Goal: Information Seeking & Learning: Learn about a topic

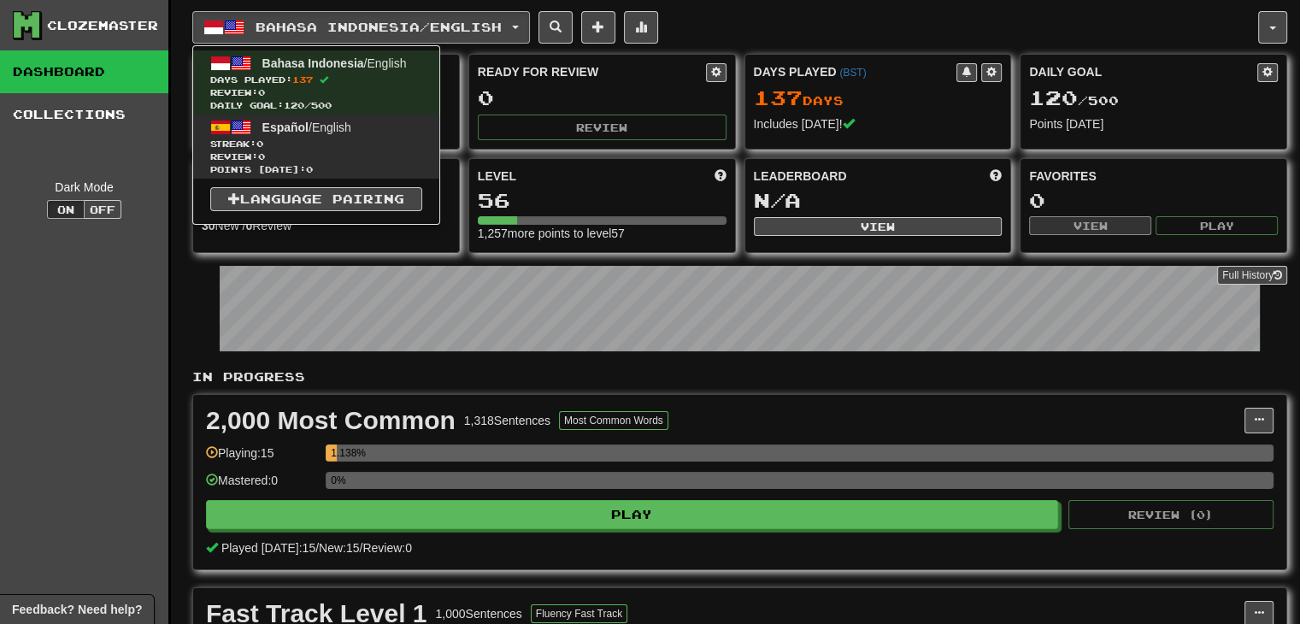
scroll to position [46, 0]
click at [351, 129] on span "Español / English" at bounding box center [306, 128] width 89 height 14
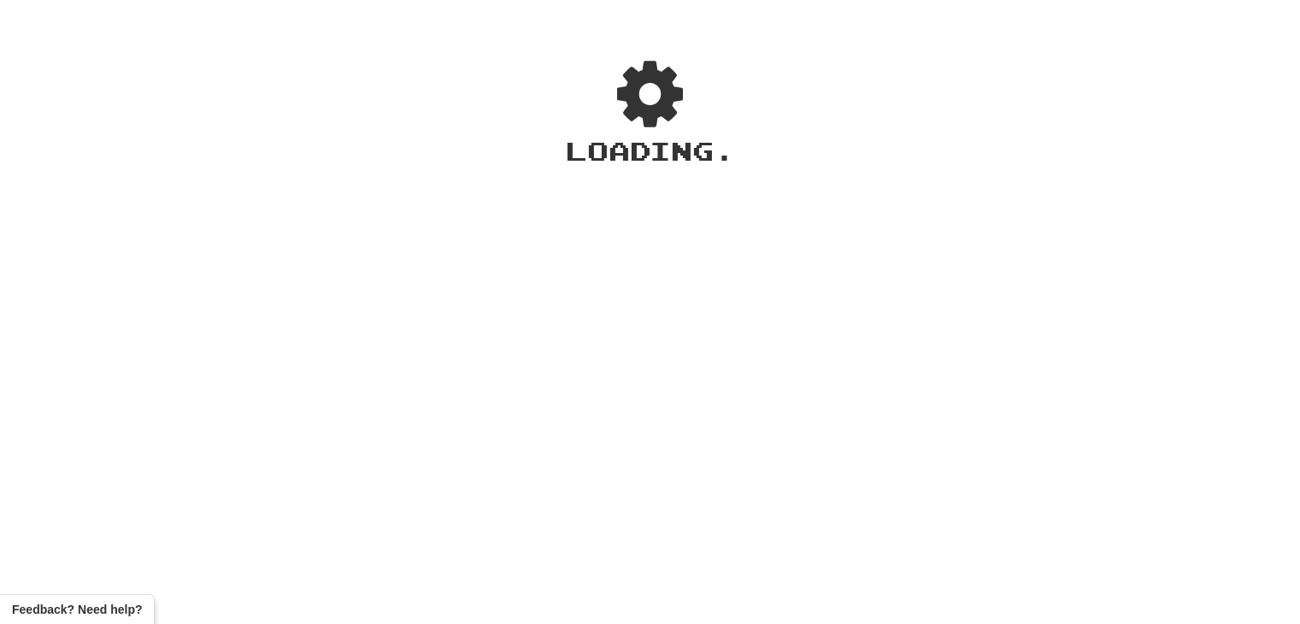
scroll to position [46, 0]
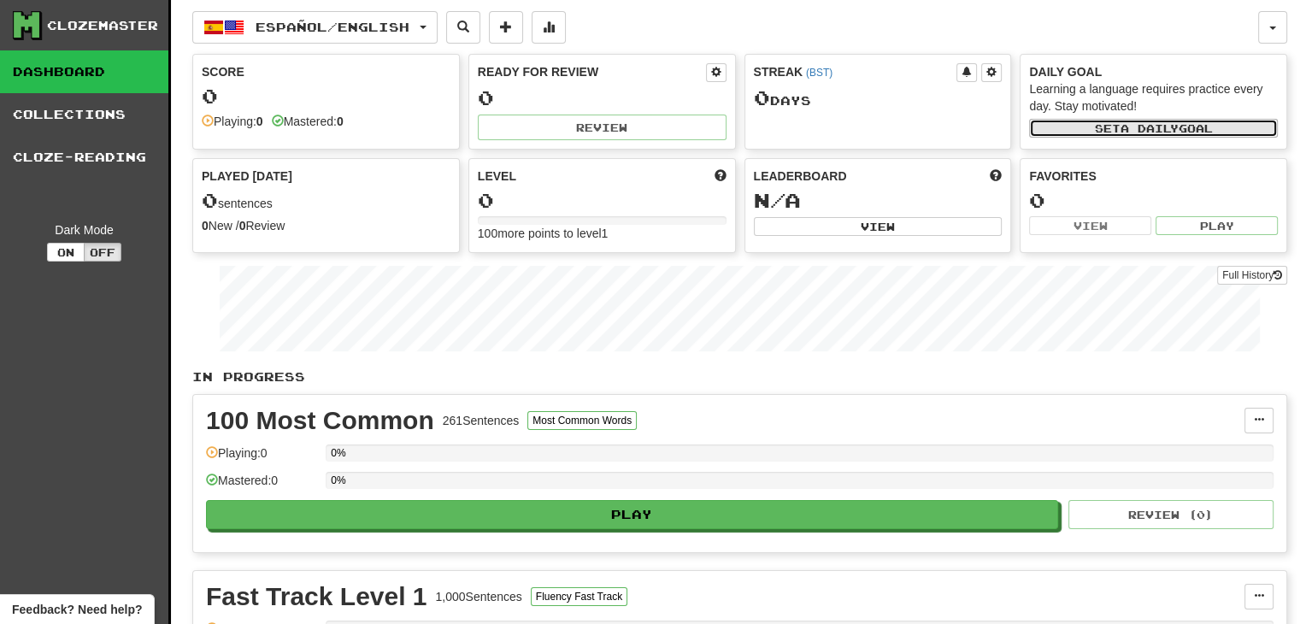
click at [1175, 133] on button "Set a daily goal" at bounding box center [1153, 128] width 249 height 19
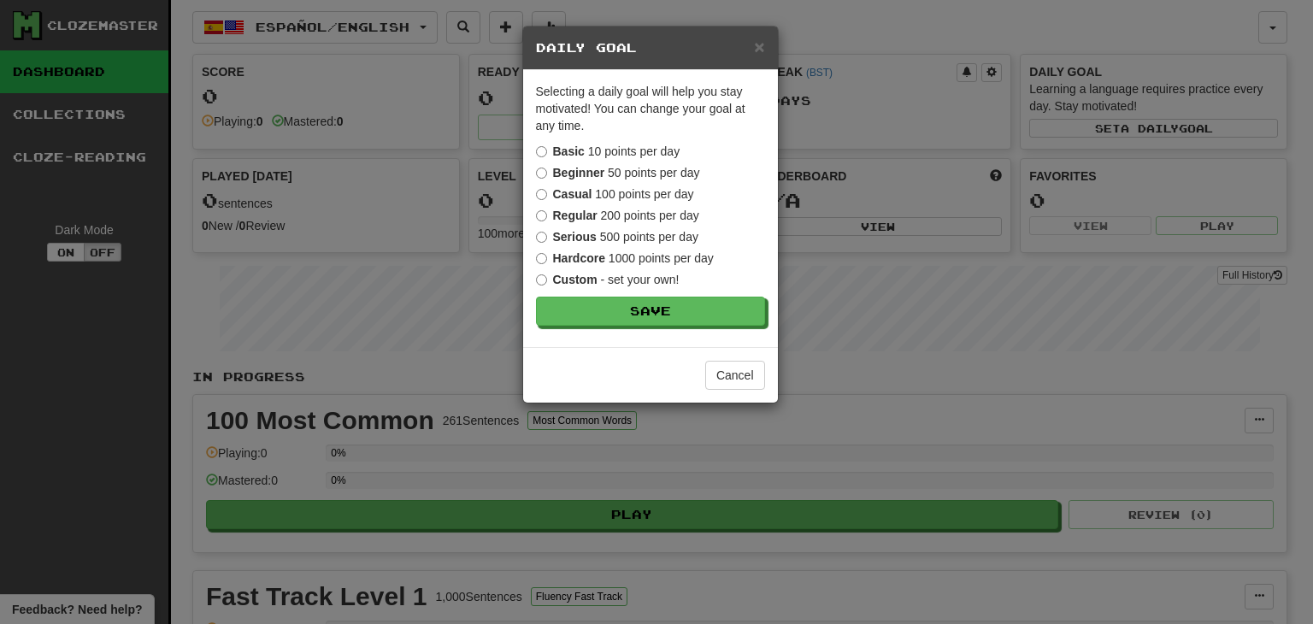
click at [620, 207] on label "Regular 200 points per day" at bounding box center [617, 215] width 163 height 17
click at [622, 192] on label "Casual 100 points per day" at bounding box center [615, 194] width 158 height 17
click at [620, 207] on label "Regular 200 points per day" at bounding box center [617, 215] width 163 height 17
click at [621, 192] on label "Casual 100 points per day" at bounding box center [615, 194] width 158 height 17
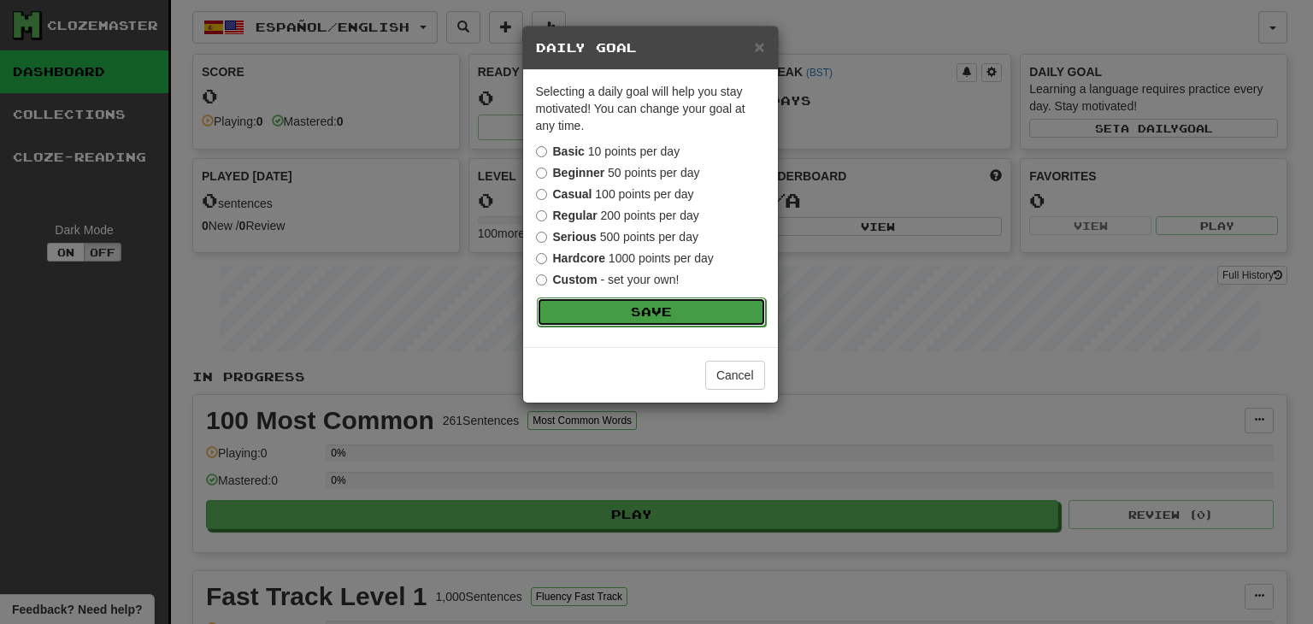
click at [684, 313] on button "Save" at bounding box center [651, 312] width 229 height 29
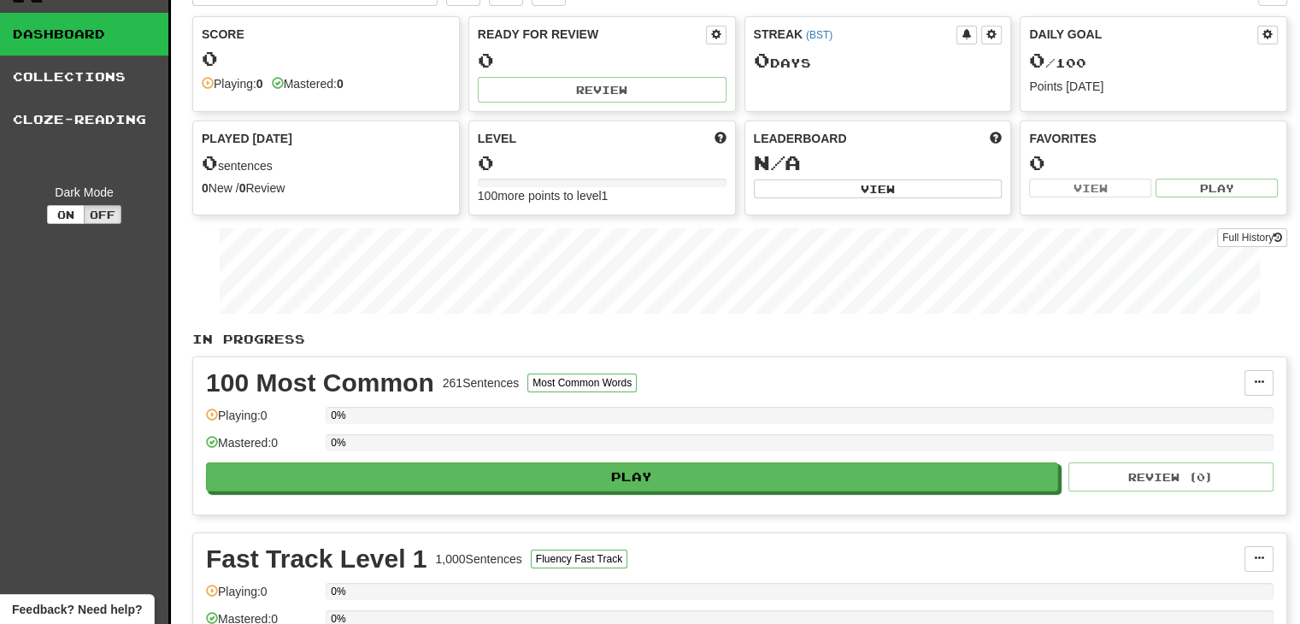
scroll to position [91, 0]
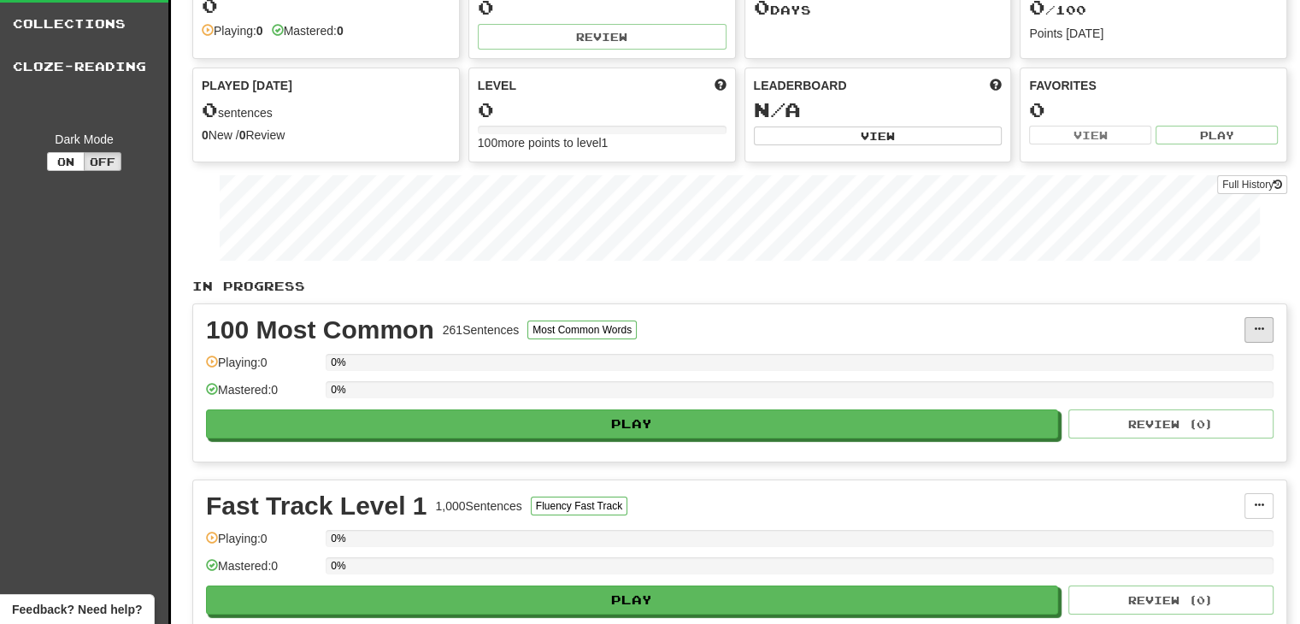
click at [1271, 314] on div "100 Most Common 261 Sentences Most Common Words Manage Sentences Unpin from Das…" at bounding box center [740, 382] width 1094 height 157
click at [1265, 322] on button at bounding box center [1259, 330] width 29 height 26
click at [1198, 398] on span "Unpin from Dashboard" at bounding box center [1195, 399] width 121 height 14
click at [1260, 326] on span at bounding box center [1259, 329] width 10 height 10
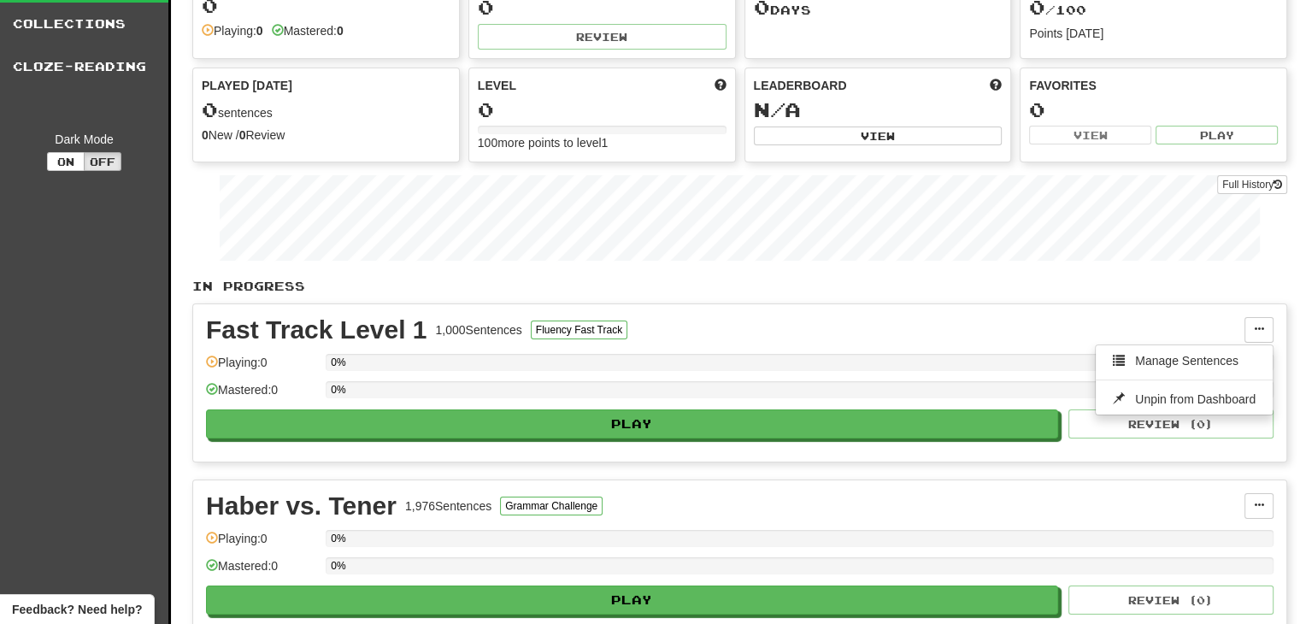
click at [1002, 279] on p "In Progress" at bounding box center [739, 286] width 1095 height 17
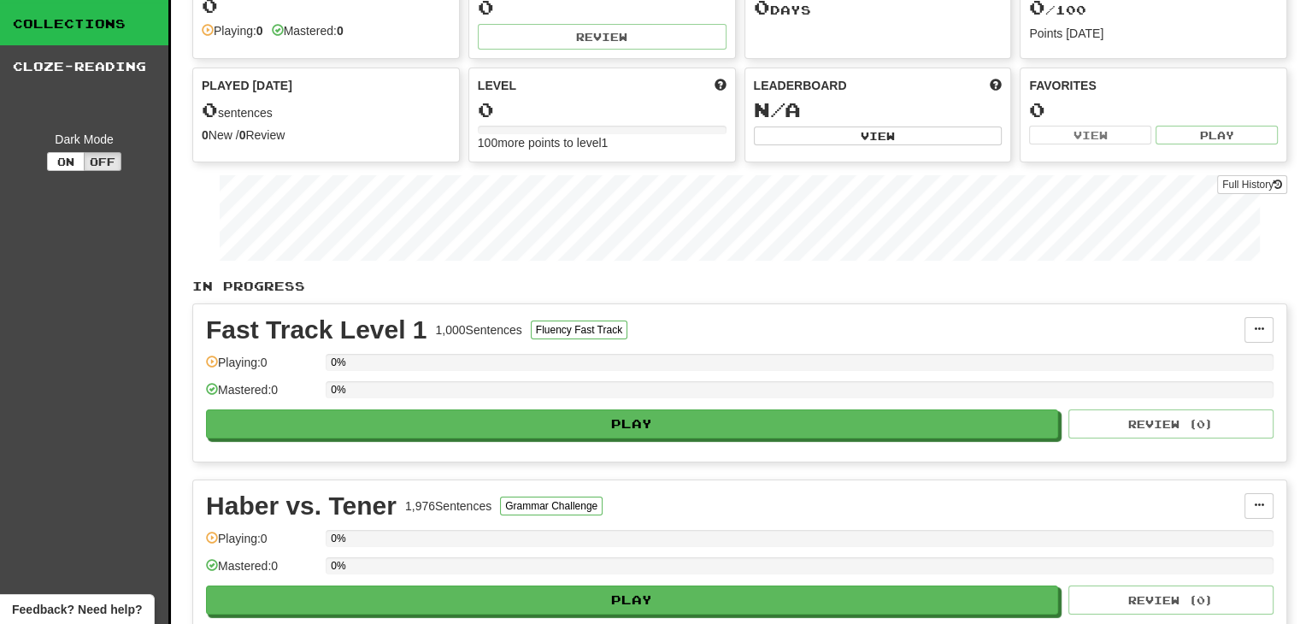
click at [89, 19] on link "Collections" at bounding box center [84, 24] width 168 height 43
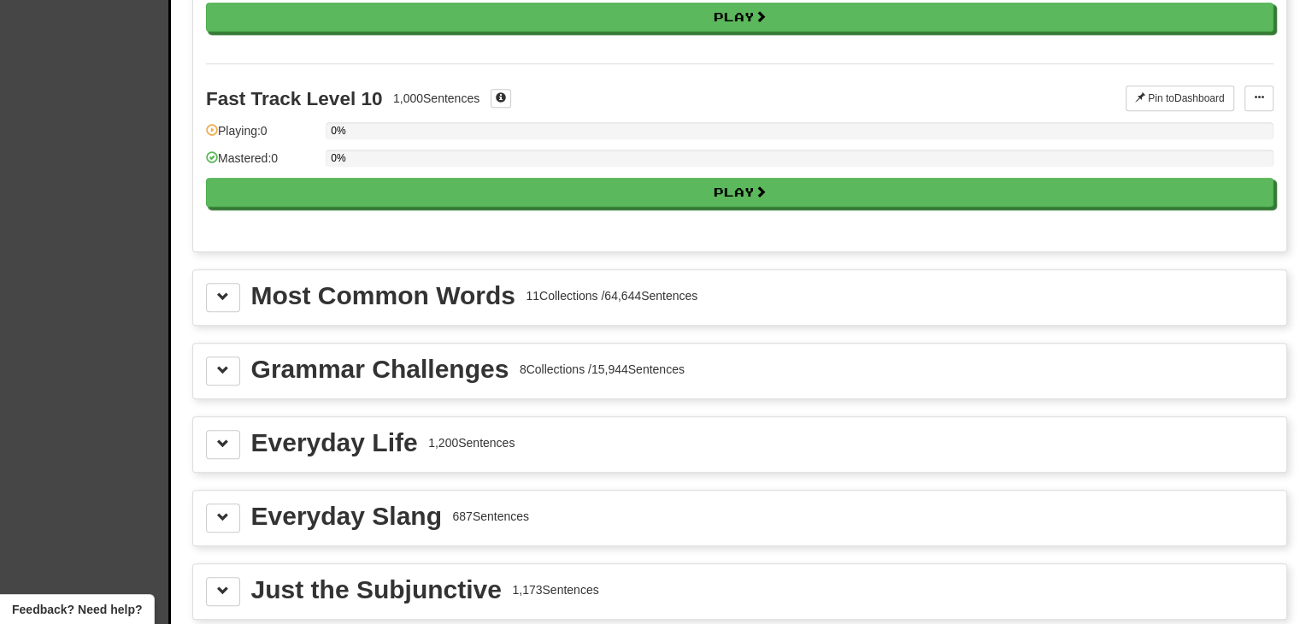
scroll to position [1690, 0]
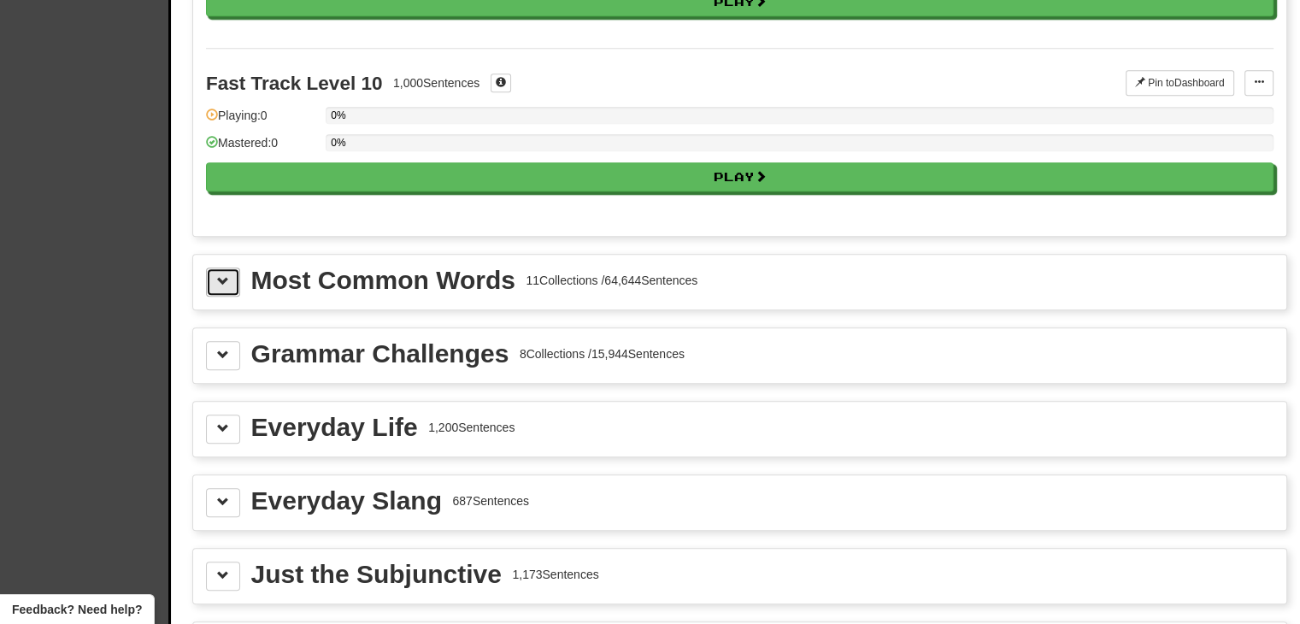
click at [221, 275] on span at bounding box center [223, 281] width 12 height 12
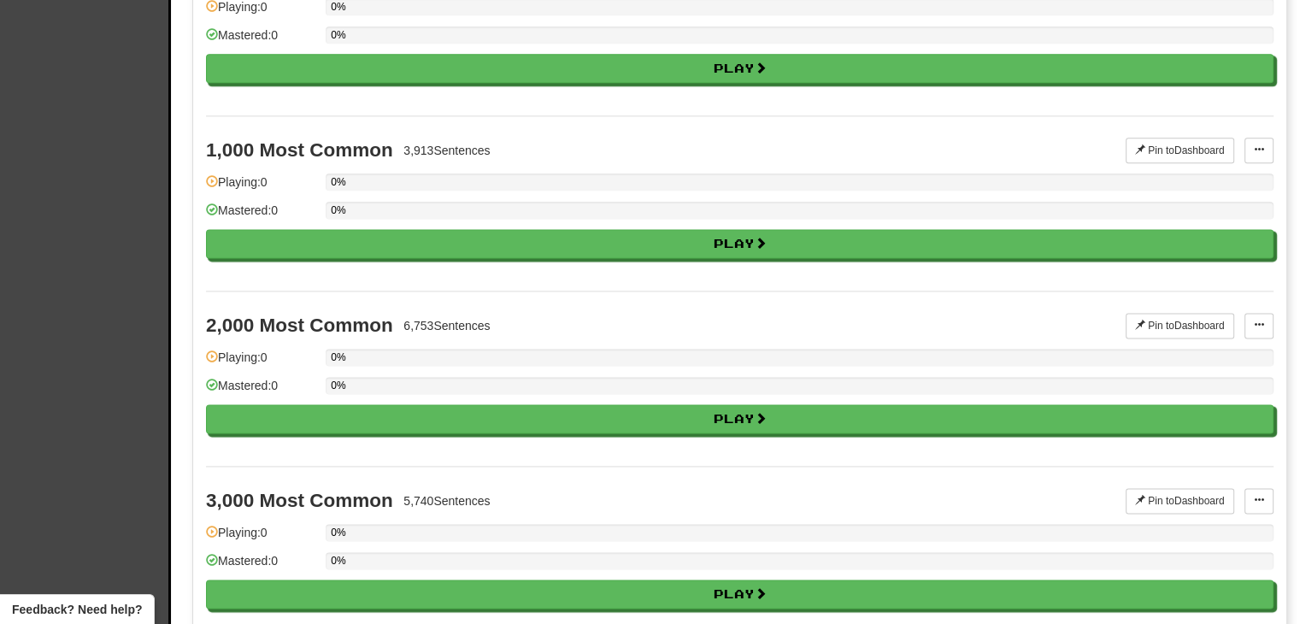
scroll to position [2318, 0]
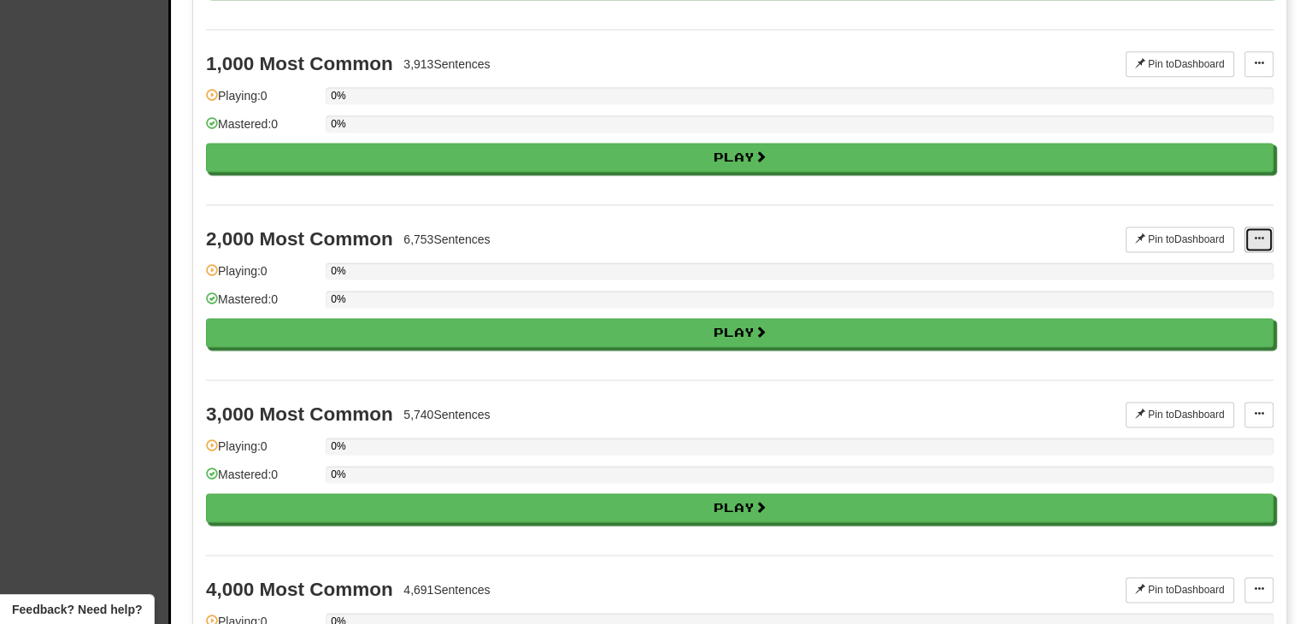
click at [1261, 232] on button at bounding box center [1259, 240] width 29 height 26
click at [1179, 233] on button "Pin to Dashboard" at bounding box center [1180, 240] width 109 height 26
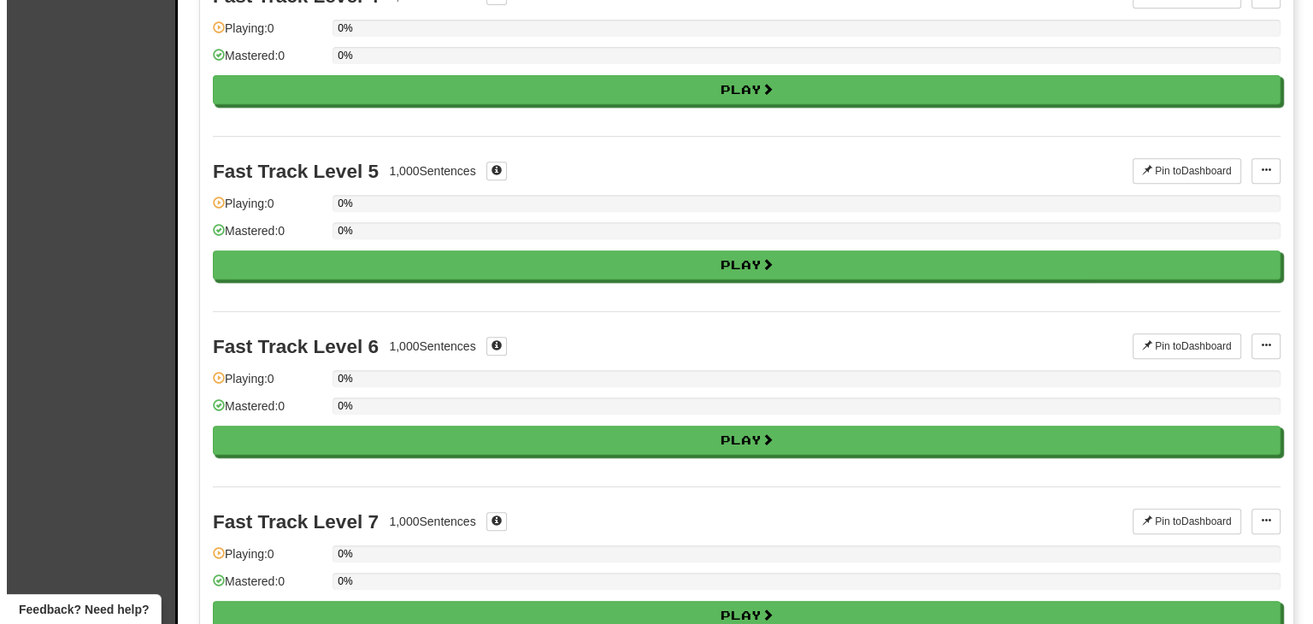
scroll to position [0, 0]
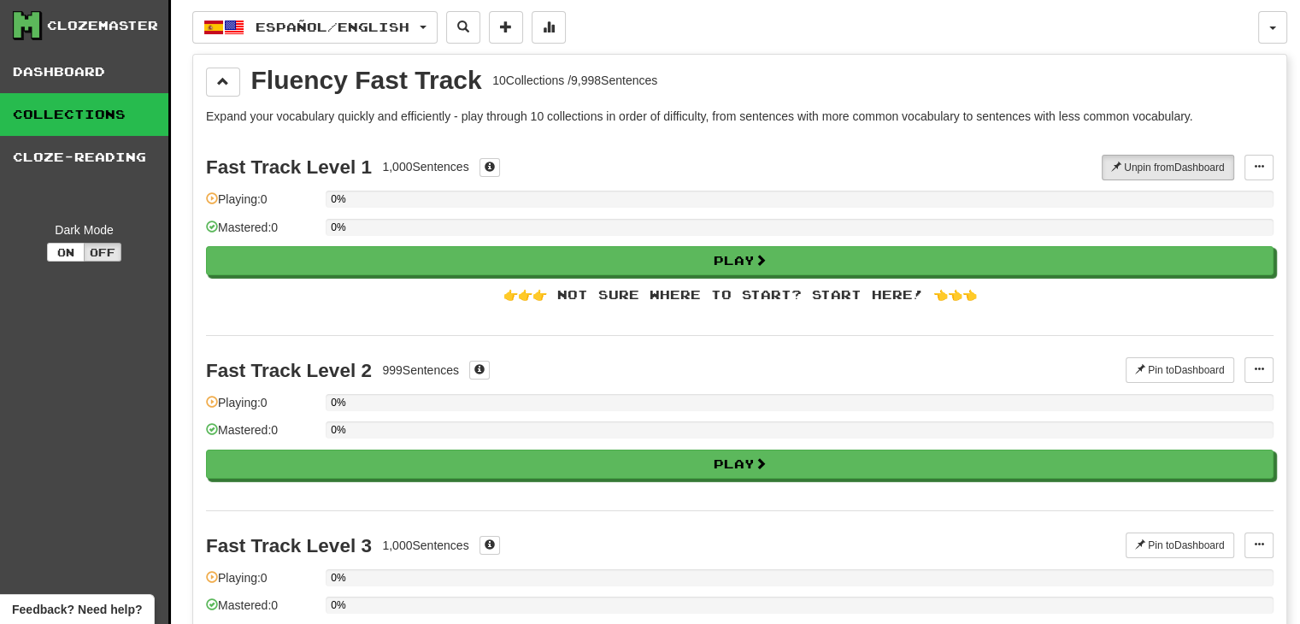
click at [106, 73] on link "Dashboard" at bounding box center [84, 71] width 168 height 43
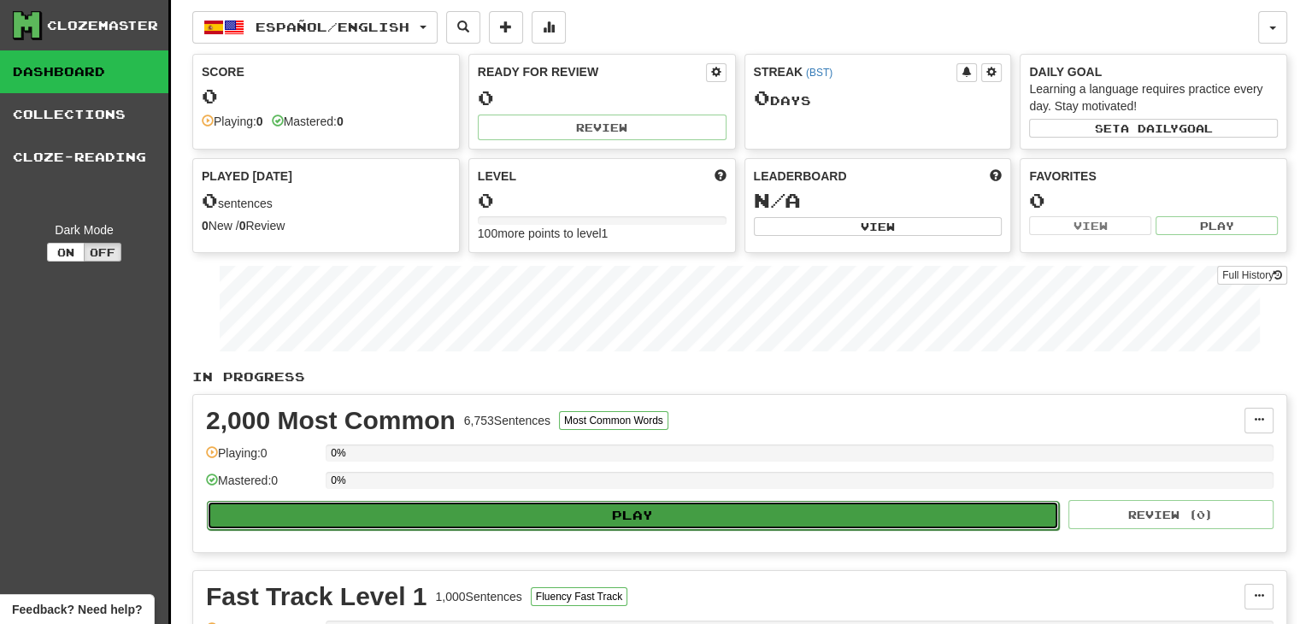
click at [622, 511] on button "Play" at bounding box center [633, 515] width 852 height 29
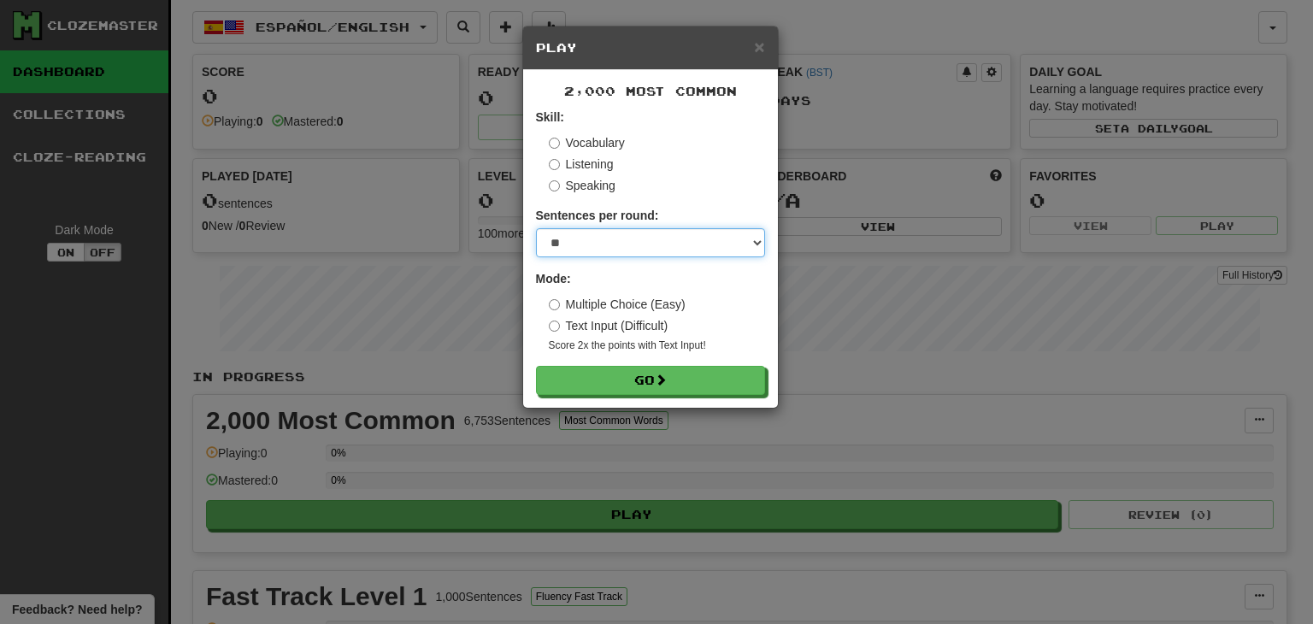
click at [608, 239] on select "* ** ** ** ** ** *** ********" at bounding box center [650, 242] width 229 height 29
select select "*"
click at [536, 228] on select "* ** ** ** ** ** *** ********" at bounding box center [650, 242] width 229 height 29
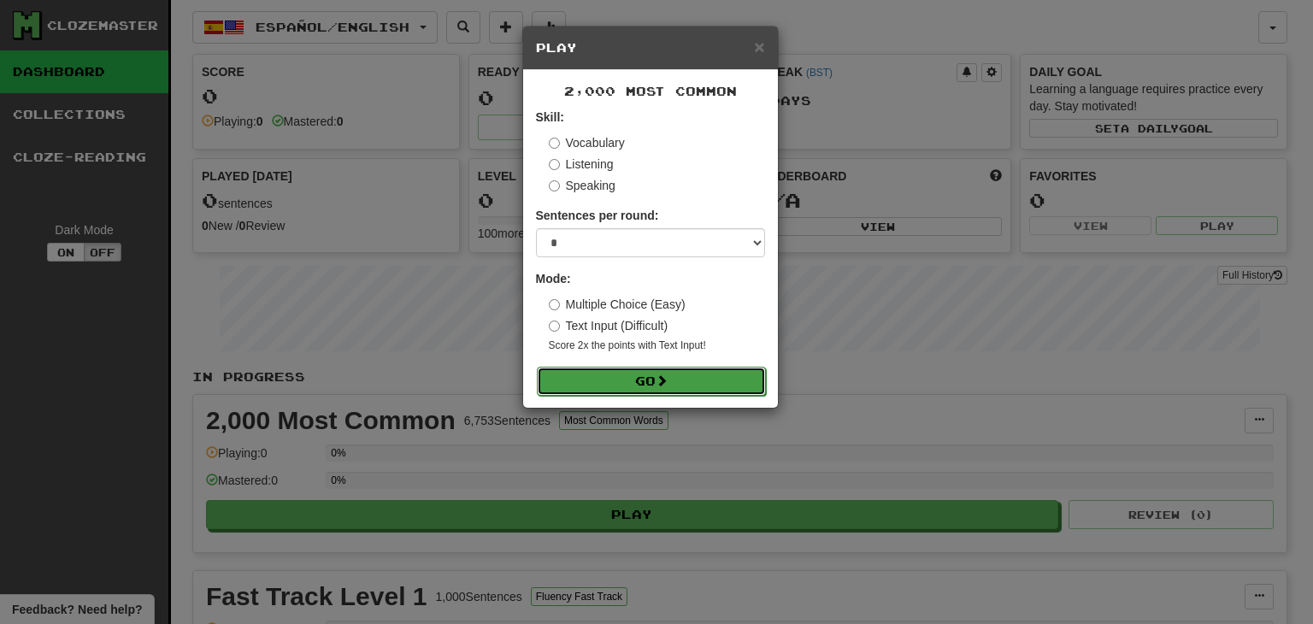
click at [720, 376] on button "Go" at bounding box center [651, 381] width 229 height 29
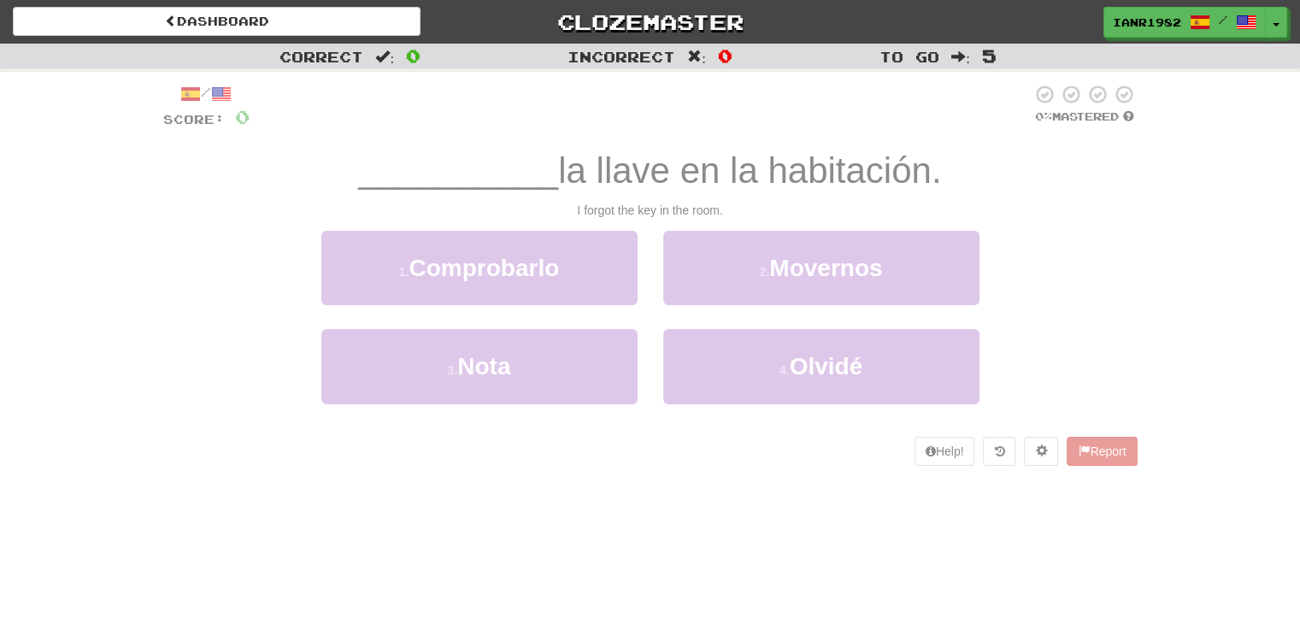
scroll to position [46, 0]
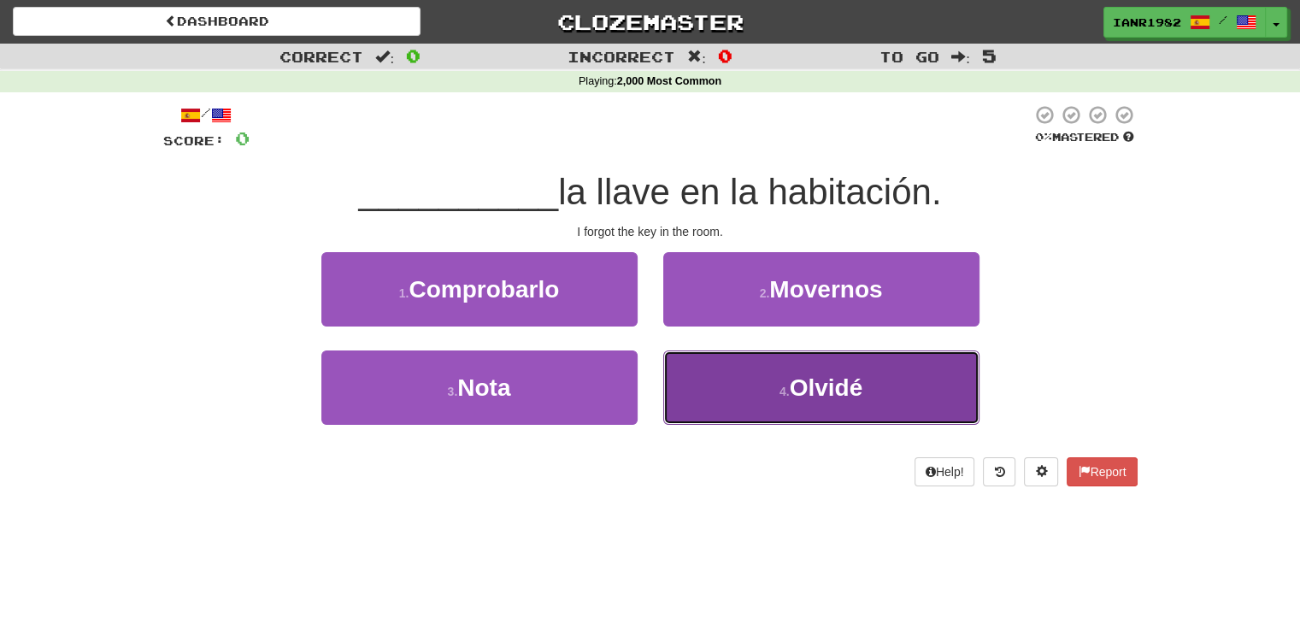
click at [862, 375] on span "Olvidé" at bounding box center [827, 388] width 74 height 27
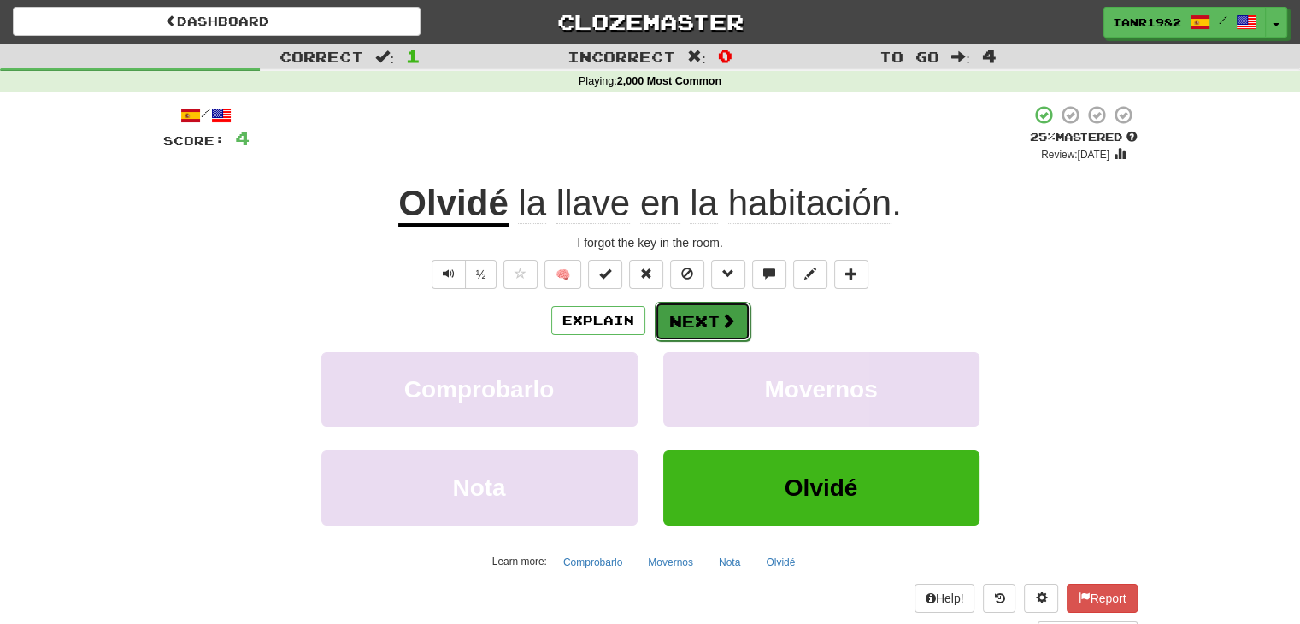
click at [712, 313] on button "Next" at bounding box center [703, 321] width 96 height 39
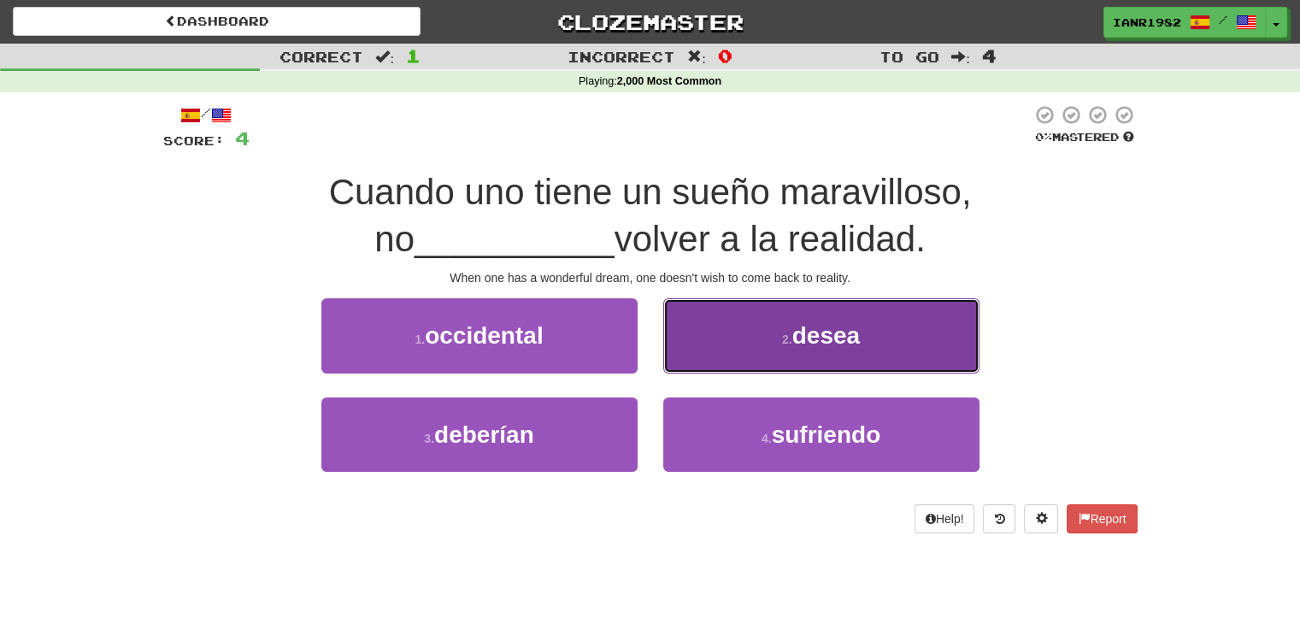
click at [826, 319] on button "2 . desea" at bounding box center [822, 335] width 316 height 74
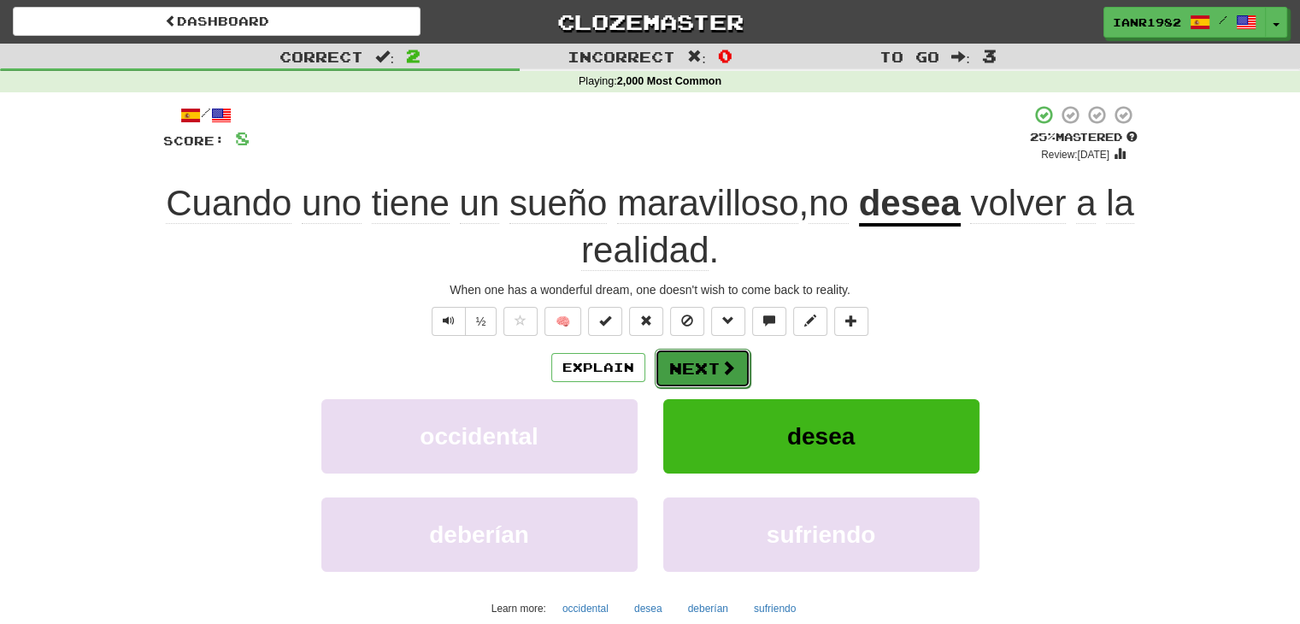
click at [736, 378] on button "Next" at bounding box center [703, 368] width 96 height 39
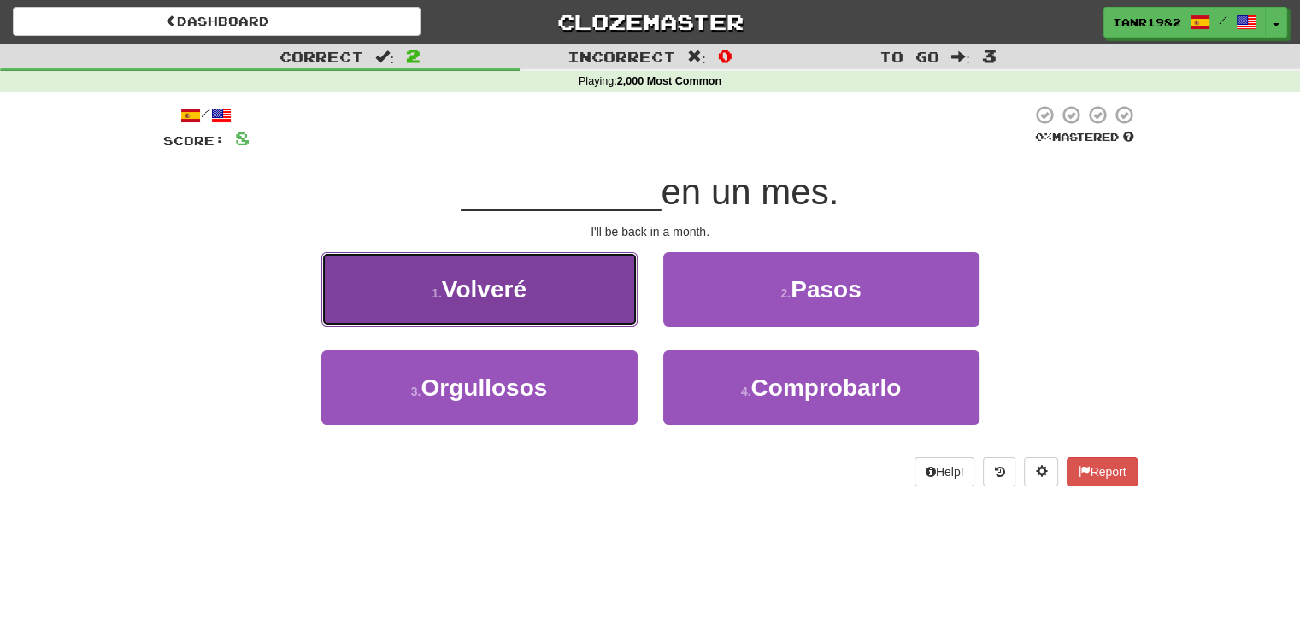
click at [585, 305] on button "1 . Volveré" at bounding box center [479, 289] width 316 height 74
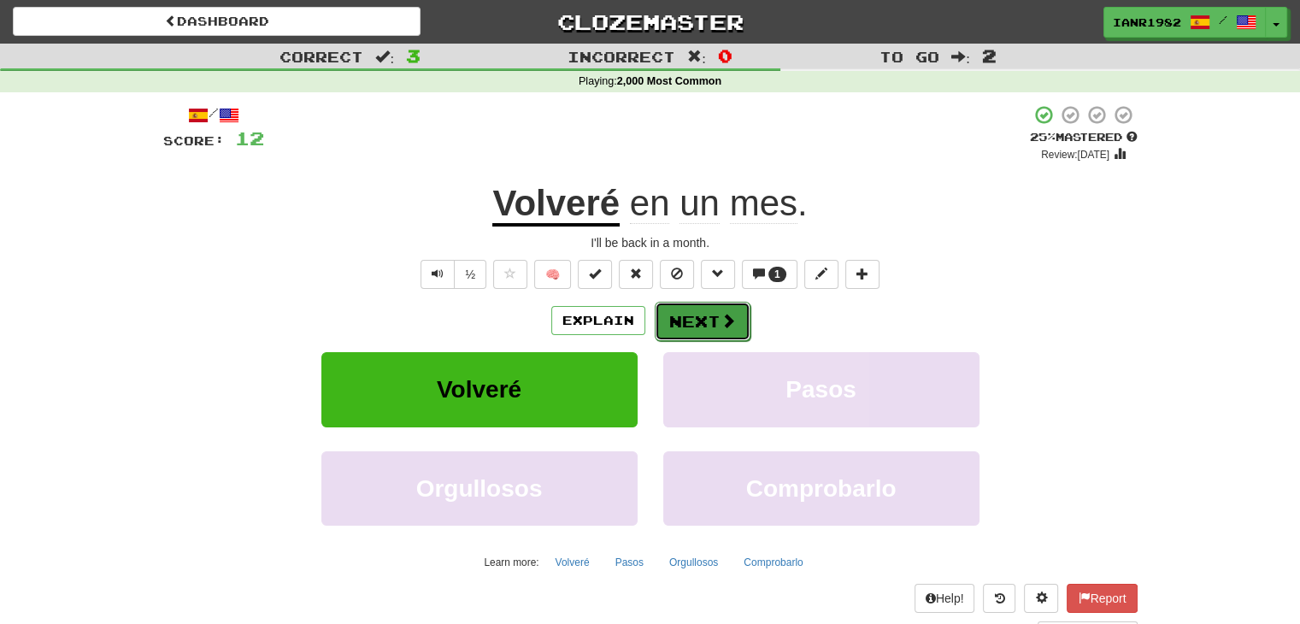
click at [721, 320] on span at bounding box center [728, 320] width 15 height 15
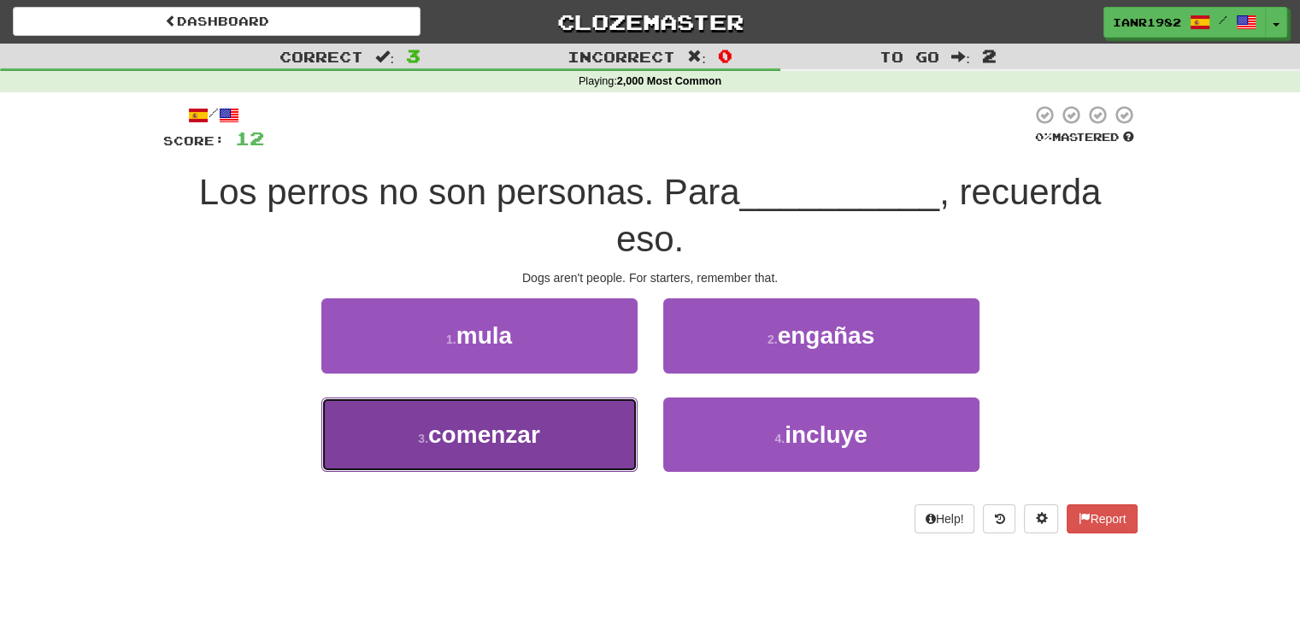
click at [576, 448] on button "3 . comenzar" at bounding box center [479, 435] width 316 height 74
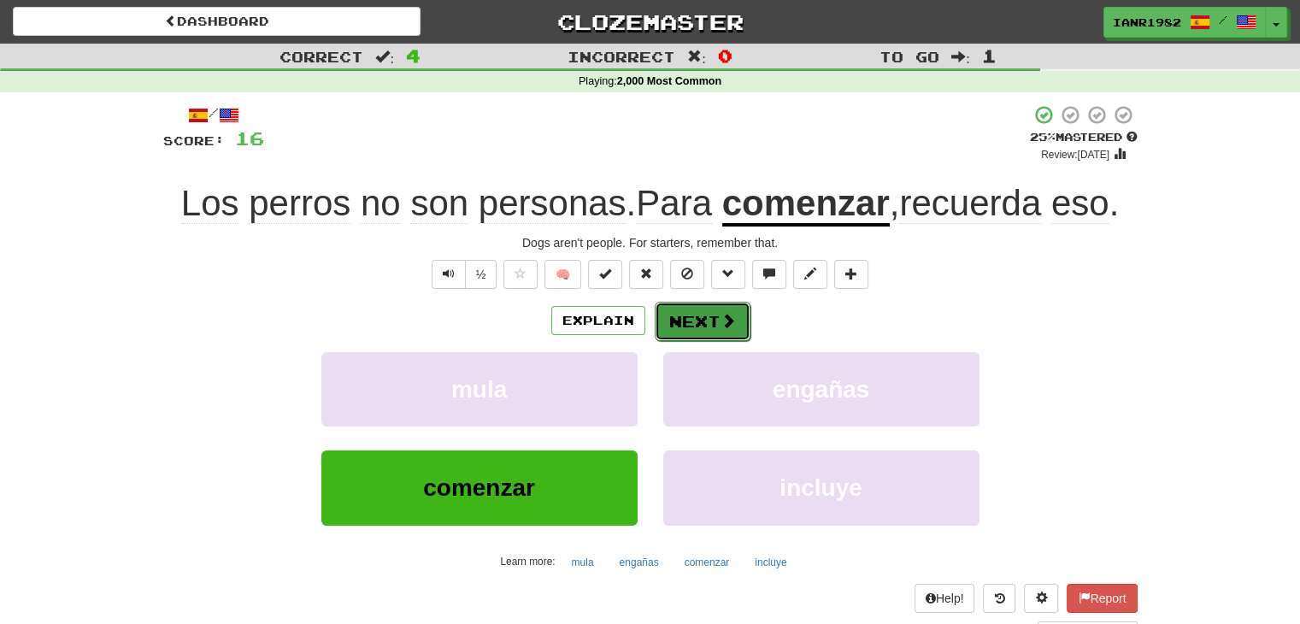
click at [706, 313] on button "Next" at bounding box center [703, 321] width 96 height 39
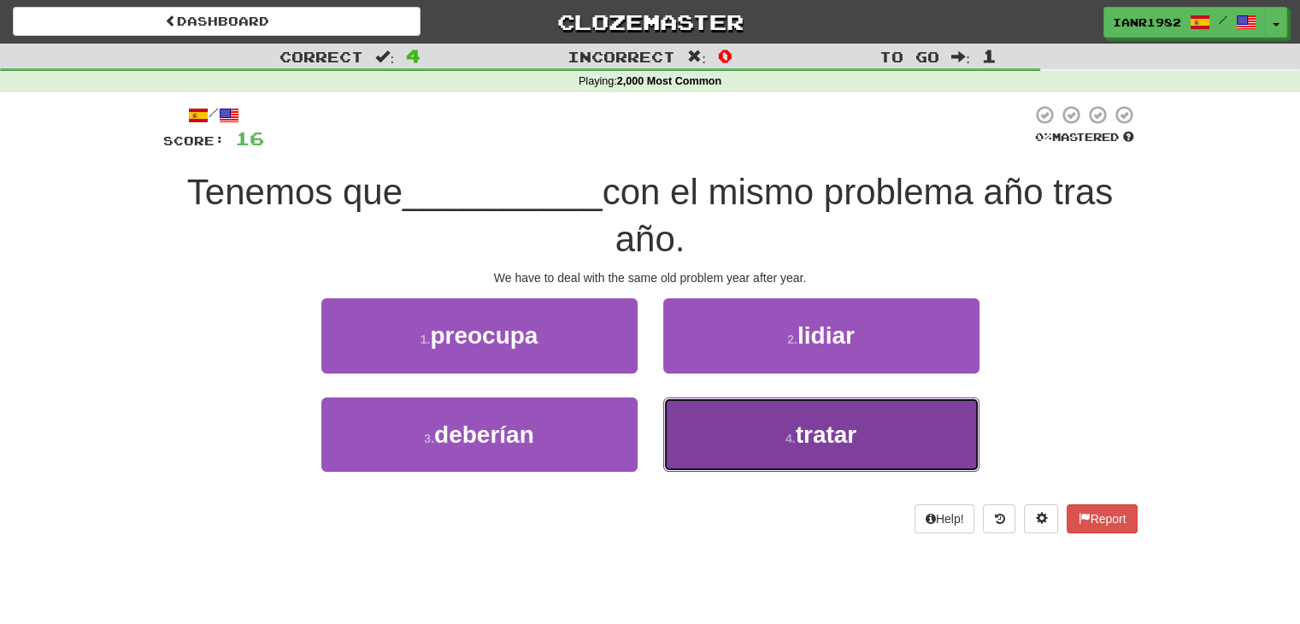
click at [913, 426] on button "4 . tratar" at bounding box center [822, 435] width 316 height 74
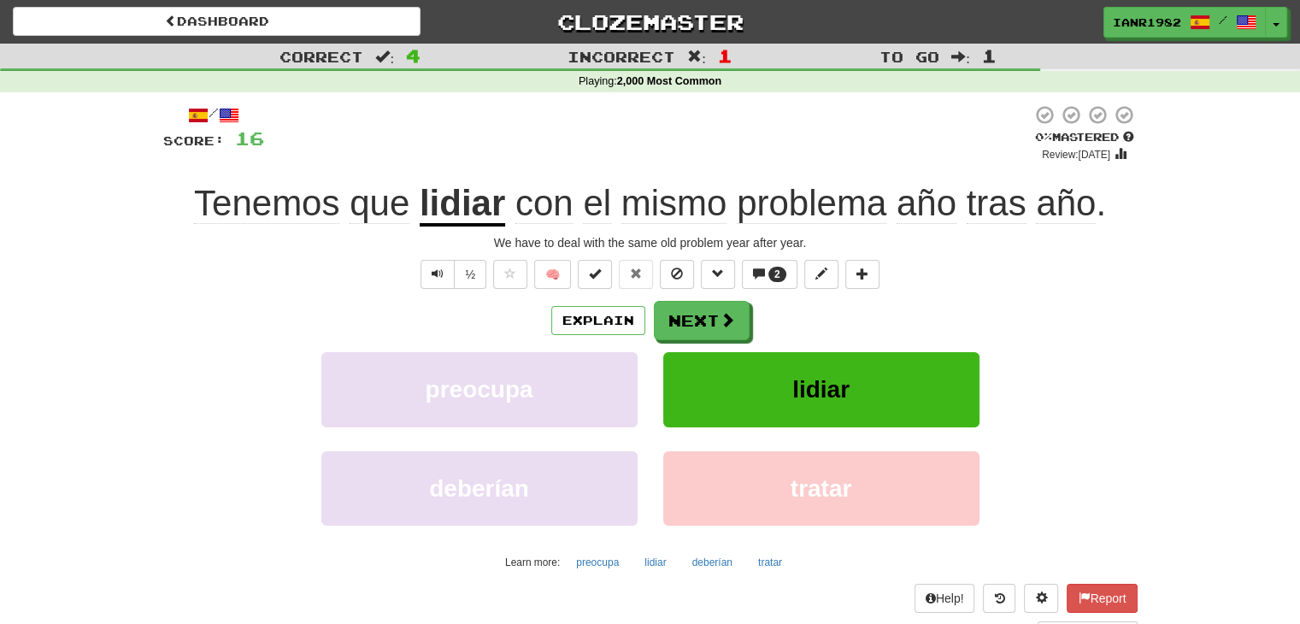
click at [469, 201] on u "lidiar" at bounding box center [463, 205] width 86 height 44
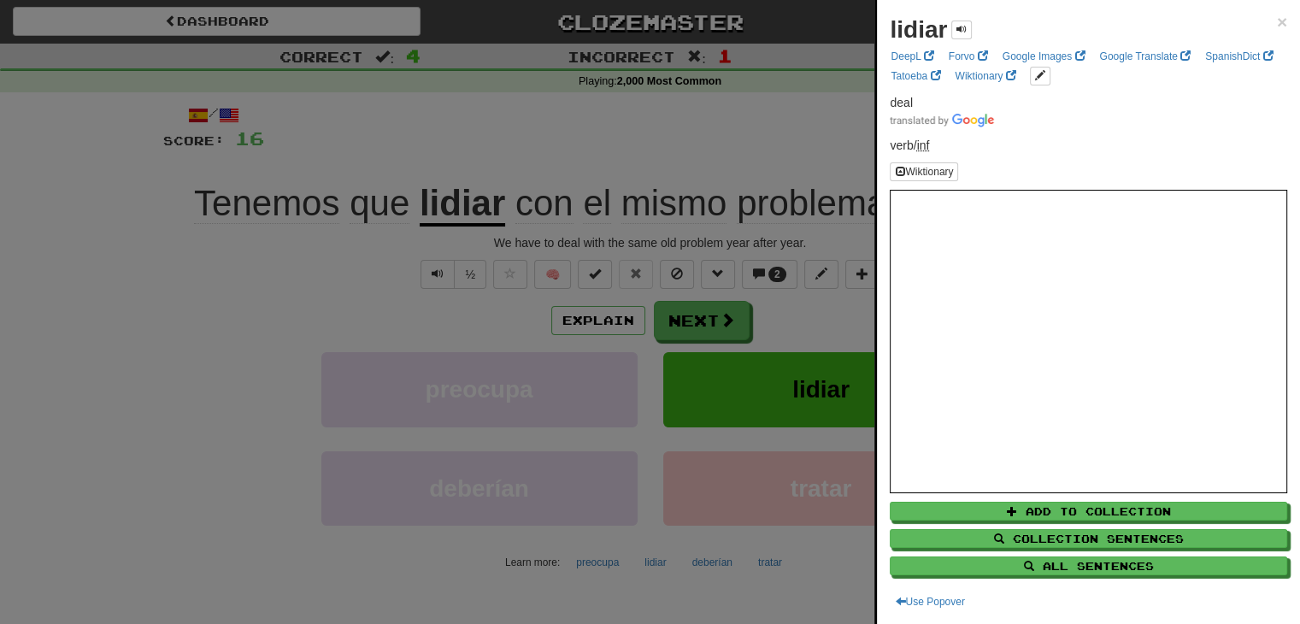
drag, startPoint x: 742, startPoint y: 280, endPoint x: 759, endPoint y: 285, distance: 17.9
click at [743, 280] on div at bounding box center [650, 312] width 1300 height 624
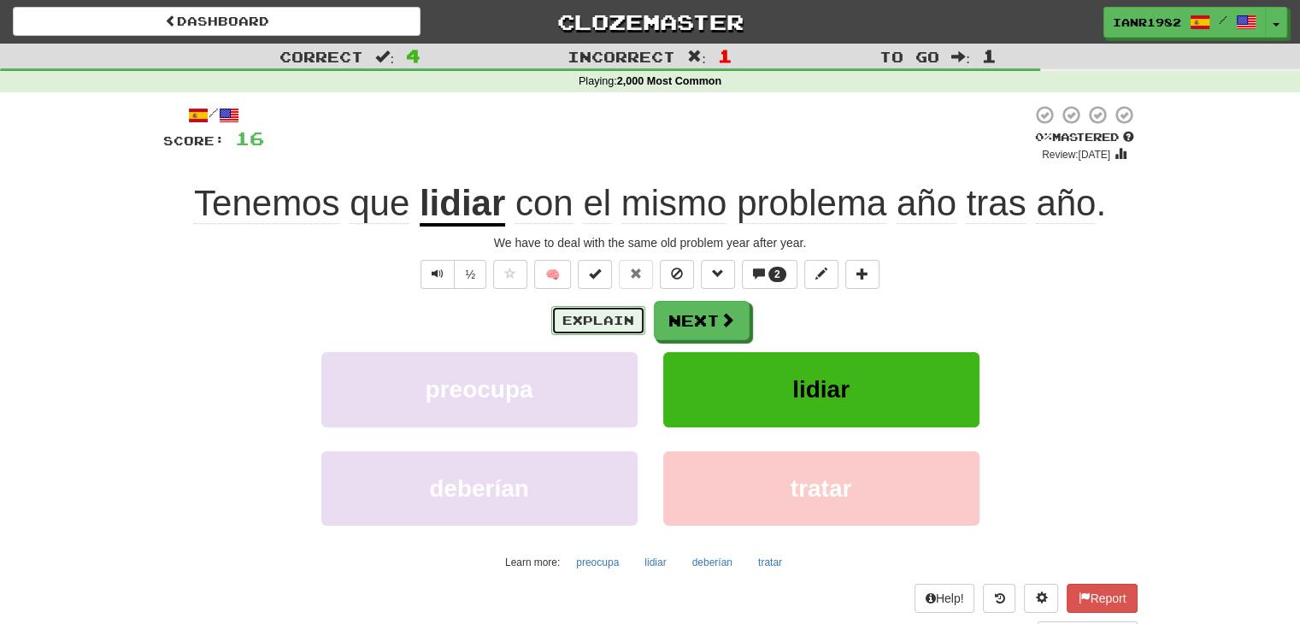
click at [570, 316] on button "Explain" at bounding box center [598, 320] width 94 height 29
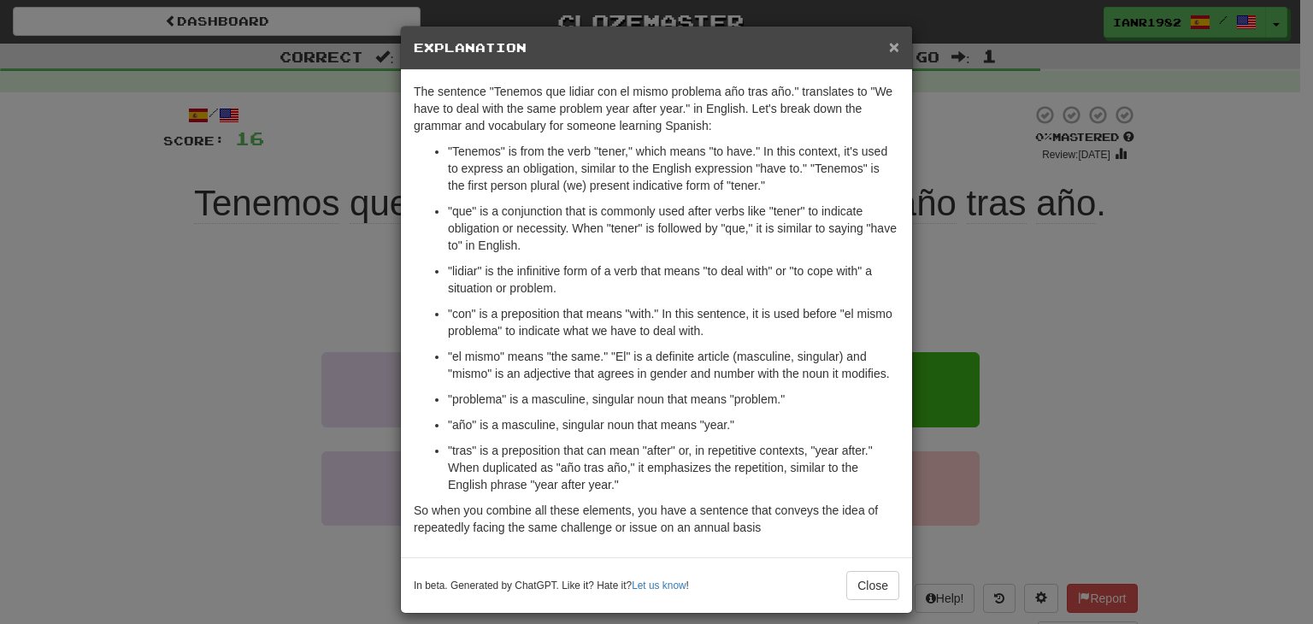
click at [889, 48] on span "×" at bounding box center [894, 47] width 10 height 20
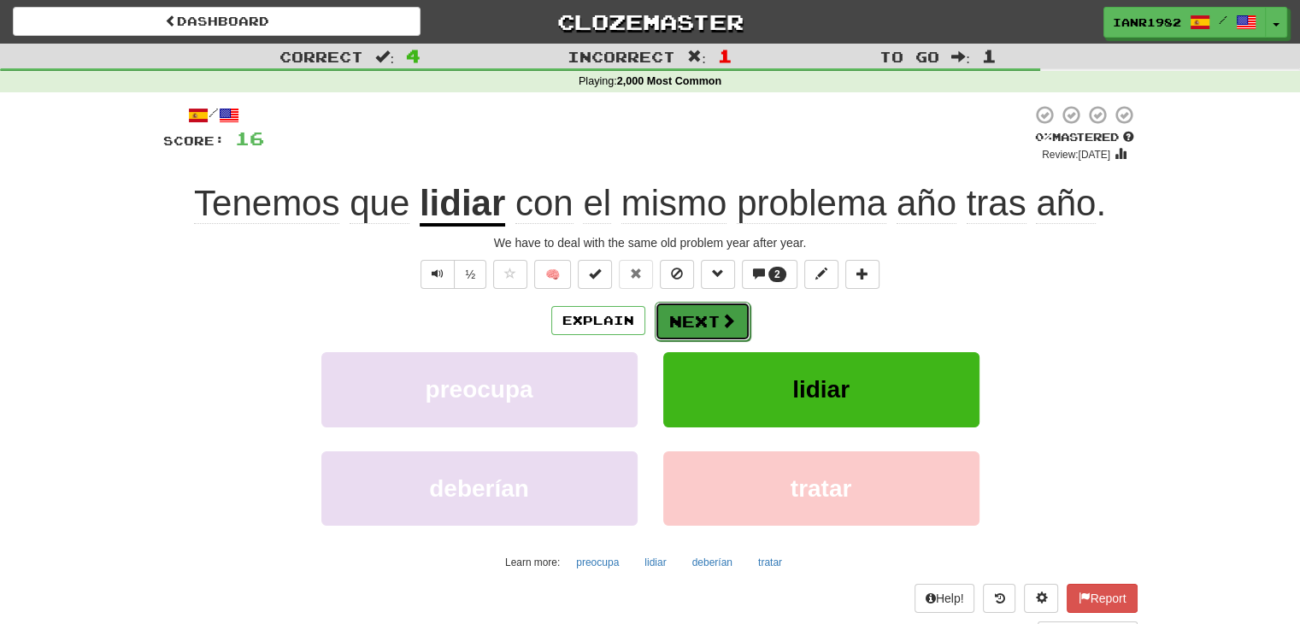
click at [708, 316] on button "Next" at bounding box center [703, 321] width 96 height 39
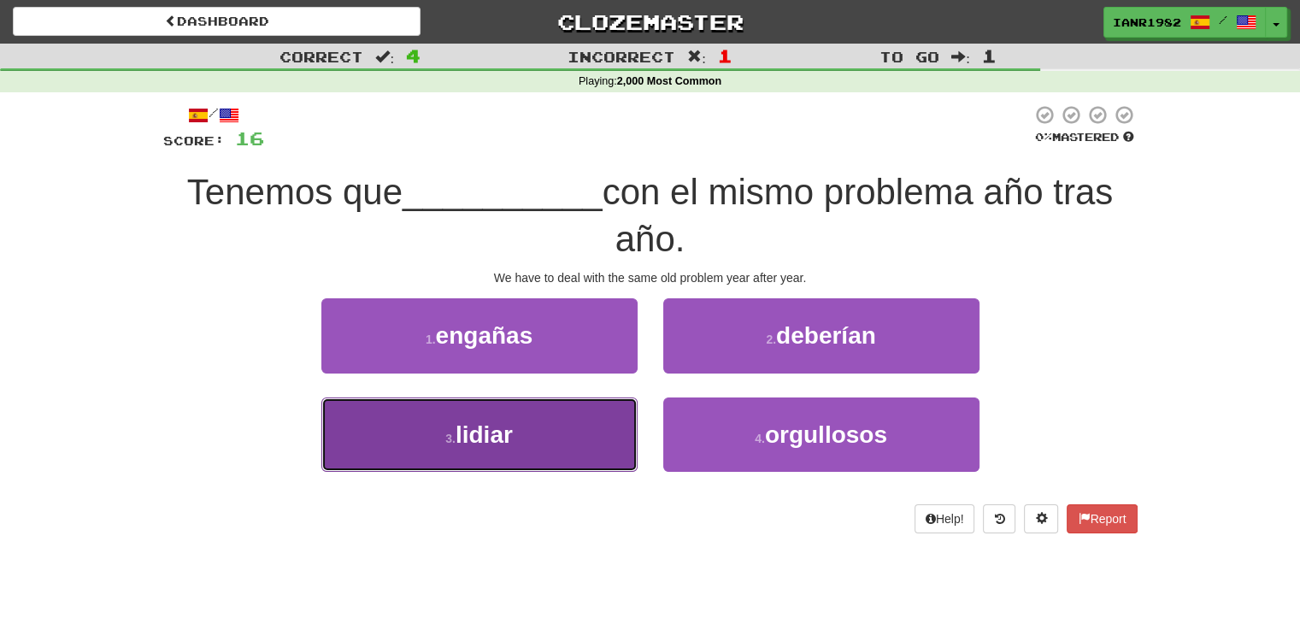
click at [554, 428] on button "3 . lidiar" at bounding box center [479, 435] width 316 height 74
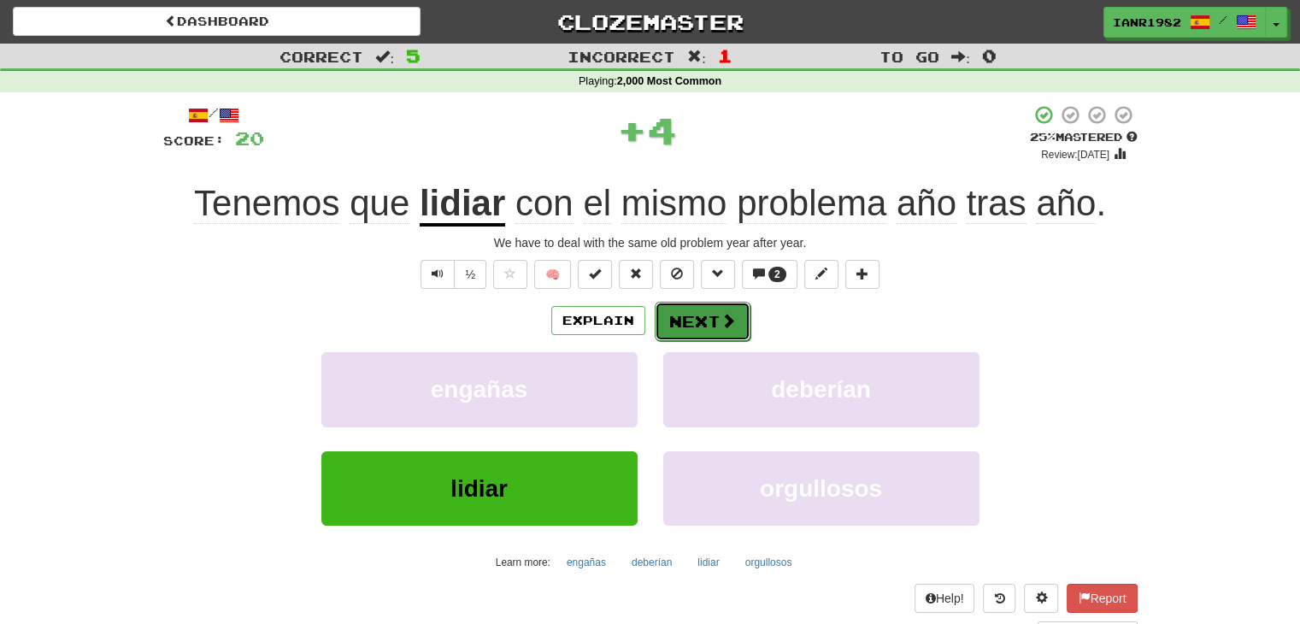
click at [740, 322] on button "Next" at bounding box center [703, 321] width 96 height 39
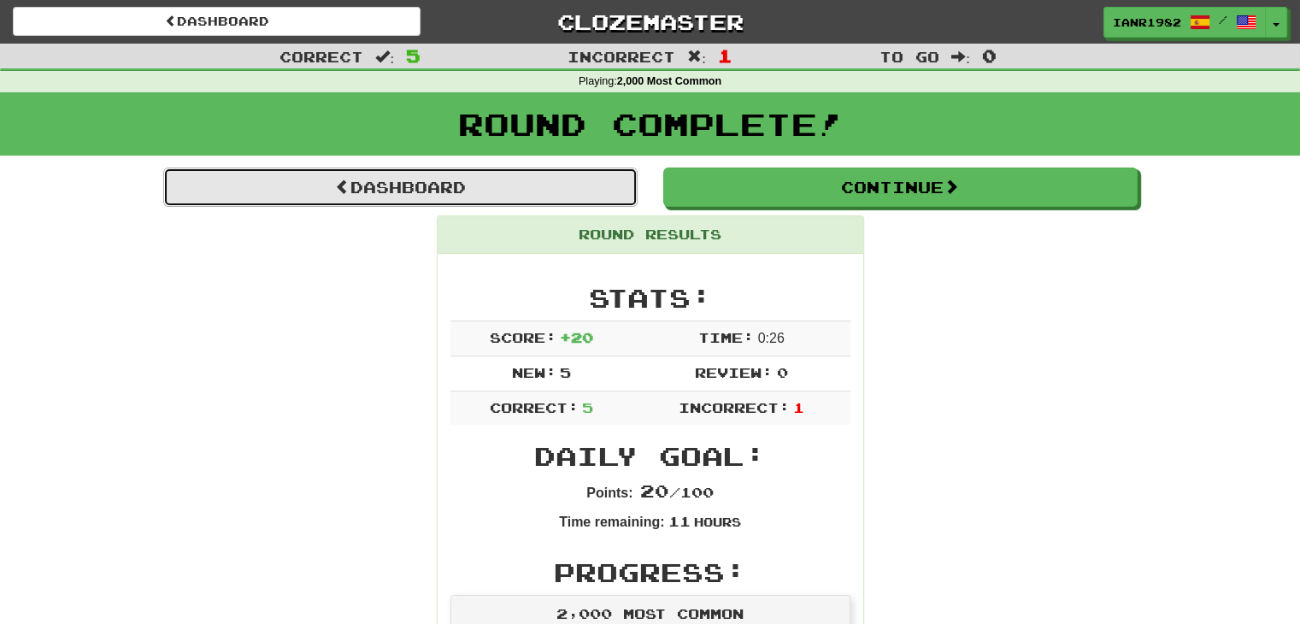
click at [593, 177] on link "Dashboard" at bounding box center [400, 187] width 475 height 39
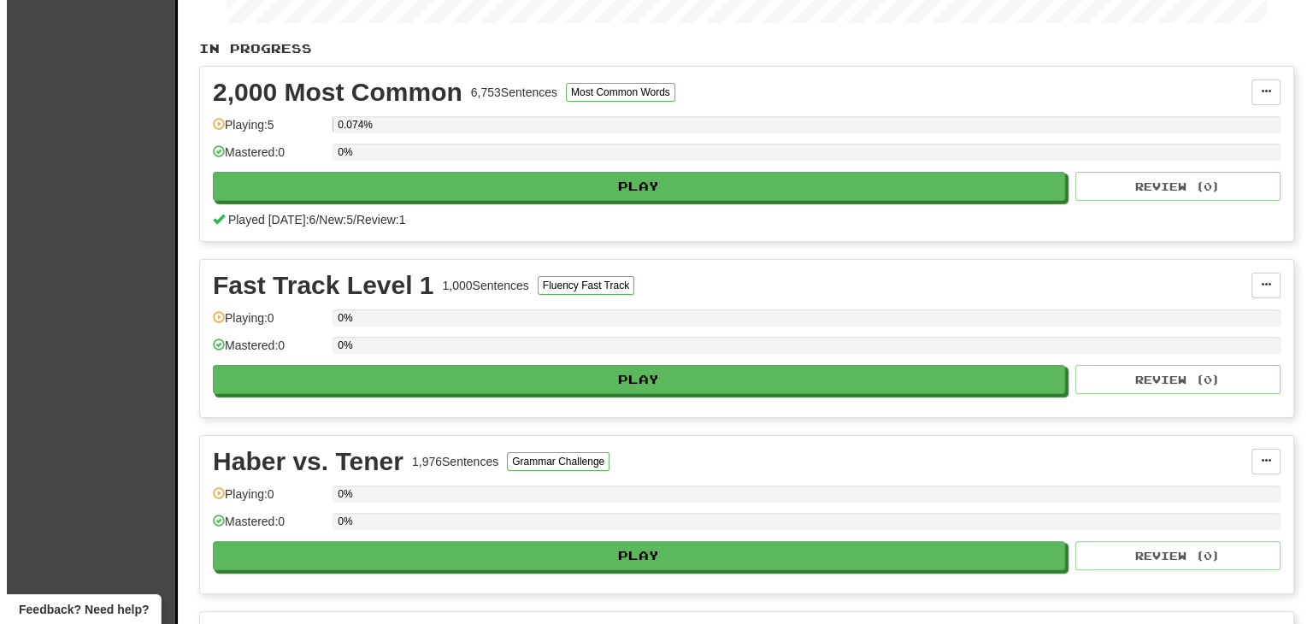
scroll to position [356, 0]
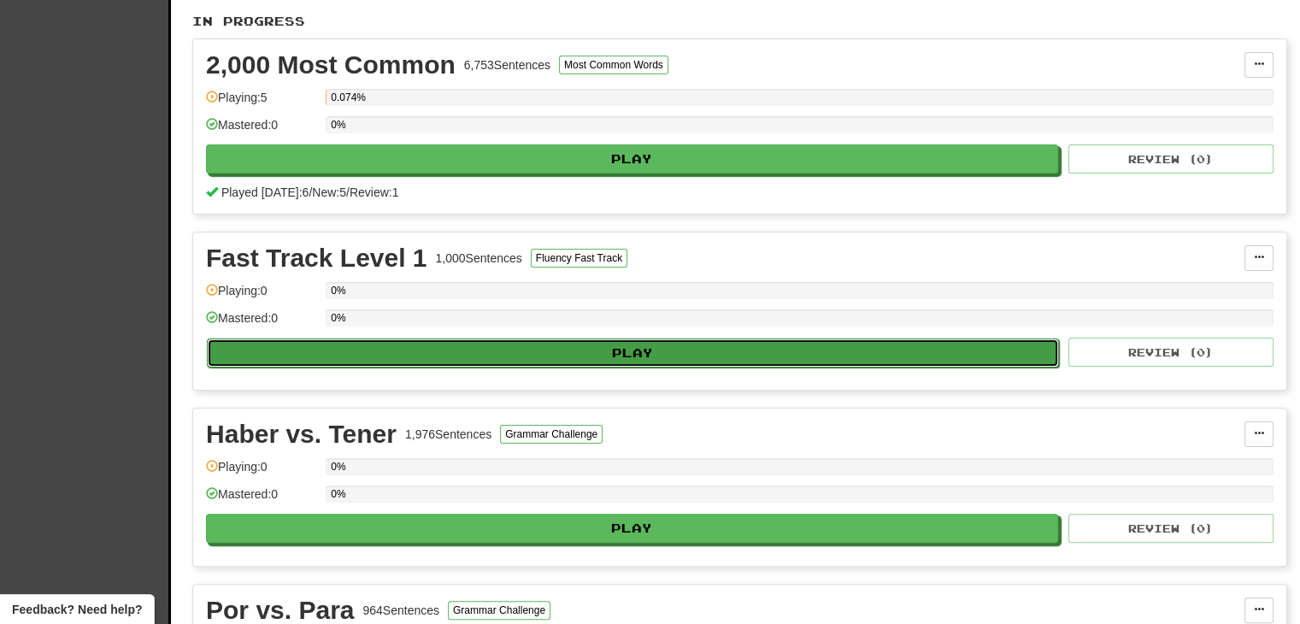
click at [595, 353] on button "Play" at bounding box center [633, 353] width 852 height 29
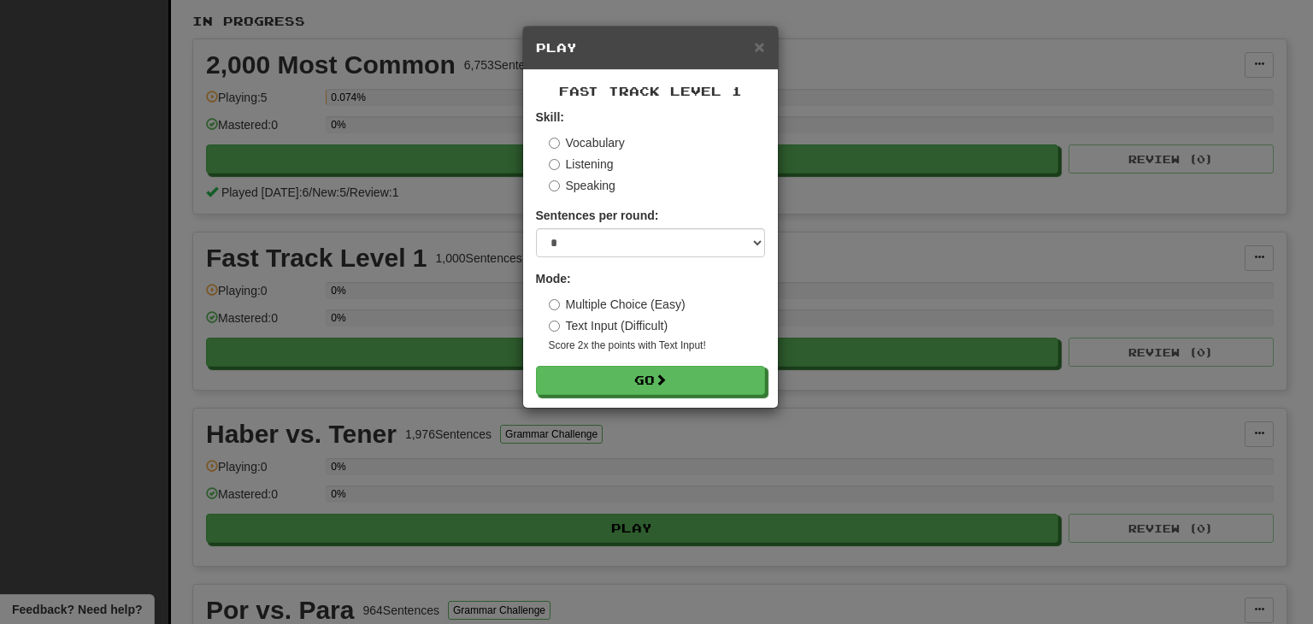
click at [602, 160] on label "Listening" at bounding box center [581, 164] width 65 height 17
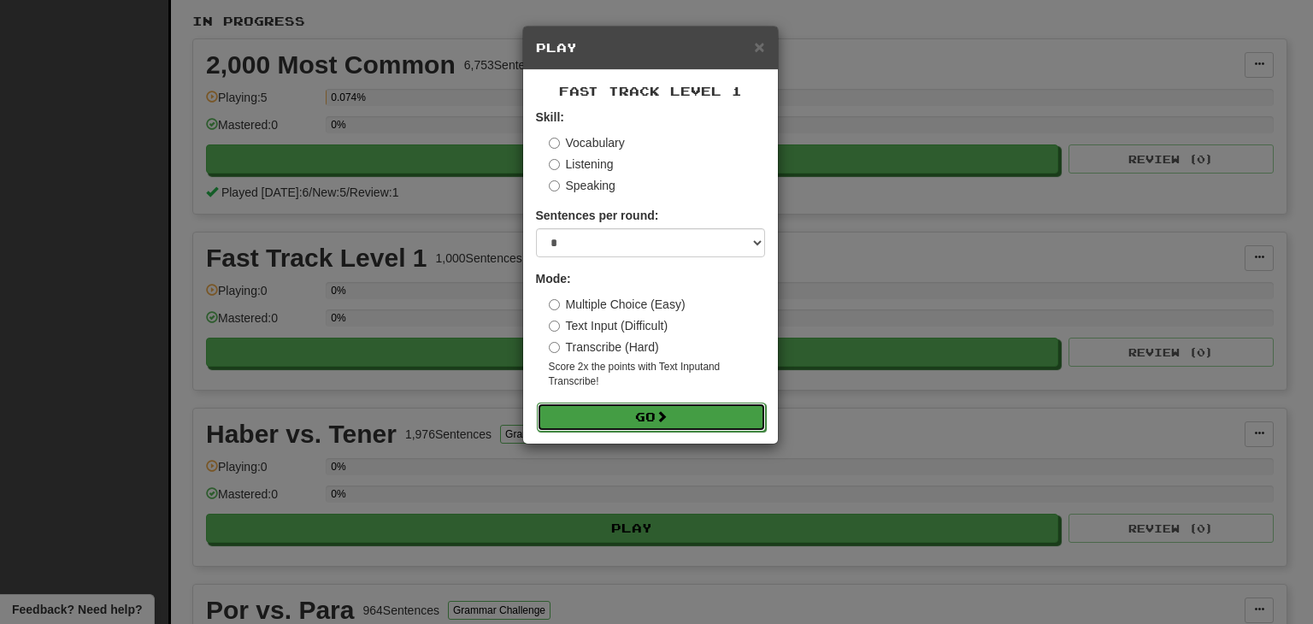
click at [720, 412] on button "Go" at bounding box center [651, 417] width 229 height 29
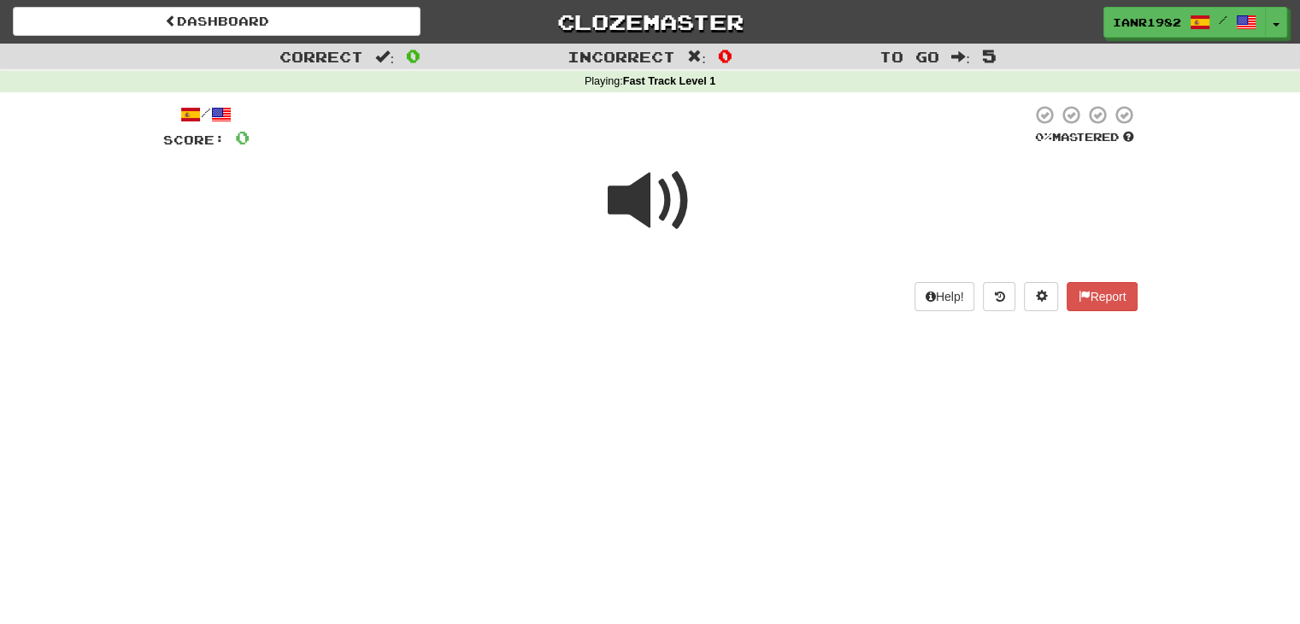
scroll to position [46, 0]
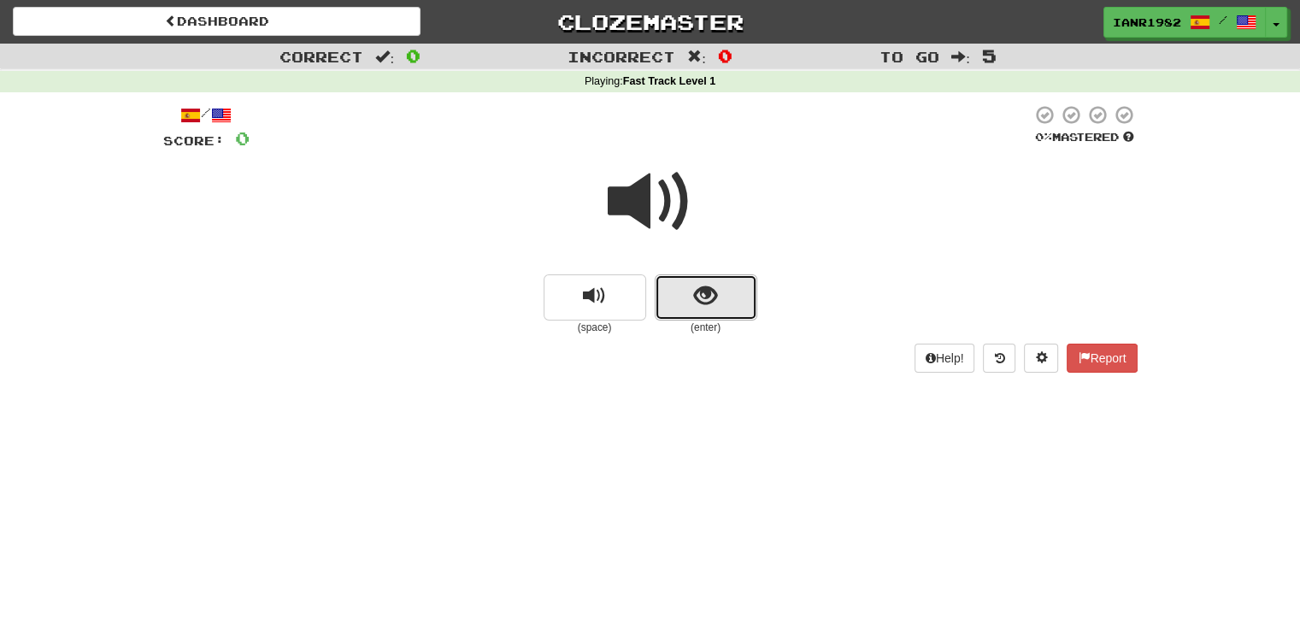
click at [720, 303] on button "show sentence" at bounding box center [706, 297] width 103 height 46
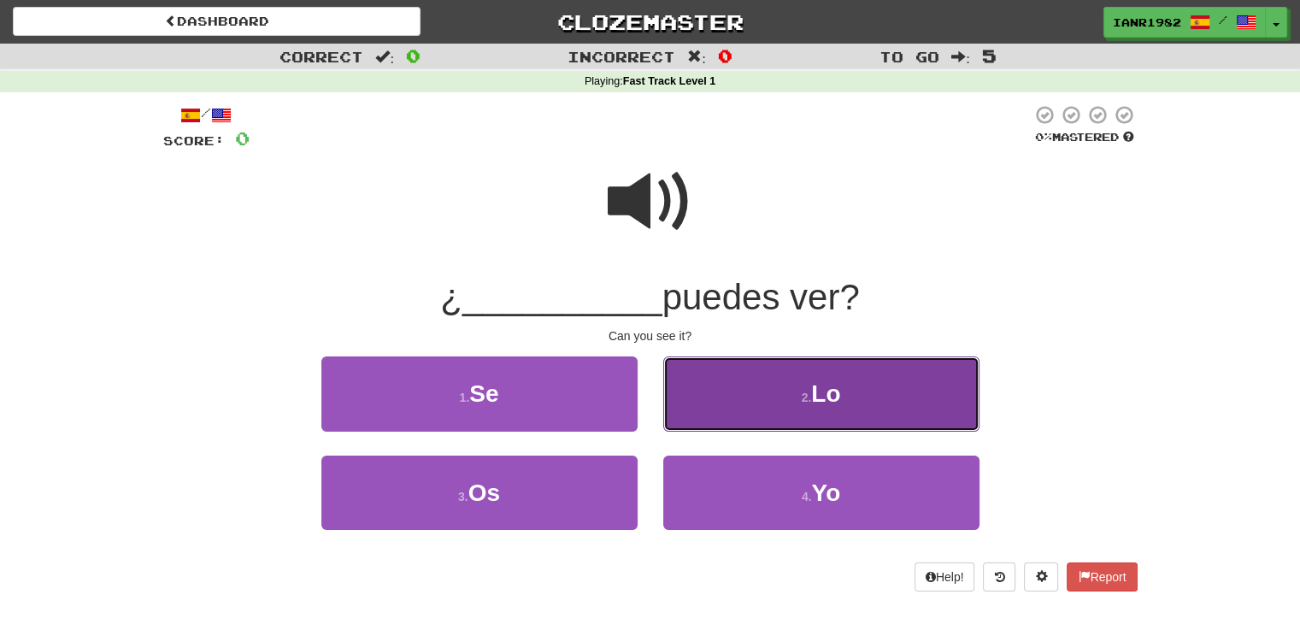
click at [776, 386] on button "2 . Lo" at bounding box center [822, 394] width 316 height 74
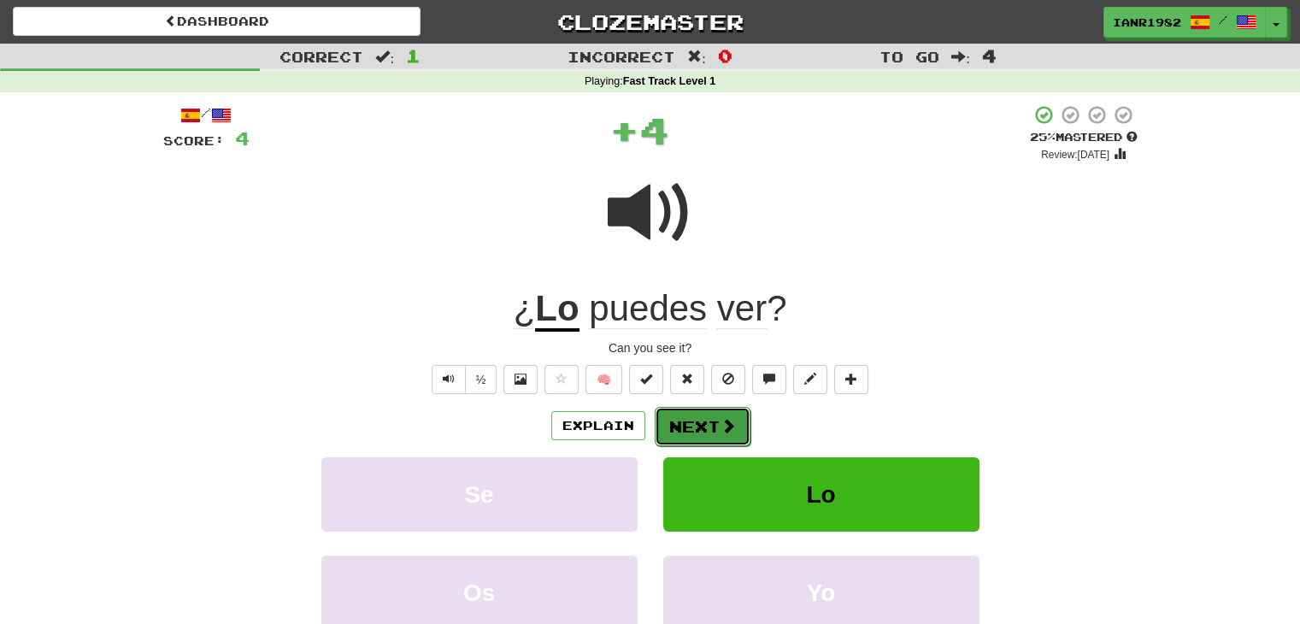
click at [725, 422] on span at bounding box center [728, 425] width 15 height 15
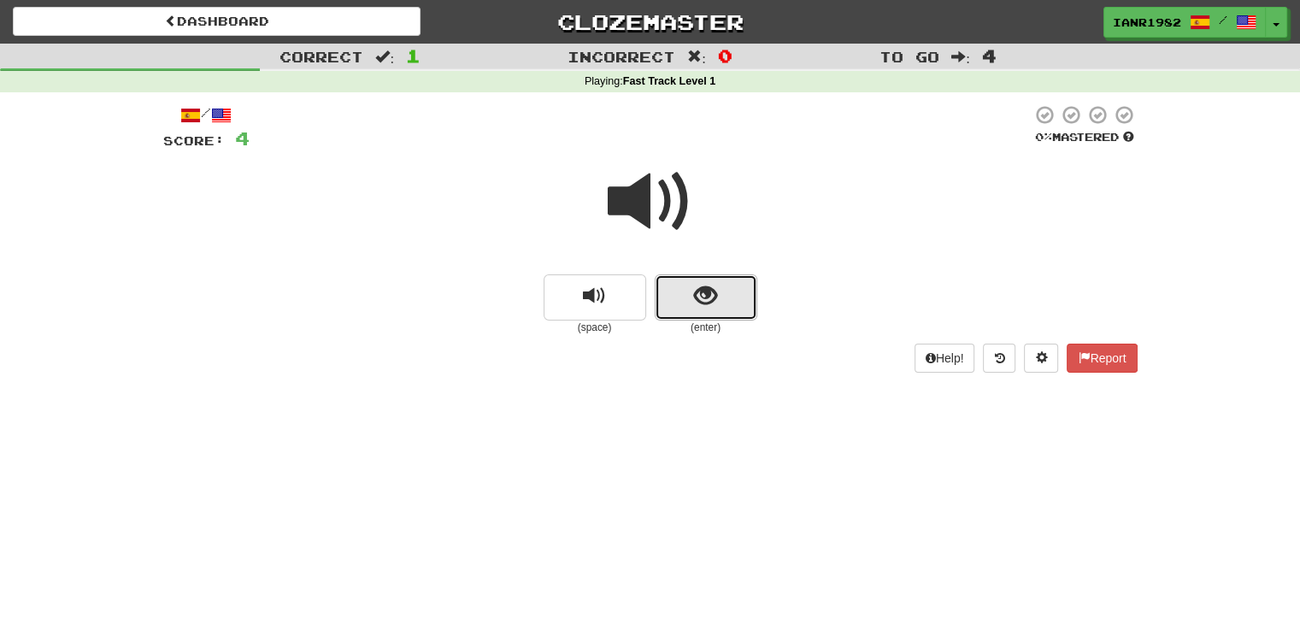
click at [731, 293] on button "show sentence" at bounding box center [706, 297] width 103 height 46
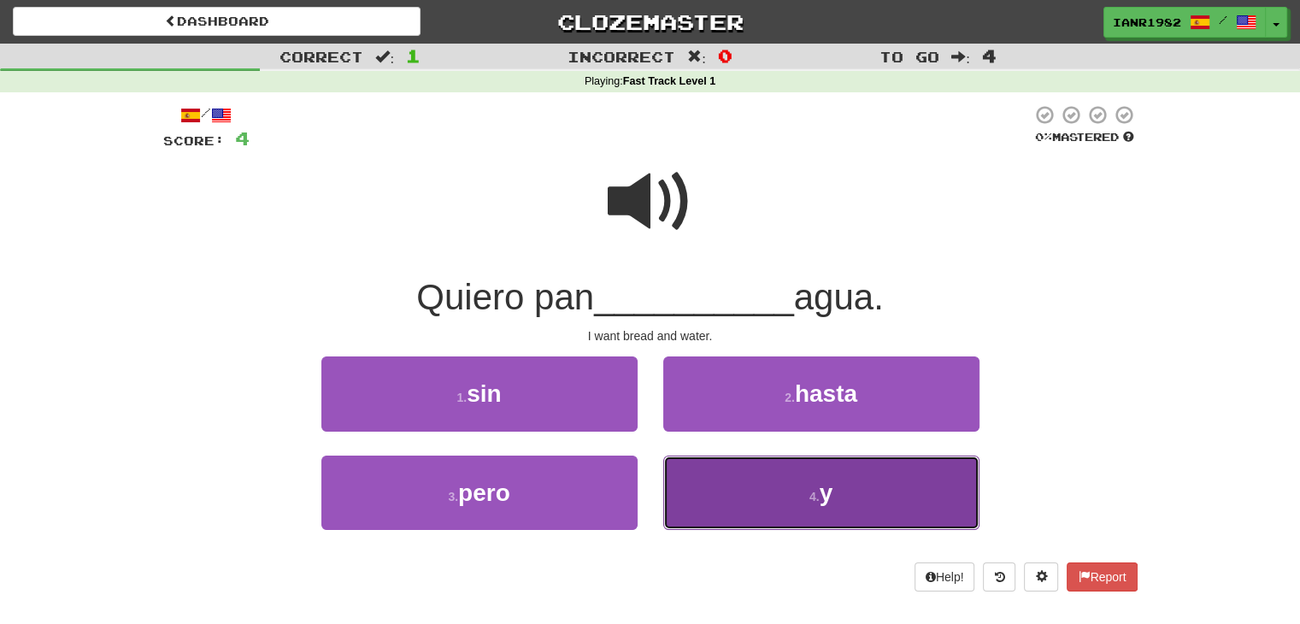
click at [840, 489] on button "4 . y" at bounding box center [822, 493] width 316 height 74
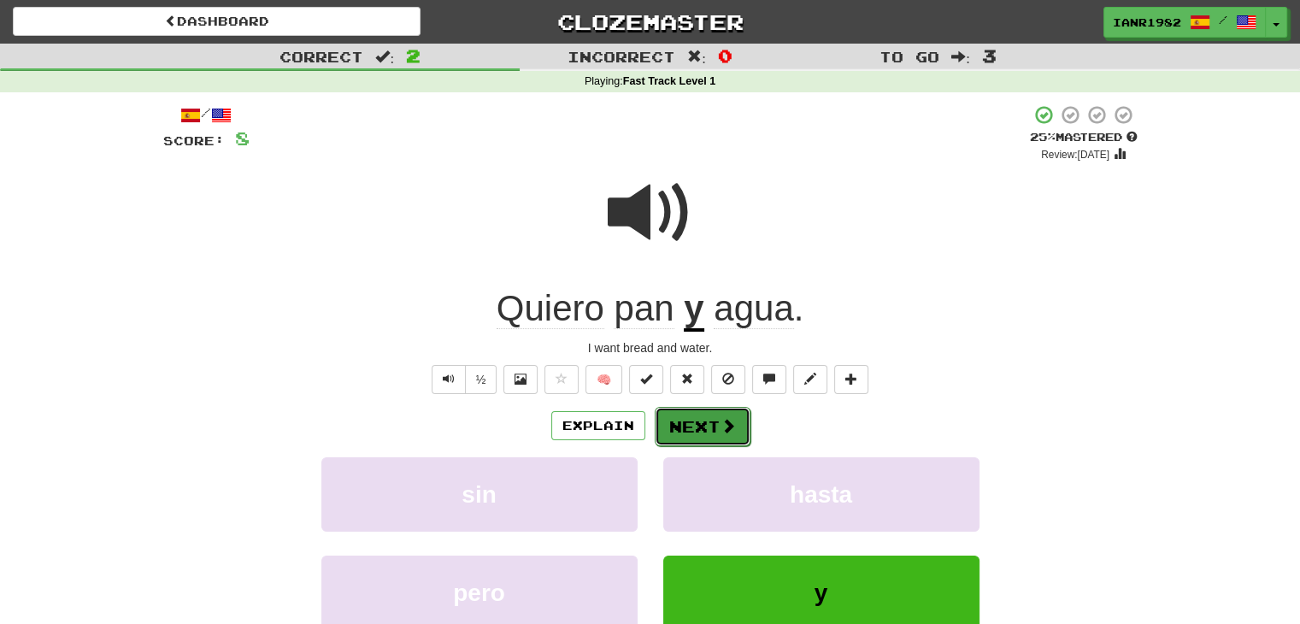
click at [711, 418] on button "Next" at bounding box center [703, 426] width 96 height 39
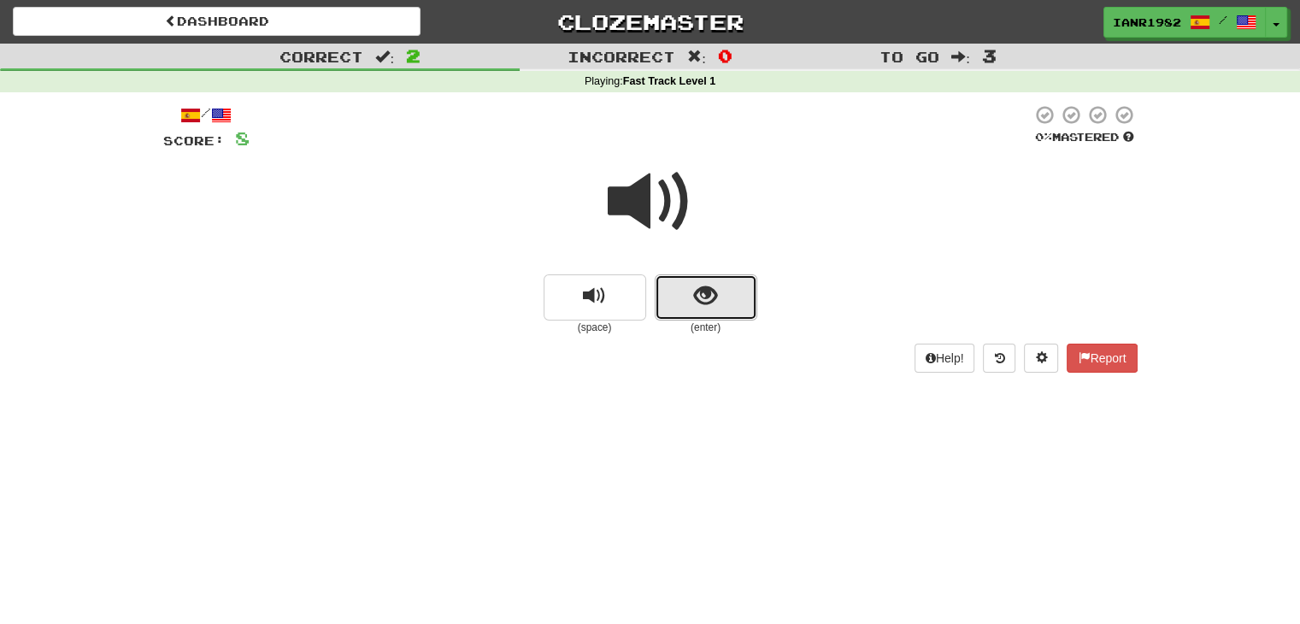
click at [717, 298] on span "show sentence" at bounding box center [705, 296] width 23 height 23
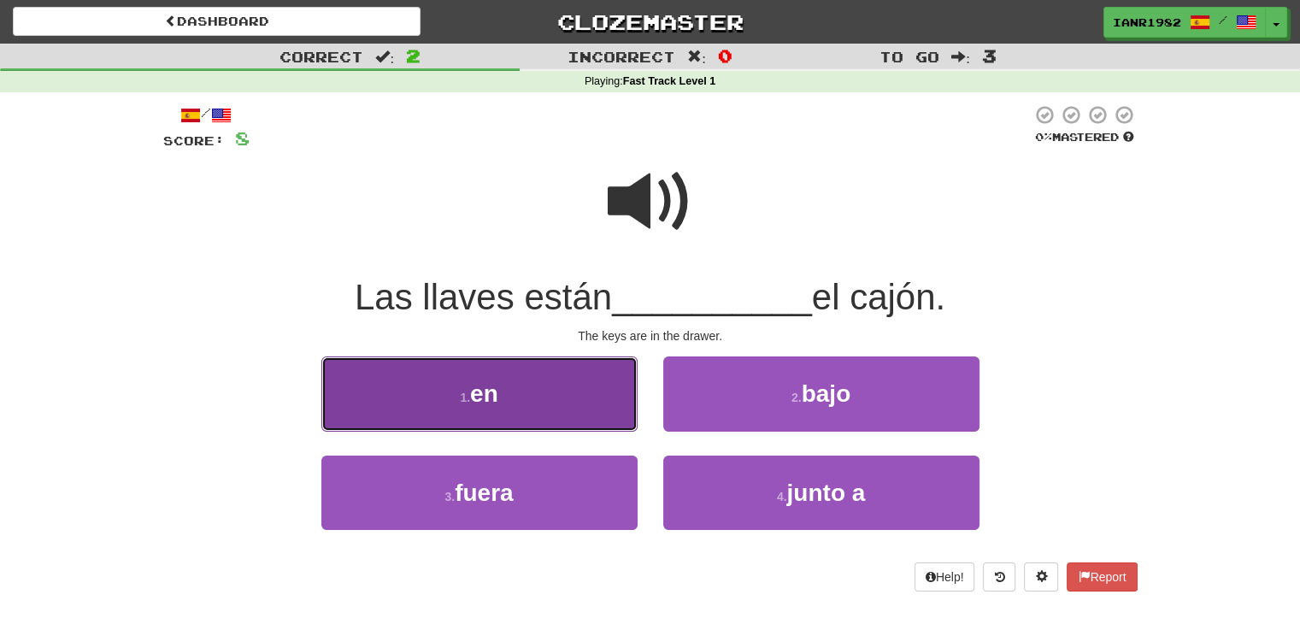
click at [592, 392] on button "1 . en" at bounding box center [479, 394] width 316 height 74
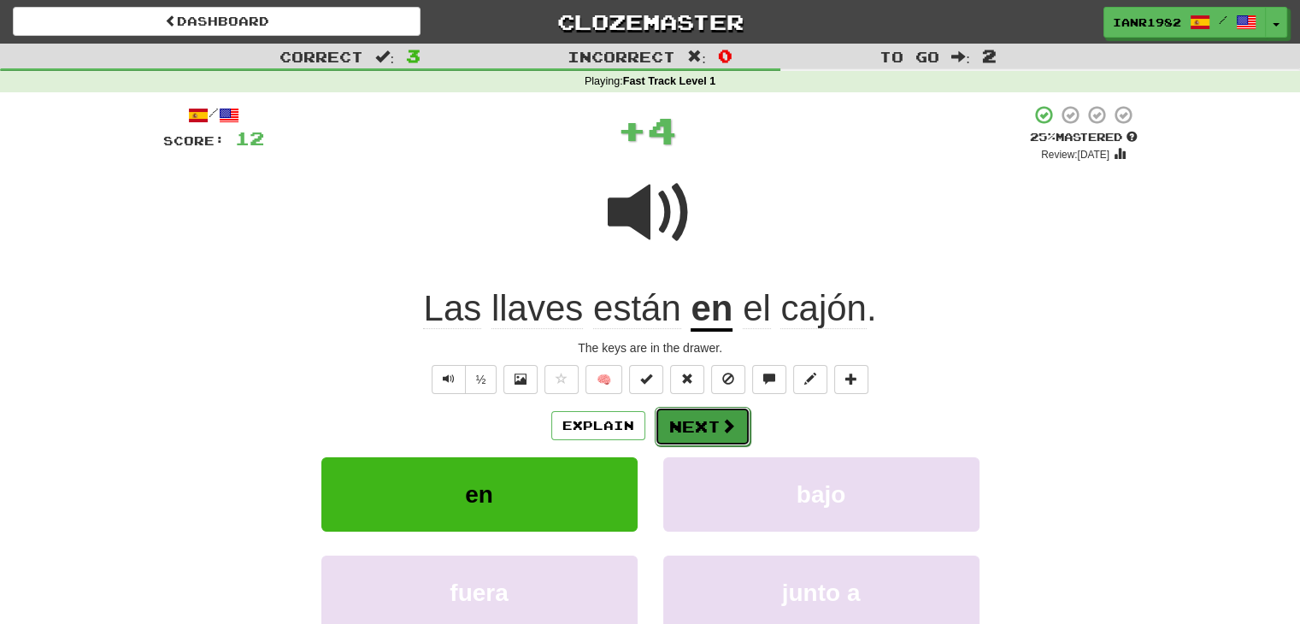
click at [720, 436] on button "Next" at bounding box center [703, 426] width 96 height 39
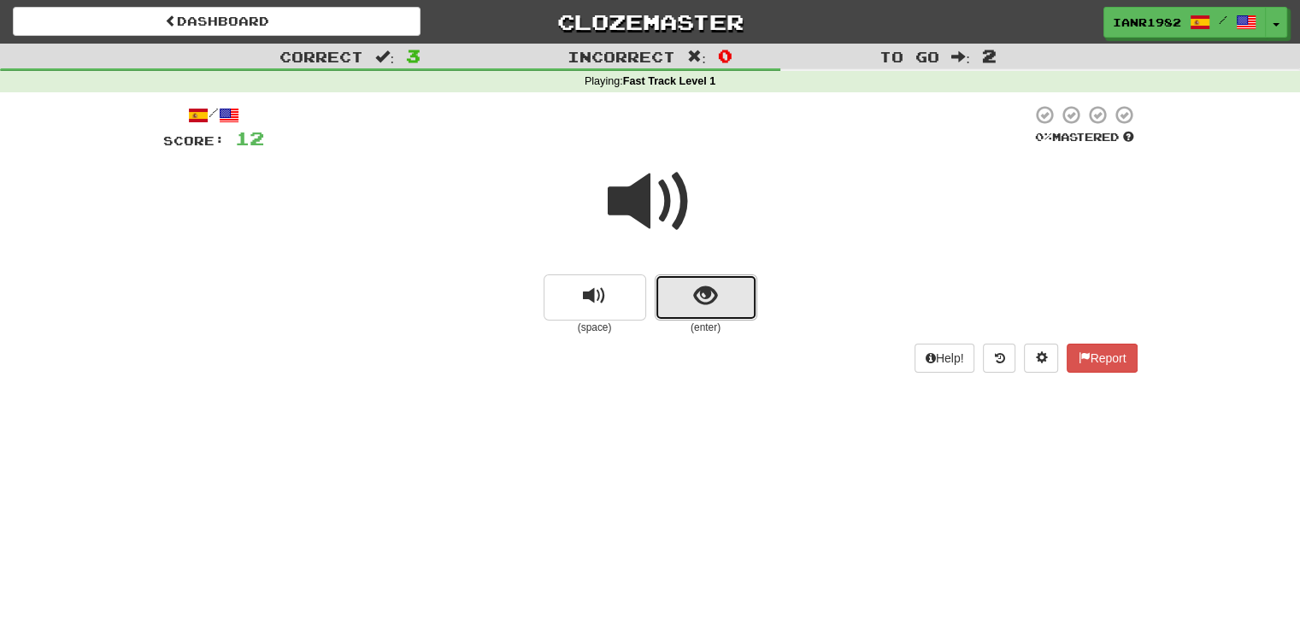
click at [694, 295] on span "show sentence" at bounding box center [705, 296] width 23 height 23
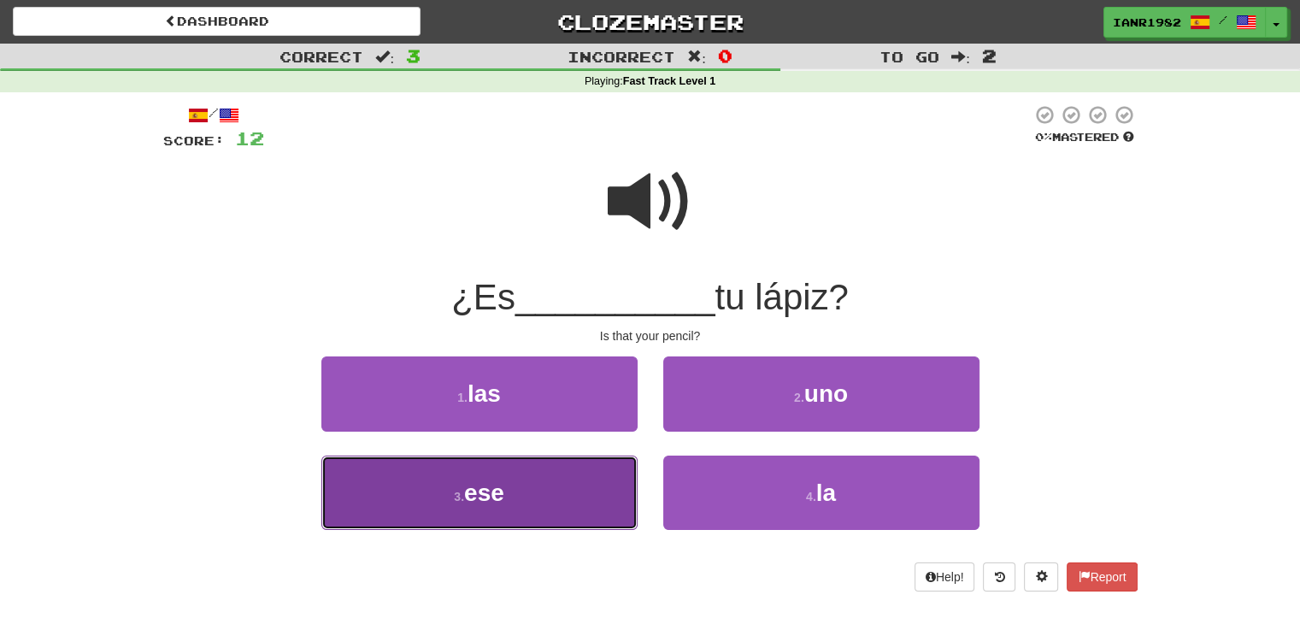
click at [599, 492] on button "3 . ese" at bounding box center [479, 493] width 316 height 74
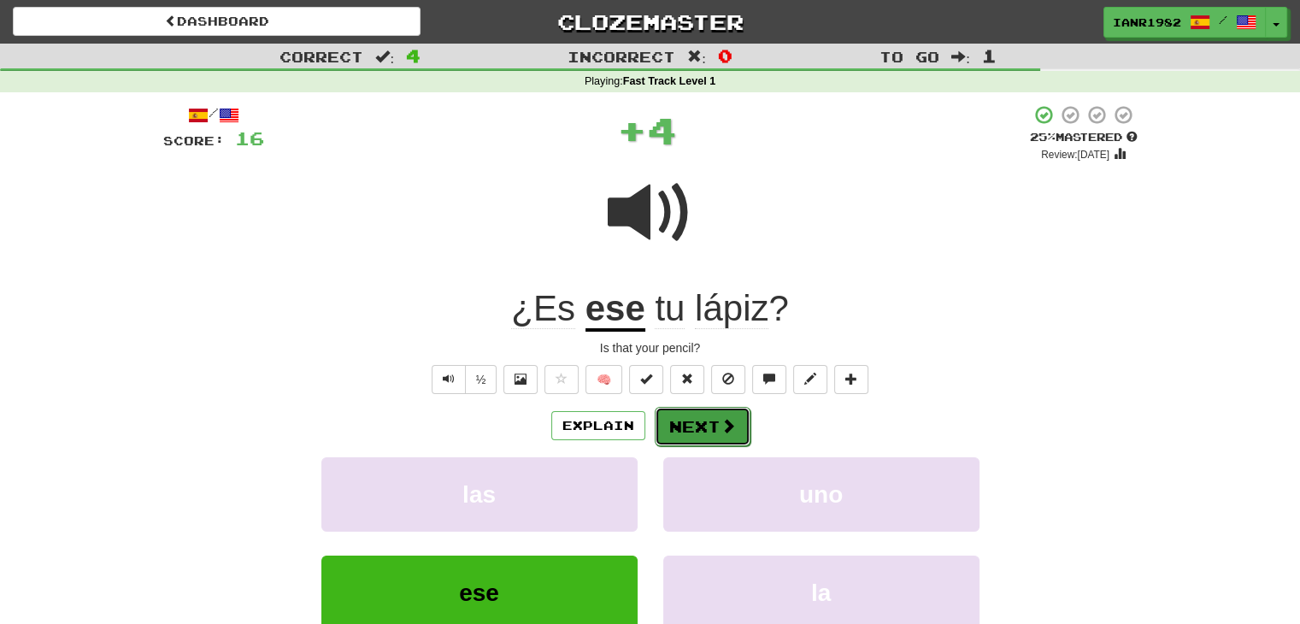
click at [731, 432] on span at bounding box center [728, 425] width 15 height 15
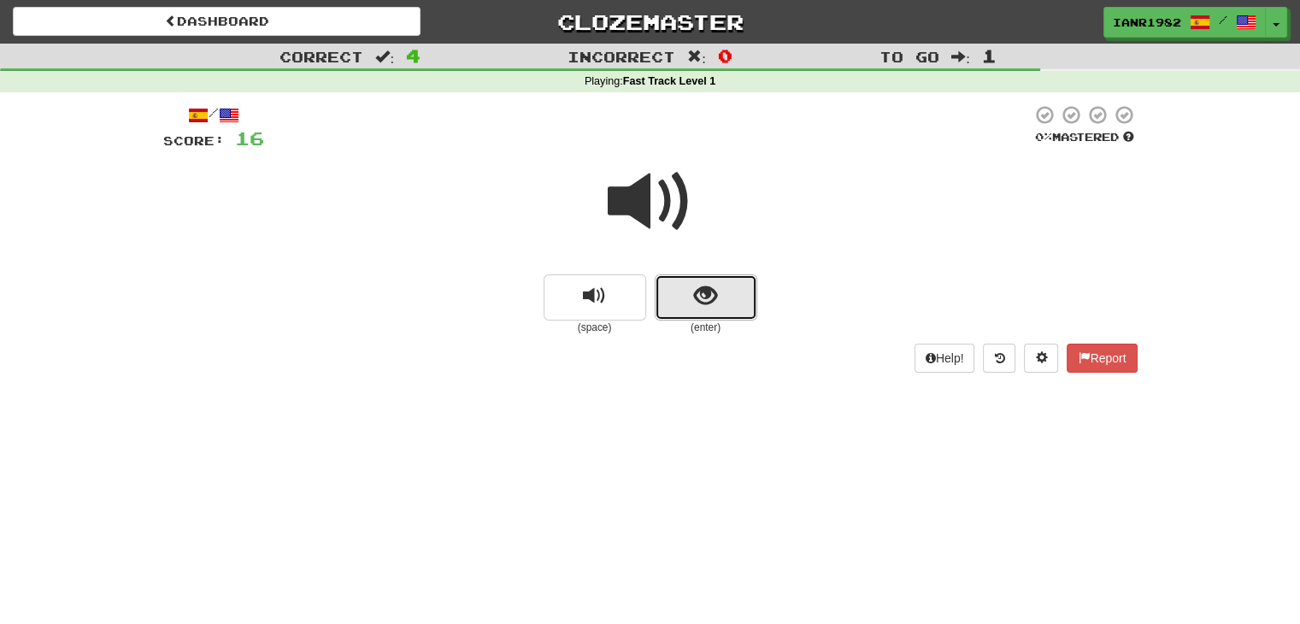
click at [710, 312] on button "show sentence" at bounding box center [706, 297] width 103 height 46
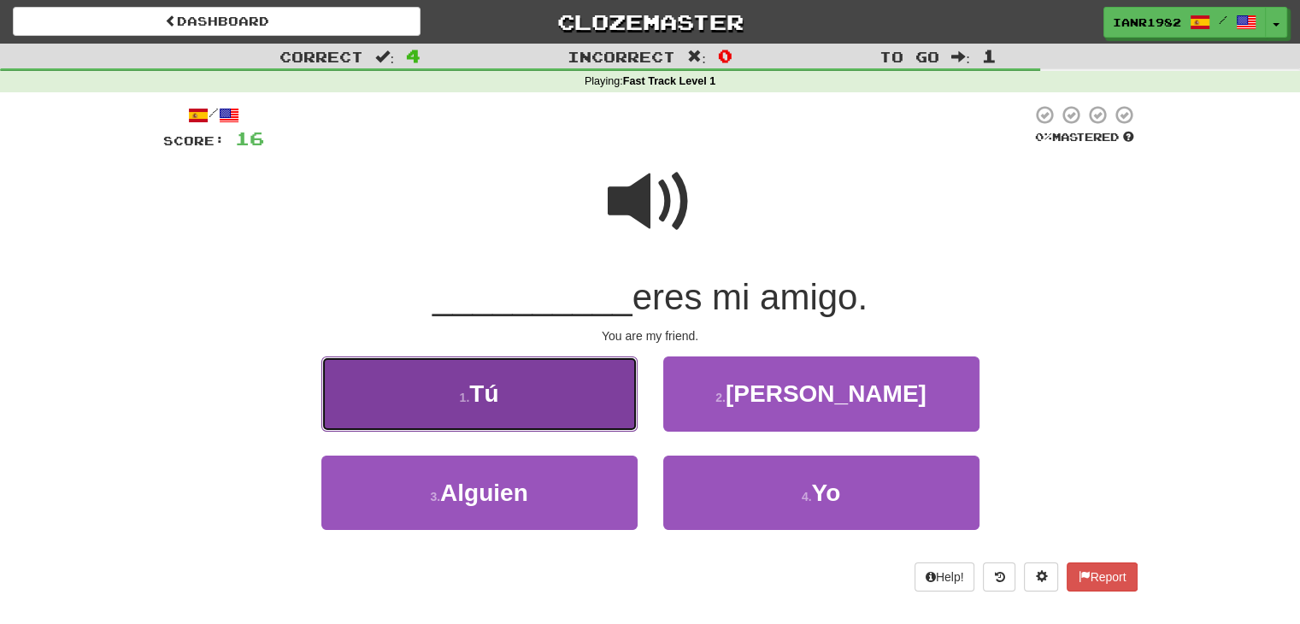
click at [602, 398] on button "1 . Tú" at bounding box center [479, 394] width 316 height 74
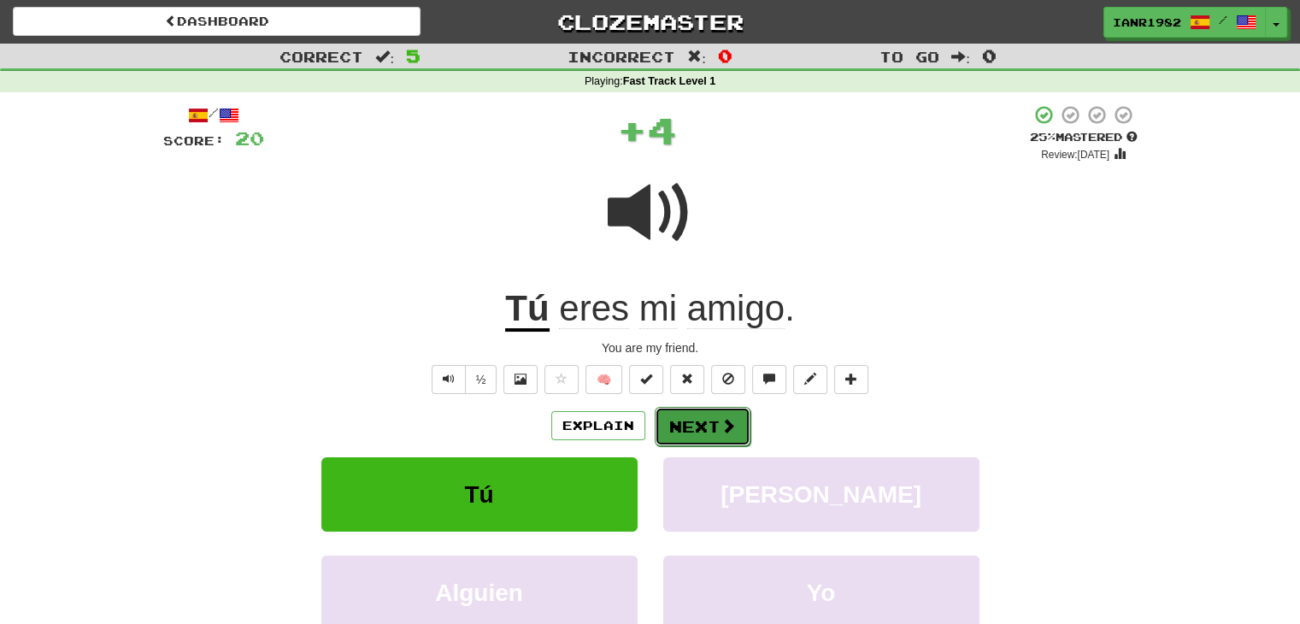
click at [725, 428] on span at bounding box center [728, 425] width 15 height 15
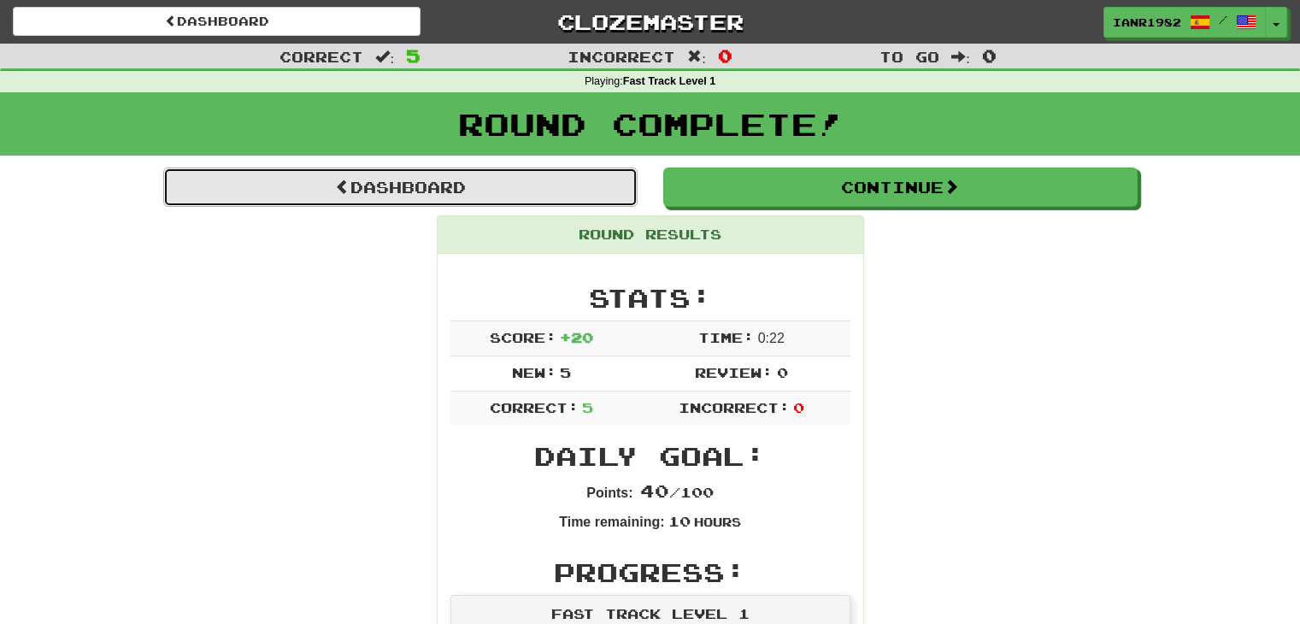
click at [612, 183] on link "Dashboard" at bounding box center [400, 187] width 475 height 39
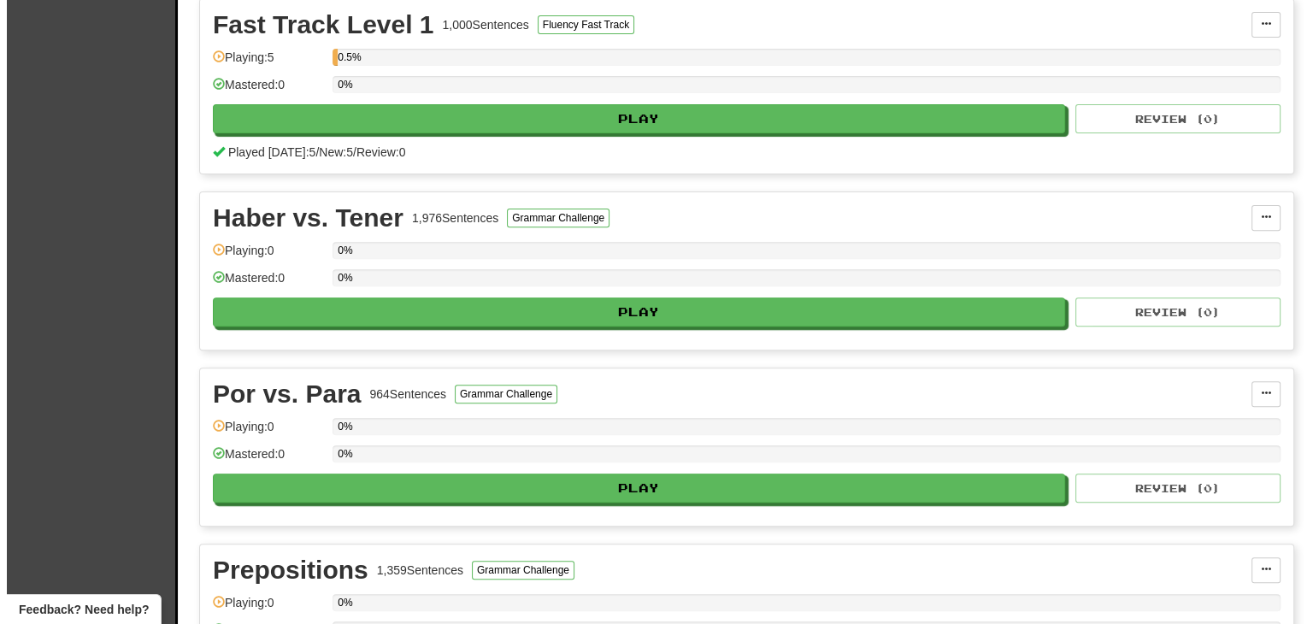
scroll to position [610, 0]
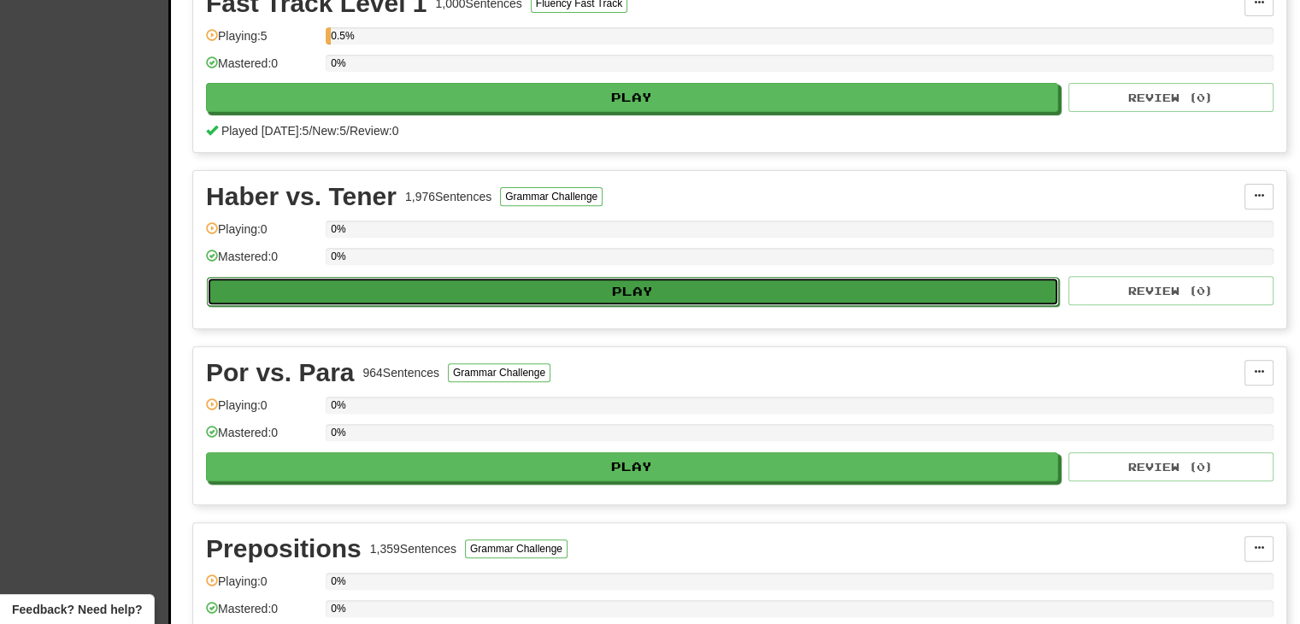
click at [727, 295] on button "Play" at bounding box center [633, 291] width 852 height 29
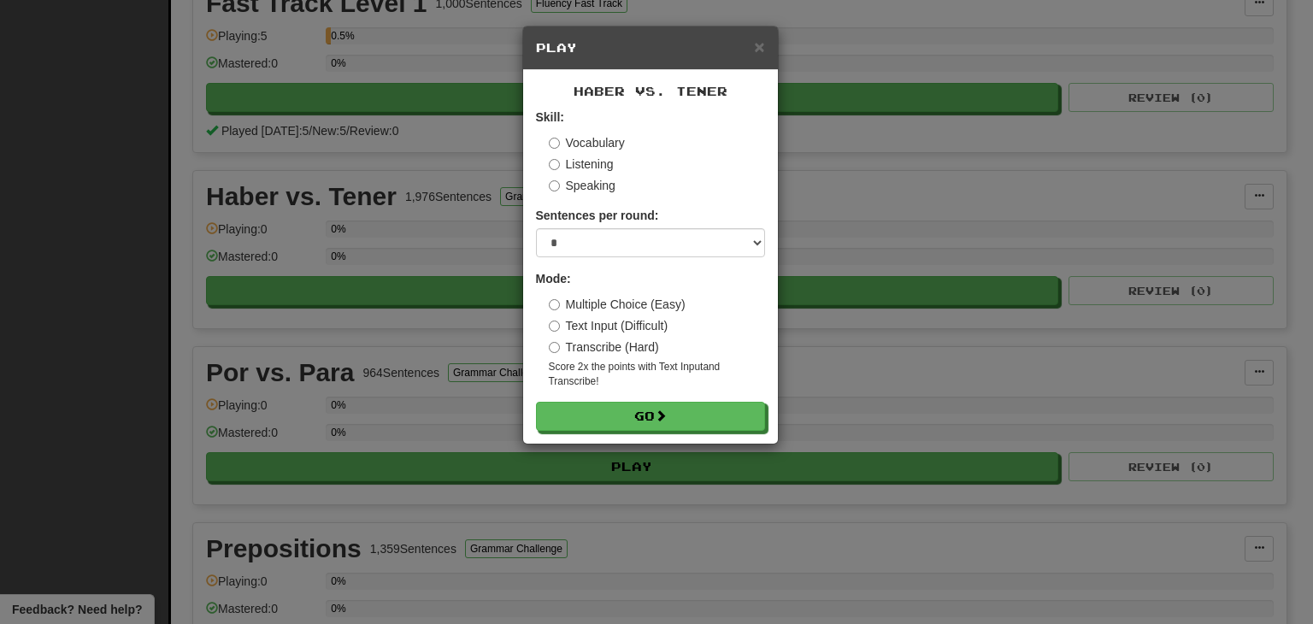
click at [614, 141] on label "Vocabulary" at bounding box center [587, 142] width 76 height 17
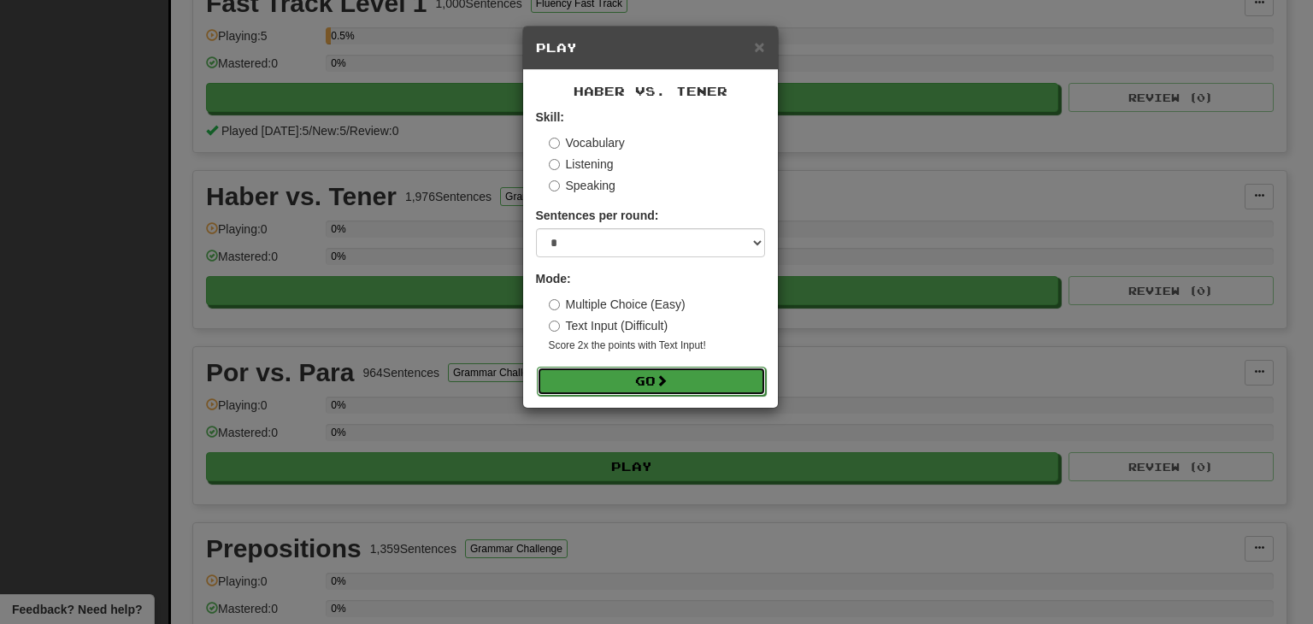
click at [716, 383] on button "Go" at bounding box center [651, 381] width 229 height 29
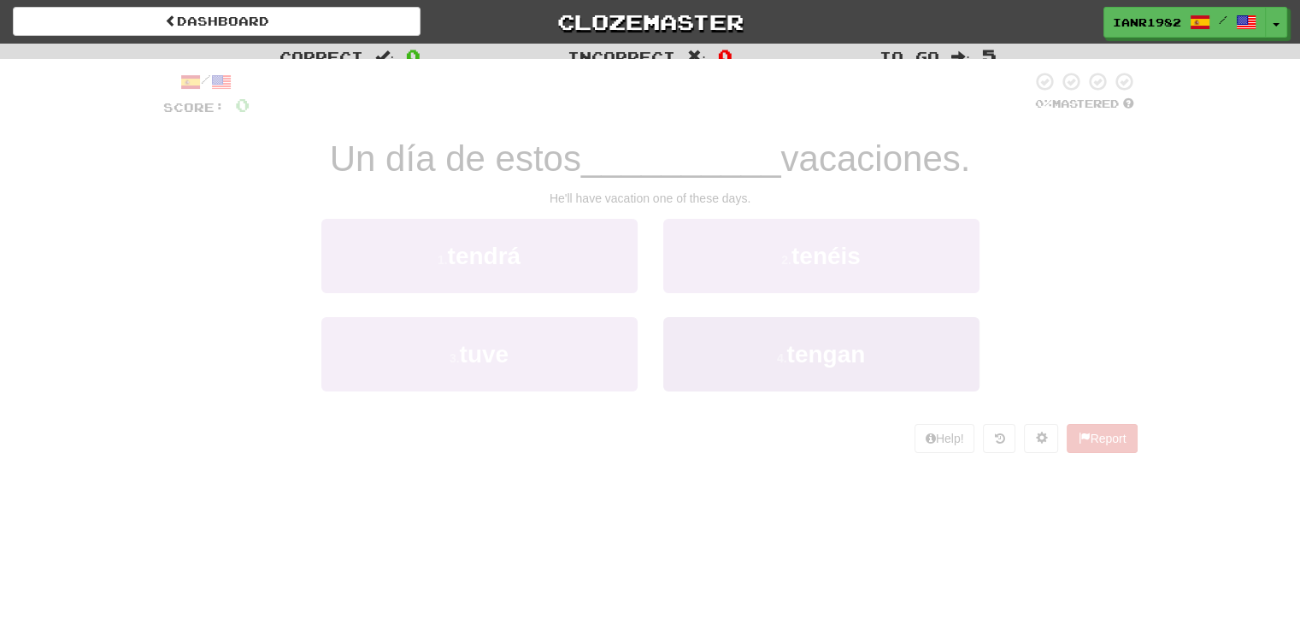
scroll to position [46, 0]
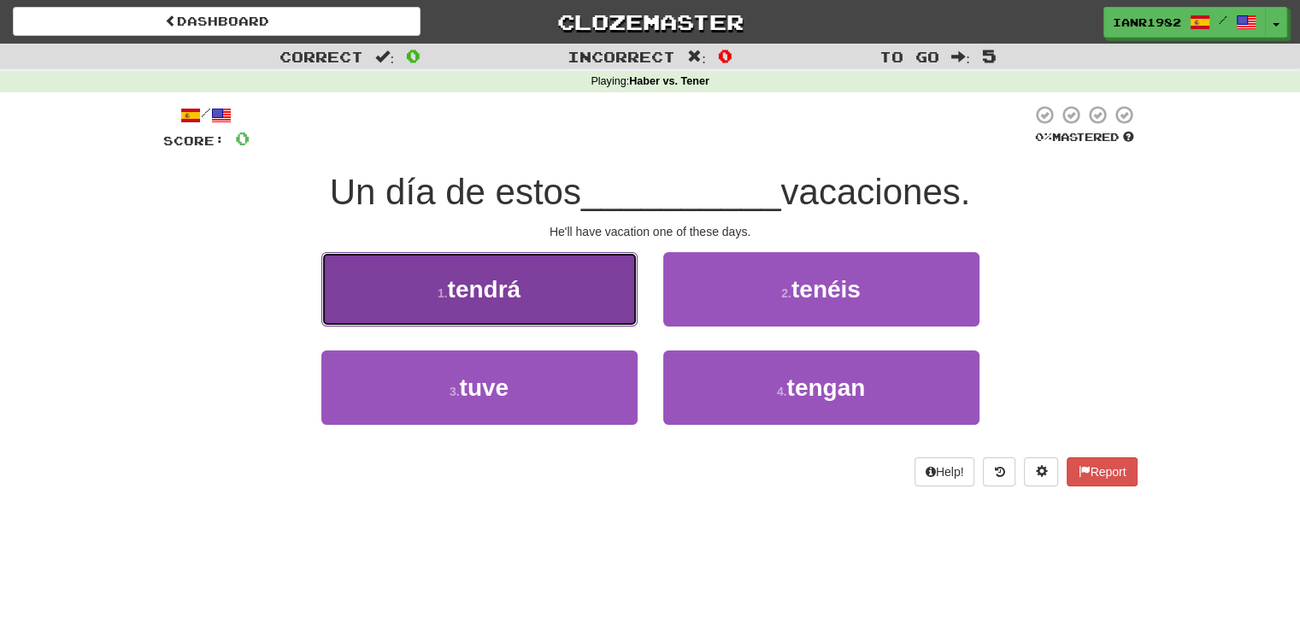
click at [593, 296] on button "1 . tendrá" at bounding box center [479, 289] width 316 height 74
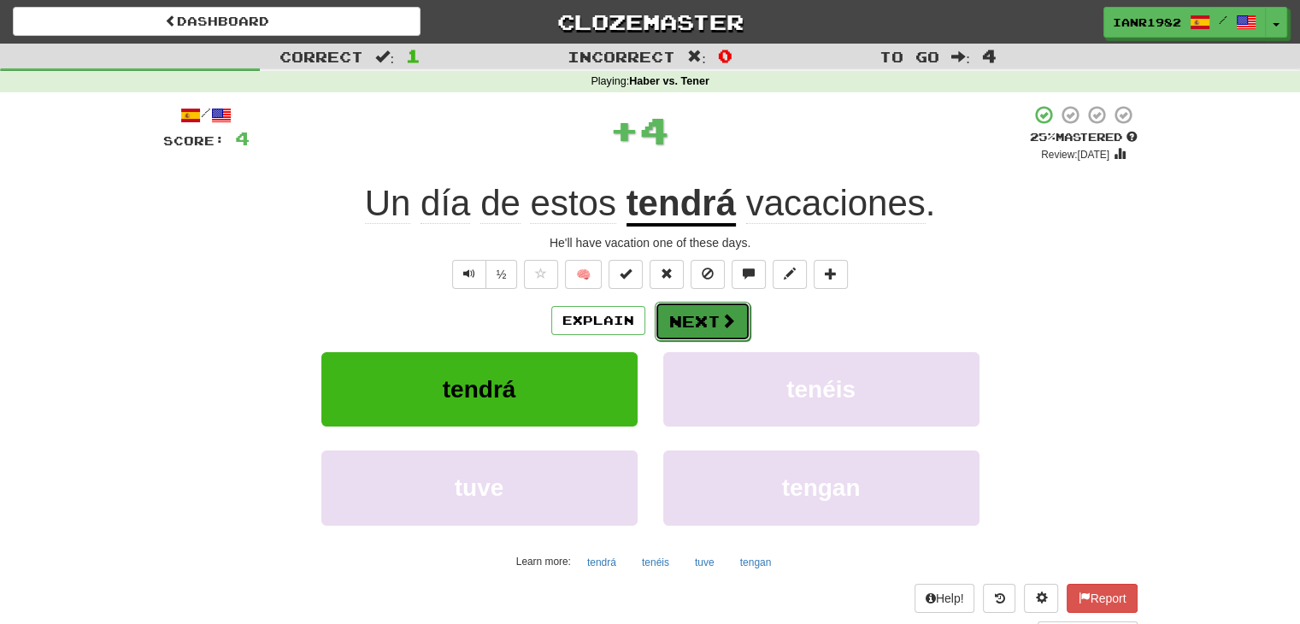
click at [732, 328] on span at bounding box center [728, 320] width 15 height 15
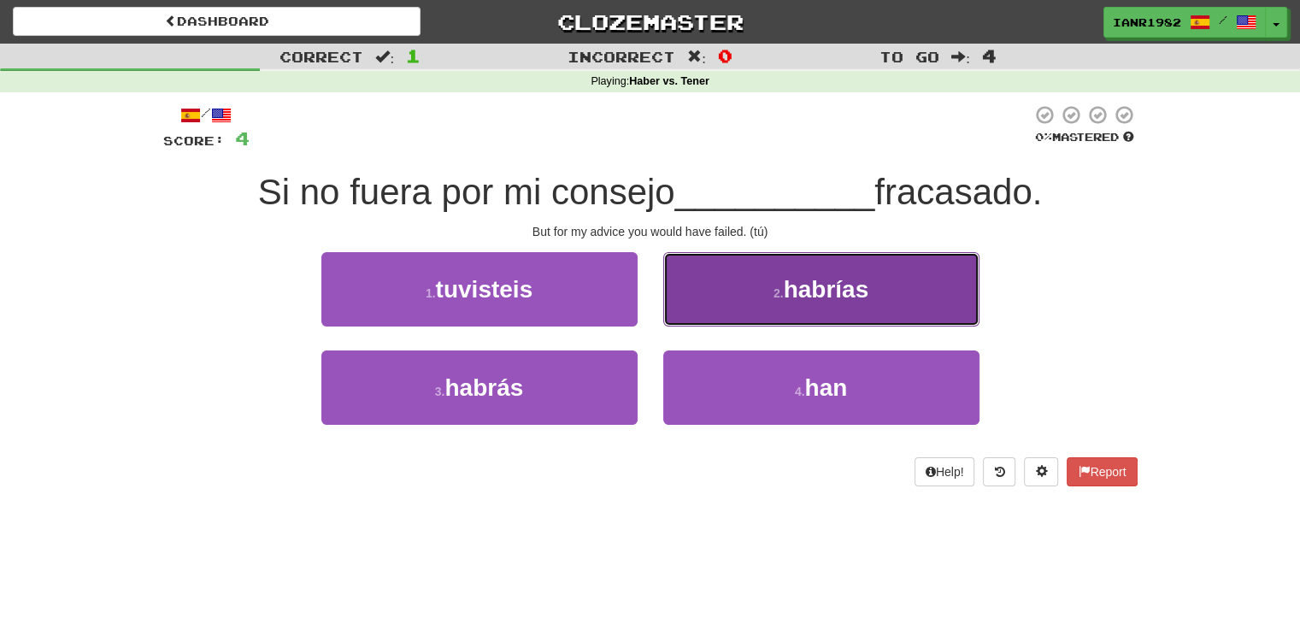
click at [853, 297] on span "habrías" at bounding box center [827, 289] width 86 height 27
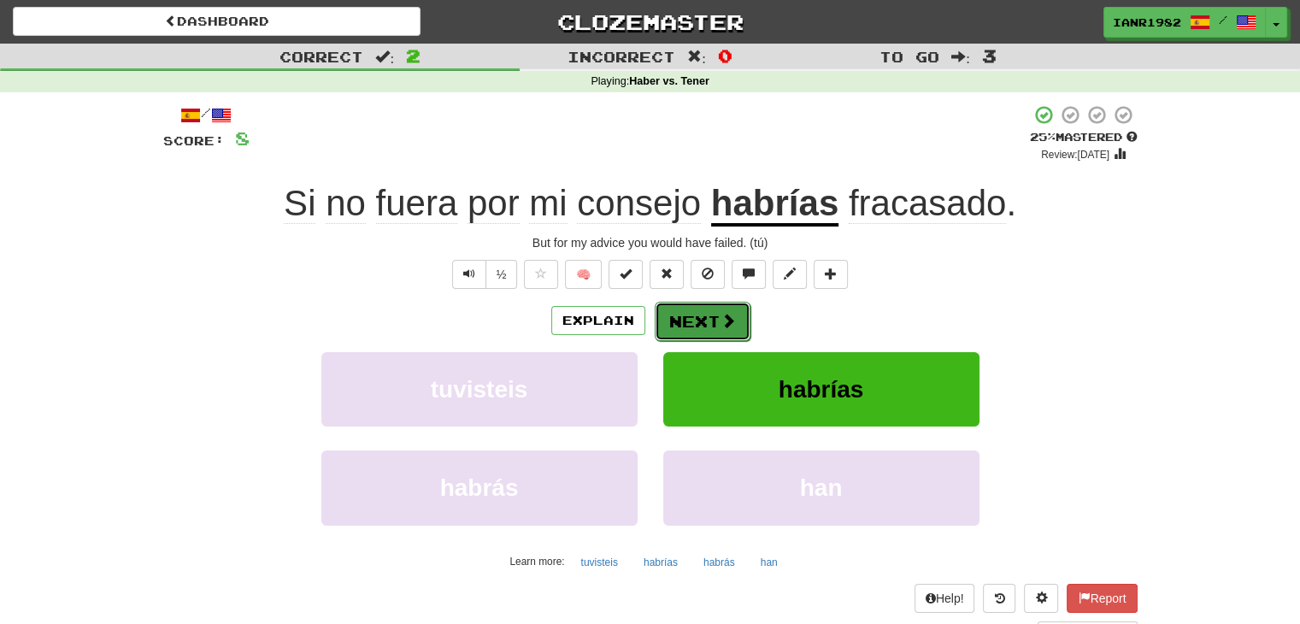
click at [732, 329] on button "Next" at bounding box center [703, 321] width 96 height 39
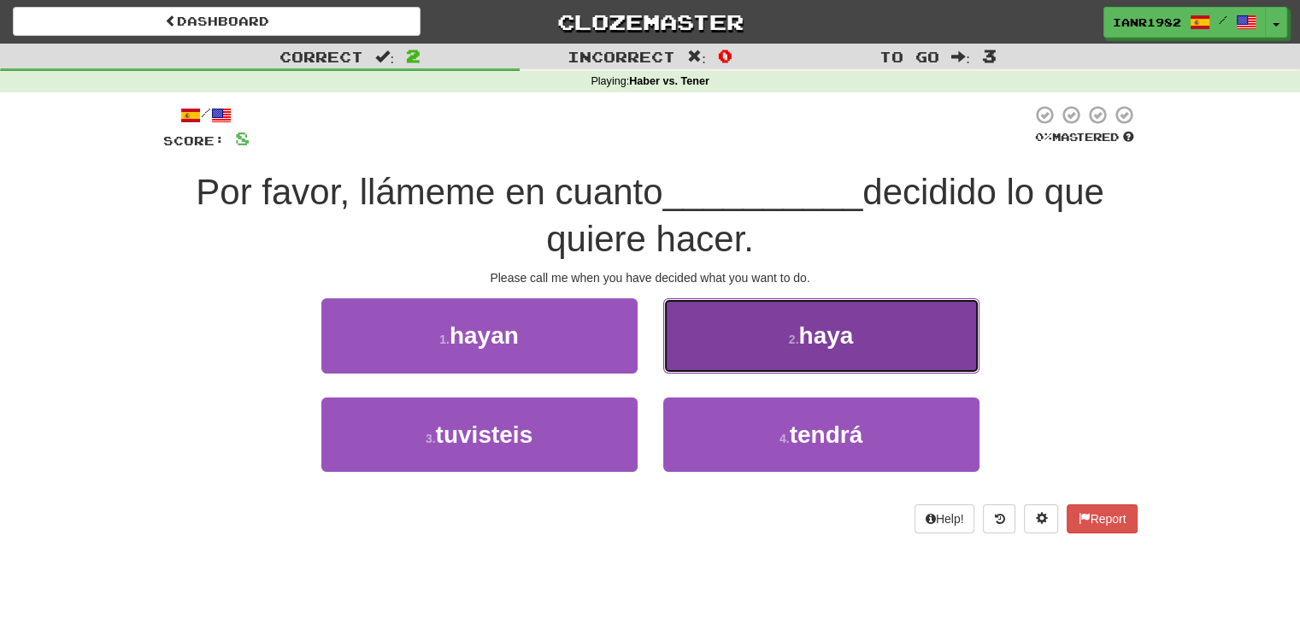
click at [842, 351] on button "2 . haya" at bounding box center [822, 335] width 316 height 74
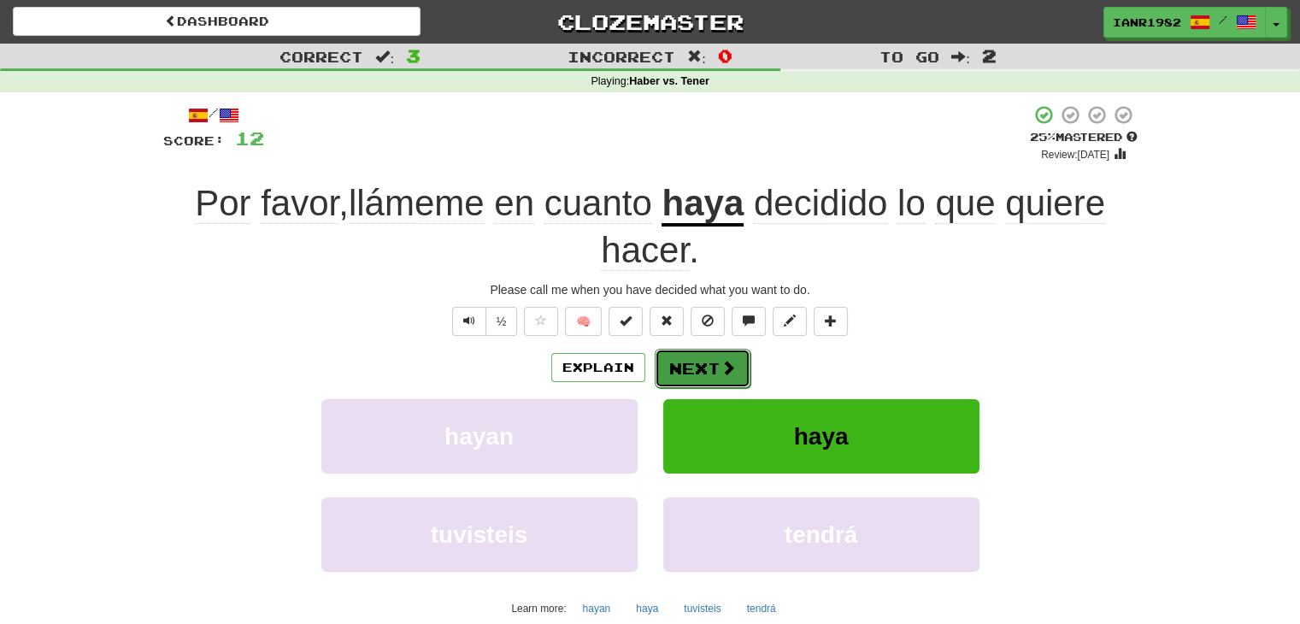
click at [728, 374] on span at bounding box center [728, 367] width 15 height 15
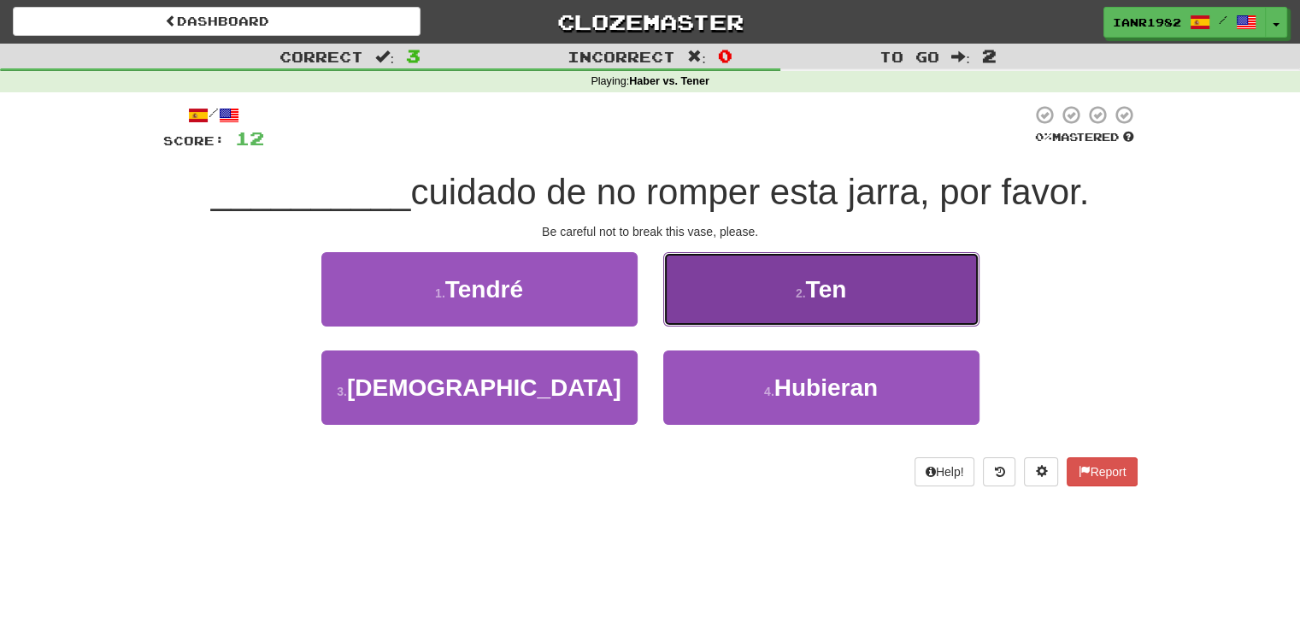
click at [840, 295] on span "Ten" at bounding box center [825, 289] width 41 height 27
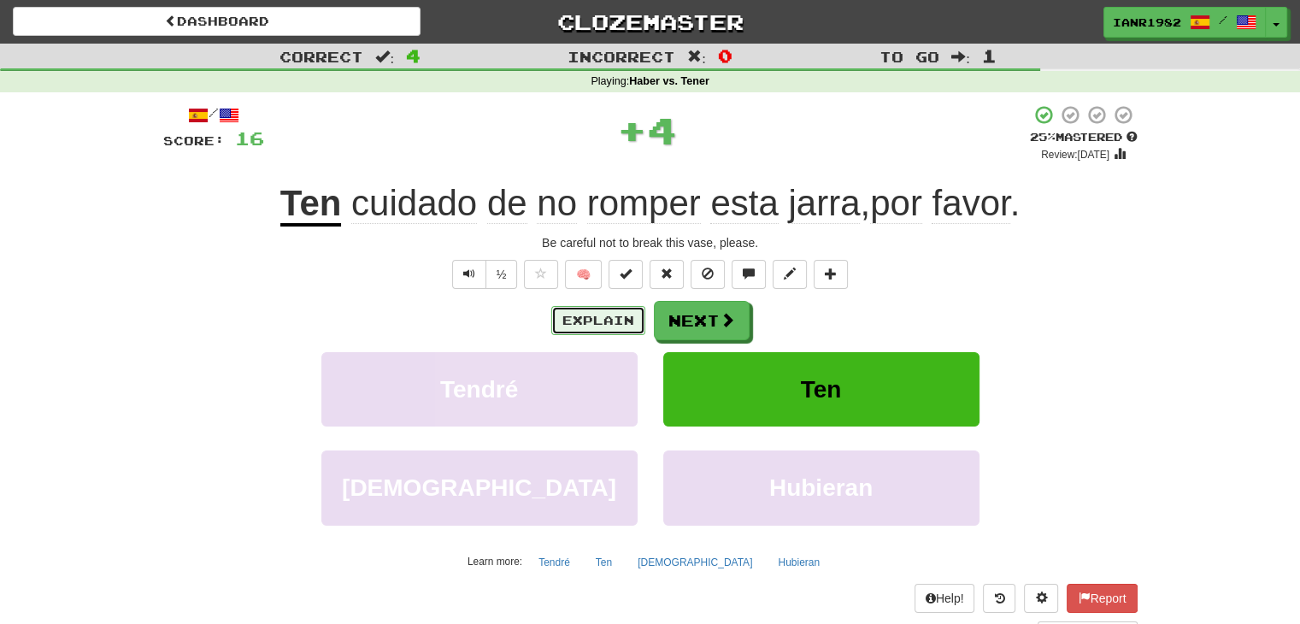
click at [613, 322] on button "Explain" at bounding box center [598, 320] width 94 height 29
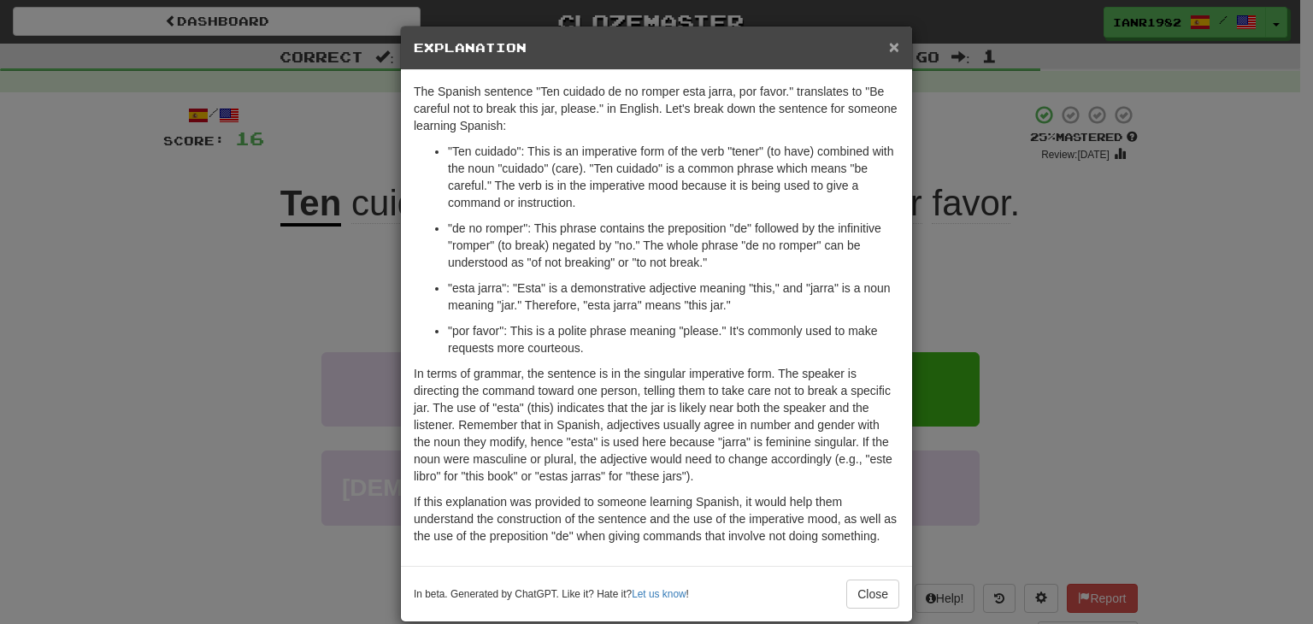
click at [889, 38] on span "×" at bounding box center [894, 47] width 10 height 20
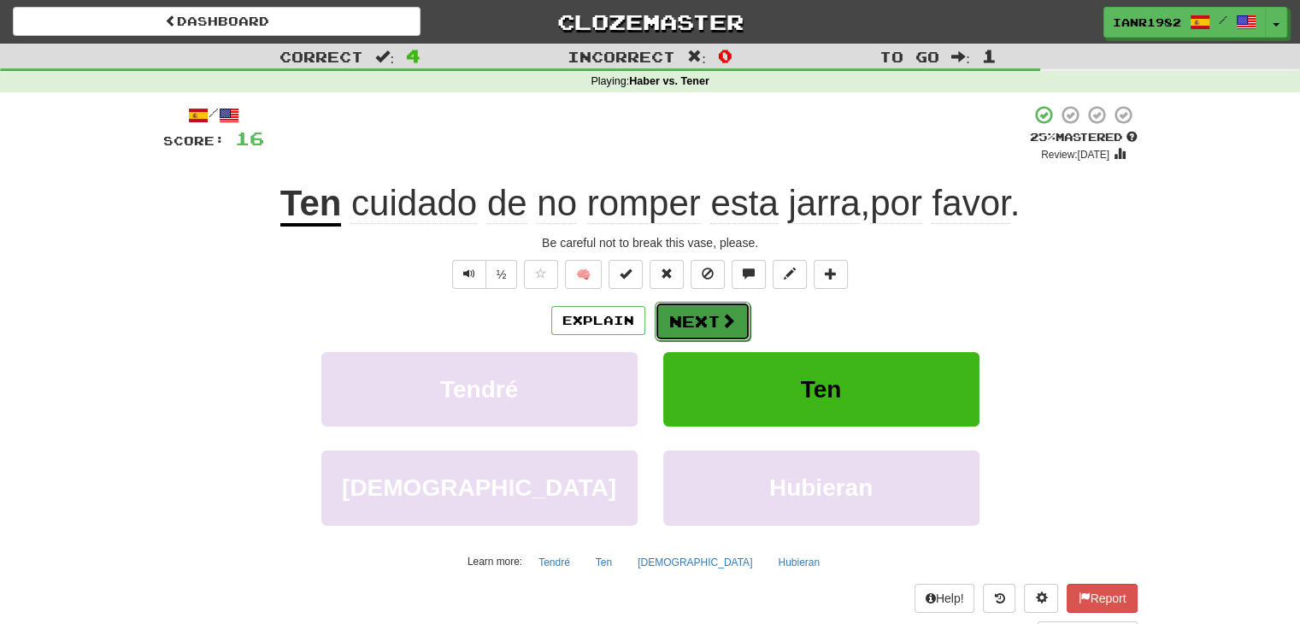
click at [715, 321] on button "Next" at bounding box center [703, 321] width 96 height 39
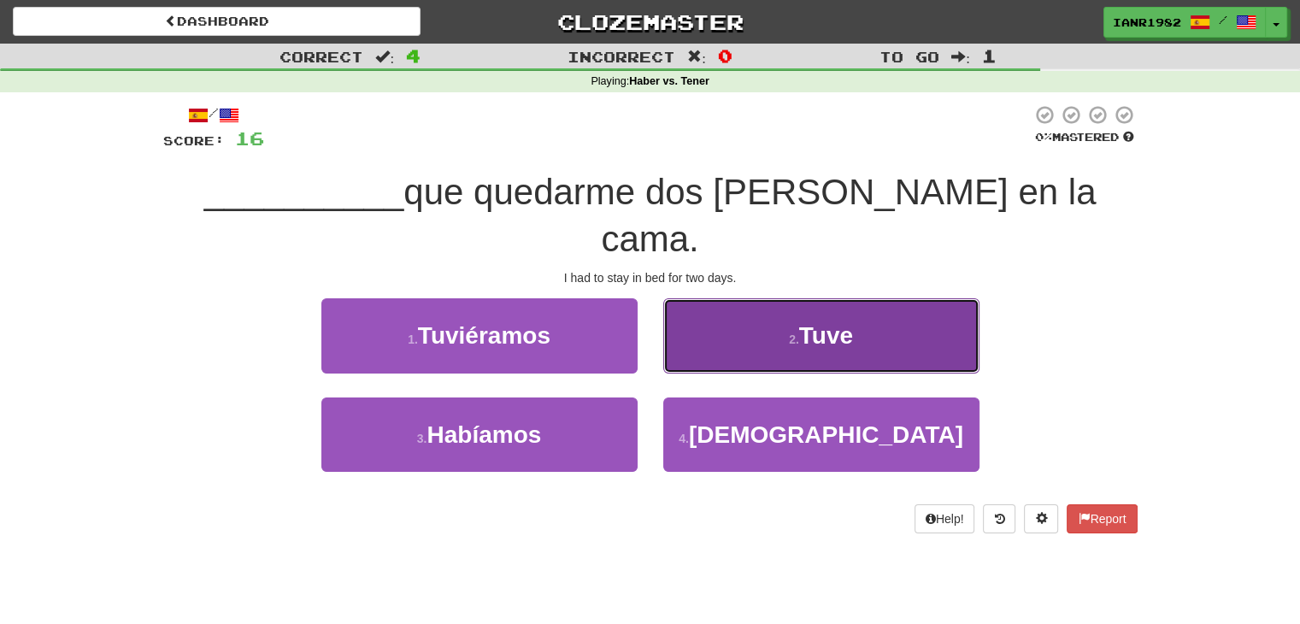
click at [846, 322] on span "Tuve" at bounding box center [826, 335] width 54 height 27
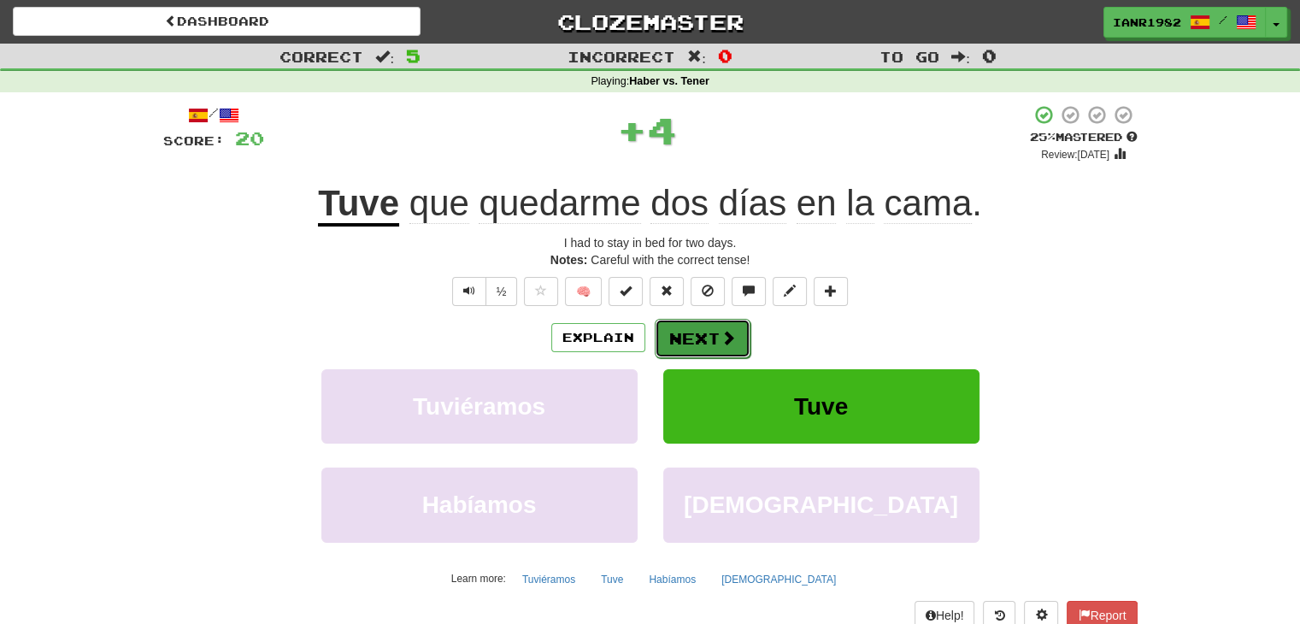
click at [721, 343] on span at bounding box center [728, 337] width 15 height 15
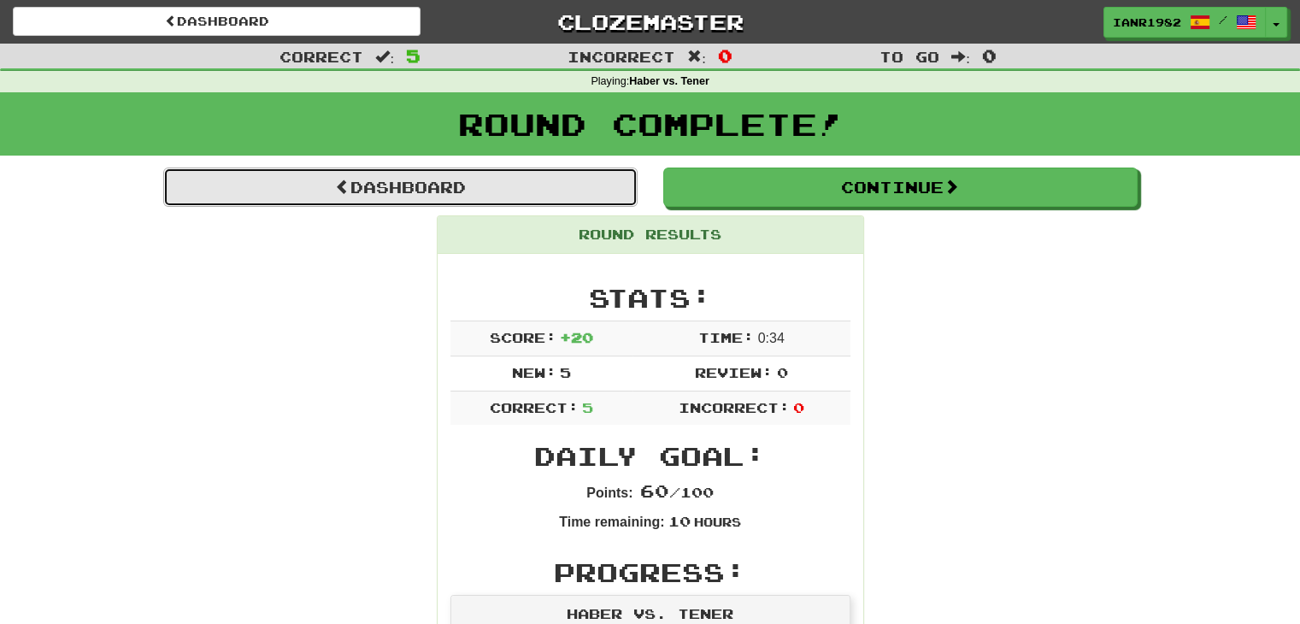
click at [619, 182] on link "Dashboard" at bounding box center [400, 187] width 475 height 39
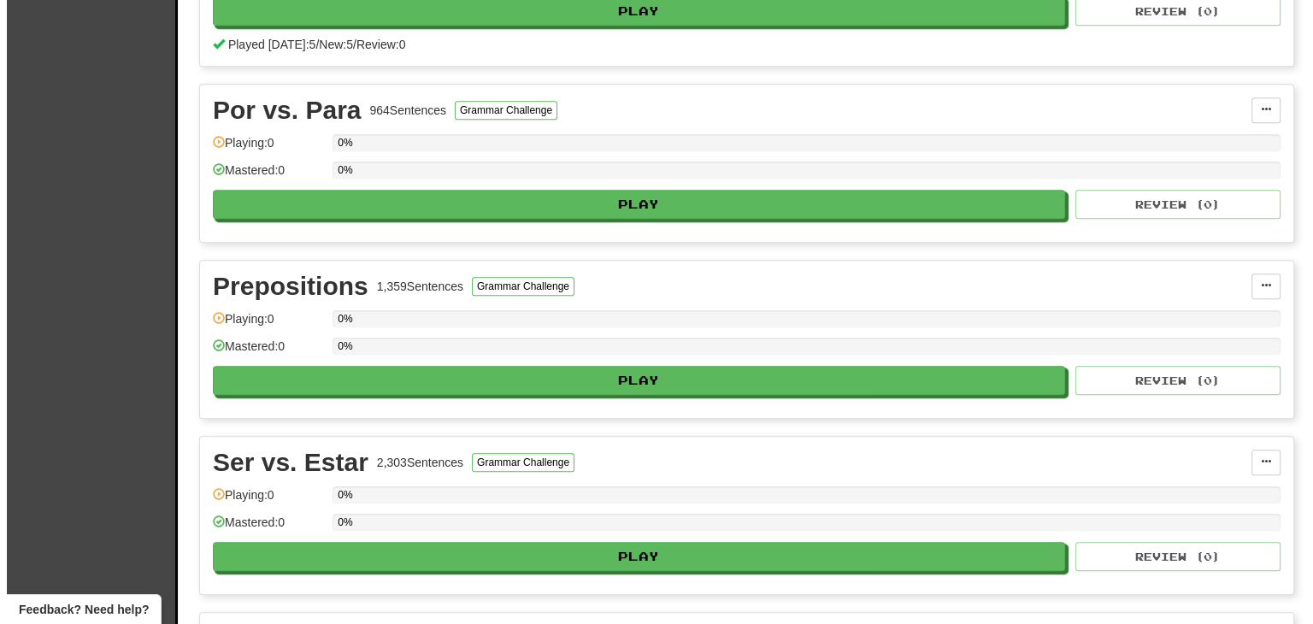
scroll to position [893, 0]
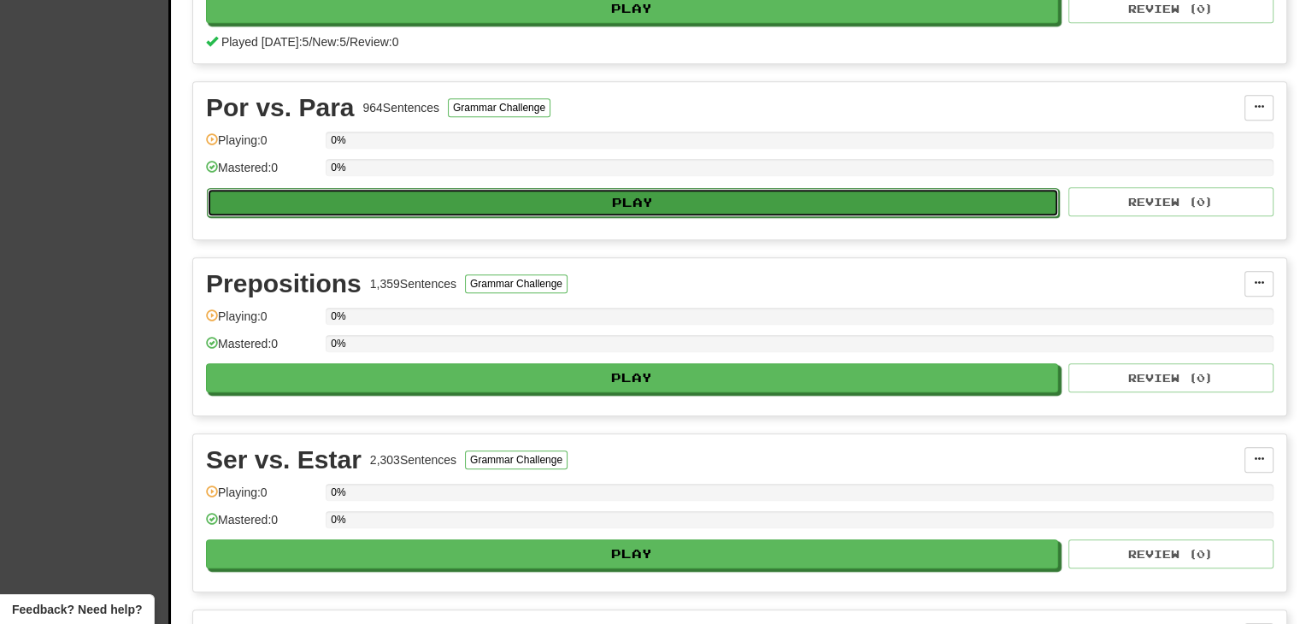
click at [798, 206] on button "Play" at bounding box center [633, 202] width 852 height 29
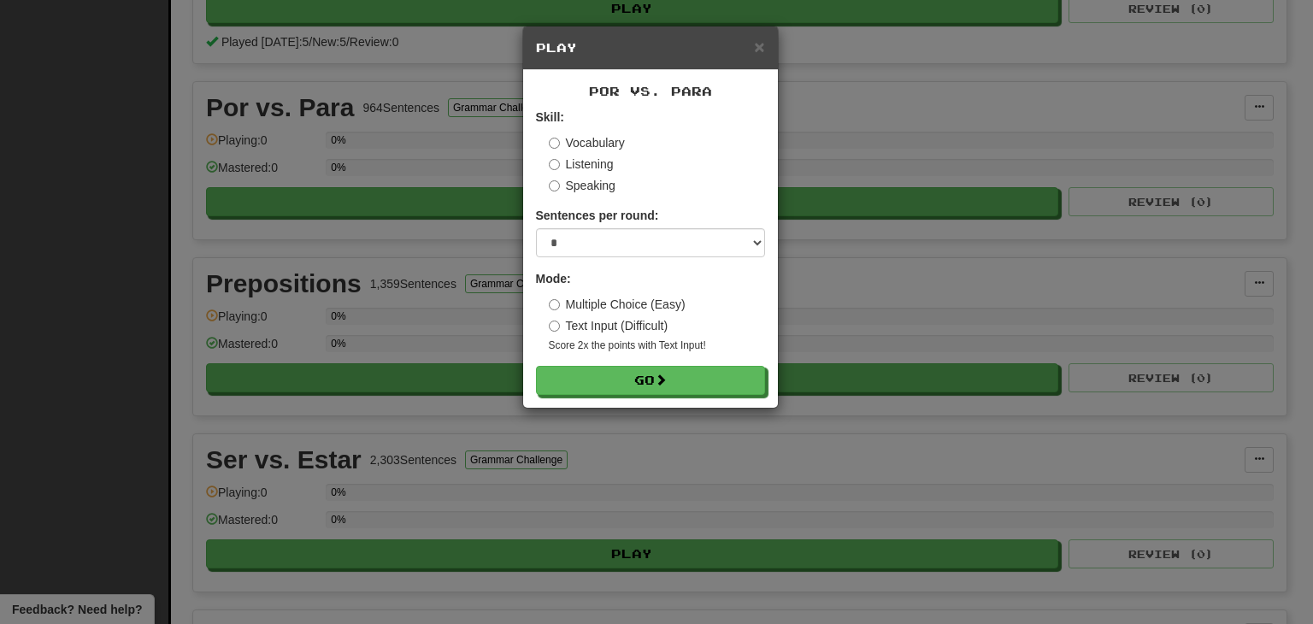
click at [597, 163] on label "Listening" at bounding box center [581, 164] width 65 height 17
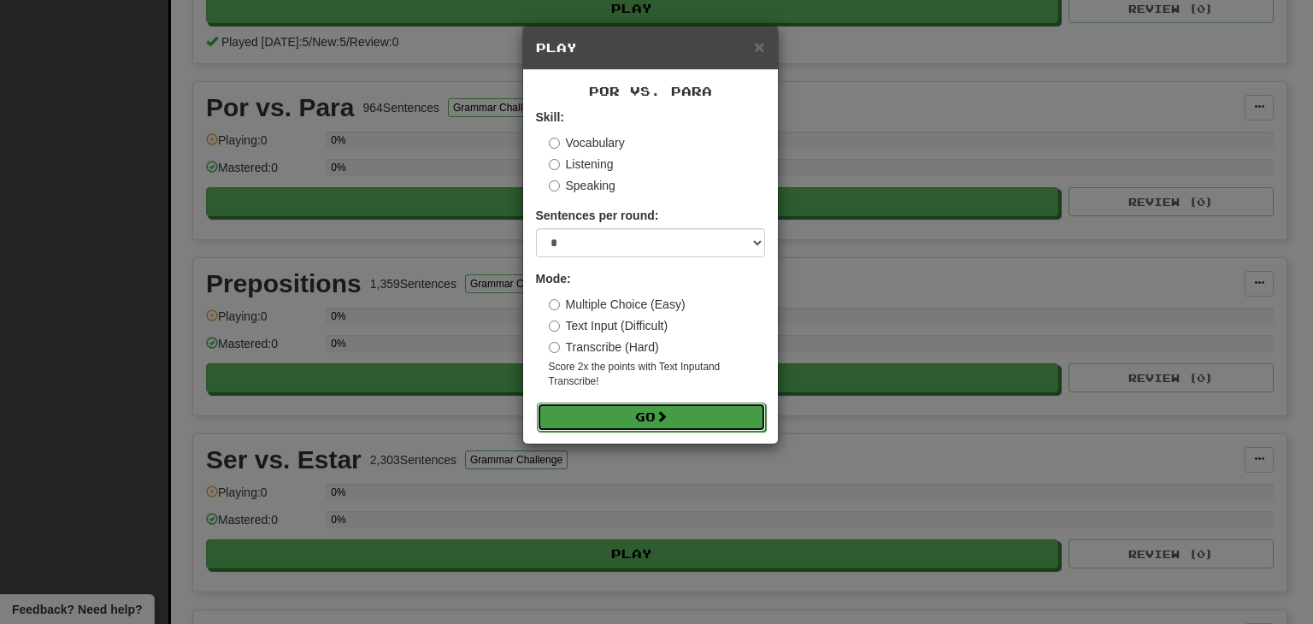
click at [709, 416] on button "Go" at bounding box center [651, 417] width 229 height 29
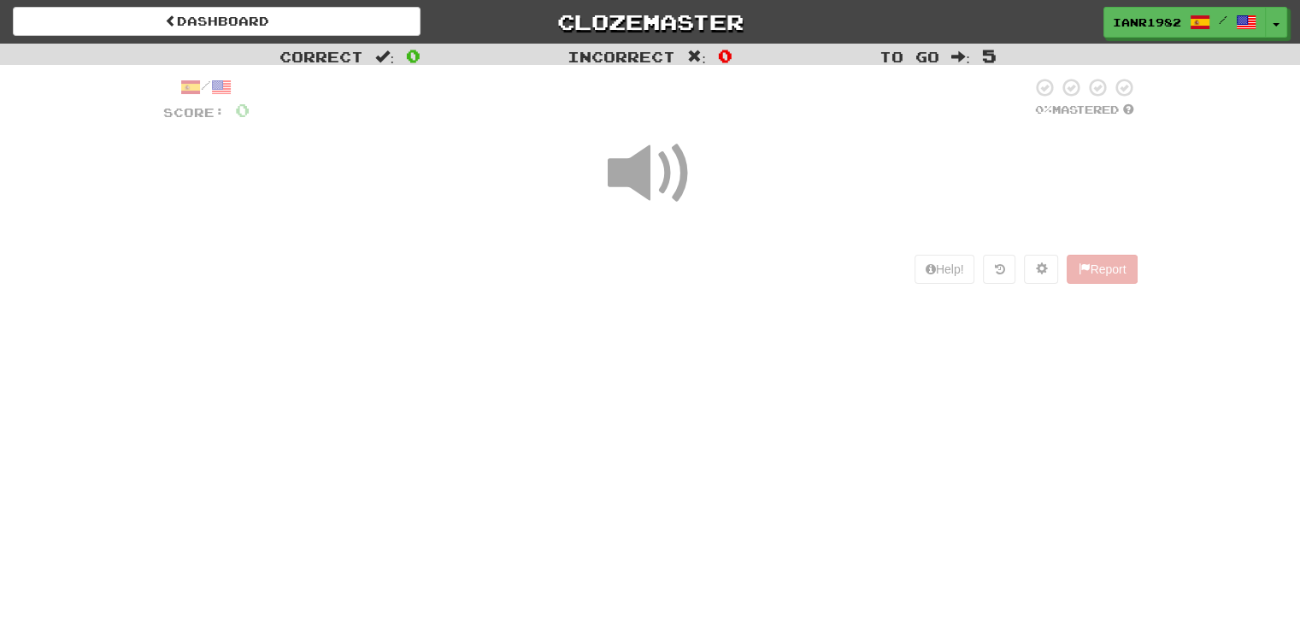
scroll to position [46, 0]
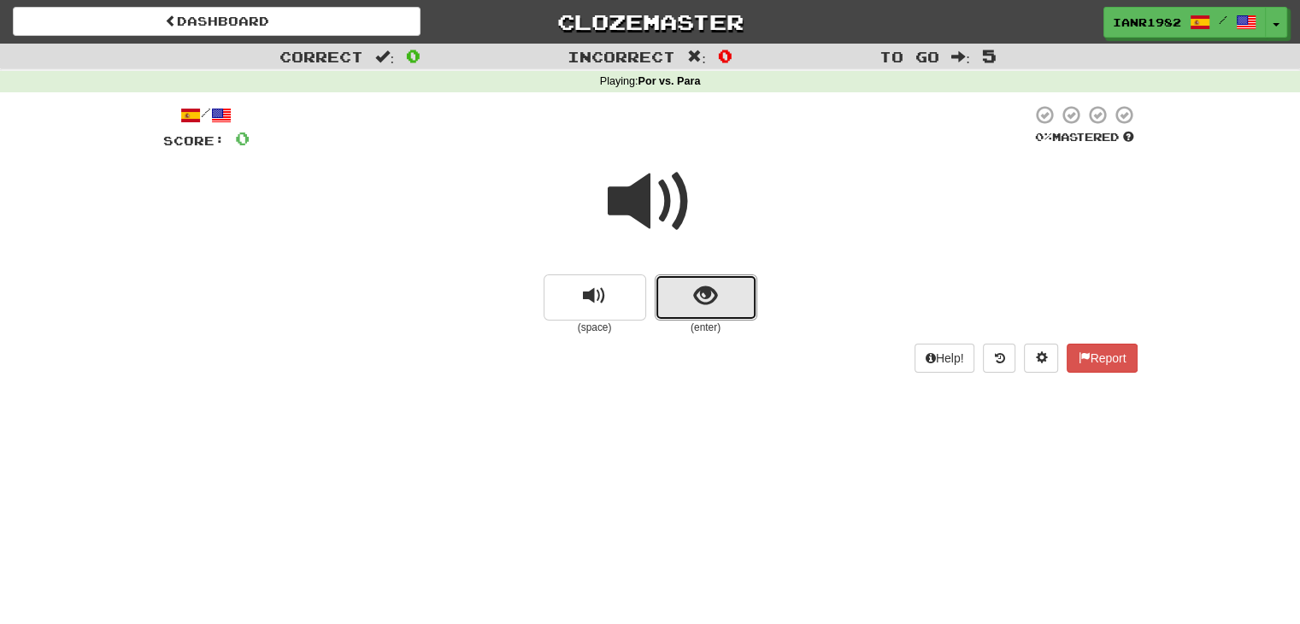
click at [717, 281] on button "show sentence" at bounding box center [706, 297] width 103 height 46
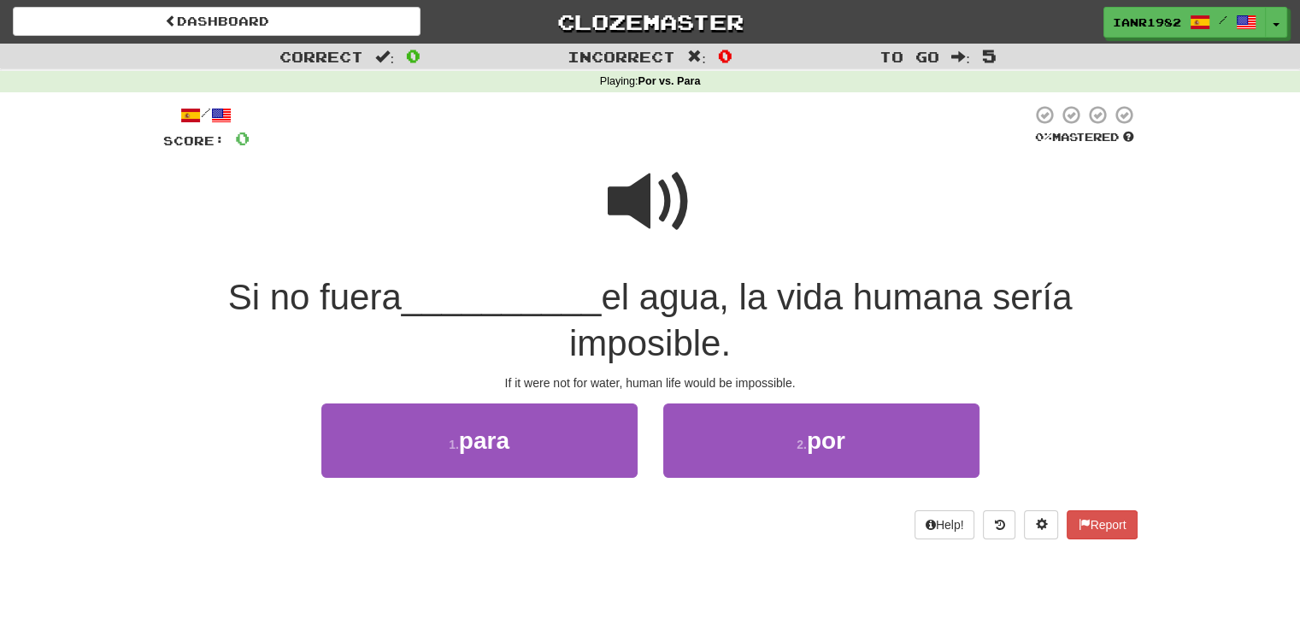
click at [657, 199] on span at bounding box center [651, 202] width 86 height 86
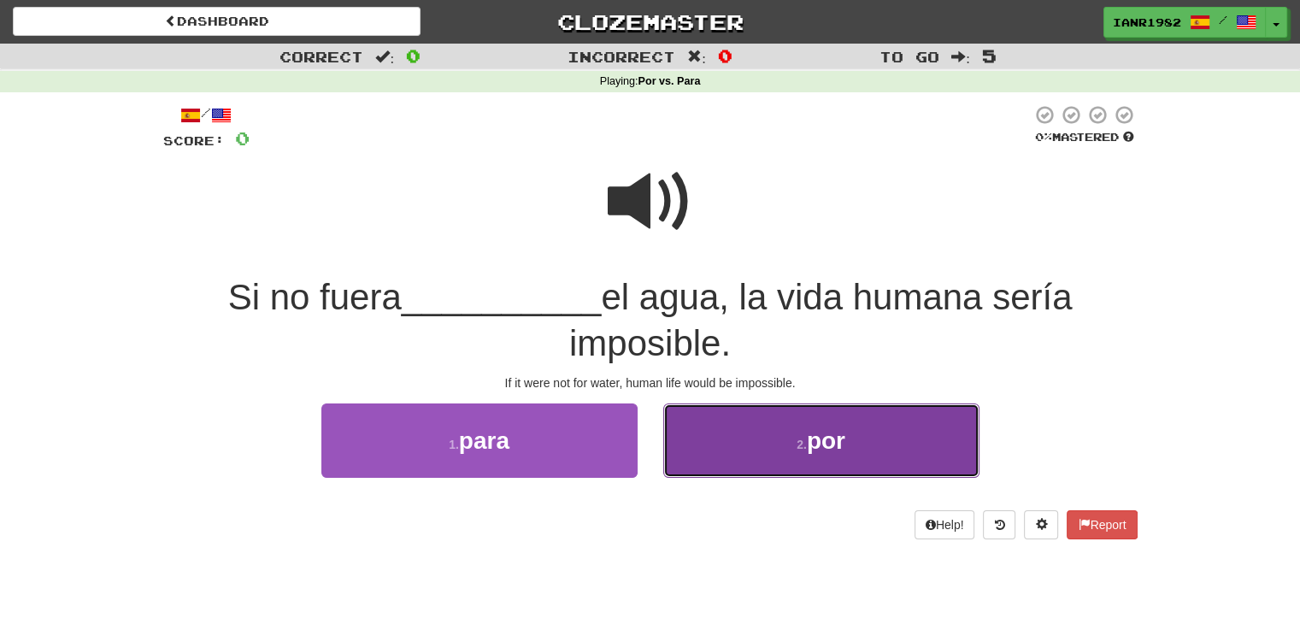
click at [885, 439] on button "2 . por" at bounding box center [822, 441] width 316 height 74
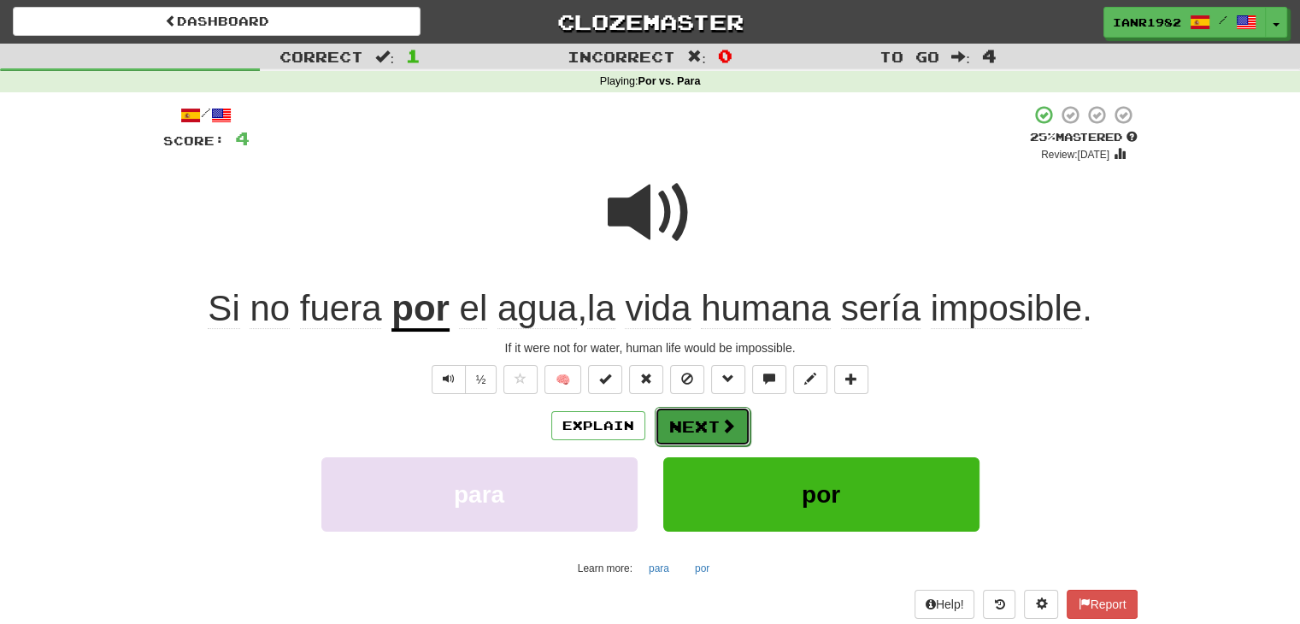
click at [742, 427] on button "Next" at bounding box center [703, 426] width 96 height 39
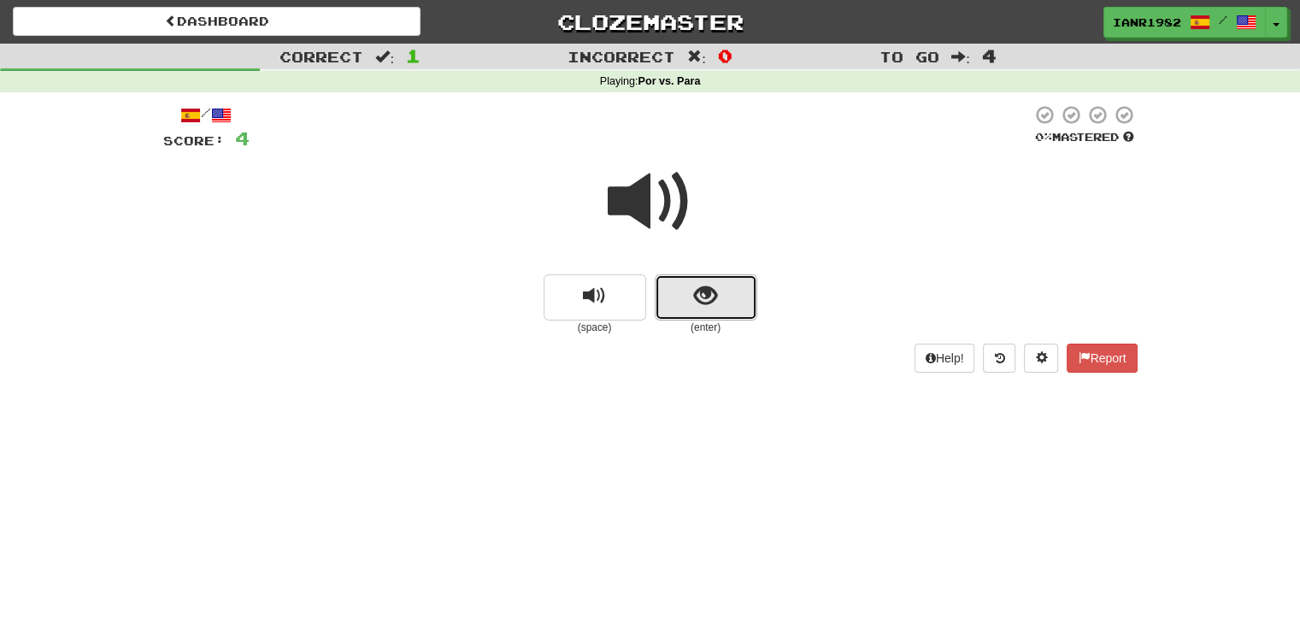
click at [715, 285] on span "show sentence" at bounding box center [705, 296] width 23 height 23
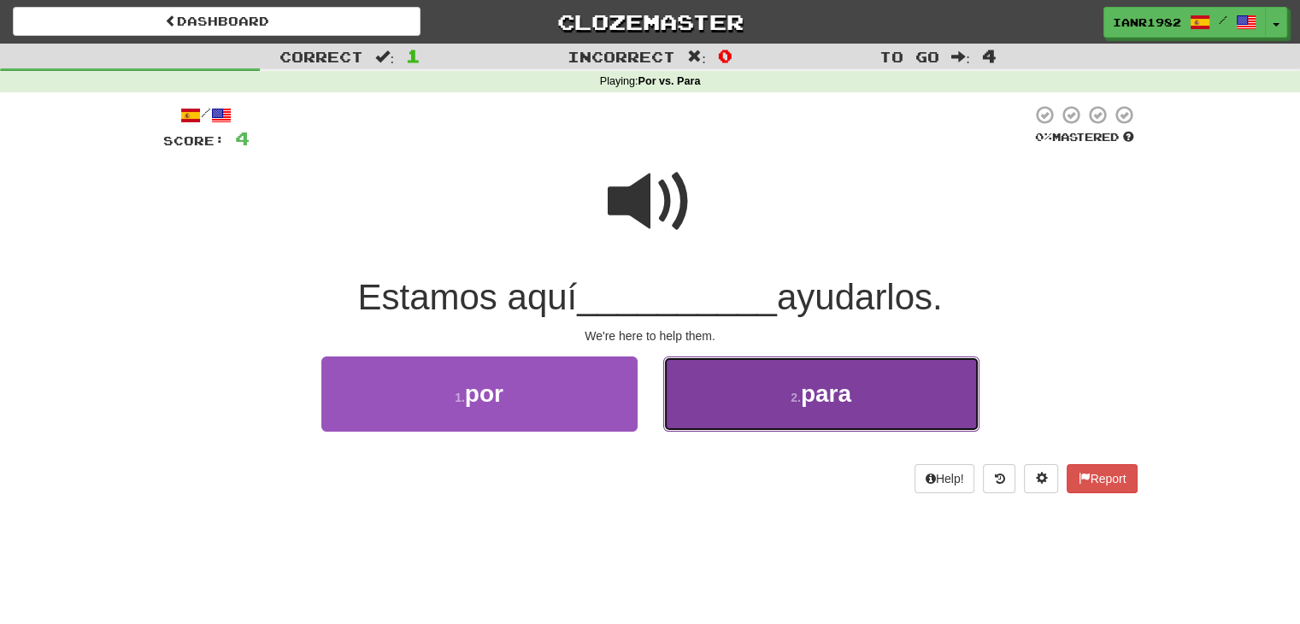
click at [724, 391] on button "2 . para" at bounding box center [822, 394] width 316 height 74
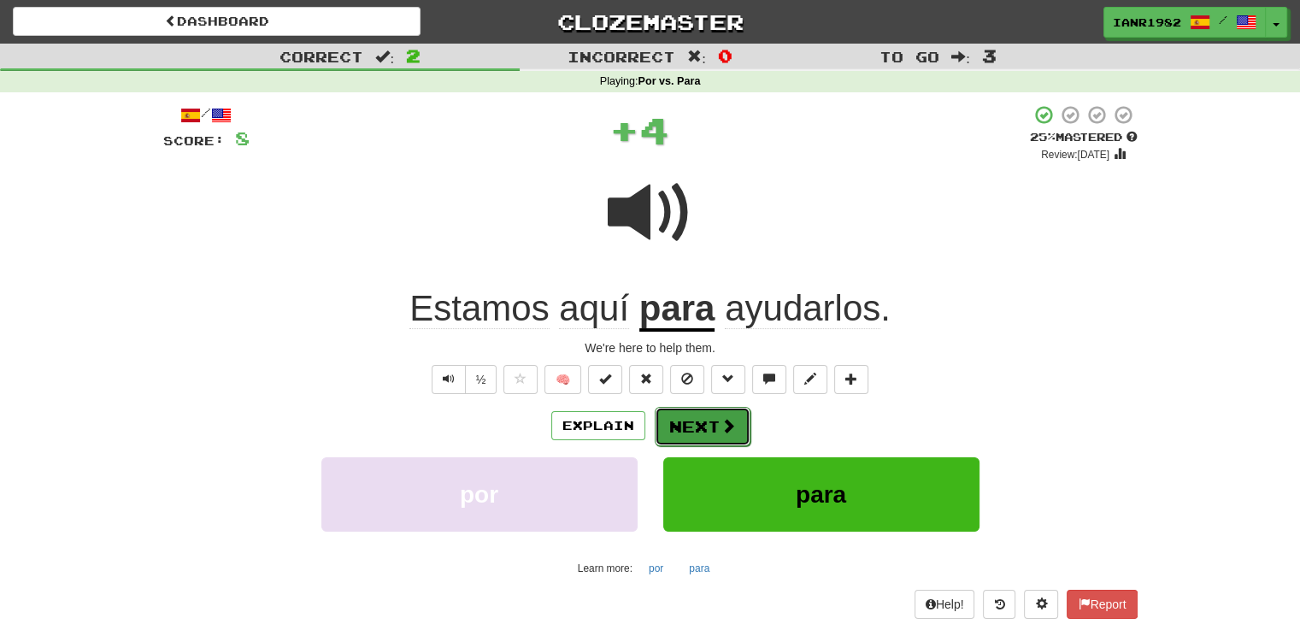
click at [730, 433] on span at bounding box center [728, 425] width 15 height 15
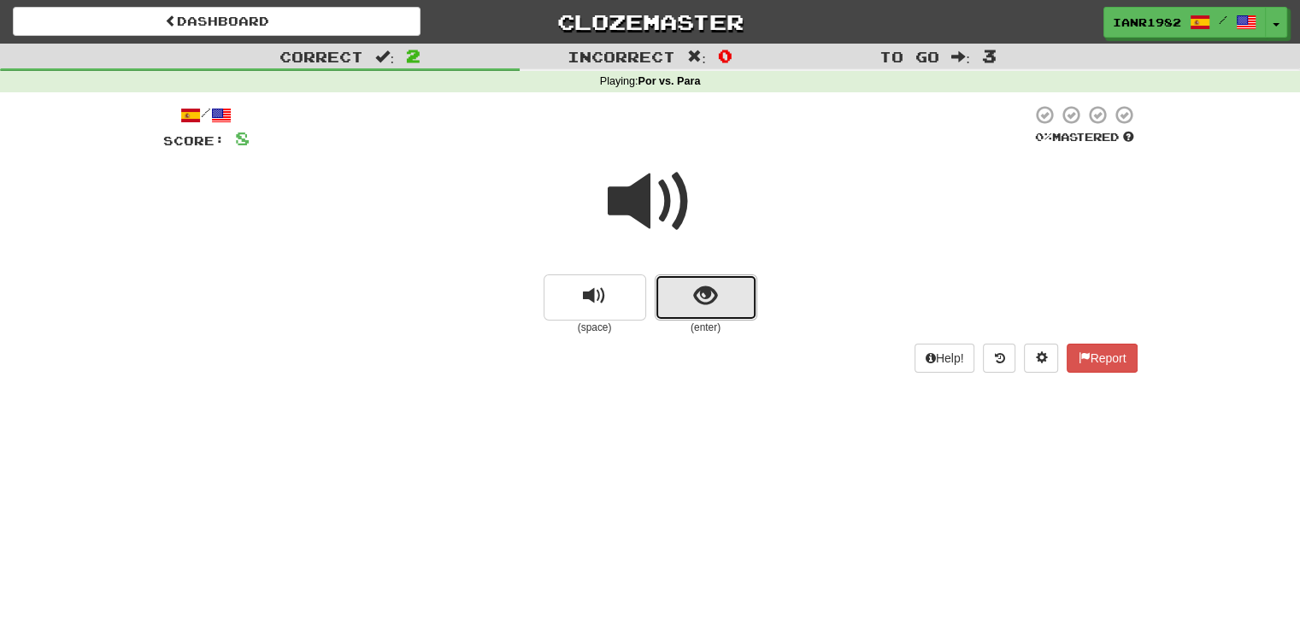
click at [725, 287] on button "show sentence" at bounding box center [706, 297] width 103 height 46
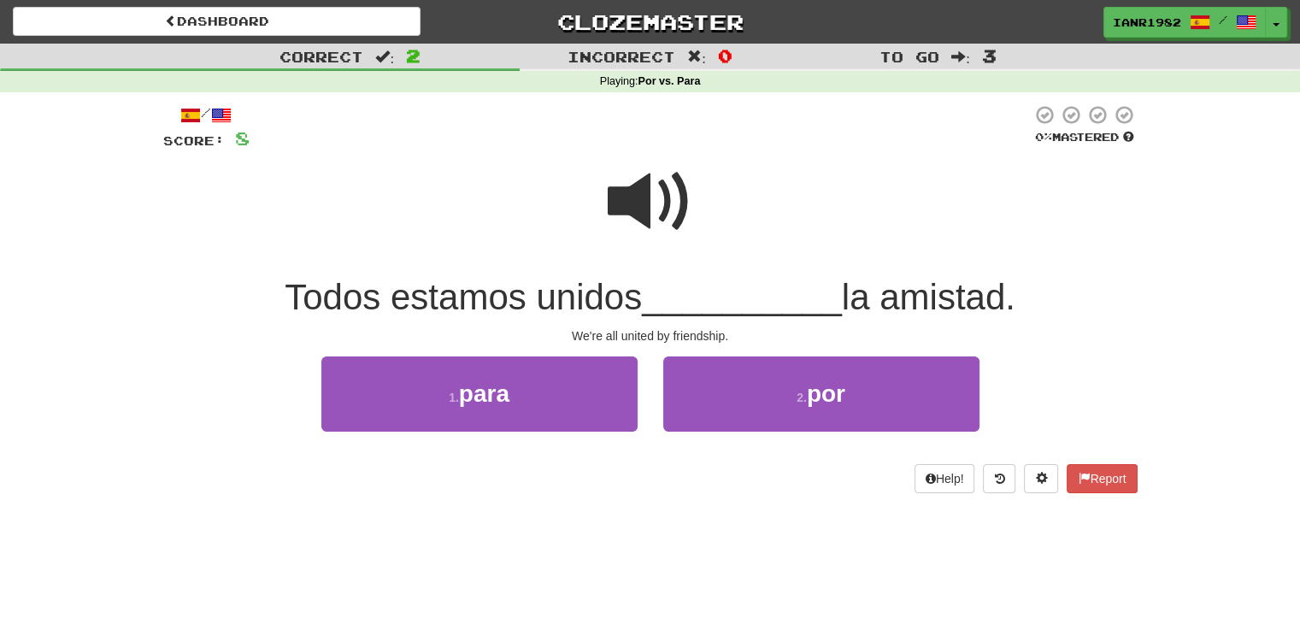
click at [677, 205] on span at bounding box center [651, 202] width 86 height 86
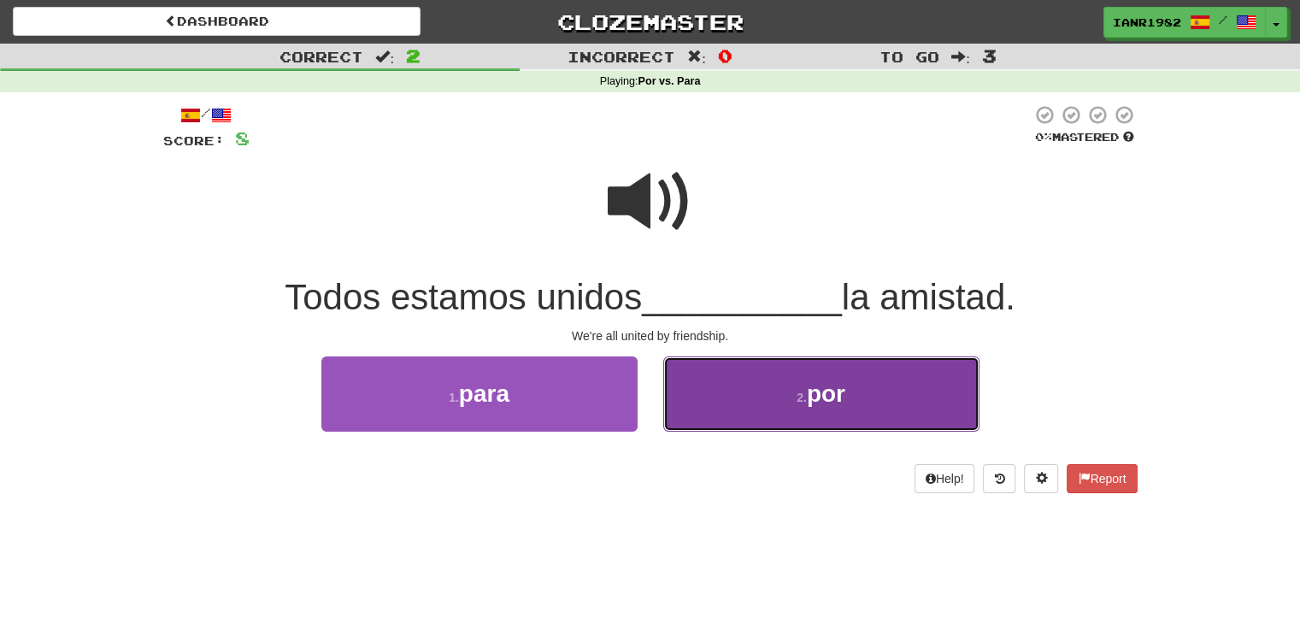
click at [811, 393] on span "por" at bounding box center [826, 393] width 38 height 27
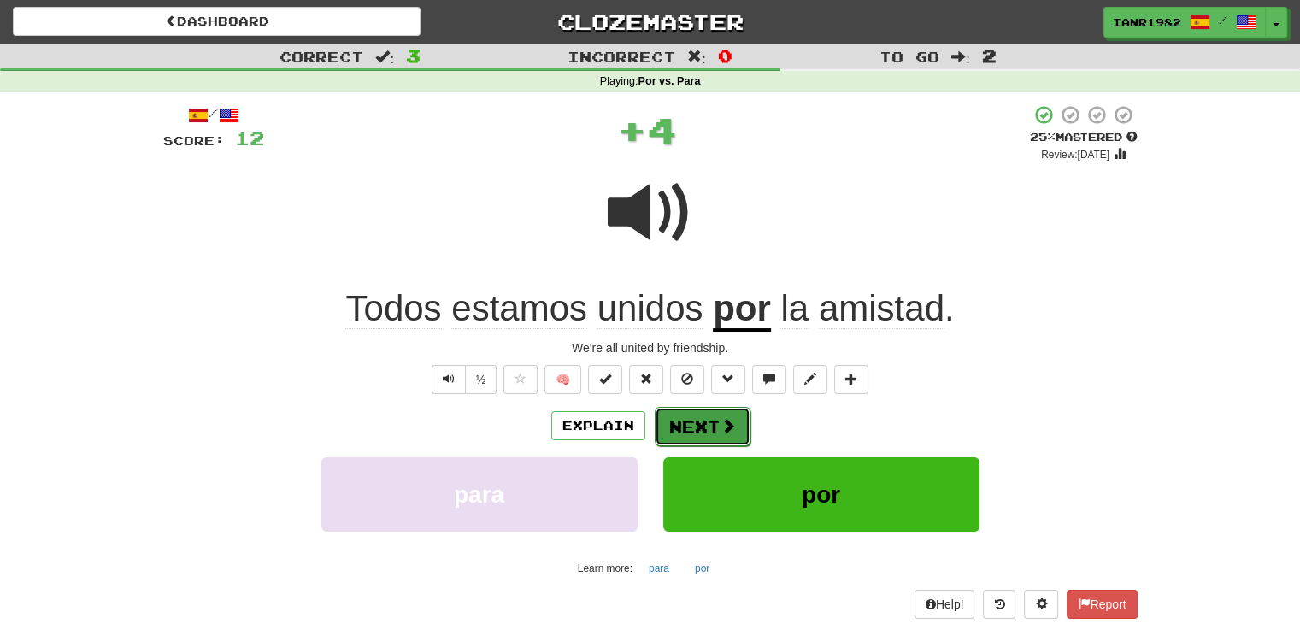
click at [704, 428] on button "Next" at bounding box center [703, 426] width 96 height 39
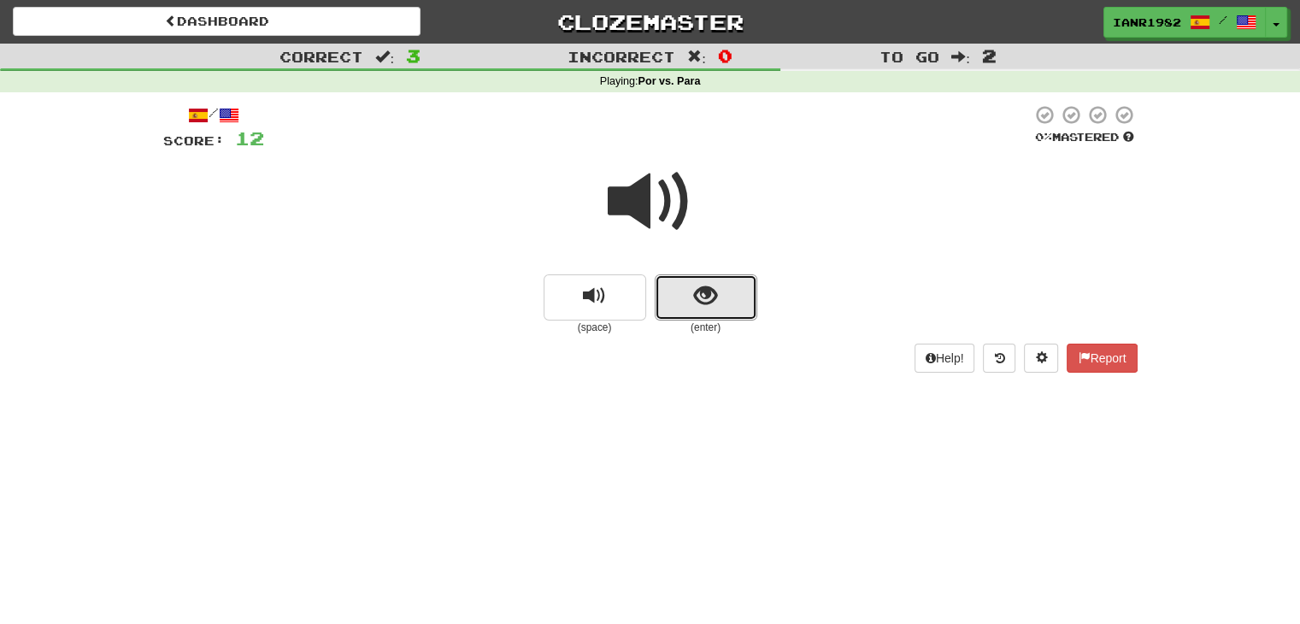
click at [718, 288] on button "show sentence" at bounding box center [706, 297] width 103 height 46
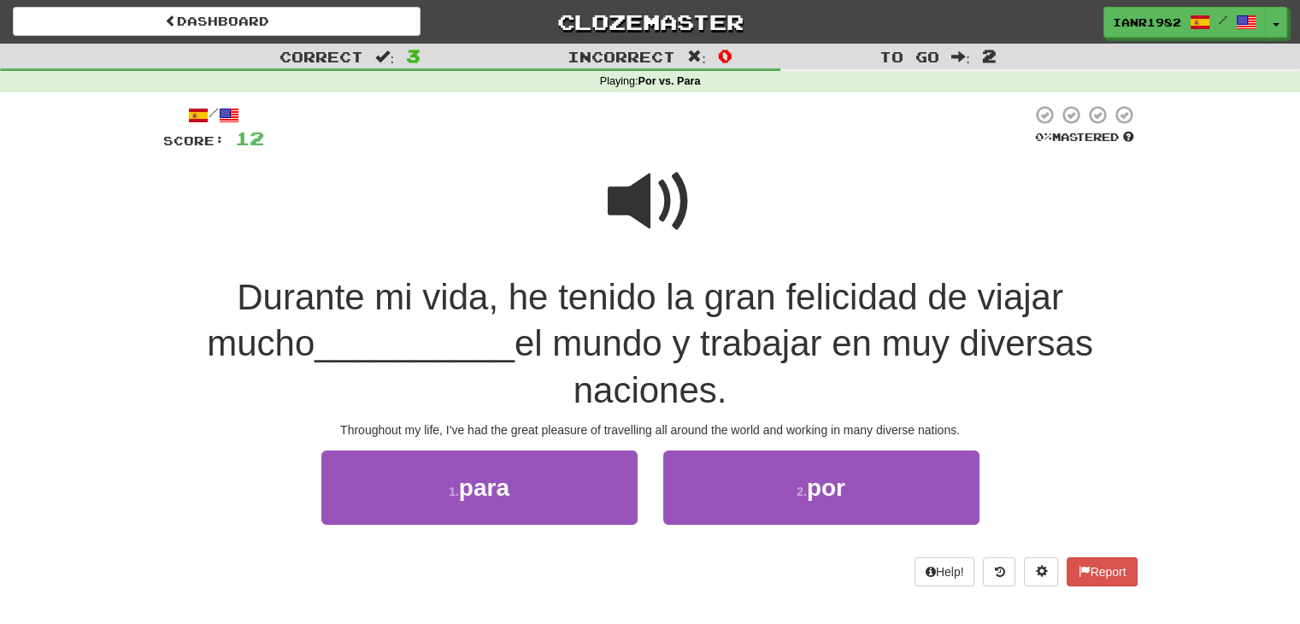
click at [667, 215] on span at bounding box center [651, 202] width 86 height 86
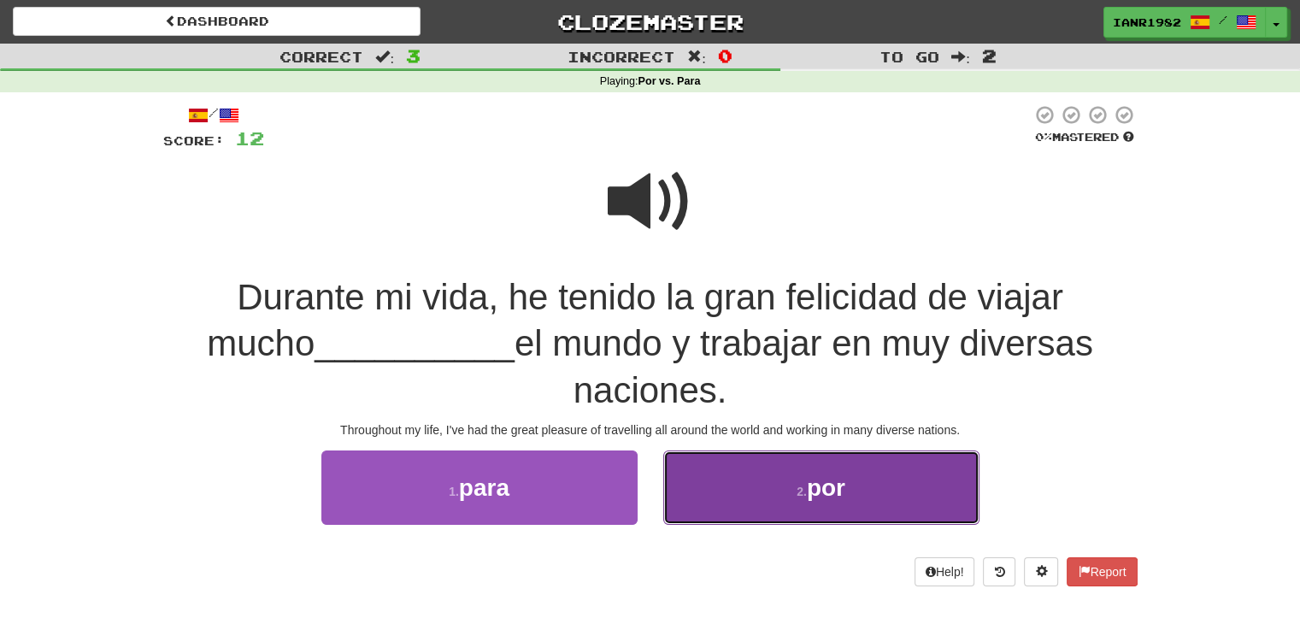
click at [870, 451] on button "2 . por" at bounding box center [822, 488] width 316 height 74
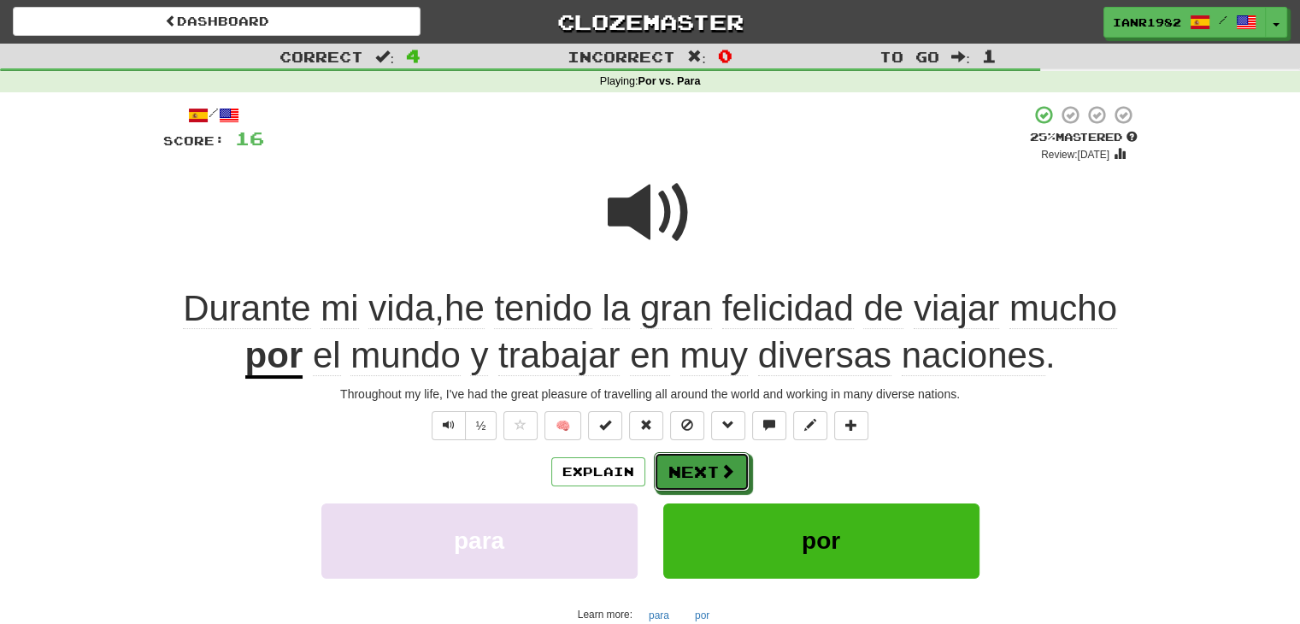
click at [728, 467] on button "Next" at bounding box center [702, 471] width 96 height 39
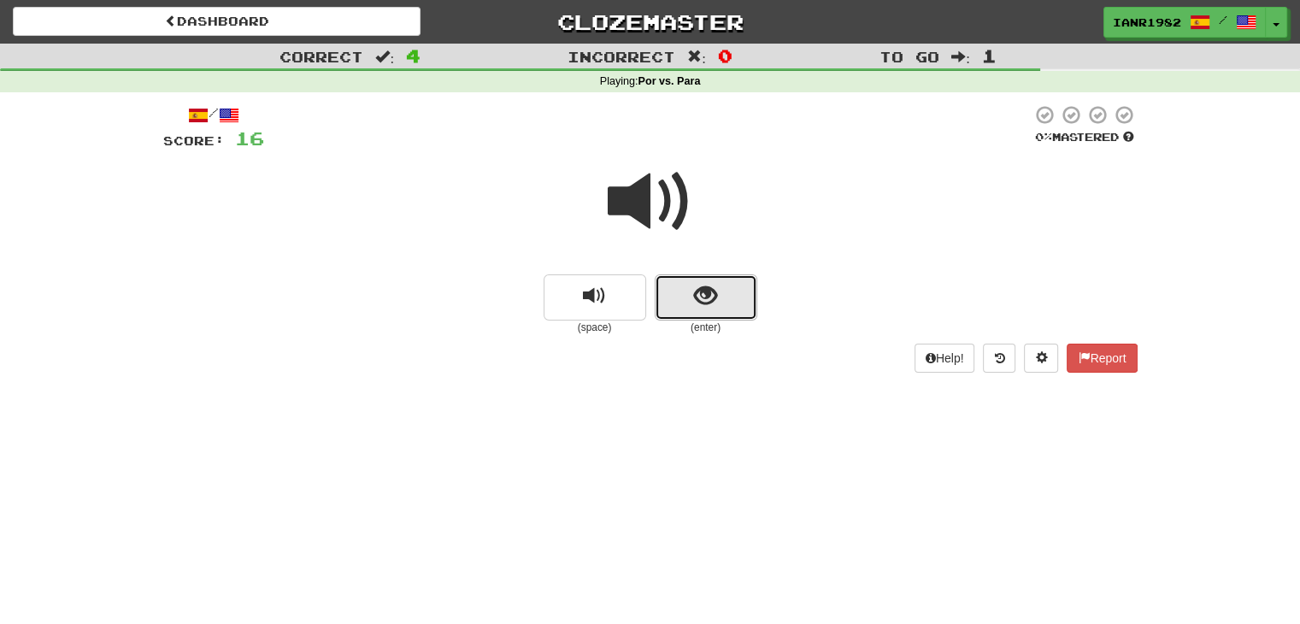
click at [716, 292] on span "show sentence" at bounding box center [705, 296] width 23 height 23
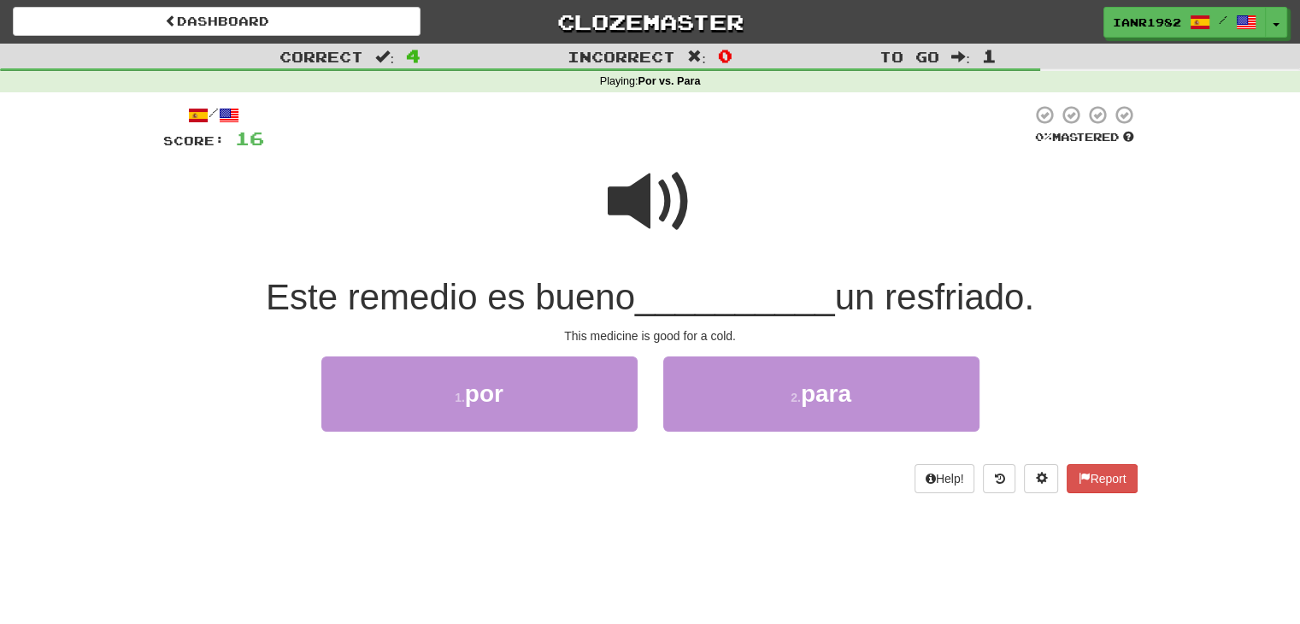
click at [656, 191] on span at bounding box center [651, 202] width 86 height 86
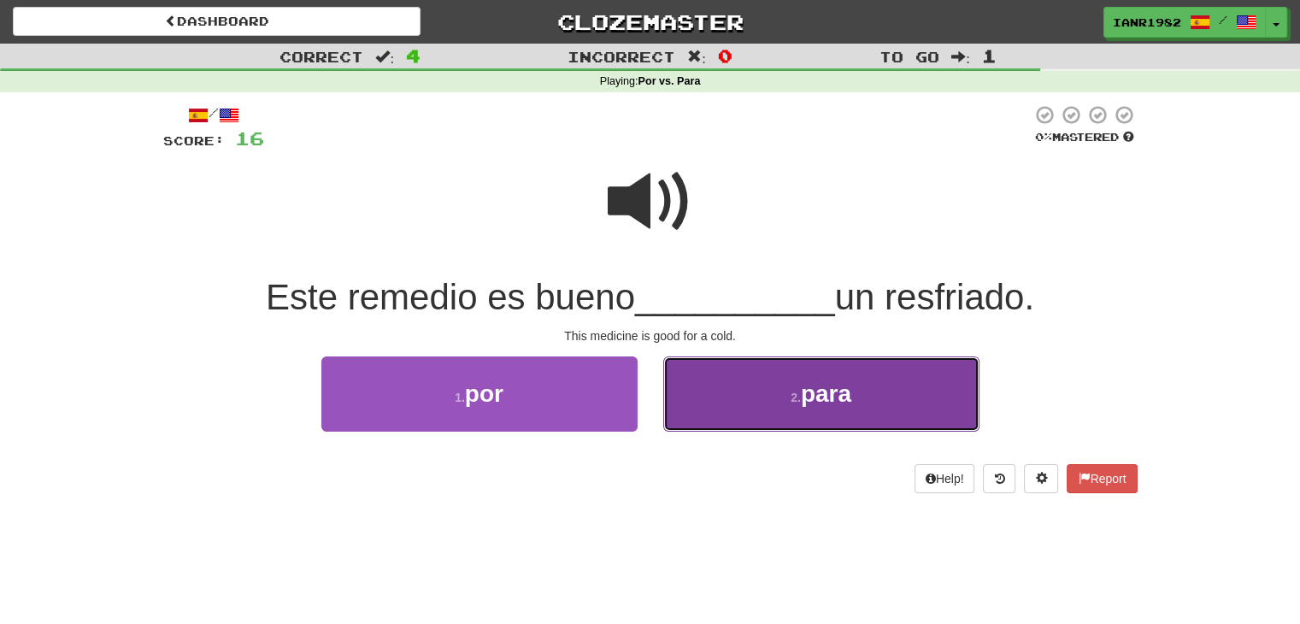
click at [850, 380] on span "para" at bounding box center [826, 393] width 50 height 27
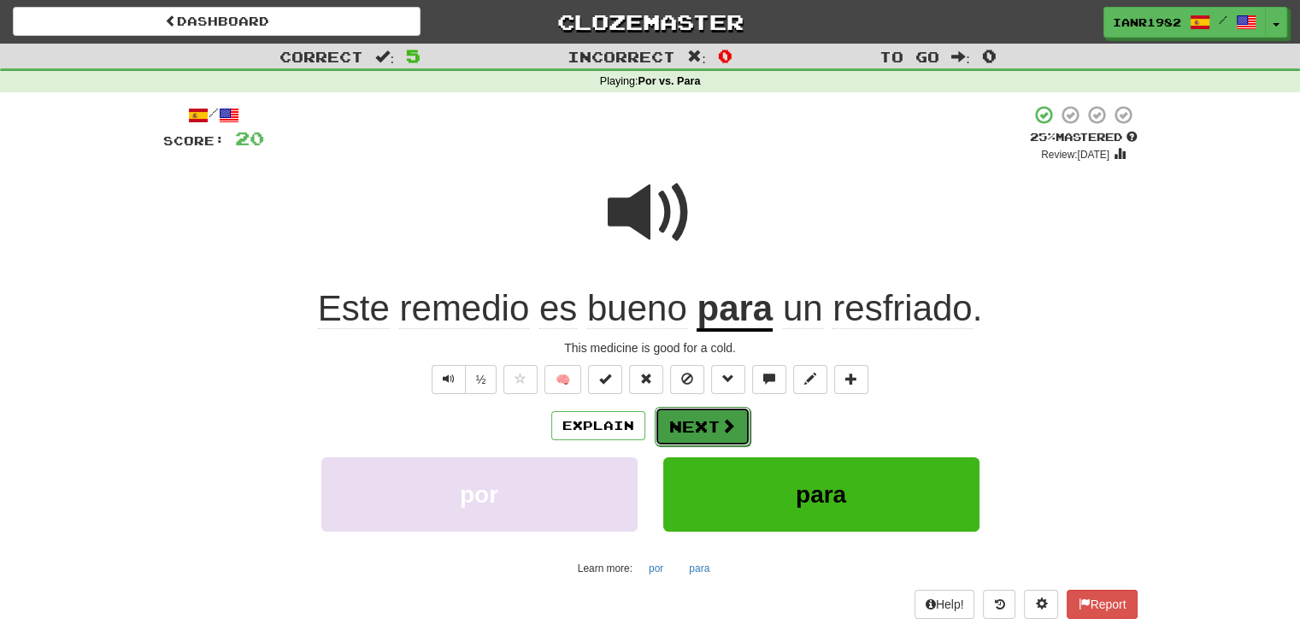
click at [716, 428] on button "Next" at bounding box center [703, 426] width 96 height 39
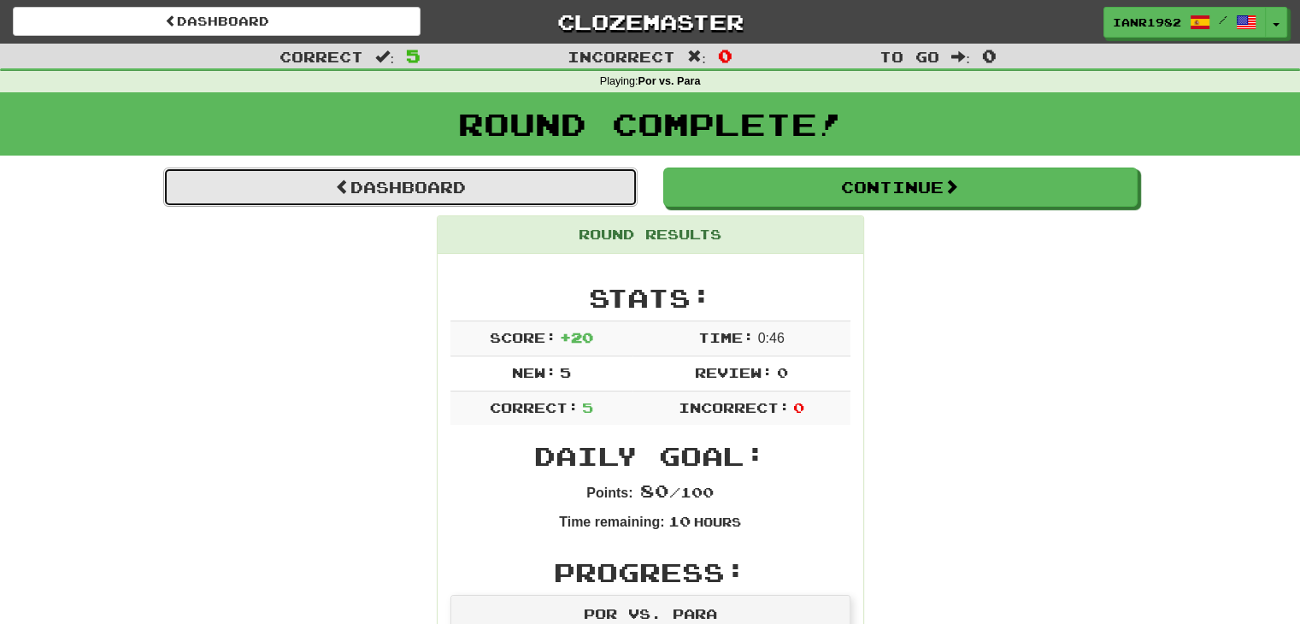
click at [496, 182] on link "Dashboard" at bounding box center [400, 187] width 475 height 39
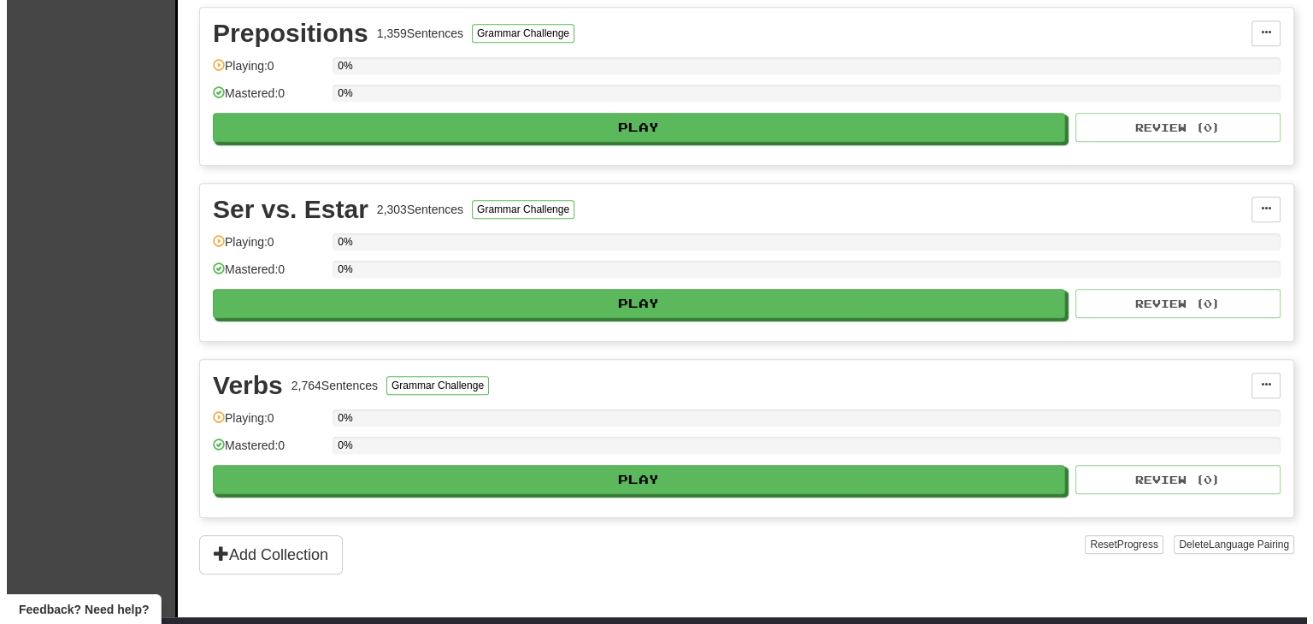
scroll to position [1158, 0]
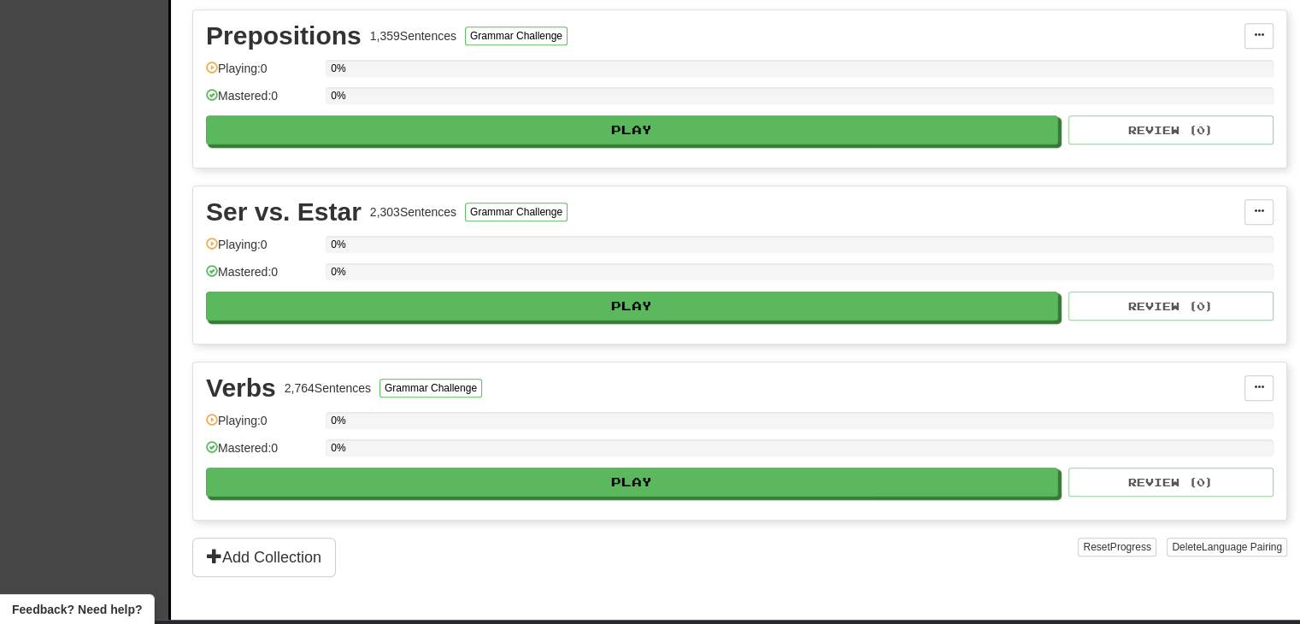
click at [792, 104] on div "0%" at bounding box center [800, 101] width 948 height 28
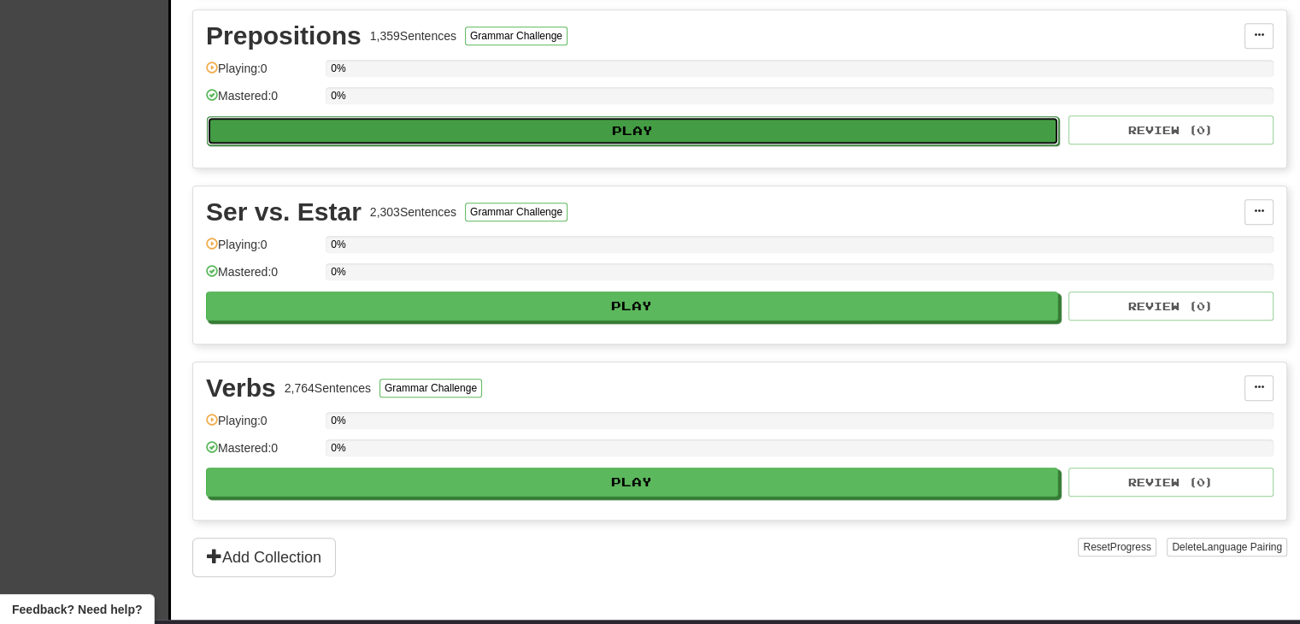
click at [783, 116] on button "Play" at bounding box center [633, 130] width 852 height 29
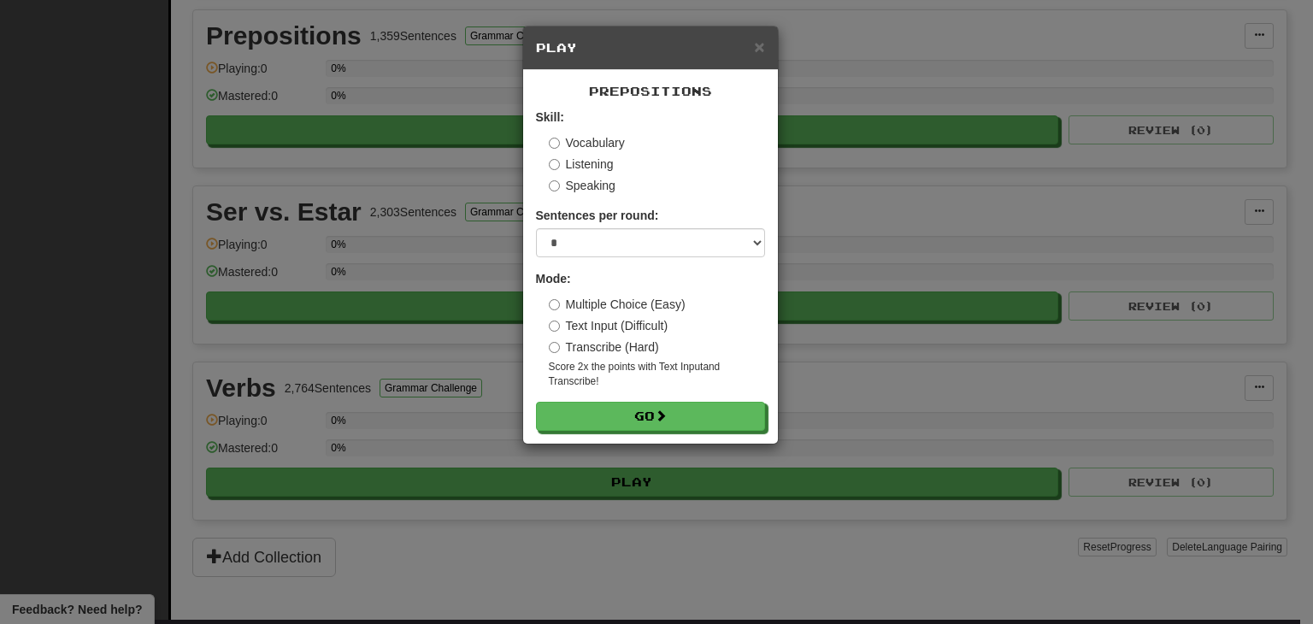
click at [622, 135] on label "Vocabulary" at bounding box center [587, 142] width 76 height 17
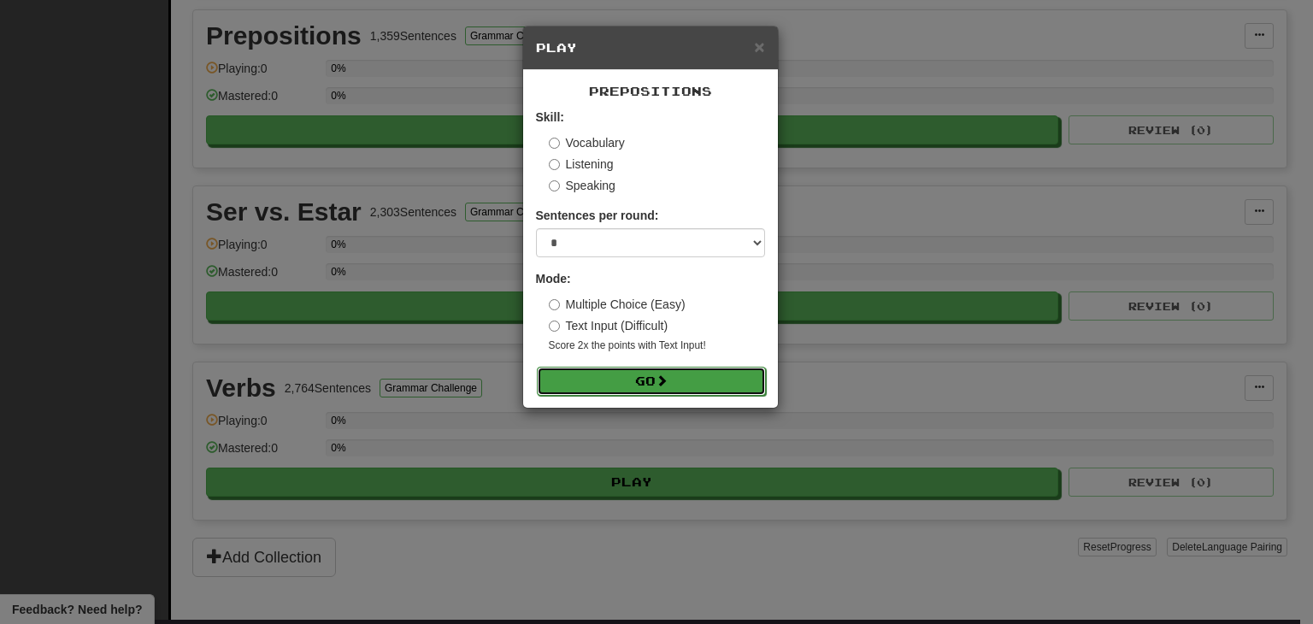
click at [745, 380] on button "Go" at bounding box center [651, 381] width 229 height 29
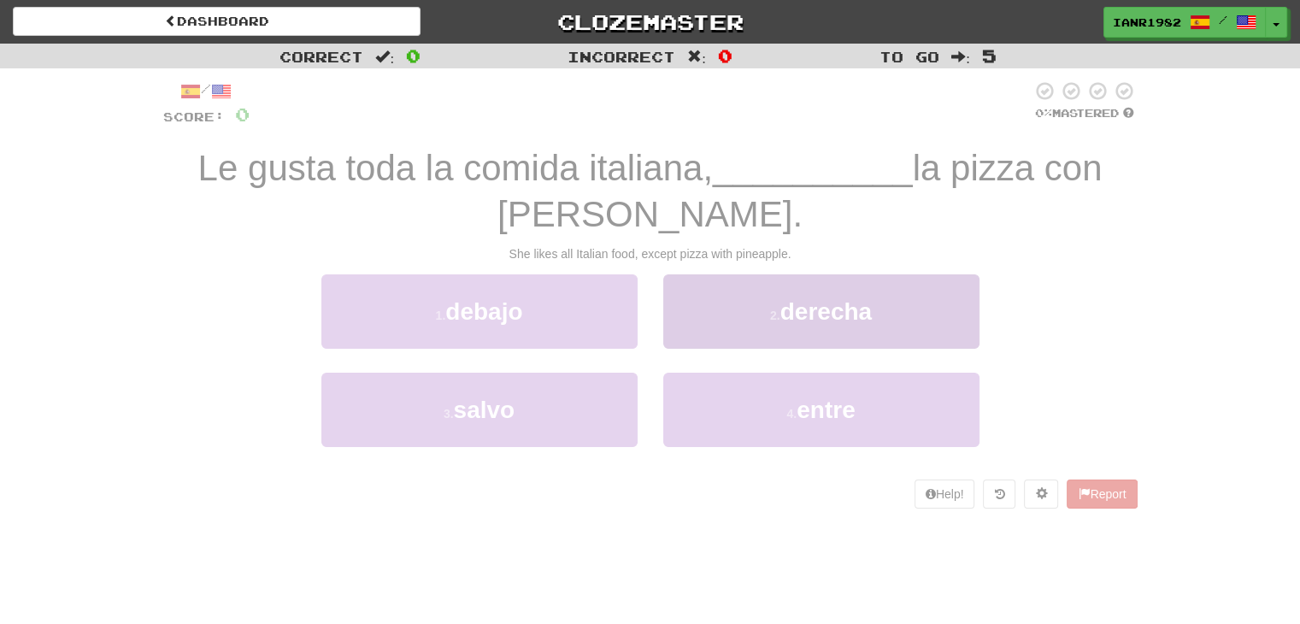
scroll to position [46, 0]
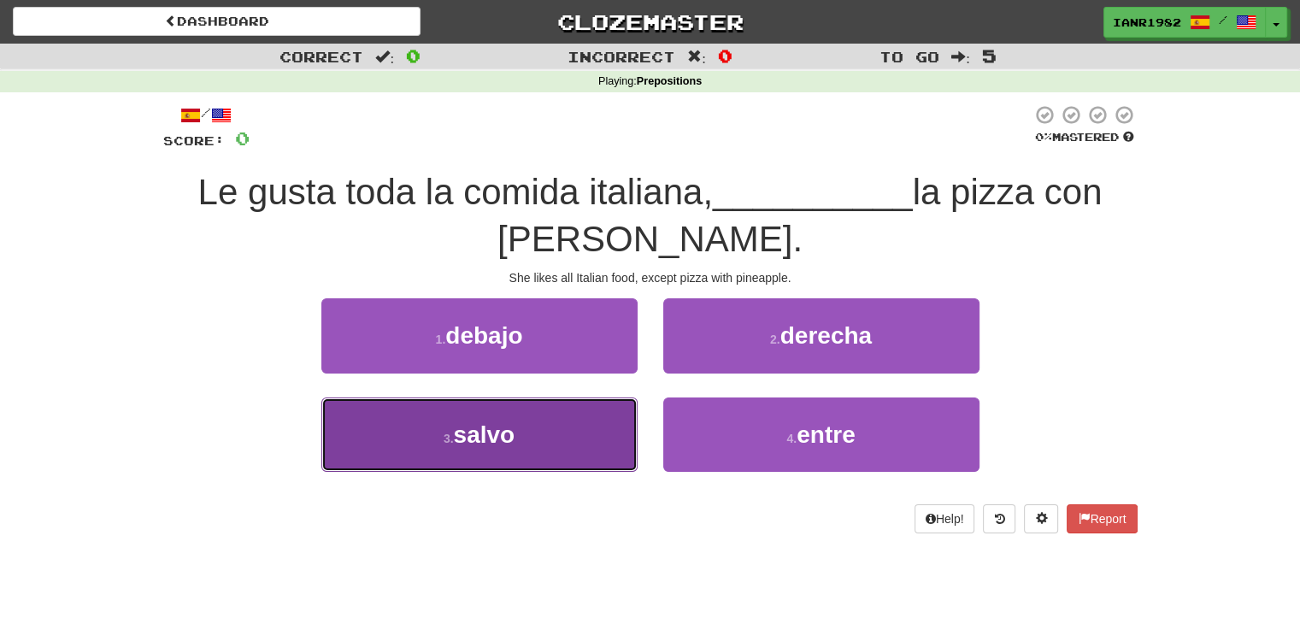
click at [559, 417] on button "3 . salvo" at bounding box center [479, 435] width 316 height 74
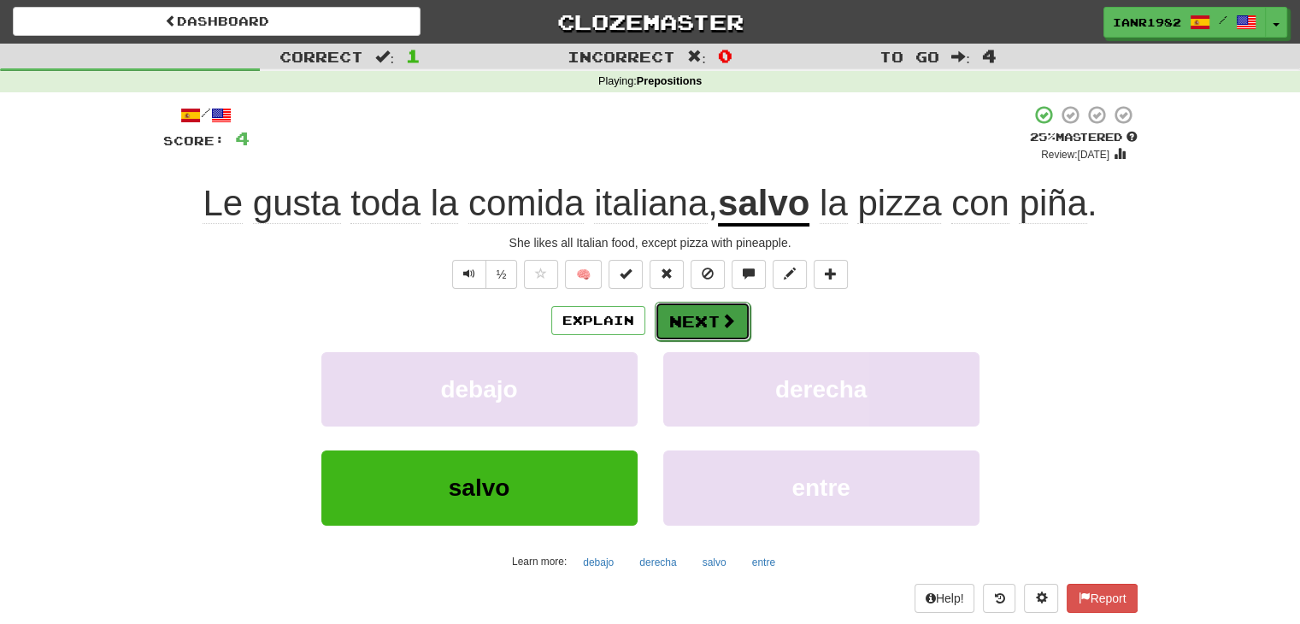
click at [727, 333] on button "Next" at bounding box center [703, 321] width 96 height 39
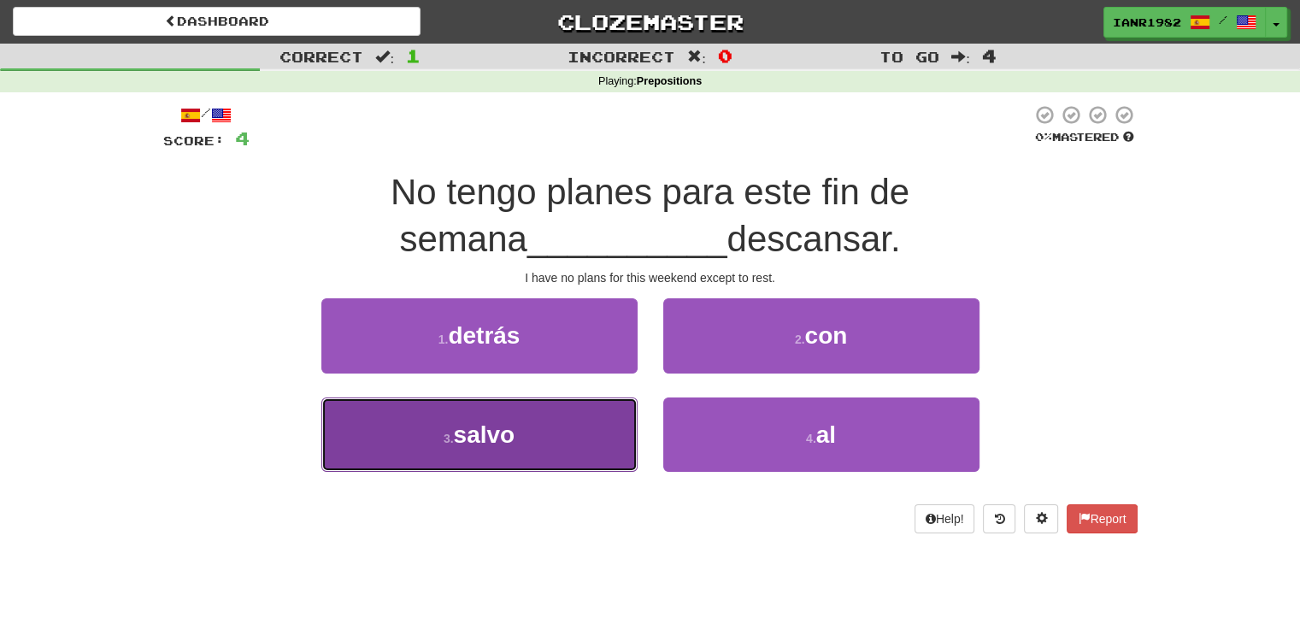
click at [572, 414] on button "3 . salvo" at bounding box center [479, 435] width 316 height 74
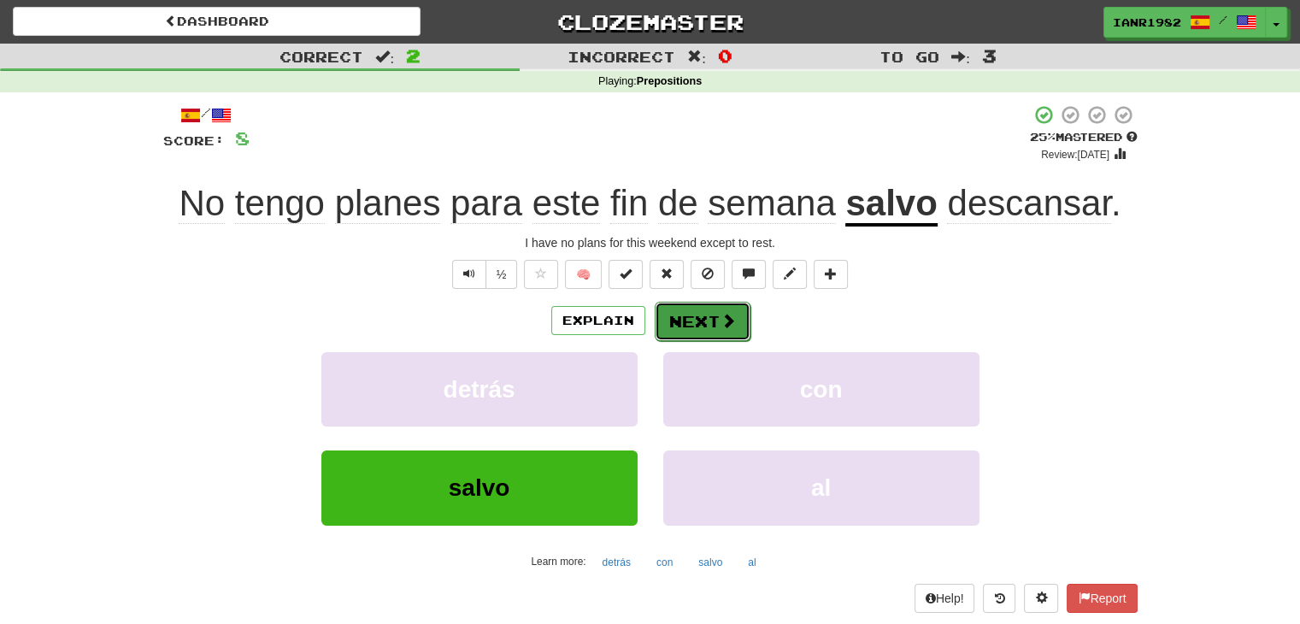
click at [717, 317] on button "Next" at bounding box center [703, 321] width 96 height 39
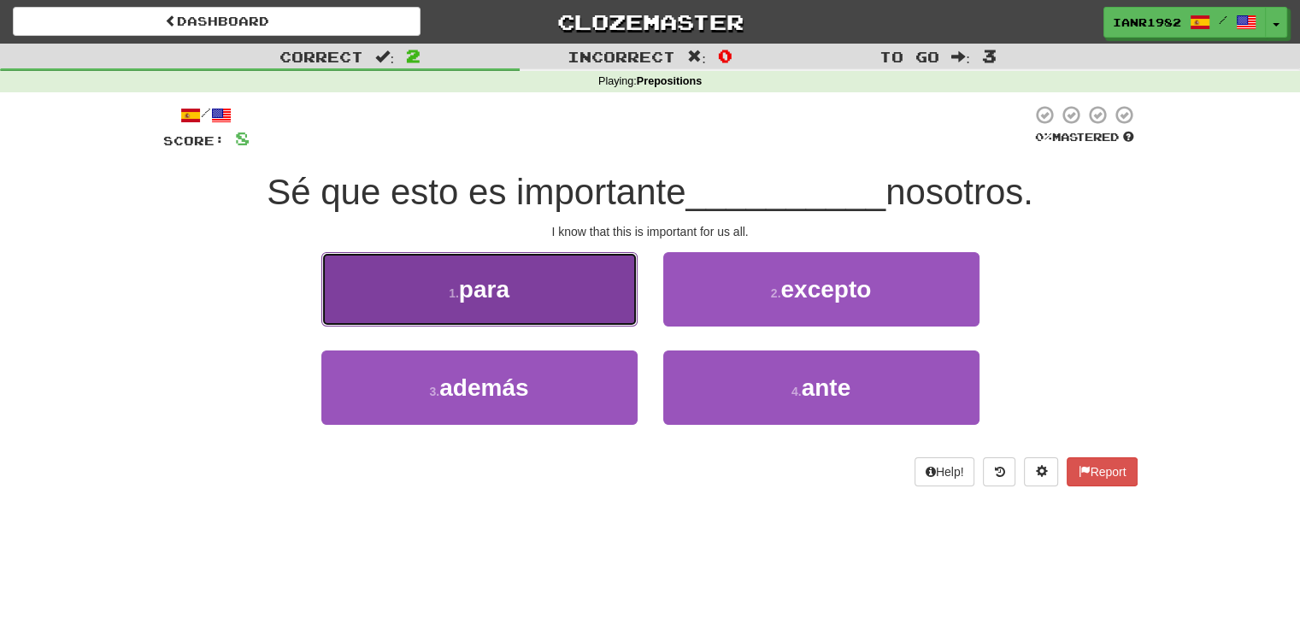
click at [564, 289] on button "1 . para" at bounding box center [479, 289] width 316 height 74
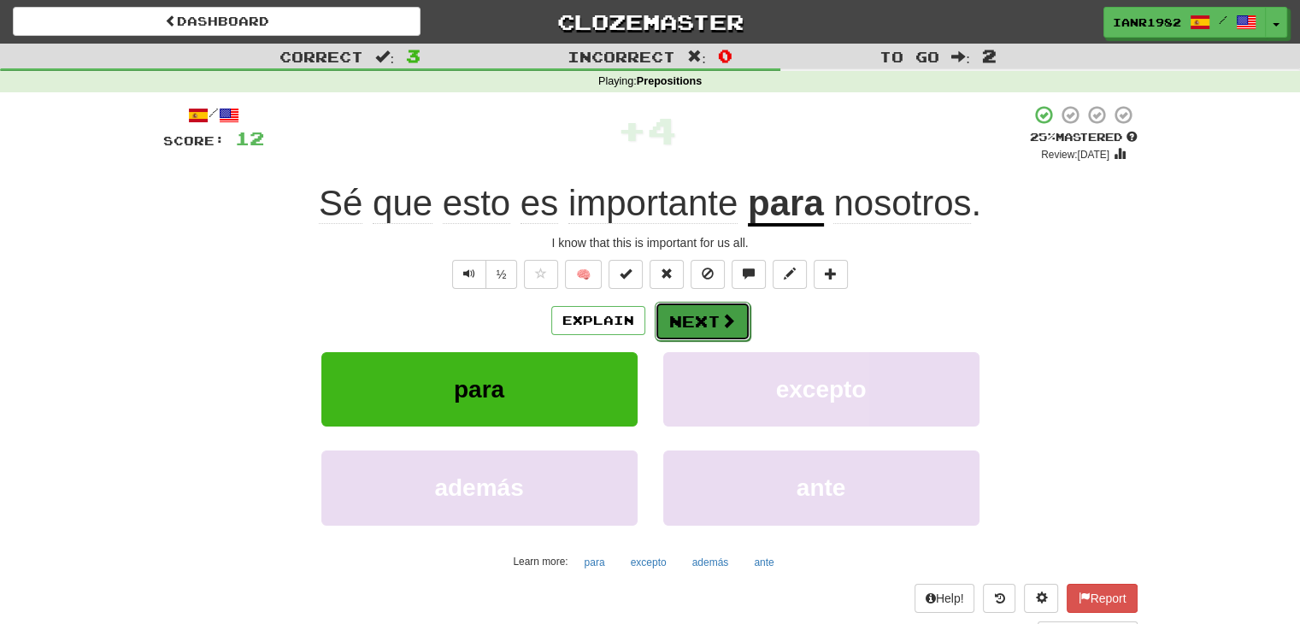
click at [706, 322] on button "Next" at bounding box center [703, 321] width 96 height 39
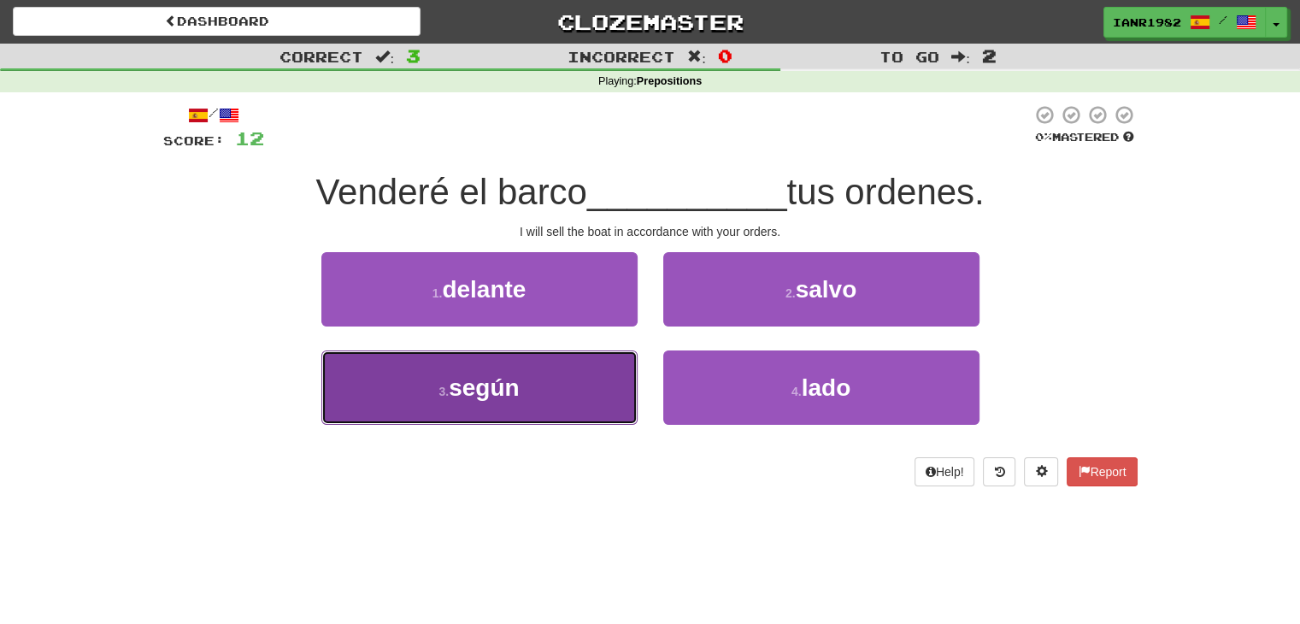
click at [516, 379] on span "según" at bounding box center [484, 388] width 70 height 27
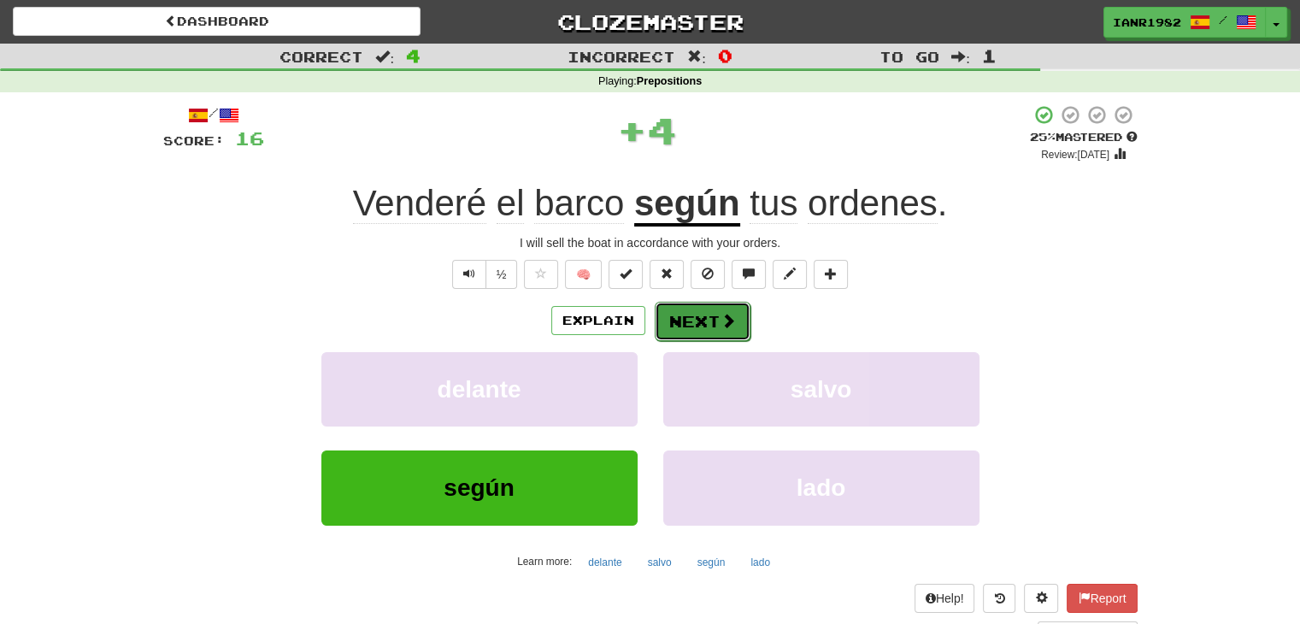
click at [742, 326] on button "Next" at bounding box center [703, 321] width 96 height 39
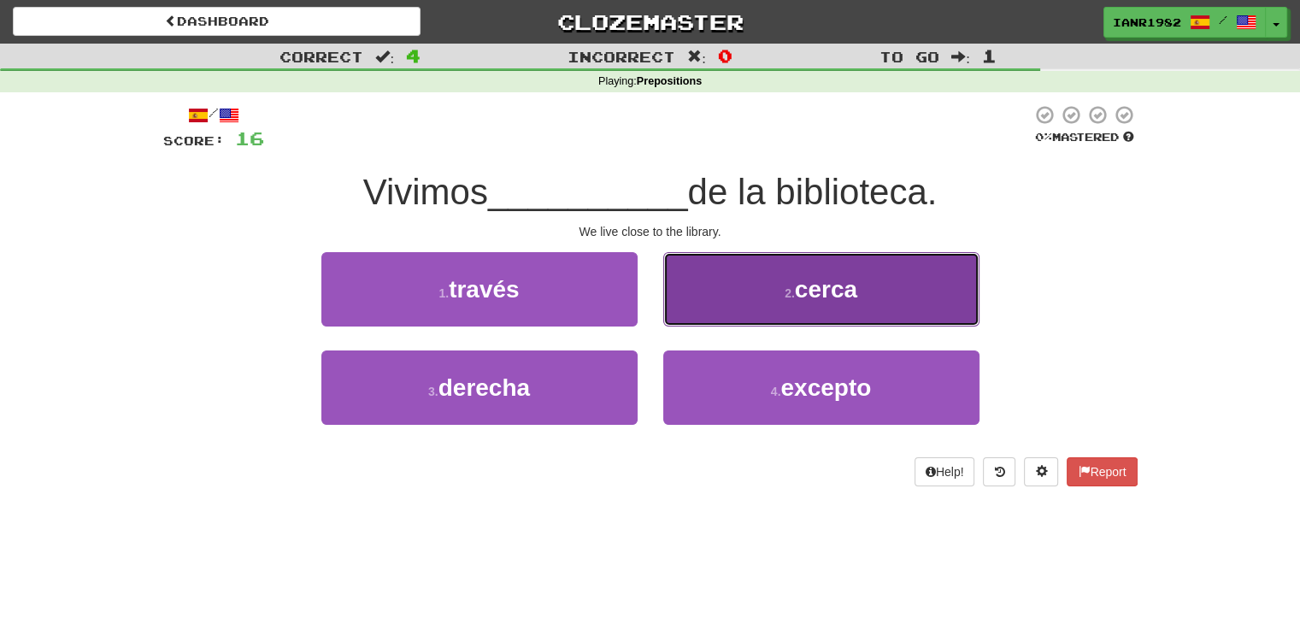
click at [837, 309] on button "2 . cerca" at bounding box center [822, 289] width 316 height 74
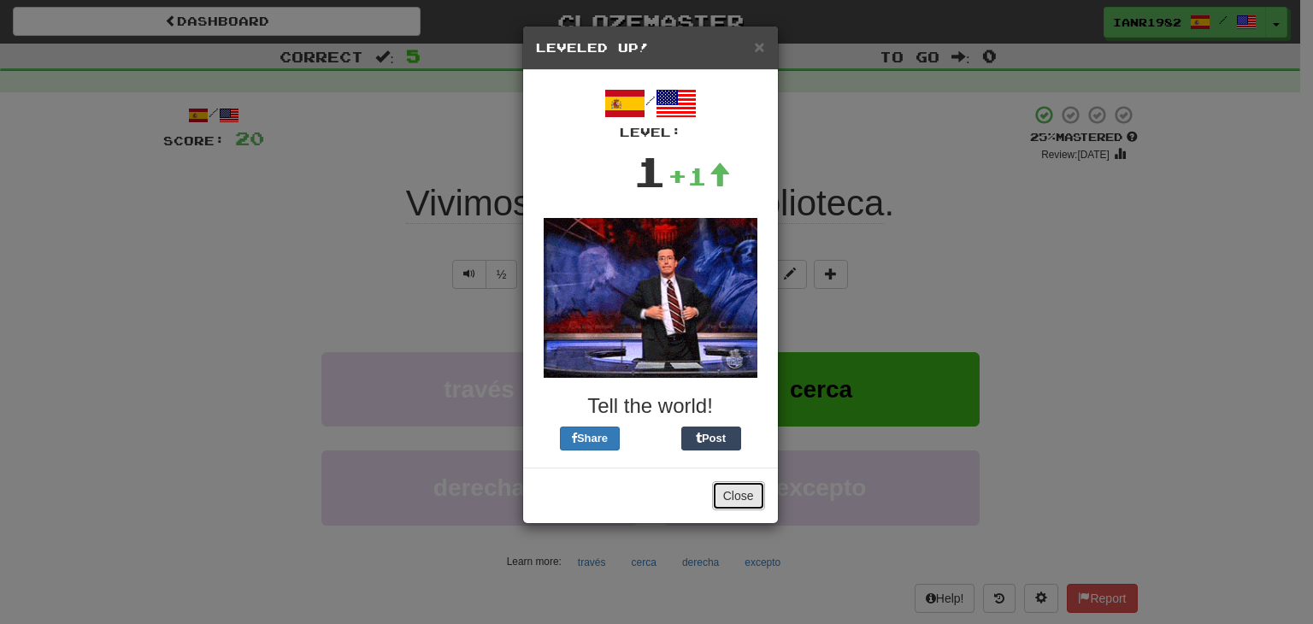
click at [746, 500] on button "Close" at bounding box center [738, 495] width 53 height 29
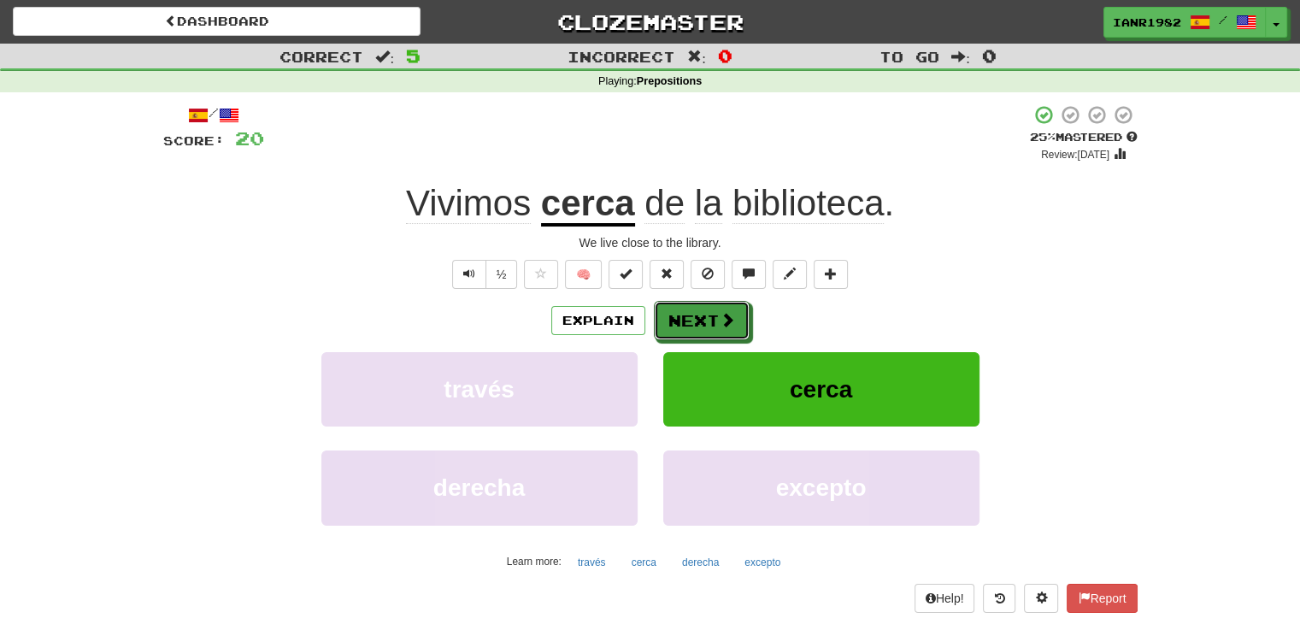
click at [713, 328] on button "Next" at bounding box center [702, 320] width 96 height 39
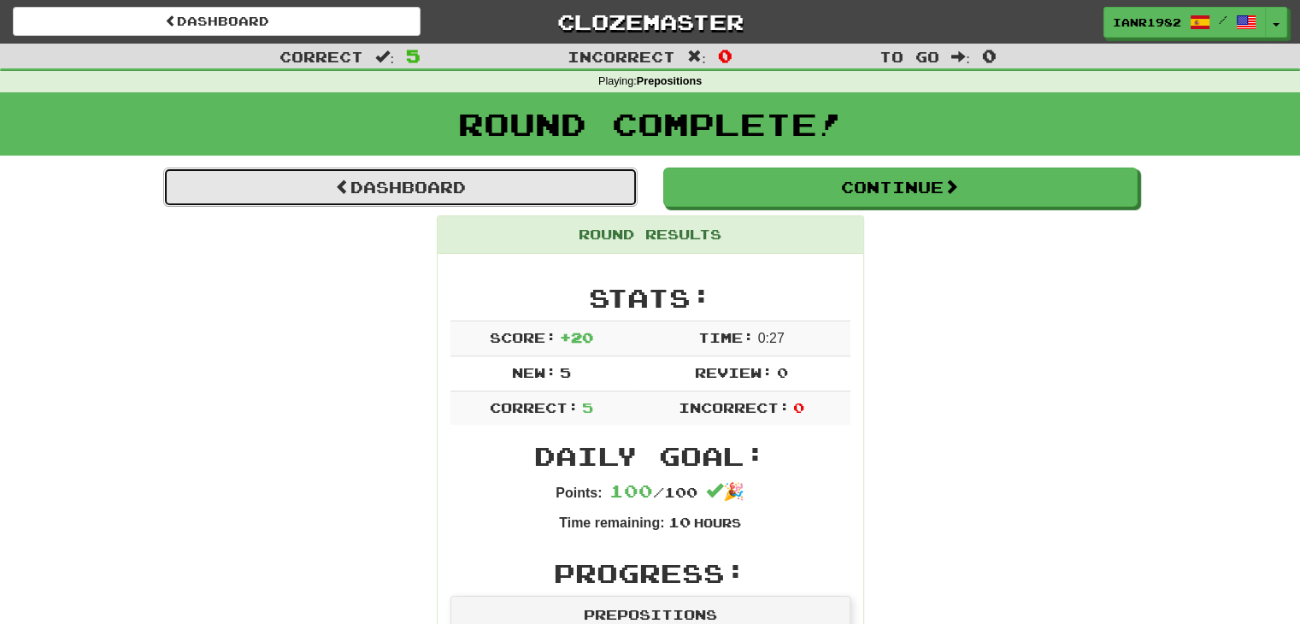
click at [554, 192] on link "Dashboard" at bounding box center [400, 187] width 475 height 39
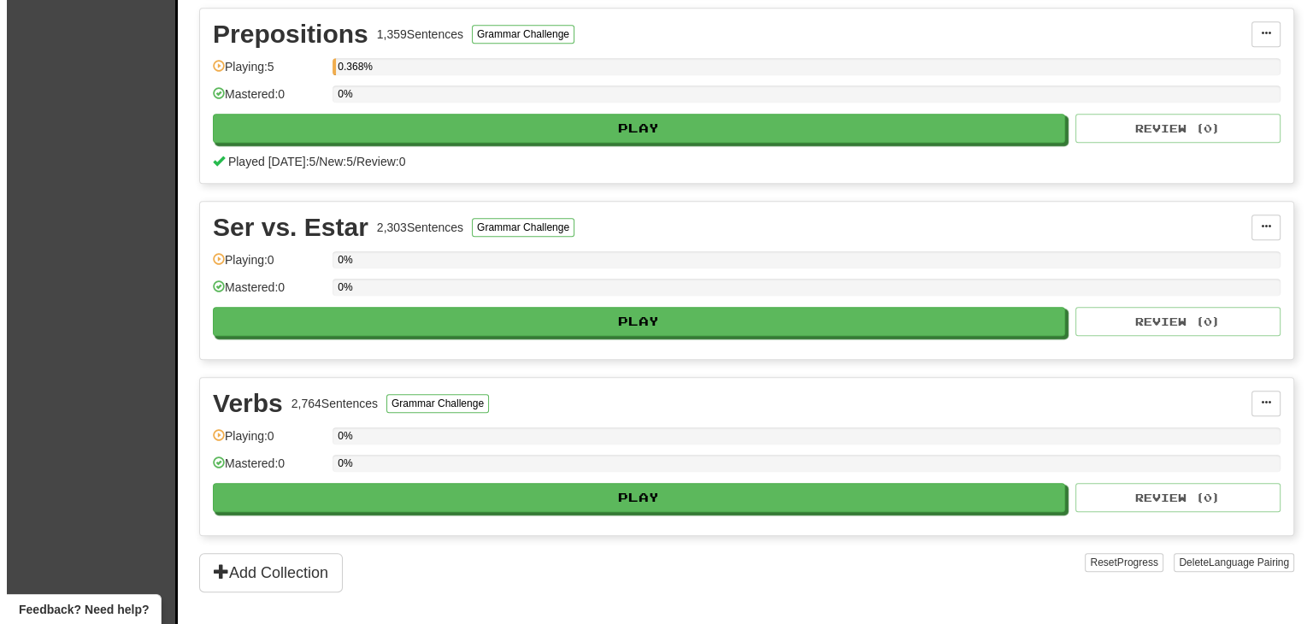
scroll to position [1146, 0]
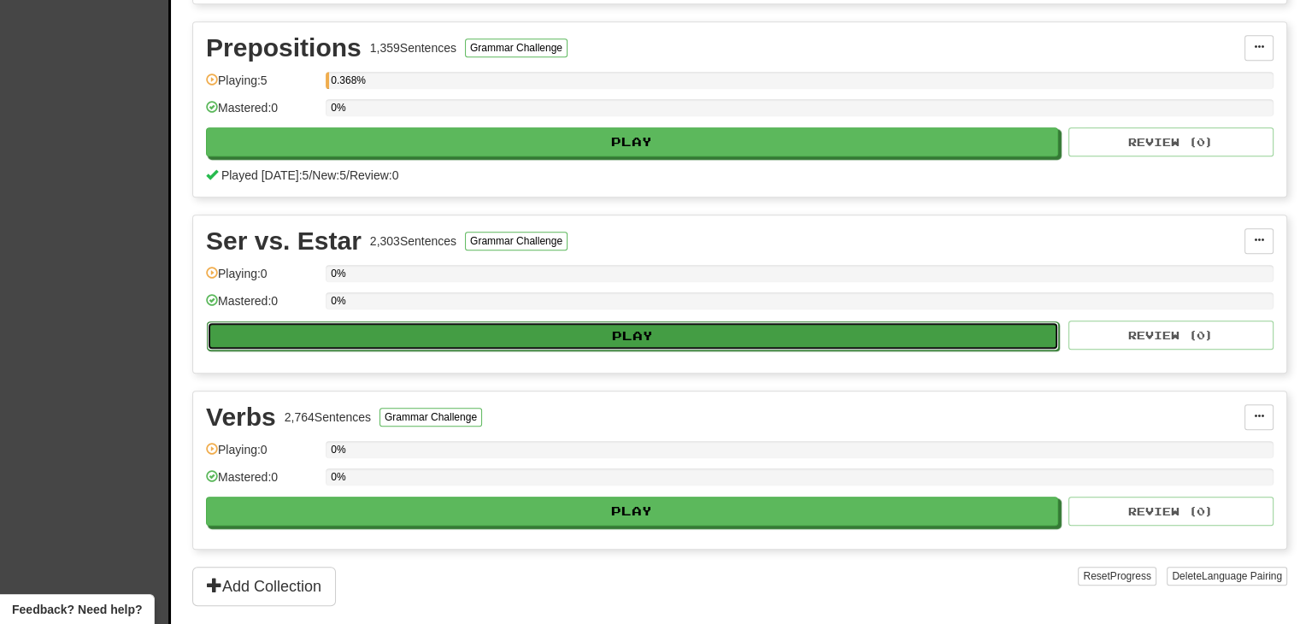
click at [746, 328] on button "Play" at bounding box center [633, 335] width 852 height 29
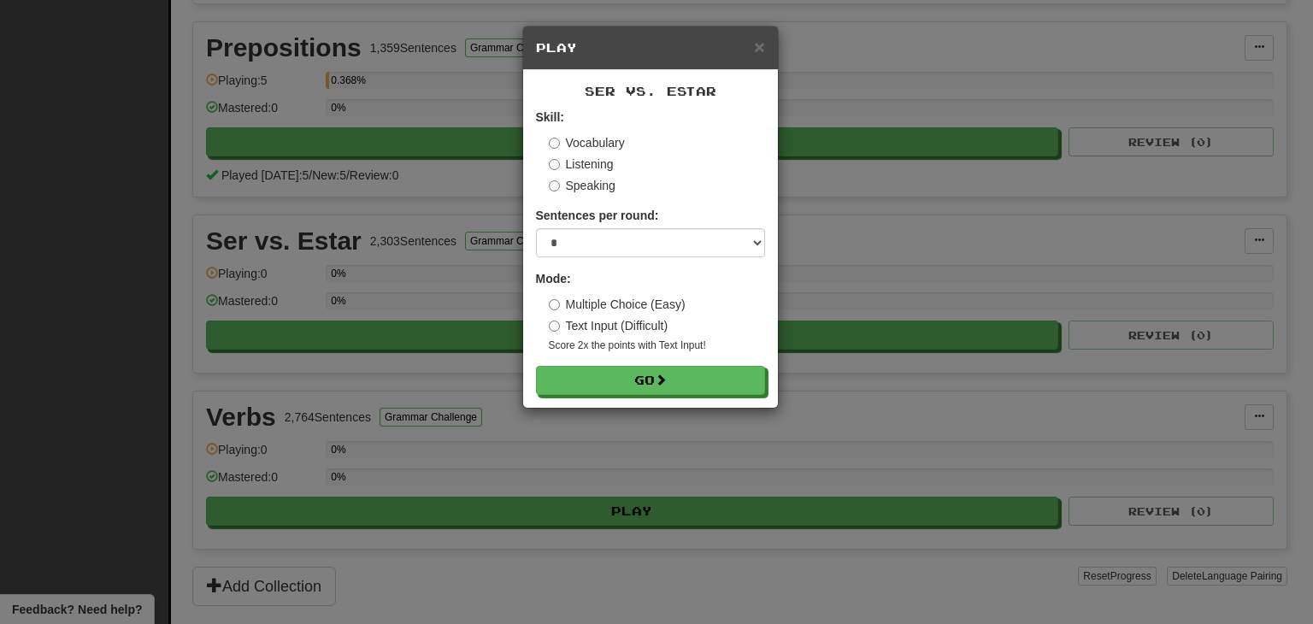
click at [590, 144] on label "Vocabulary" at bounding box center [587, 142] width 76 height 17
click at [592, 165] on label "Listening" at bounding box center [581, 164] width 65 height 17
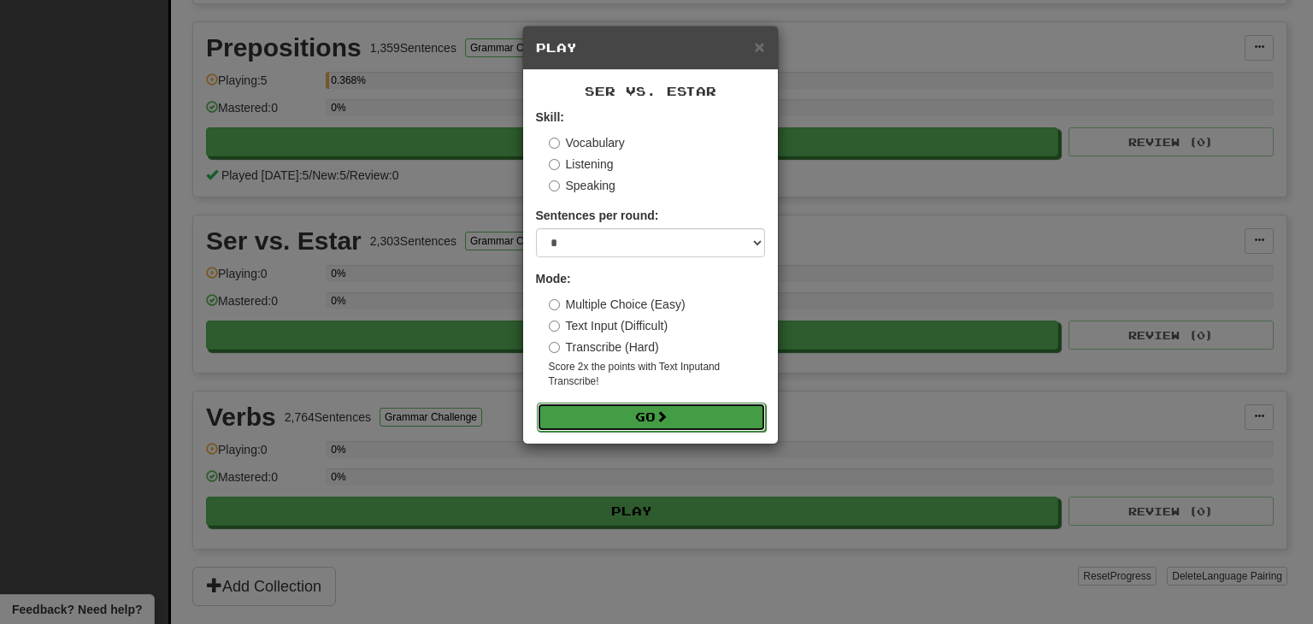
click at [693, 416] on button "Go" at bounding box center [651, 417] width 229 height 29
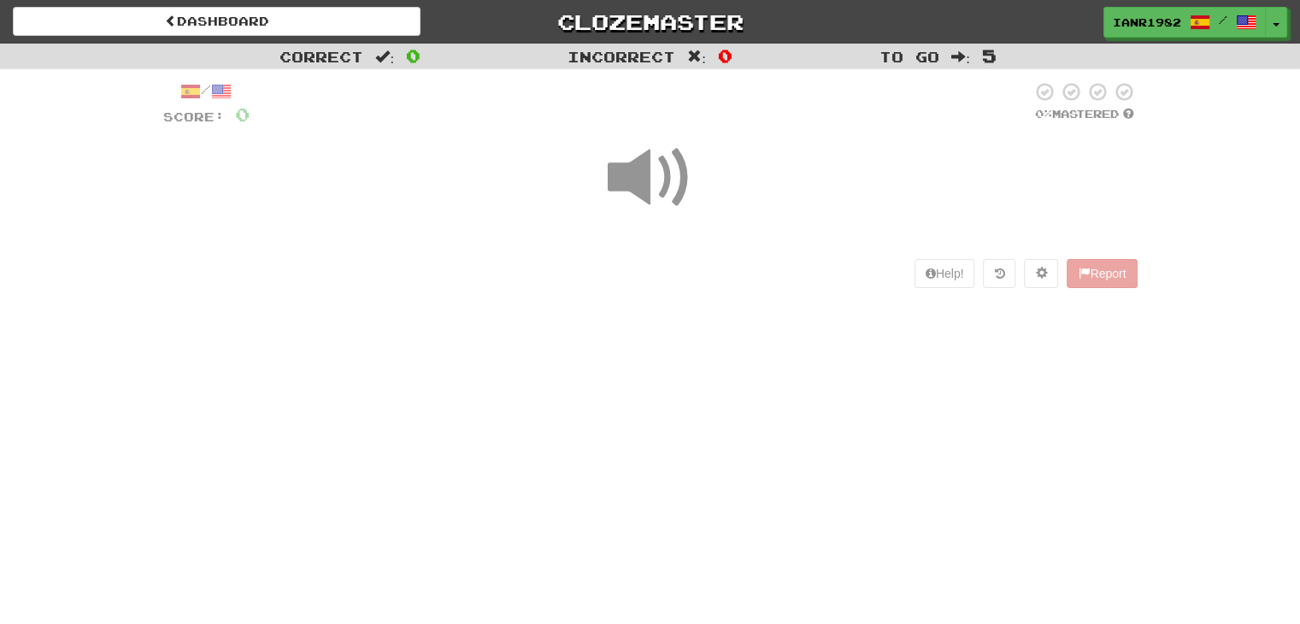
scroll to position [46, 0]
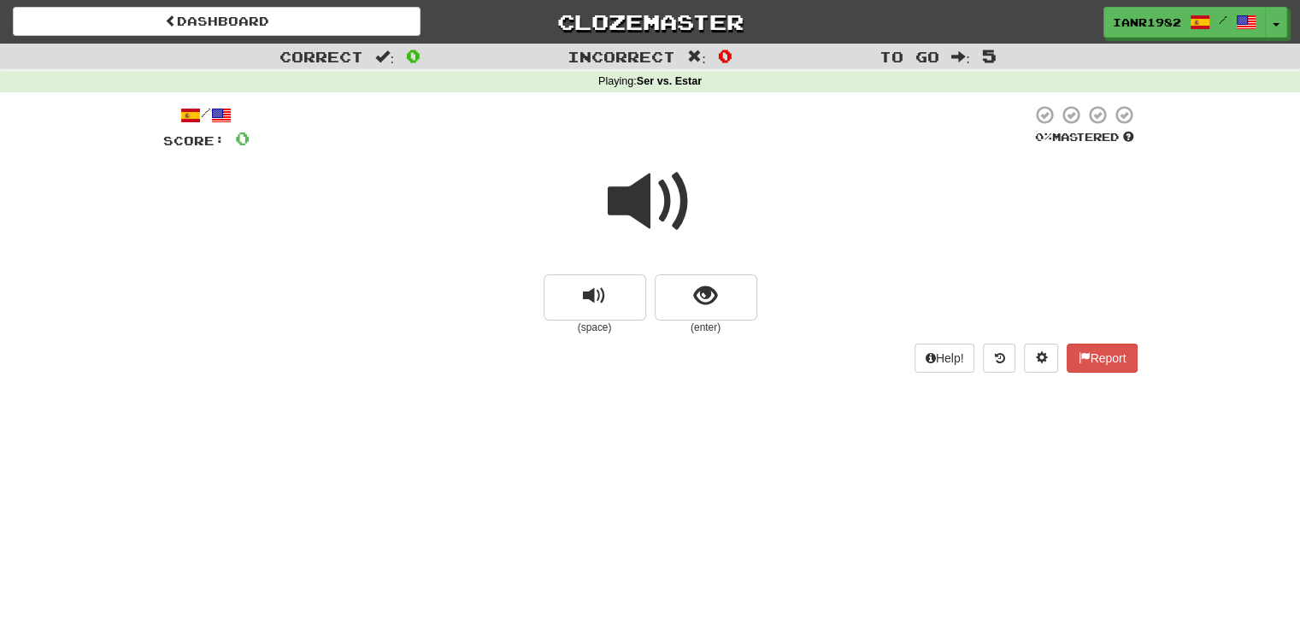
click at [724, 271] on div at bounding box center [650, 213] width 975 height 122
click at [722, 280] on button "show sentence" at bounding box center [706, 297] width 103 height 46
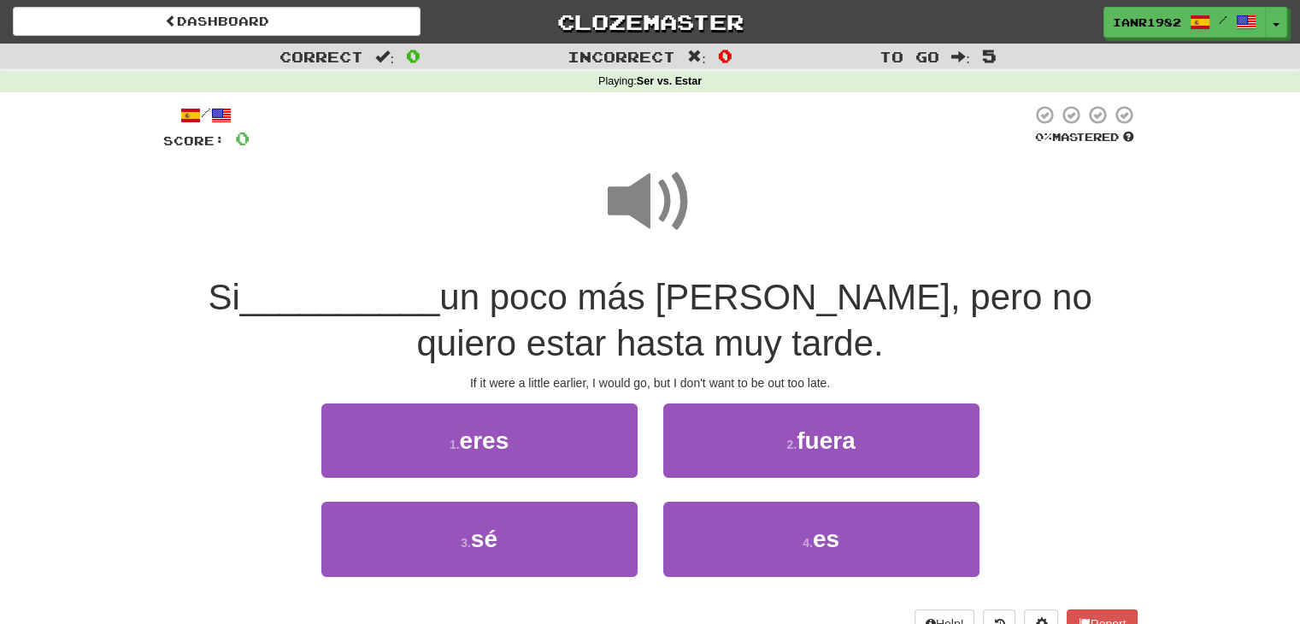
click at [664, 215] on span at bounding box center [651, 202] width 86 height 86
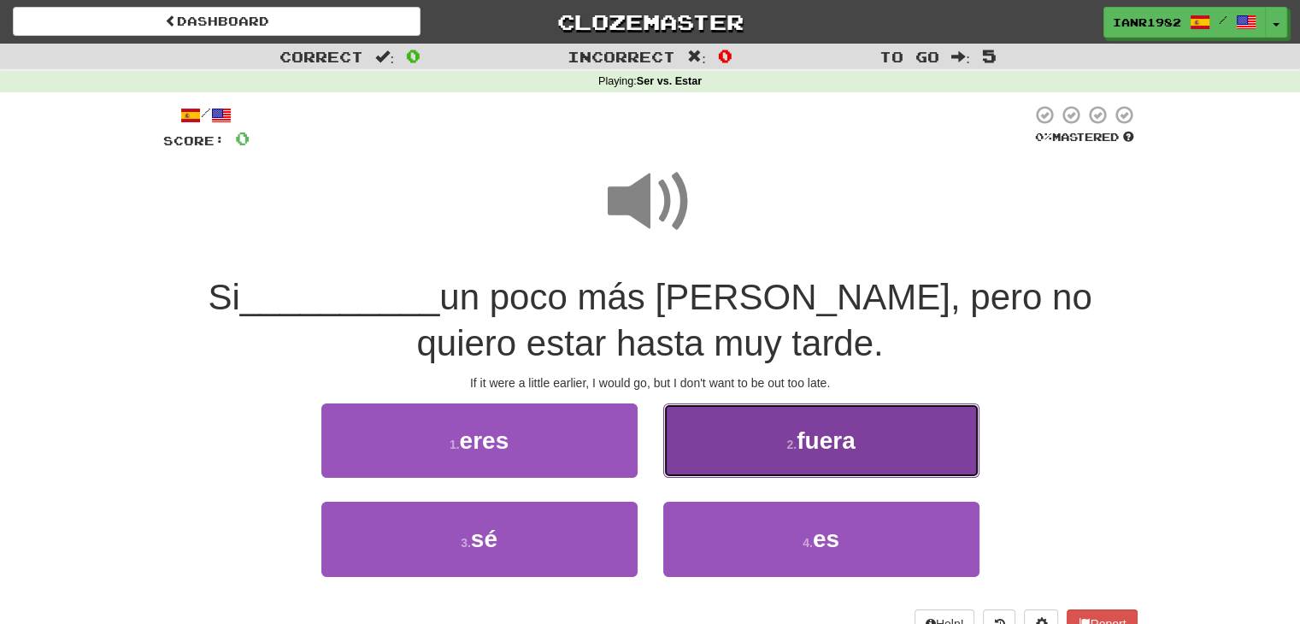
click at [849, 462] on button "2 . fuera" at bounding box center [822, 441] width 316 height 74
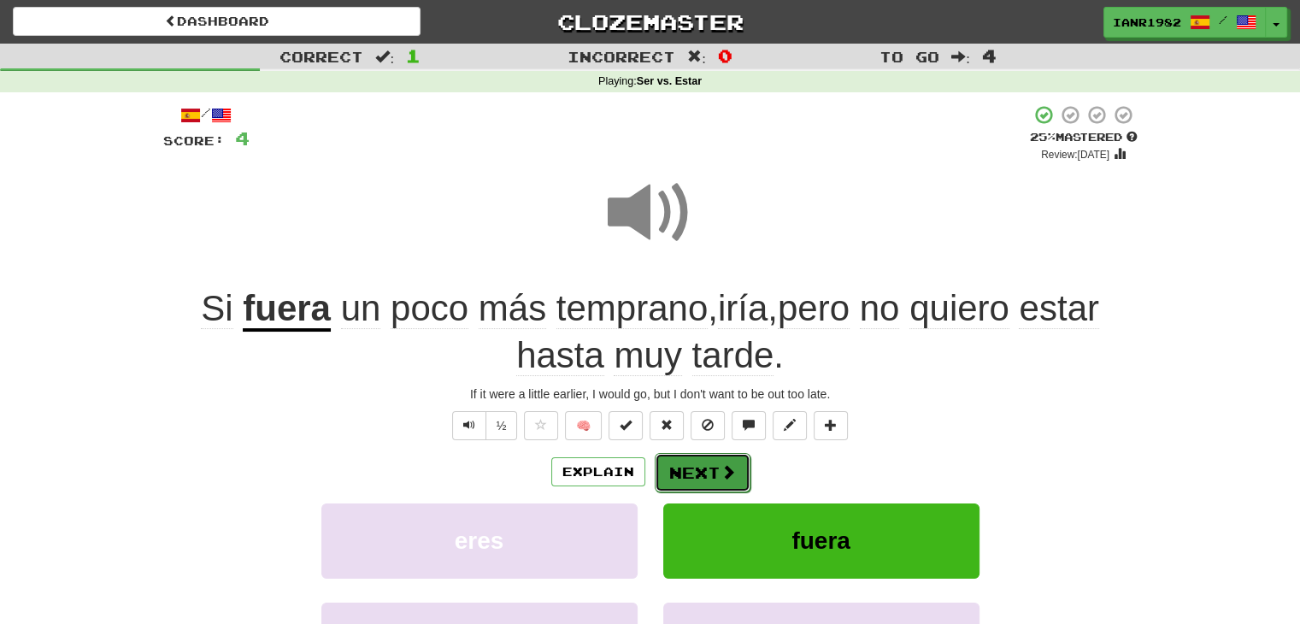
click at [715, 473] on button "Next" at bounding box center [703, 472] width 96 height 39
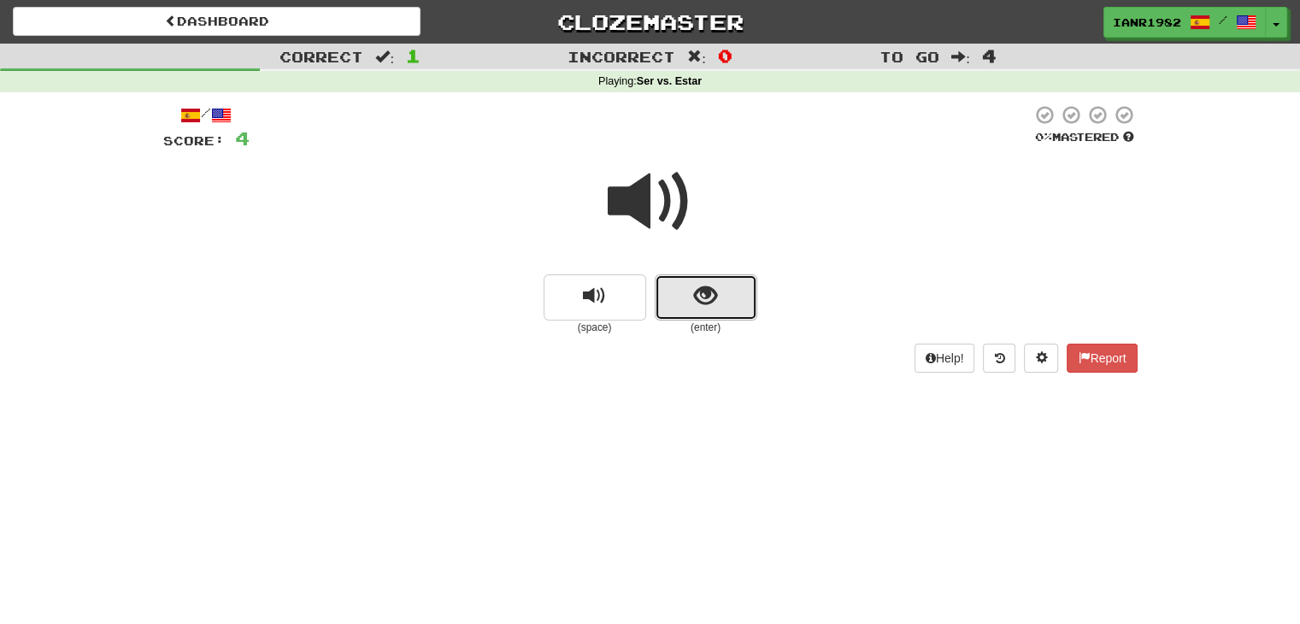
click at [703, 285] on span "show sentence" at bounding box center [705, 296] width 23 height 23
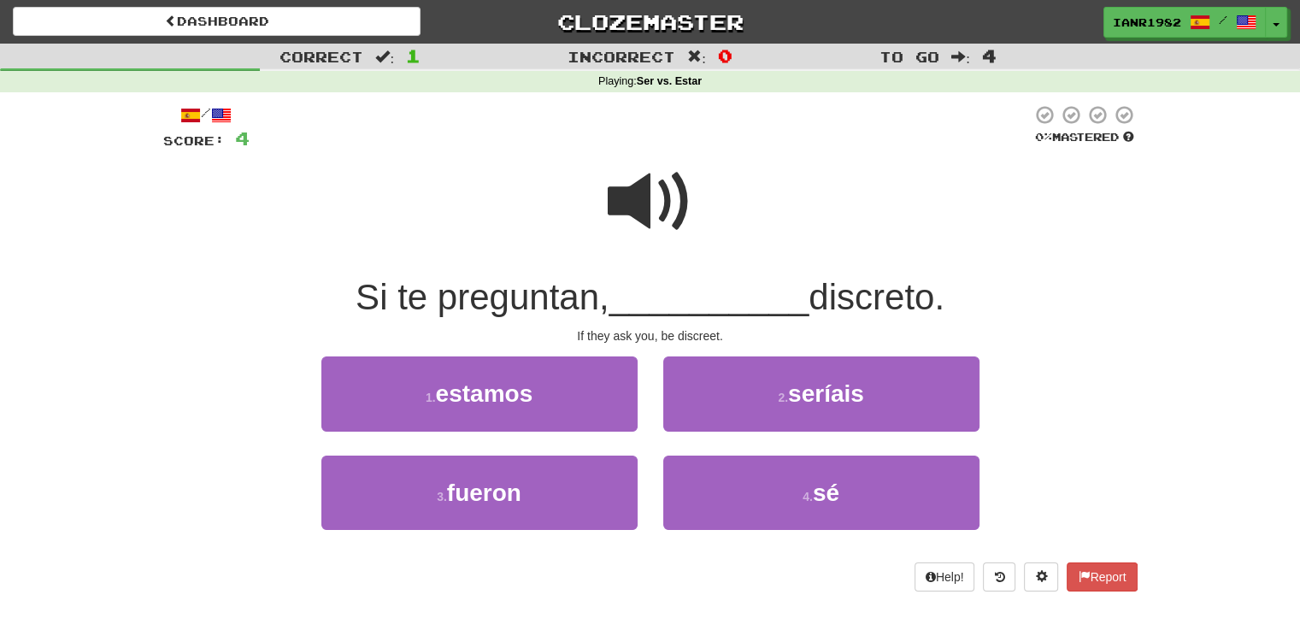
click at [664, 197] on span at bounding box center [651, 202] width 86 height 86
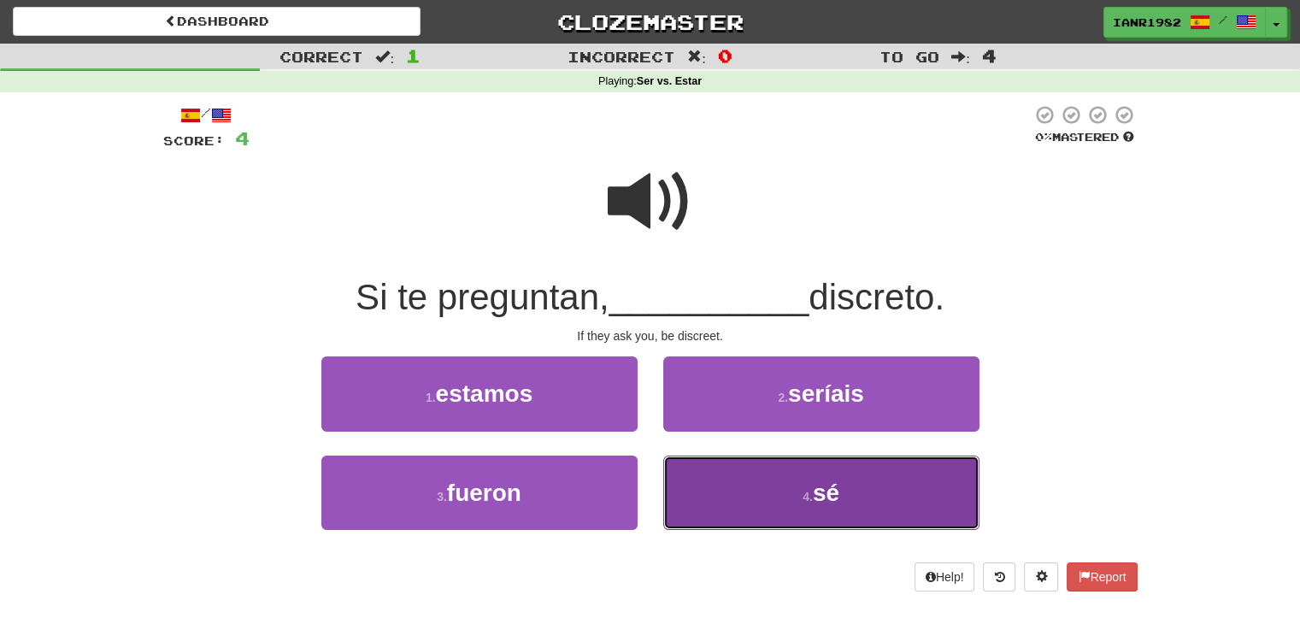
click at [858, 484] on button "4 . sé" at bounding box center [822, 493] width 316 height 74
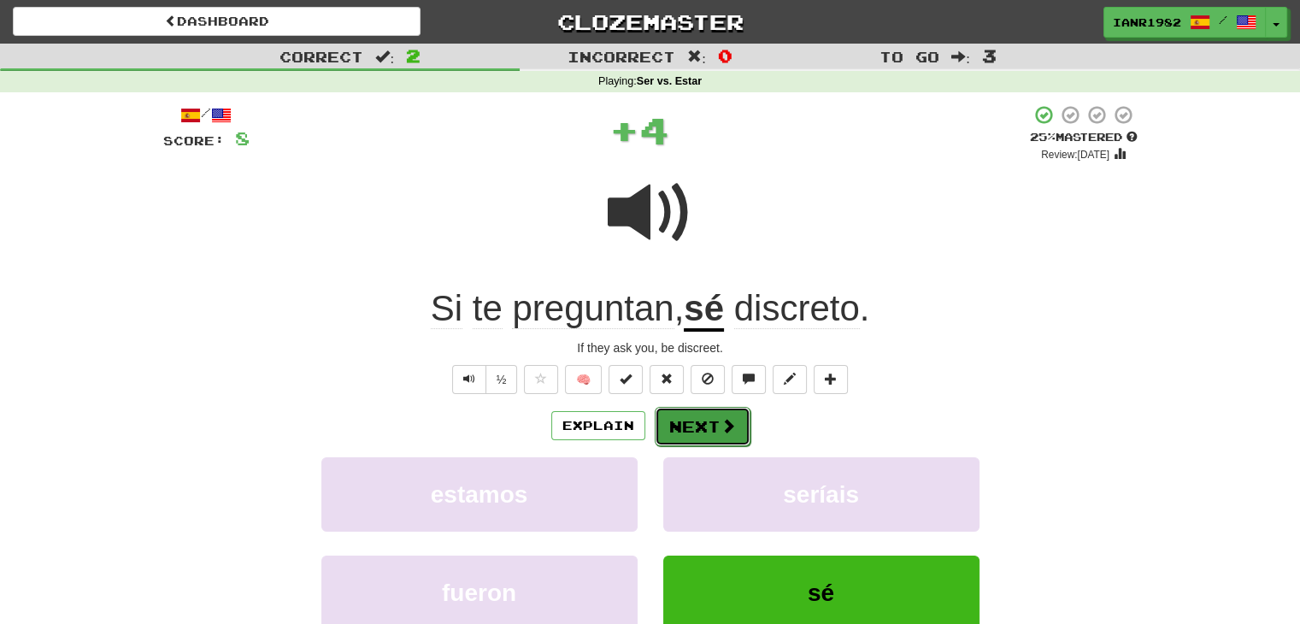
click at [732, 433] on span at bounding box center [728, 425] width 15 height 15
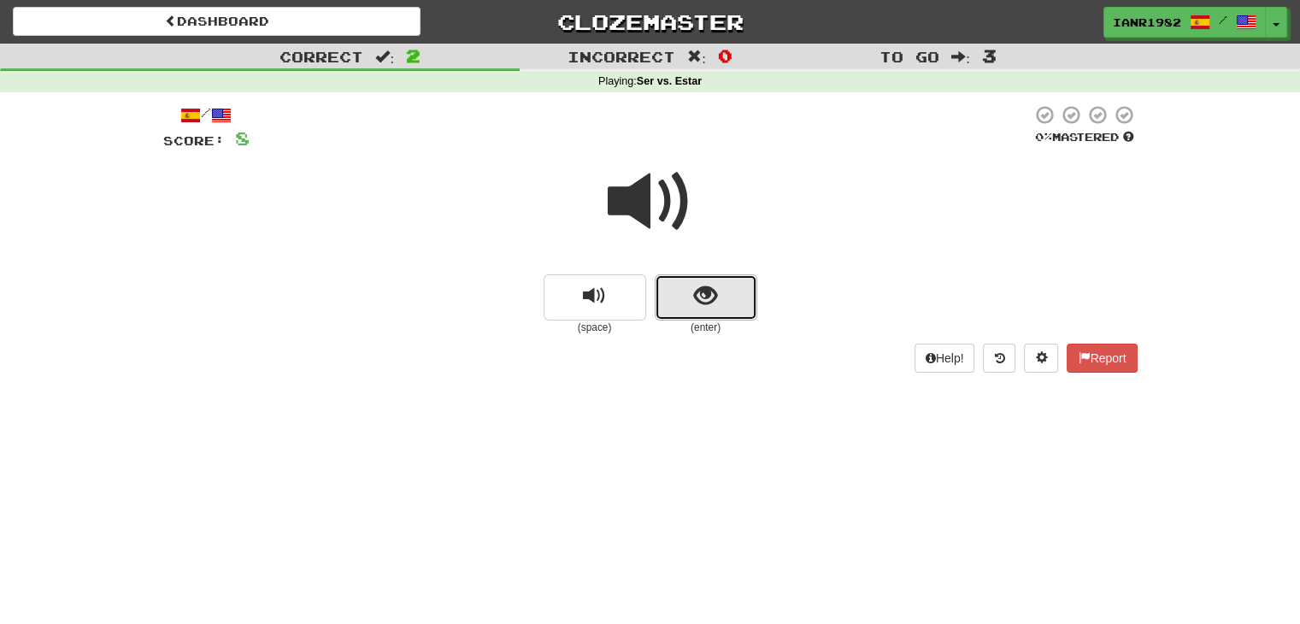
click at [730, 302] on button "show sentence" at bounding box center [706, 297] width 103 height 46
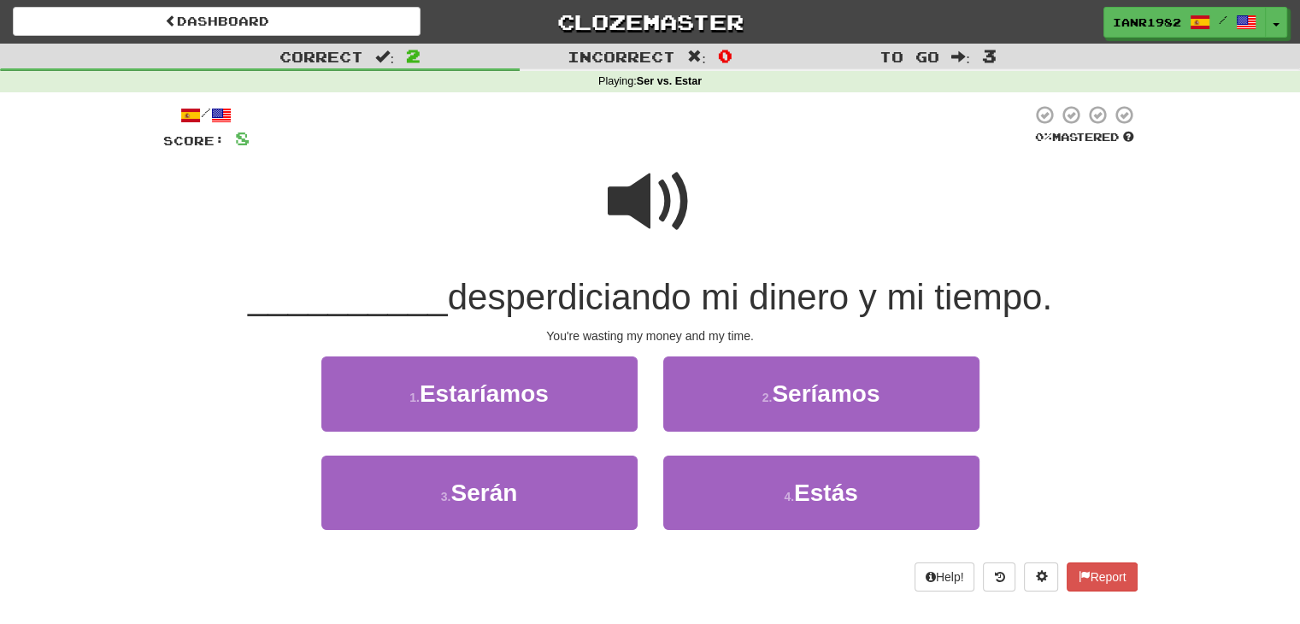
click at [666, 213] on span at bounding box center [651, 202] width 86 height 86
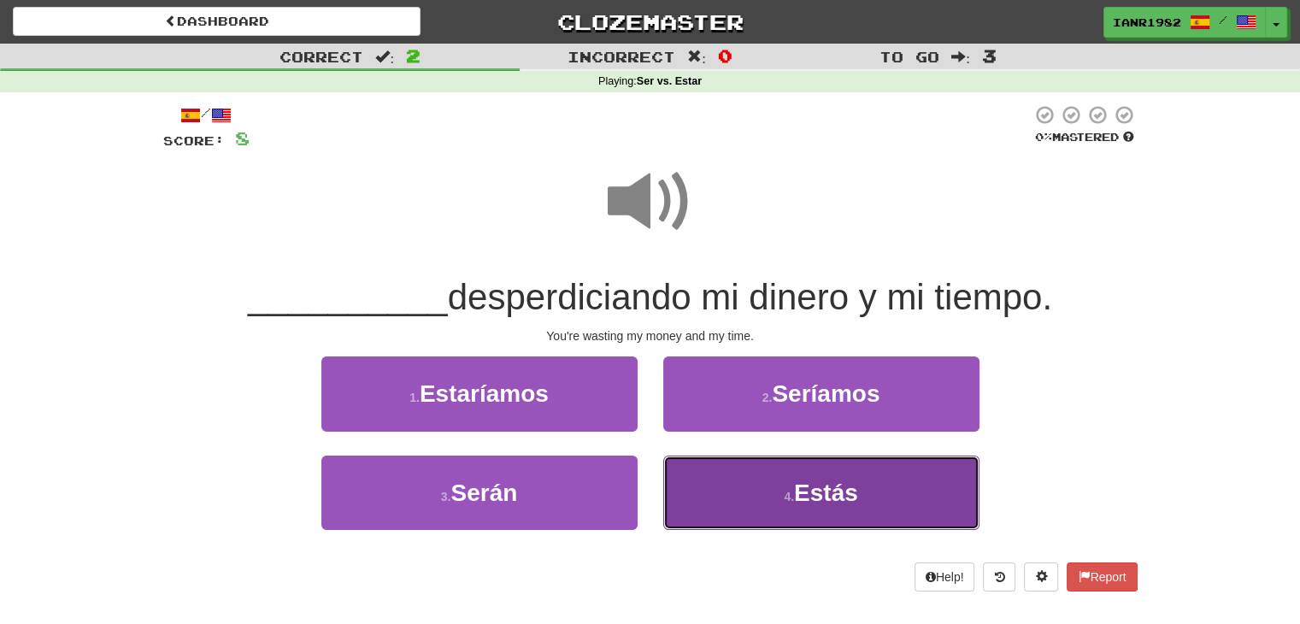
click at [859, 498] on button "4 . Estás" at bounding box center [822, 493] width 316 height 74
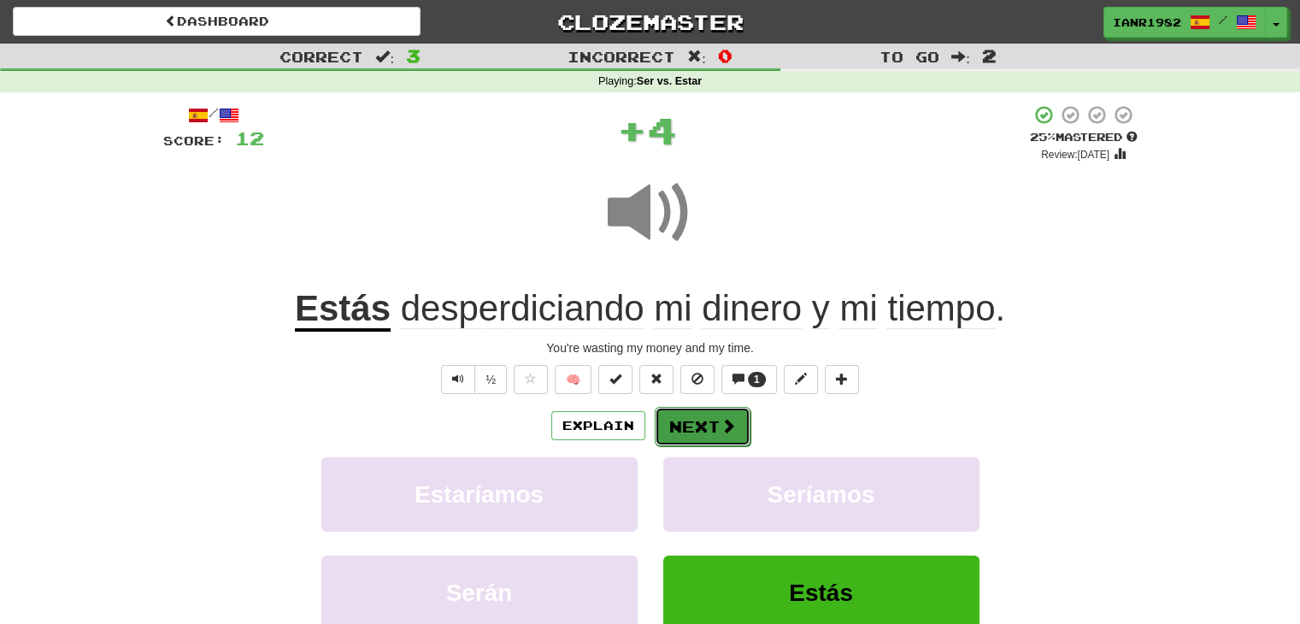
click at [729, 430] on span at bounding box center [728, 425] width 15 height 15
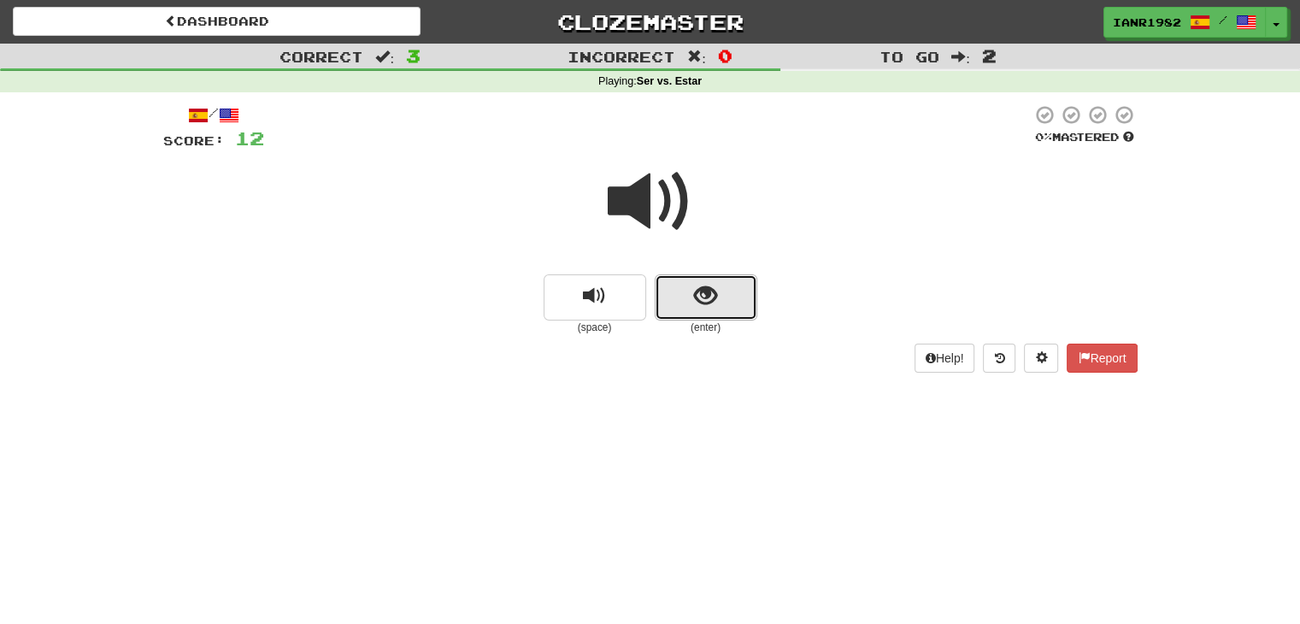
click at [703, 308] on span "show sentence" at bounding box center [705, 296] width 23 height 23
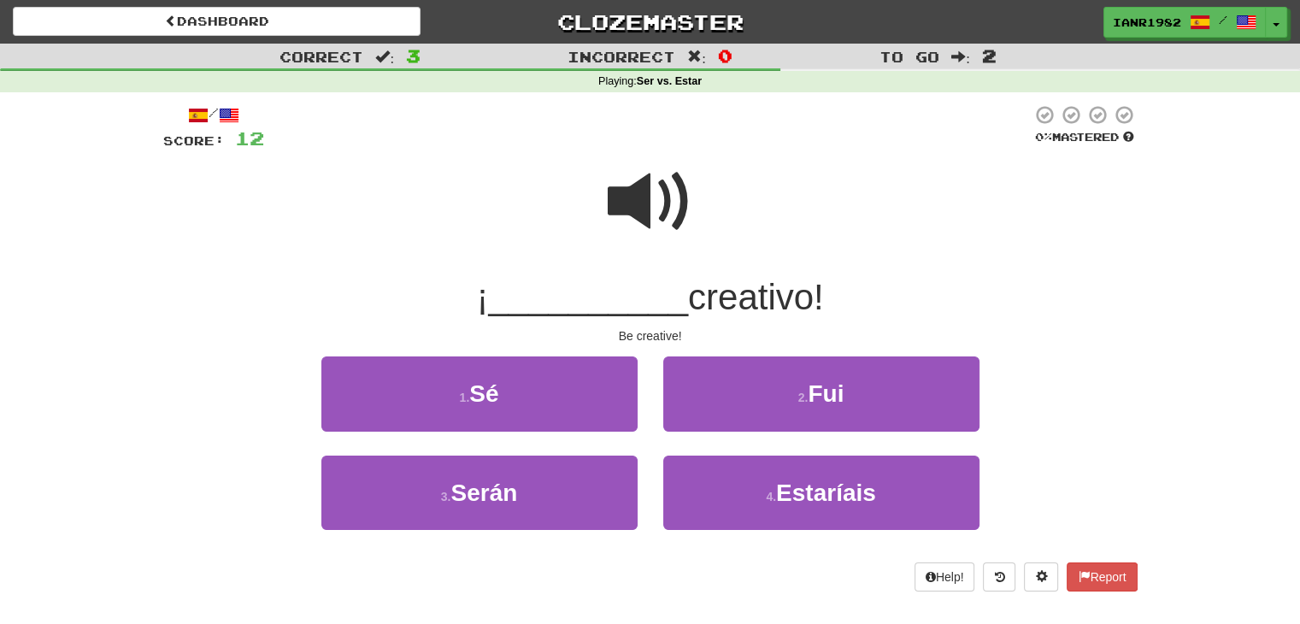
click at [659, 203] on span at bounding box center [651, 202] width 86 height 86
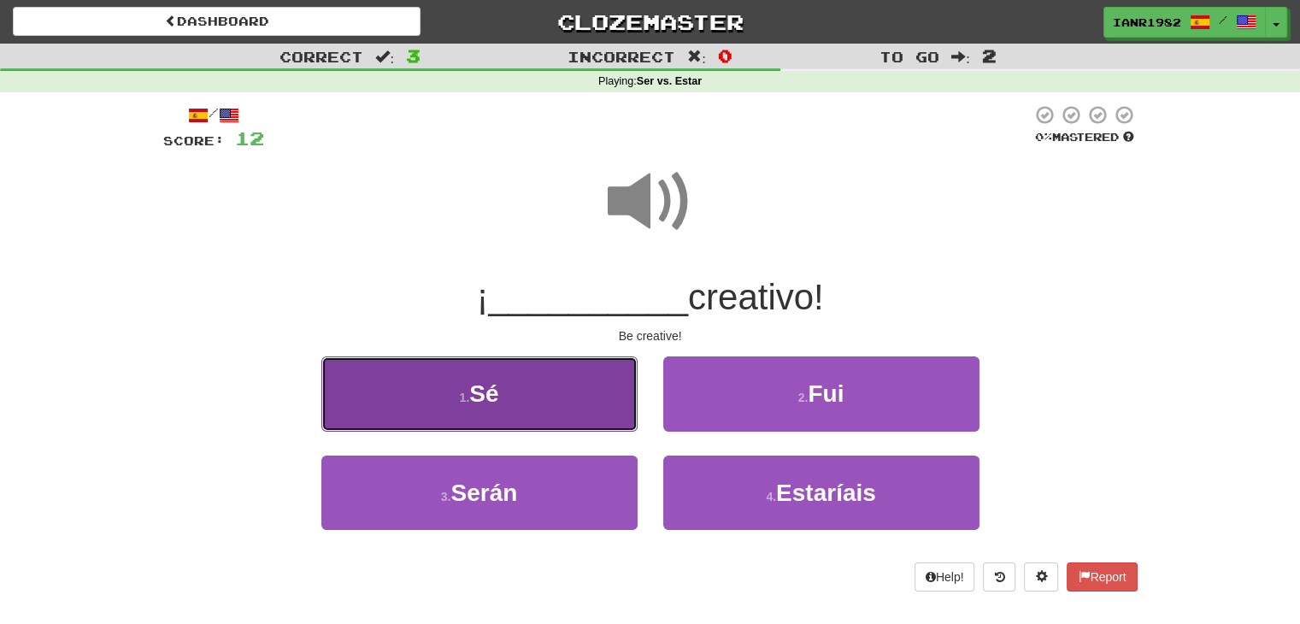
click at [595, 384] on button "1 . Sé" at bounding box center [479, 394] width 316 height 74
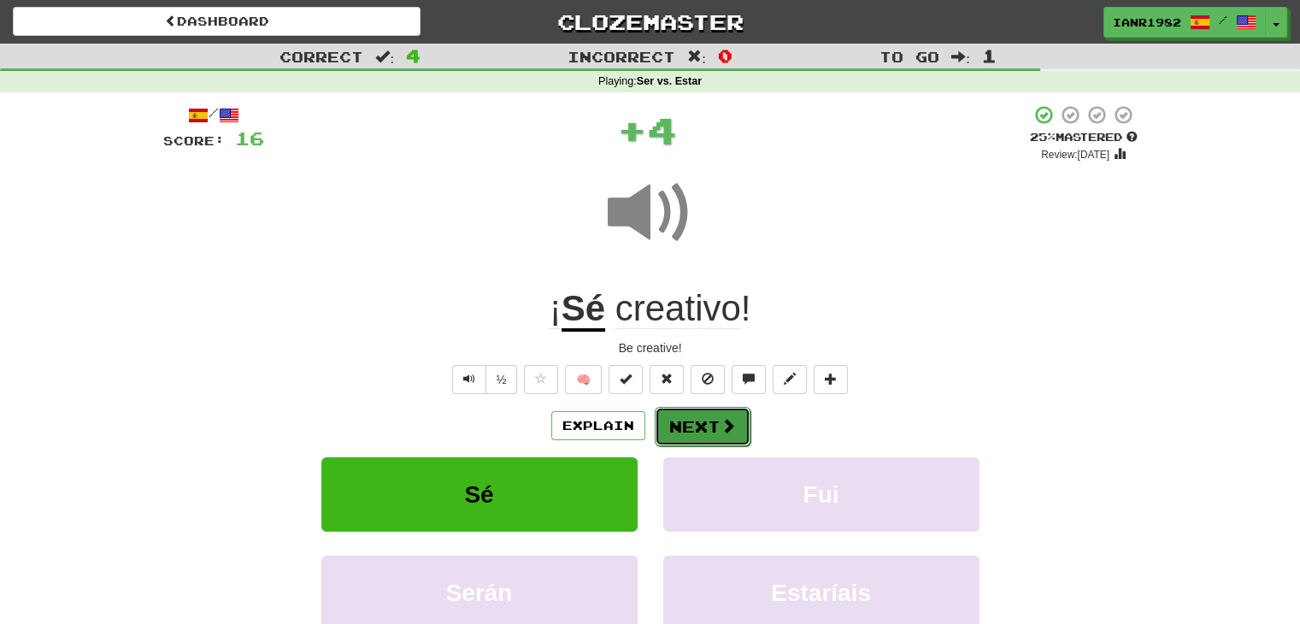
click at [715, 419] on button "Next" at bounding box center [703, 426] width 96 height 39
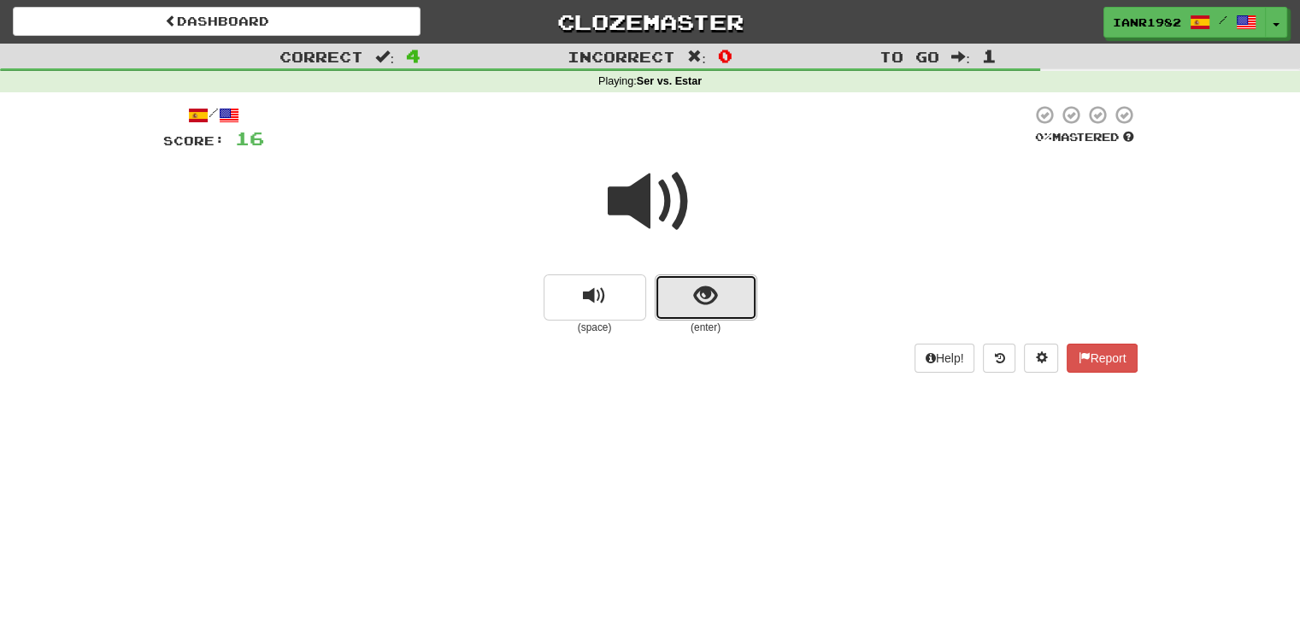
click at [740, 301] on button "show sentence" at bounding box center [706, 297] width 103 height 46
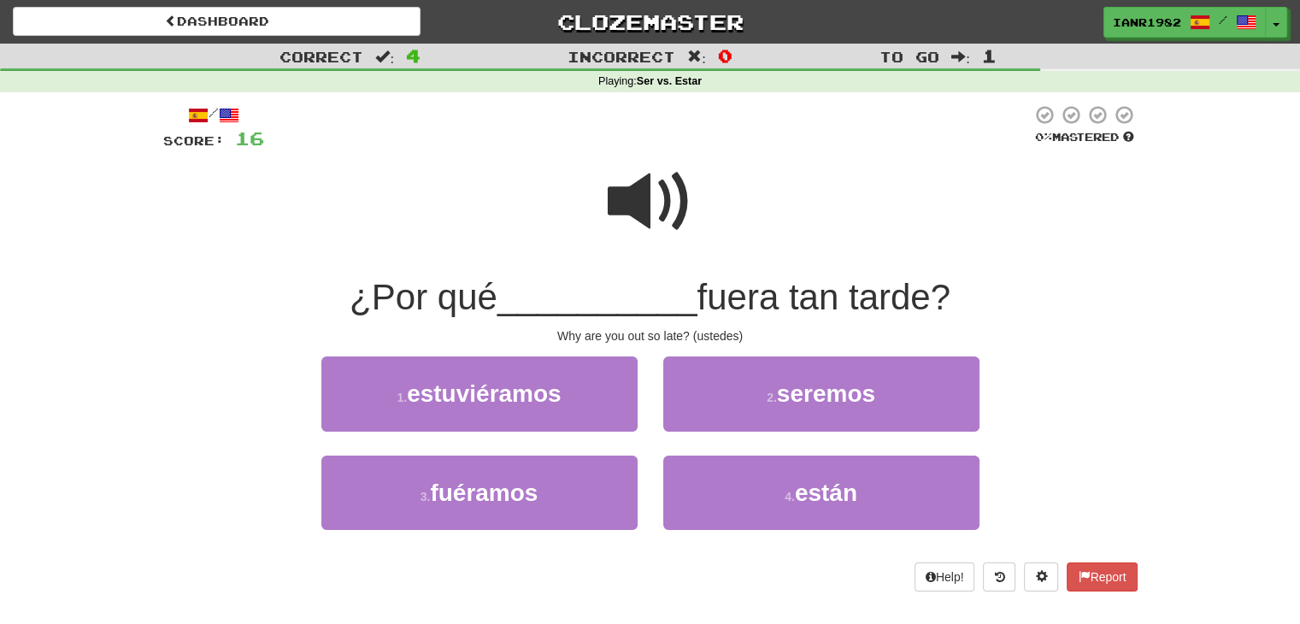
click at [669, 207] on span at bounding box center [651, 202] width 86 height 86
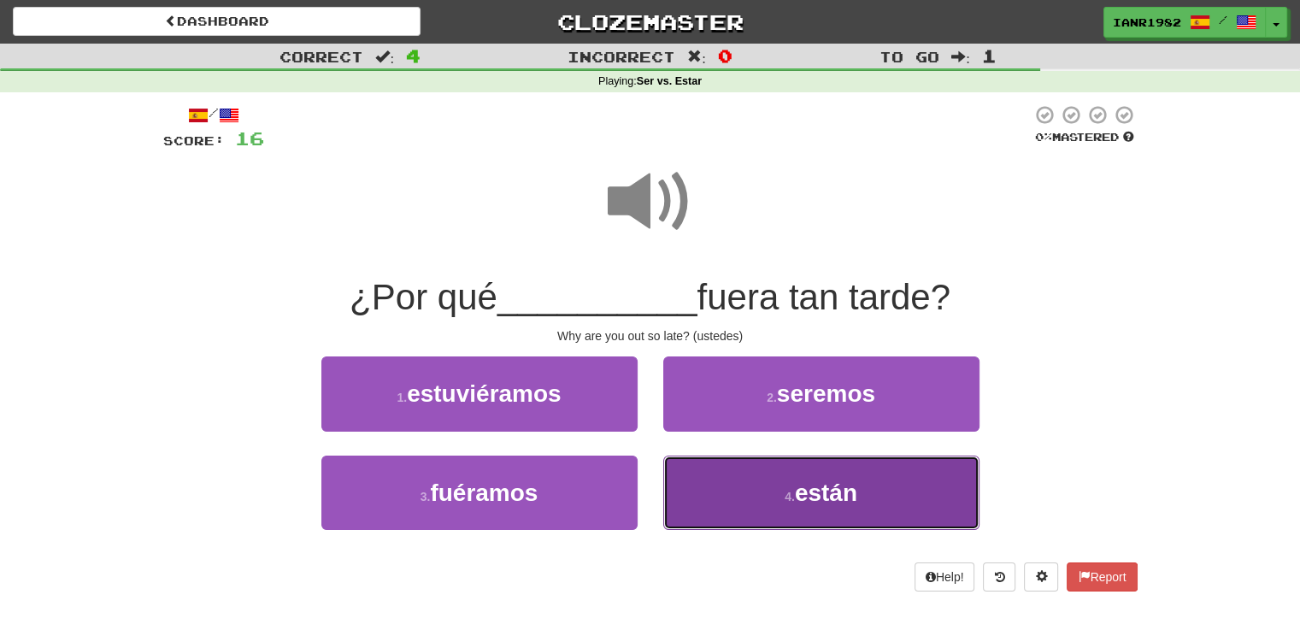
click at [841, 476] on button "4 . están" at bounding box center [822, 493] width 316 height 74
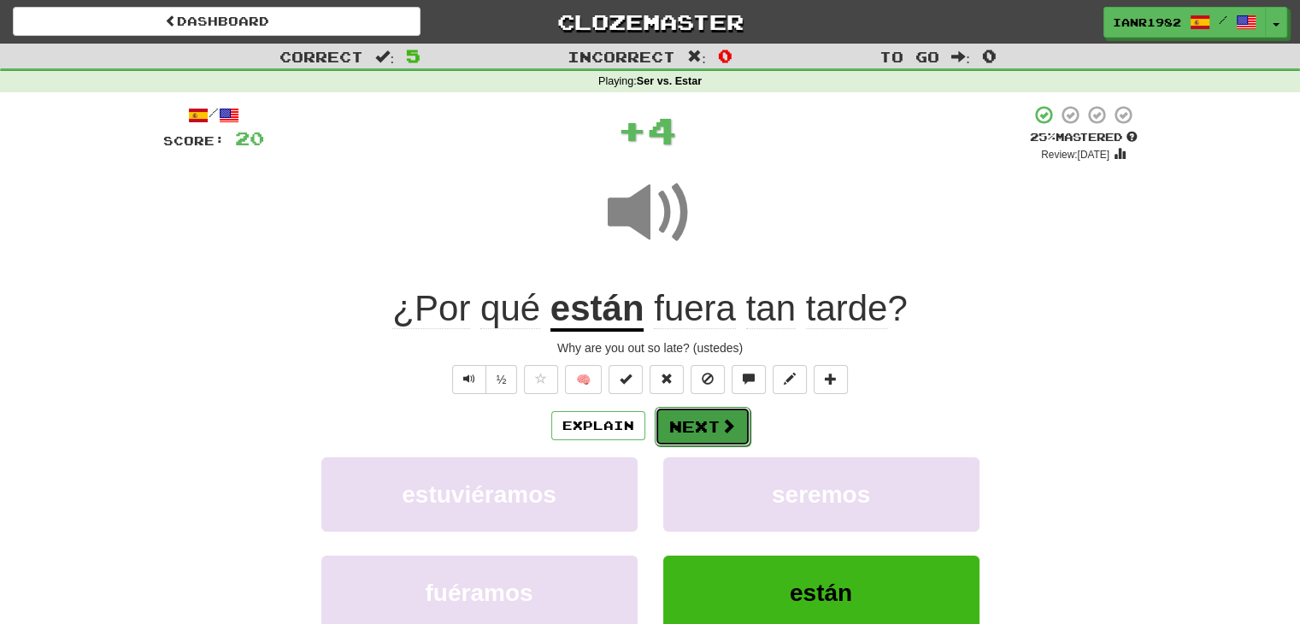
click at [722, 420] on span at bounding box center [728, 425] width 15 height 15
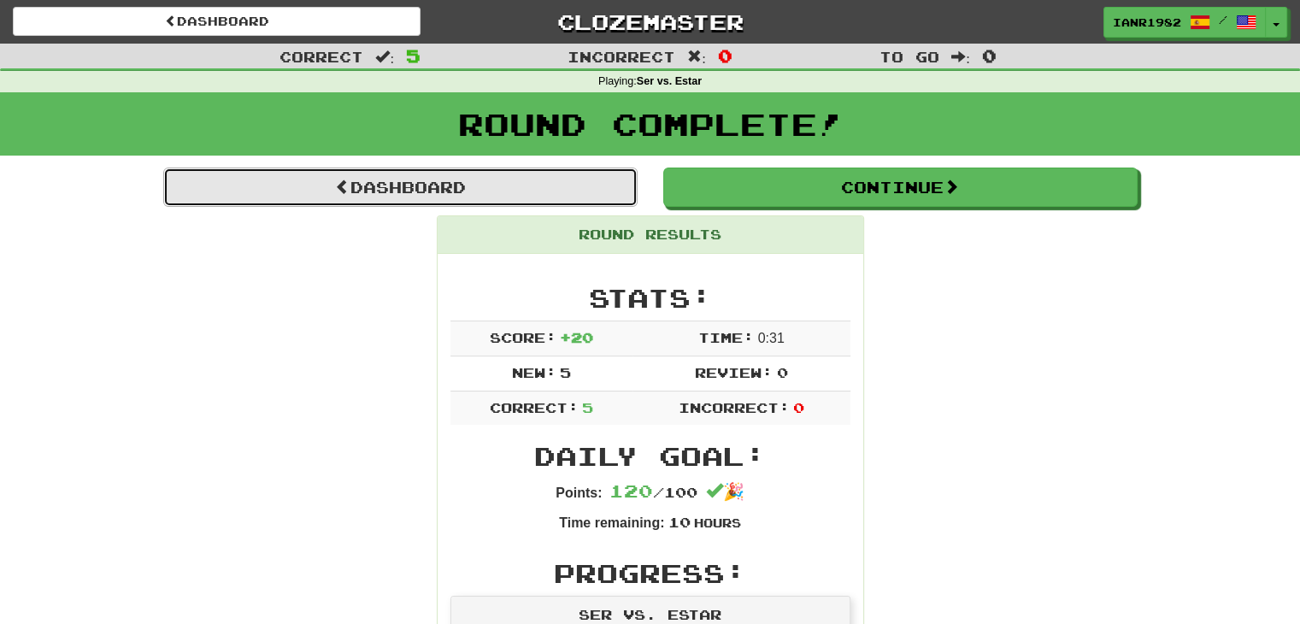
click at [605, 199] on link "Dashboard" at bounding box center [400, 187] width 475 height 39
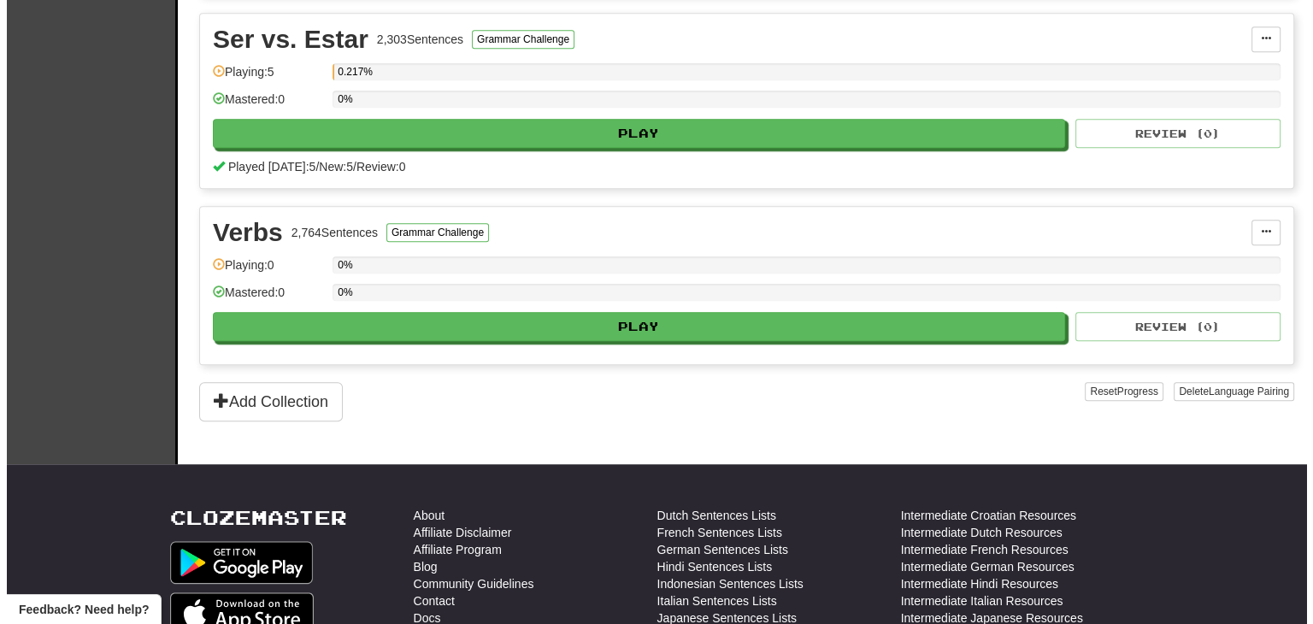
scroll to position [1375, 0]
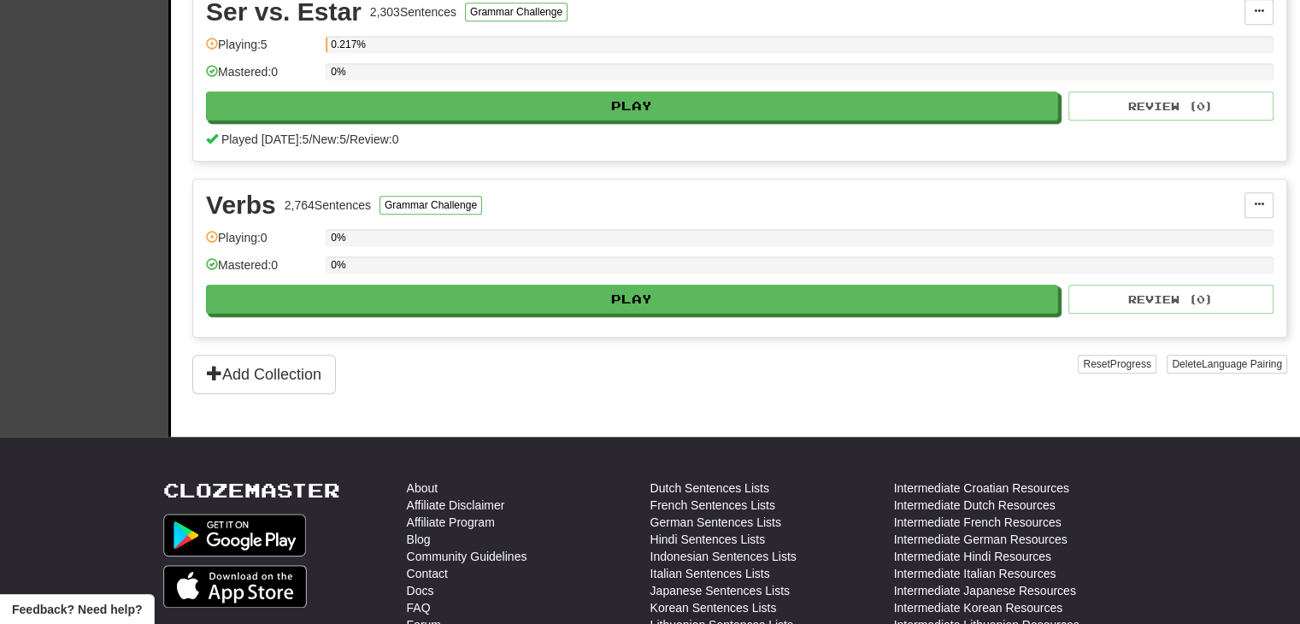
click at [876, 276] on div "0%" at bounding box center [800, 271] width 948 height 28
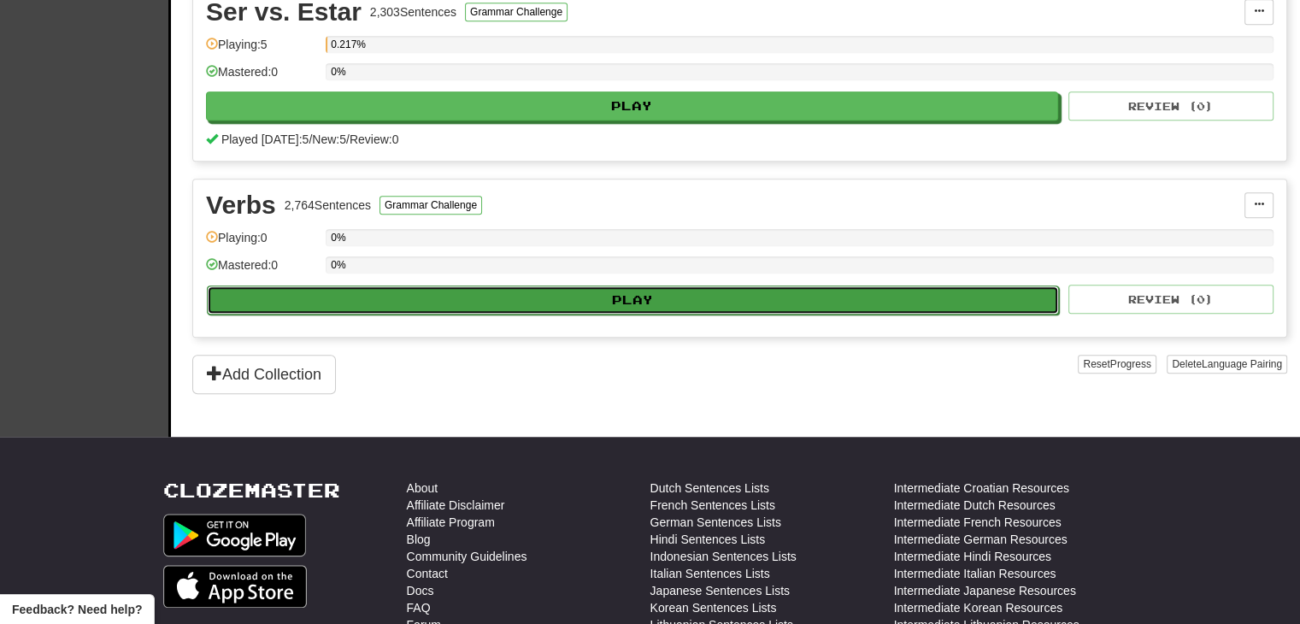
click at [801, 286] on button "Play" at bounding box center [633, 300] width 852 height 29
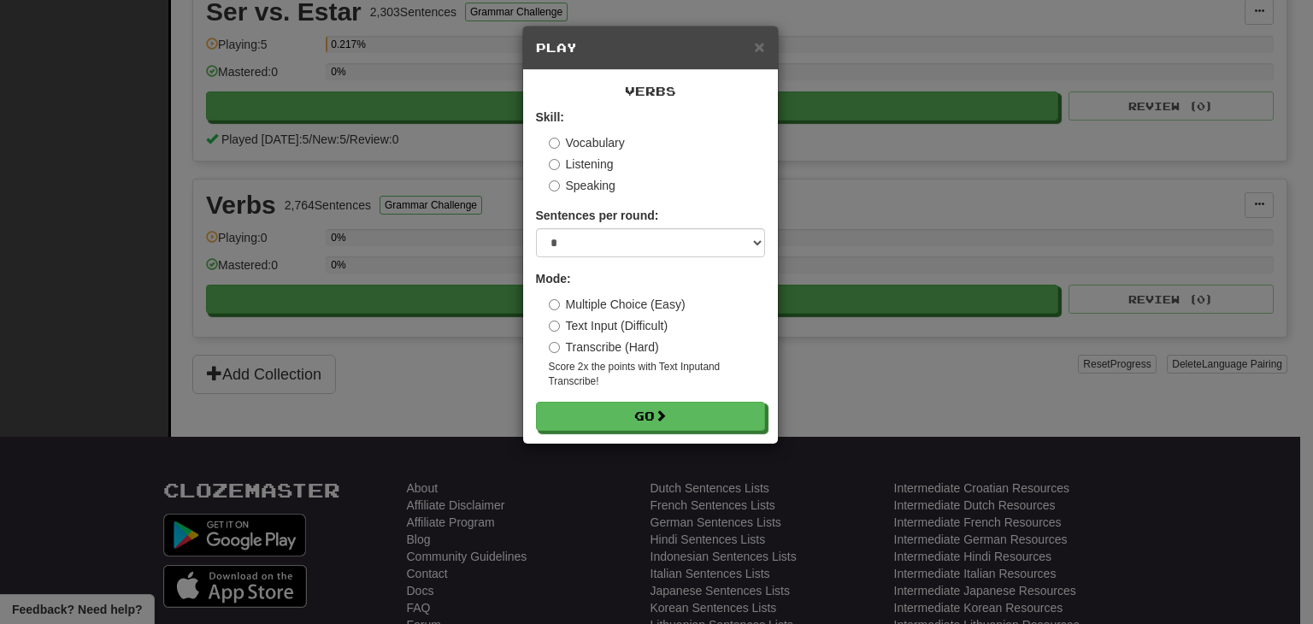
click at [606, 147] on label "Vocabulary" at bounding box center [587, 142] width 76 height 17
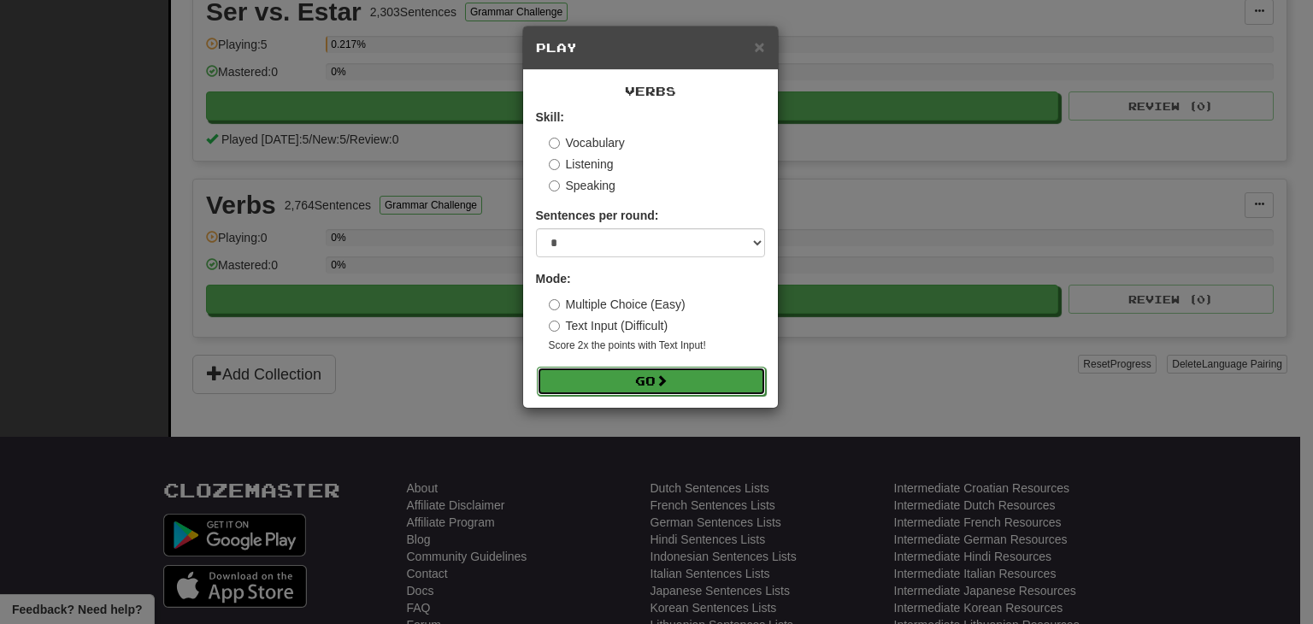
click at [760, 384] on button "Go" at bounding box center [651, 381] width 229 height 29
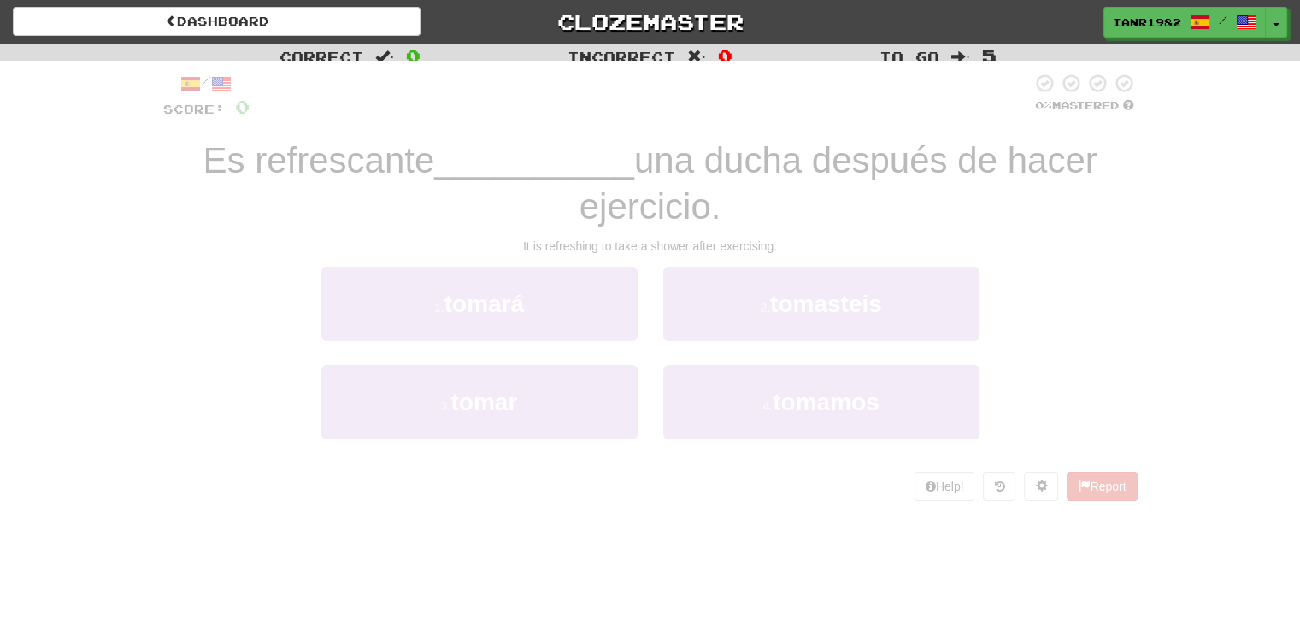
scroll to position [46, 0]
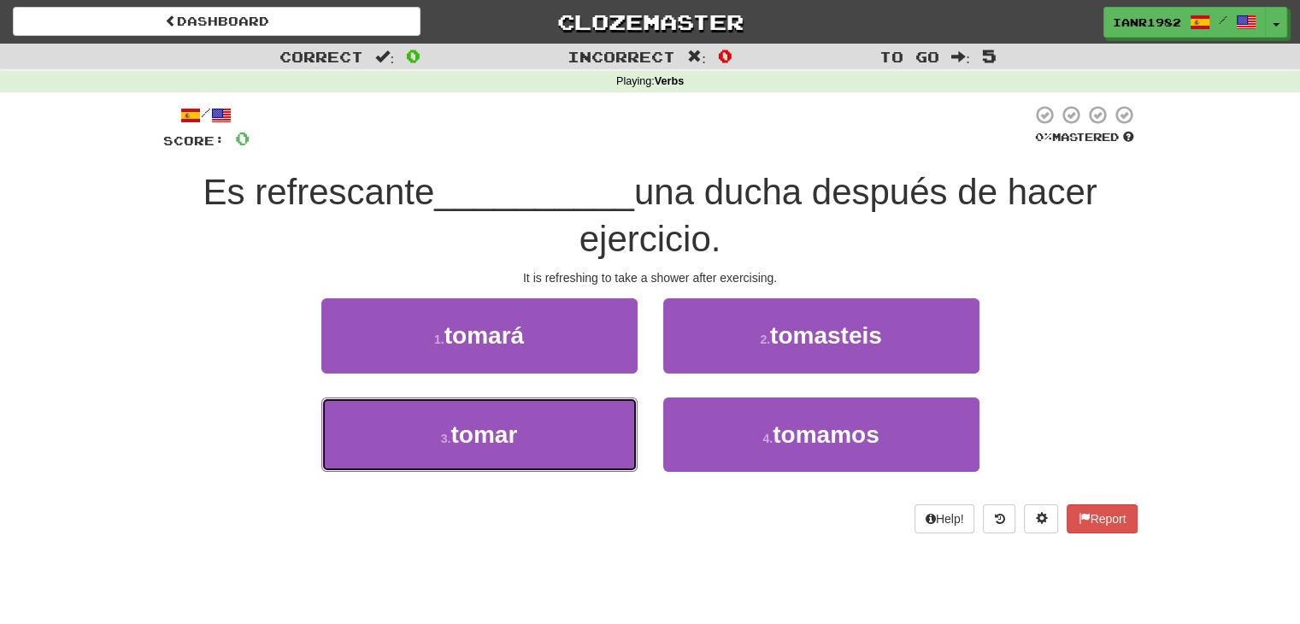
click at [571, 427] on button "3 . [PERSON_NAME]" at bounding box center [479, 435] width 316 height 74
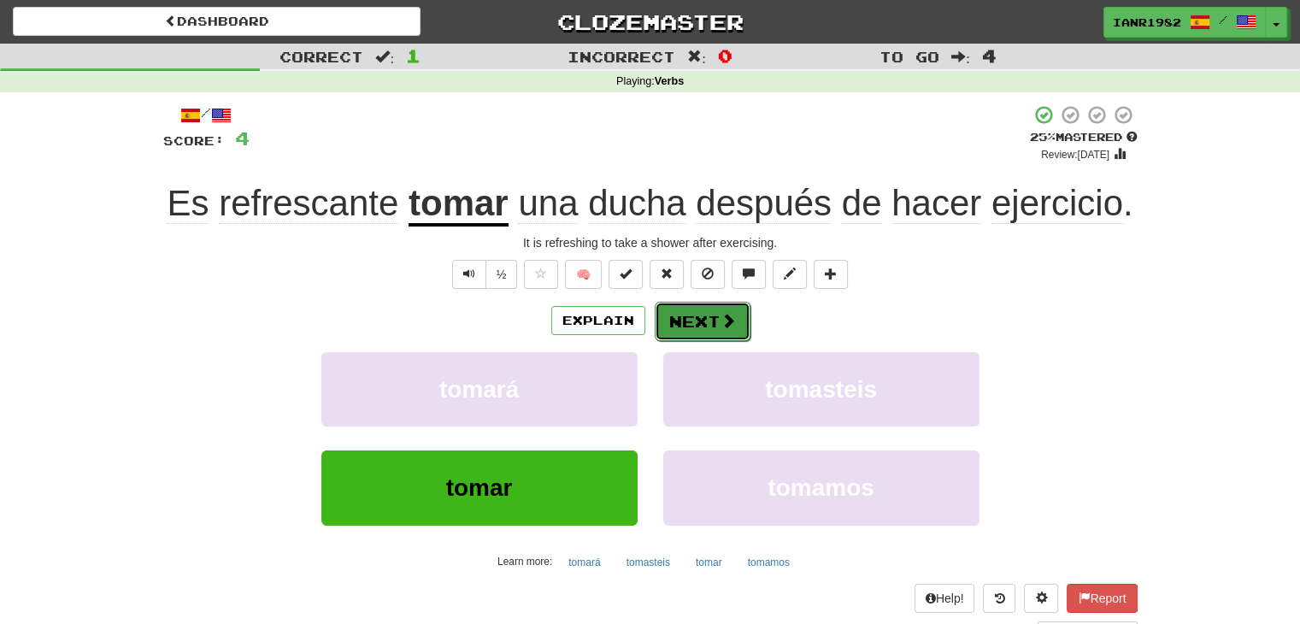
click at [732, 315] on span at bounding box center [728, 320] width 15 height 15
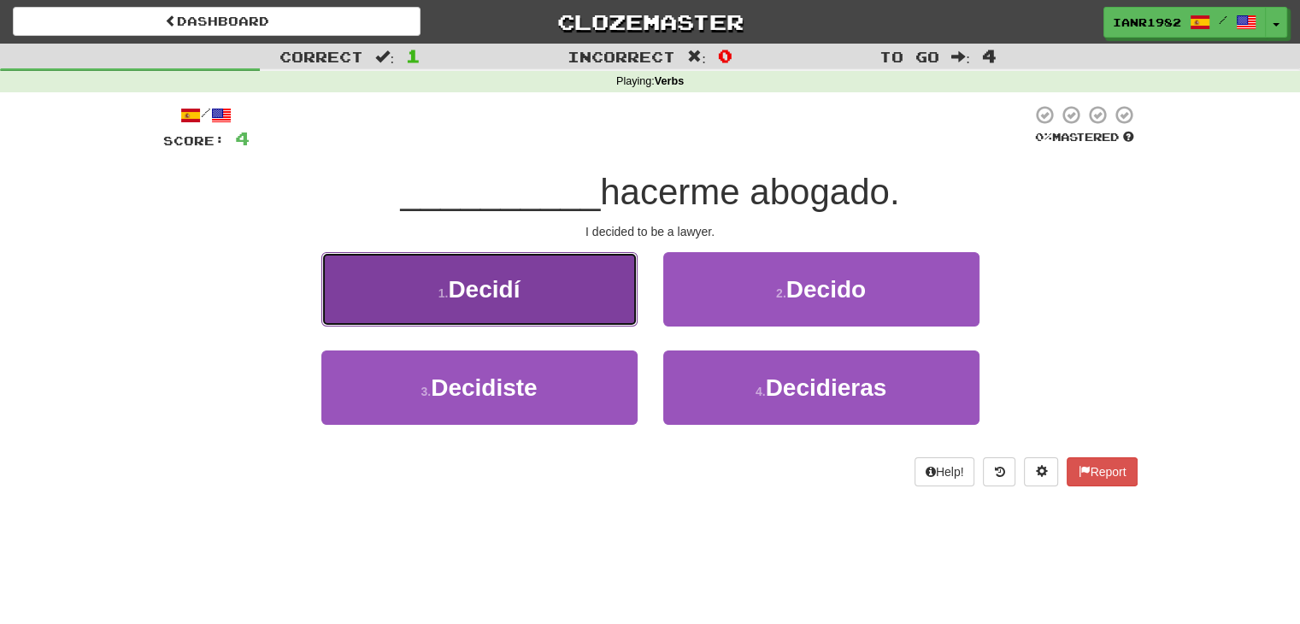
click at [531, 306] on button "1 . Decidí" at bounding box center [479, 289] width 316 height 74
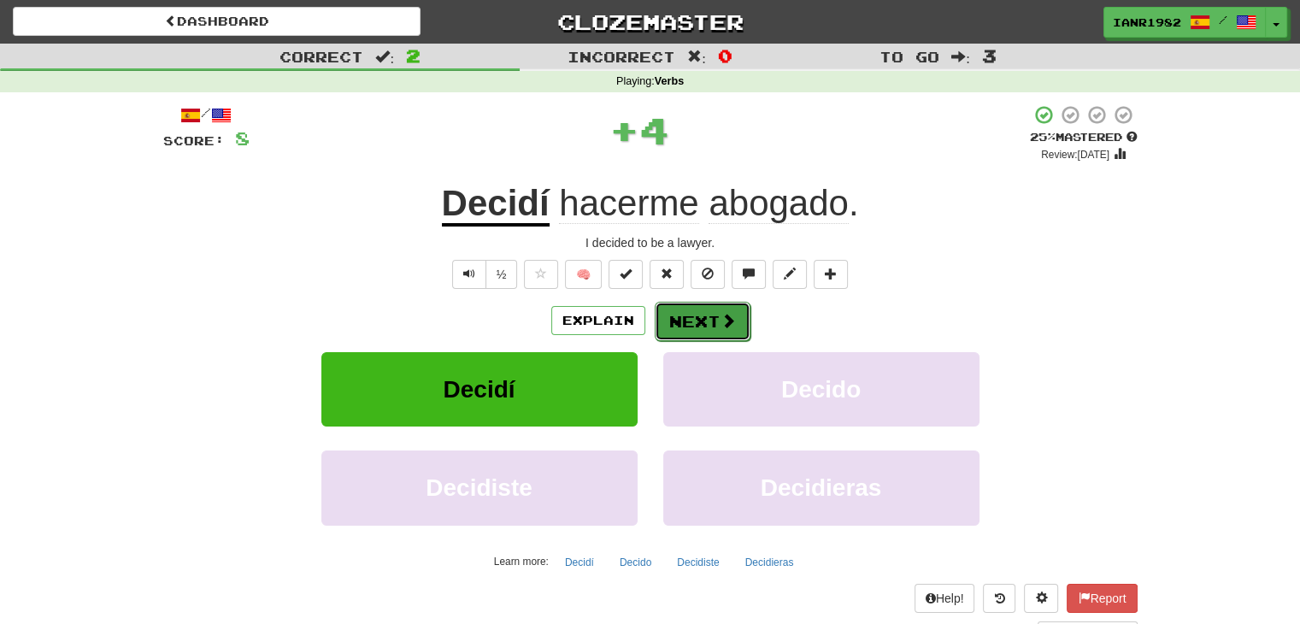
click at [715, 336] on button "Next" at bounding box center [703, 321] width 96 height 39
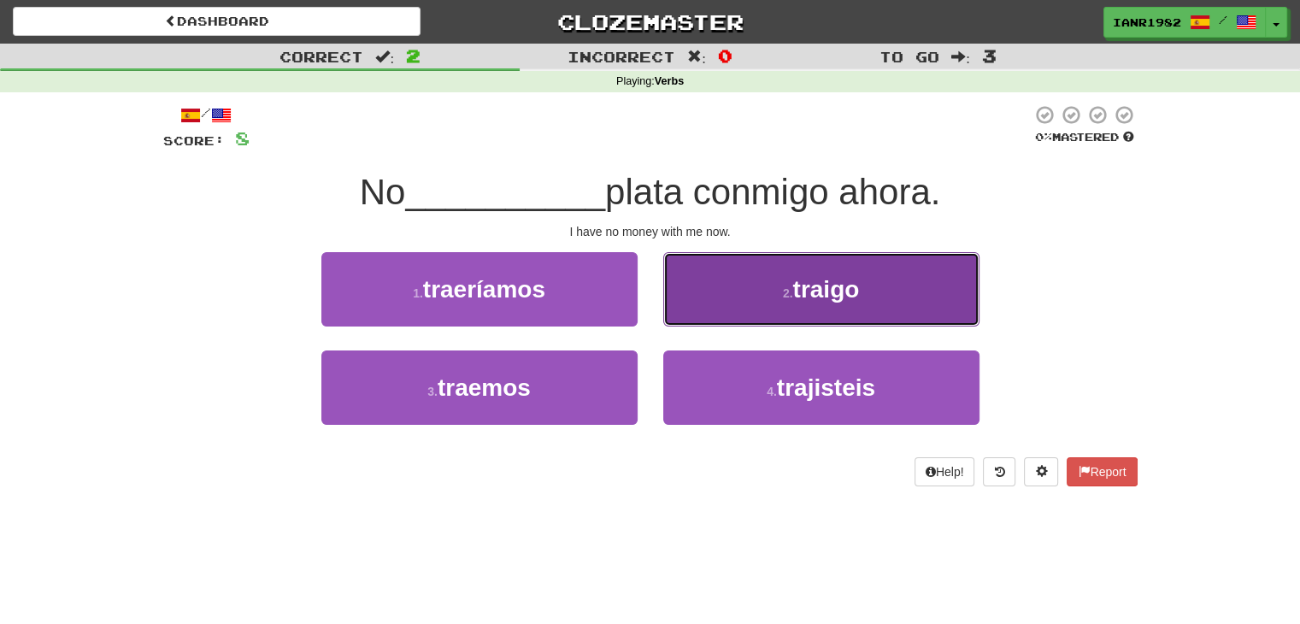
click at [787, 316] on button "2 . traigo" at bounding box center [822, 289] width 316 height 74
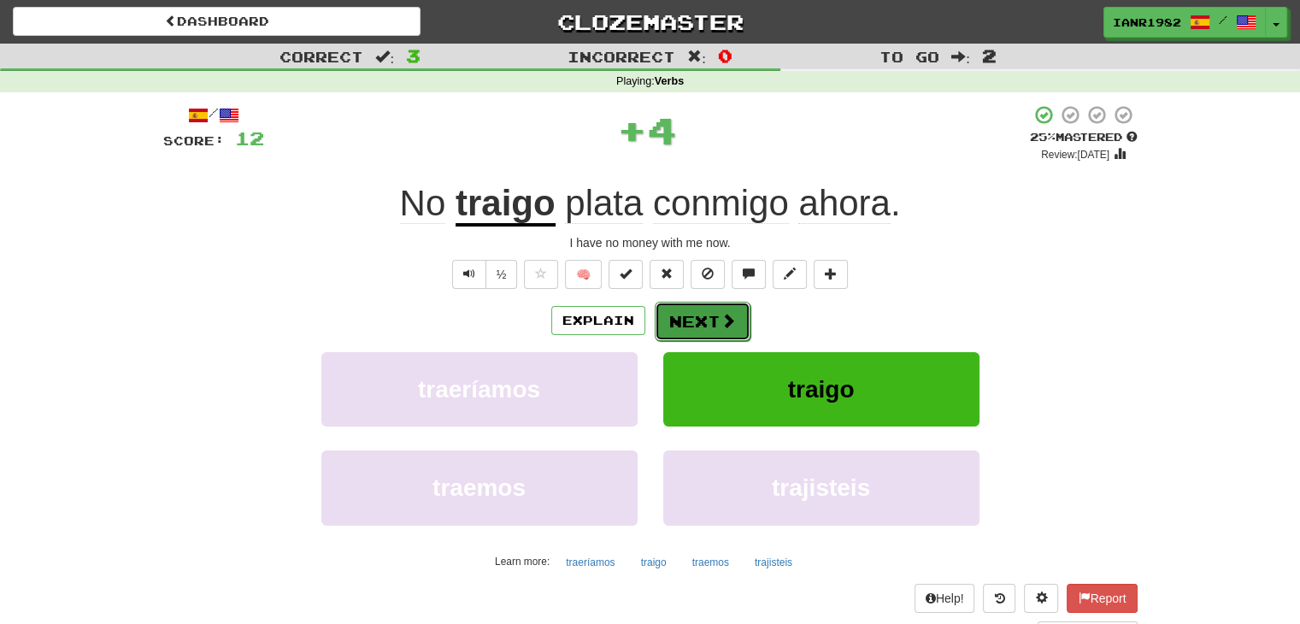
click at [705, 325] on button "Next" at bounding box center [703, 321] width 96 height 39
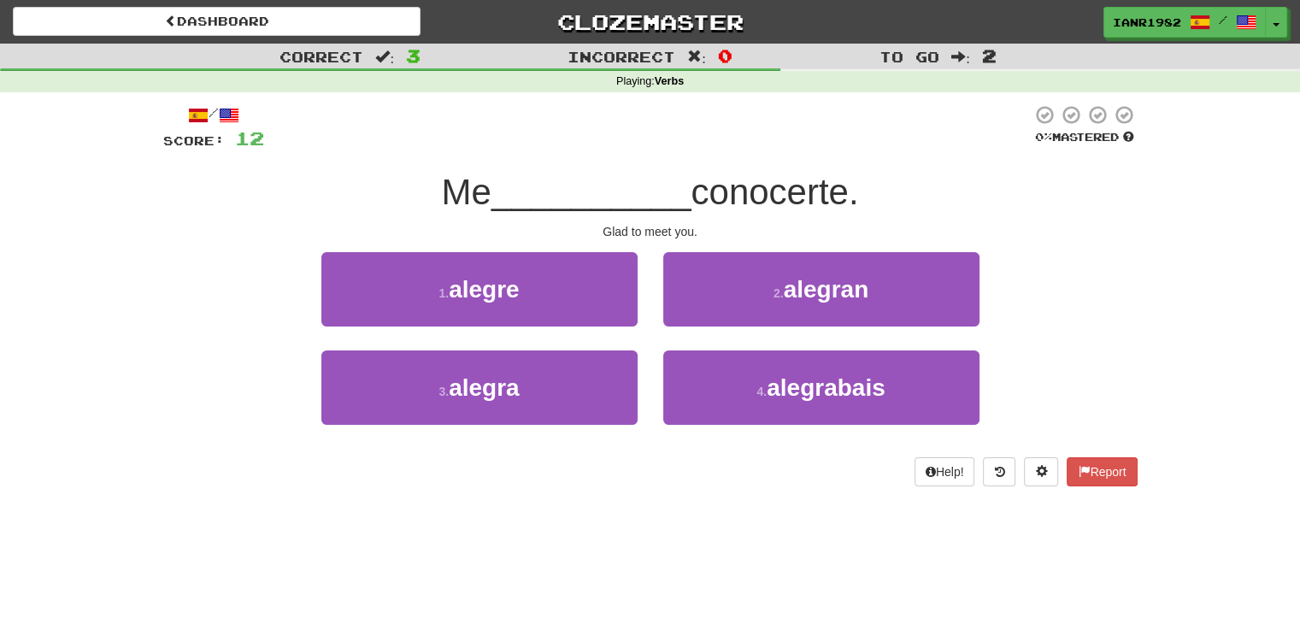
click at [640, 292] on div "1 . alegre" at bounding box center [480, 301] width 342 height 98
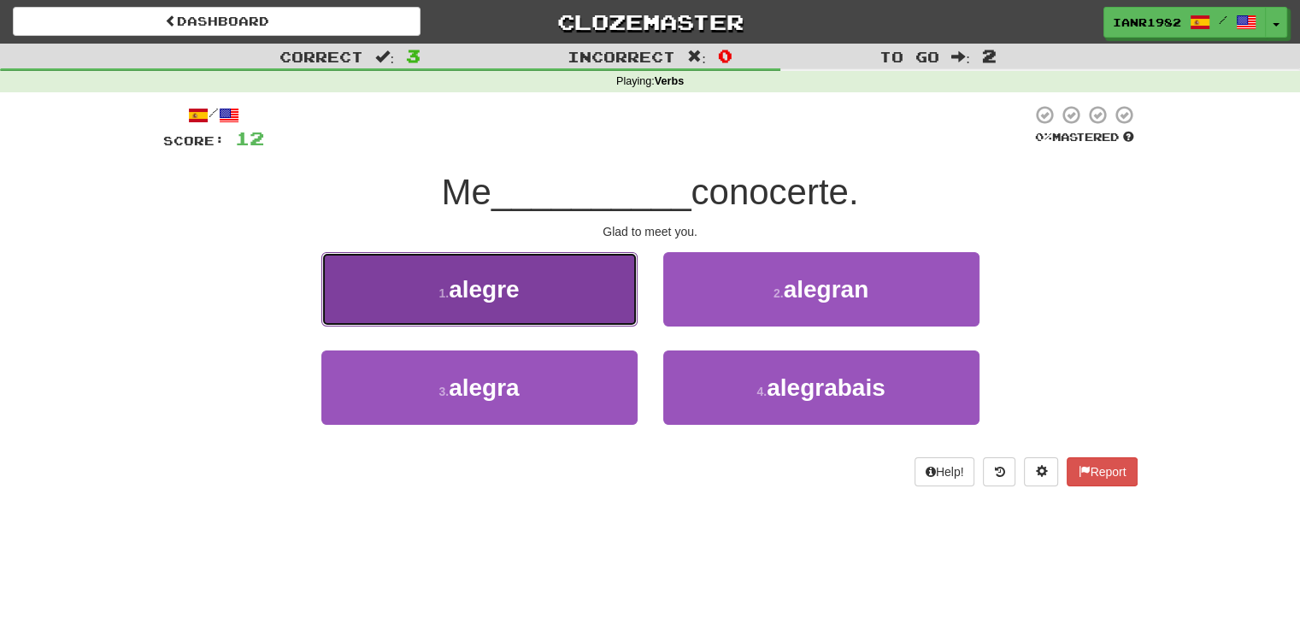
click at [599, 289] on button "1 . alegre" at bounding box center [479, 289] width 316 height 74
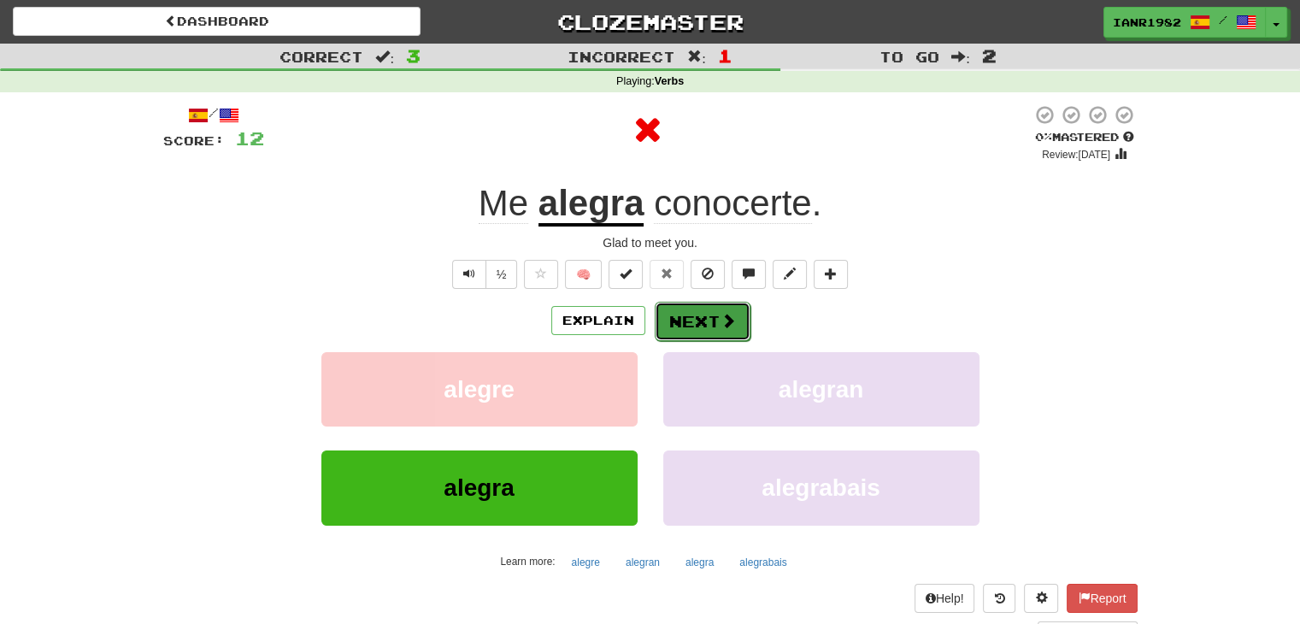
click at [716, 315] on button "Next" at bounding box center [703, 321] width 96 height 39
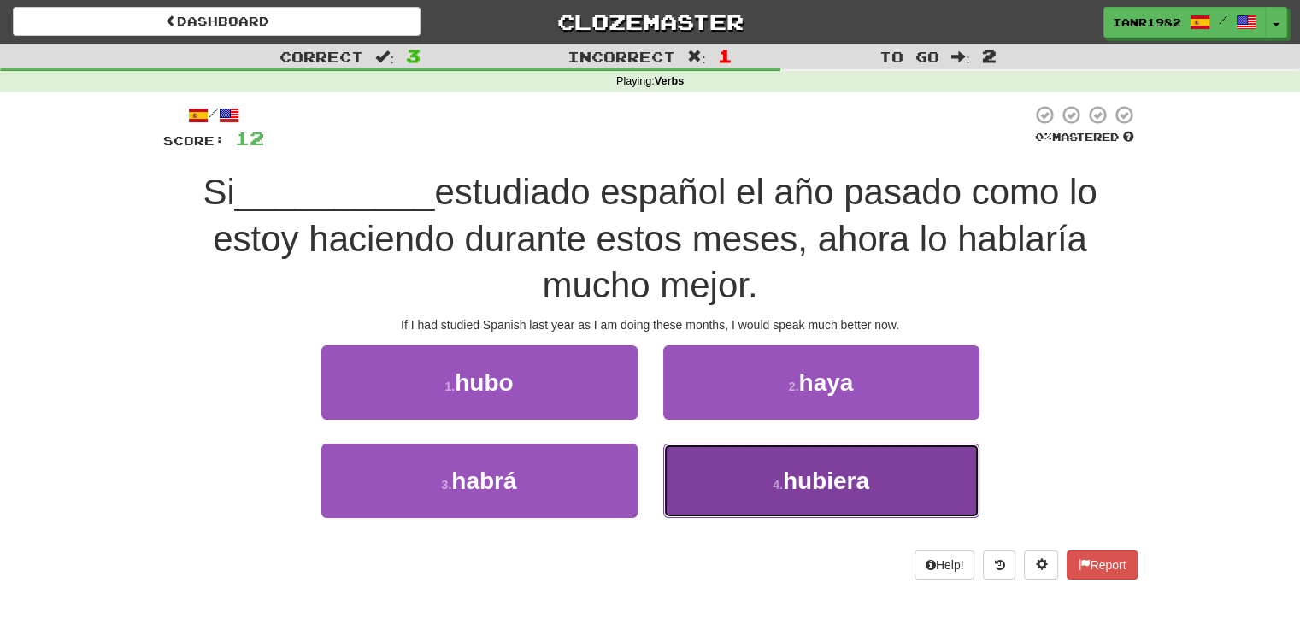
click at [789, 473] on span "hubiera" at bounding box center [826, 481] width 86 height 27
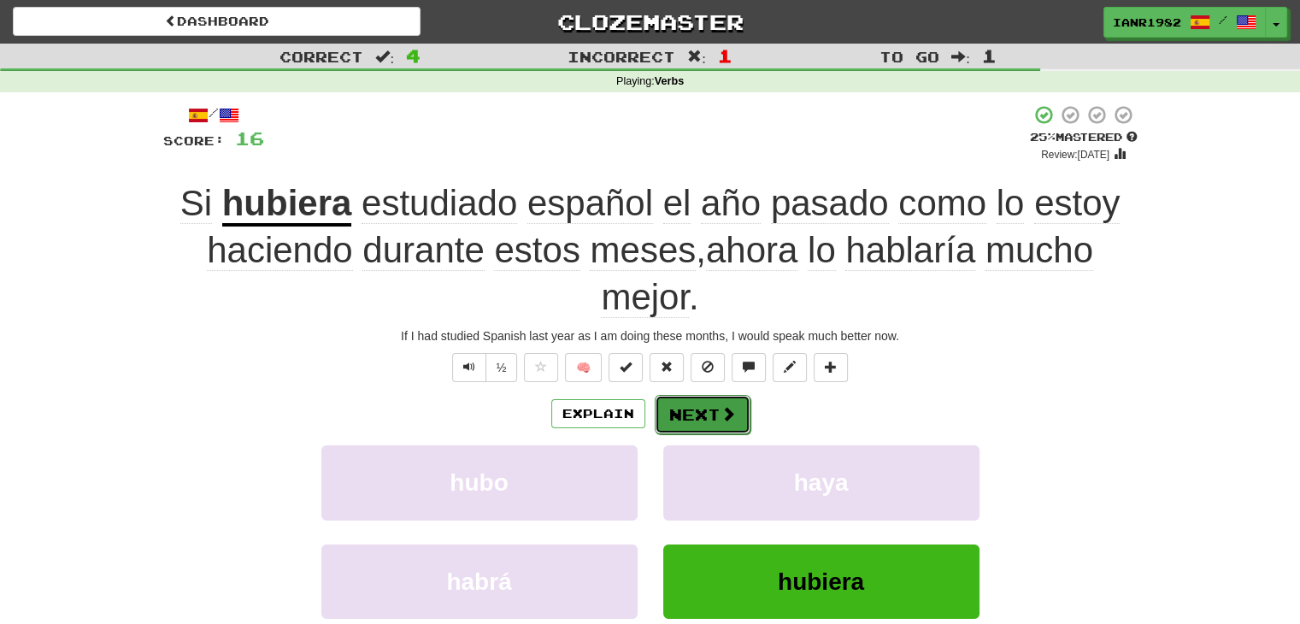
click at [712, 411] on button "Next" at bounding box center [703, 414] width 96 height 39
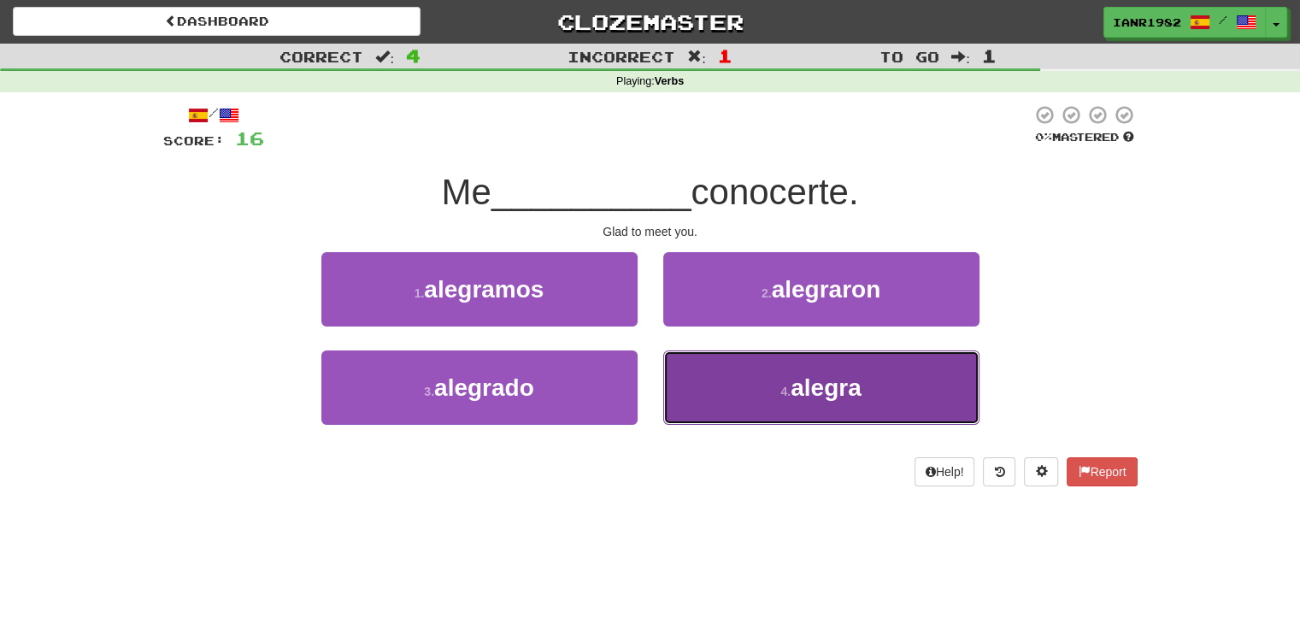
click at [776, 394] on button "4 . alegra" at bounding box center [822, 388] width 316 height 74
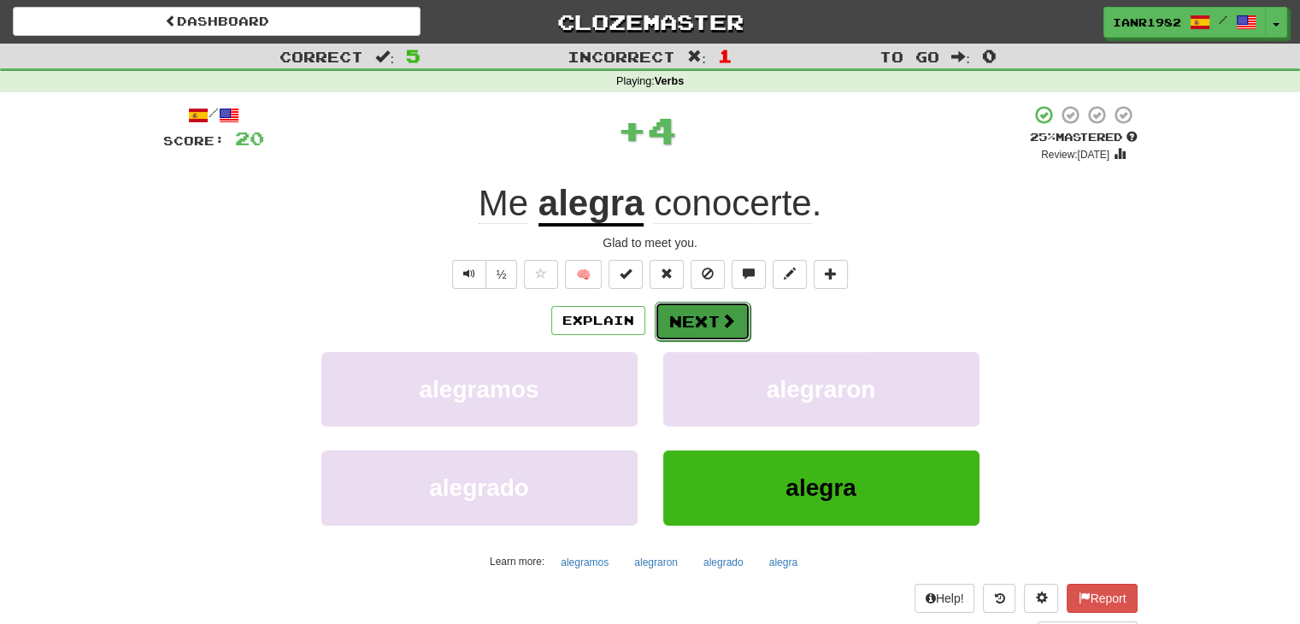
click at [728, 316] on span at bounding box center [728, 320] width 15 height 15
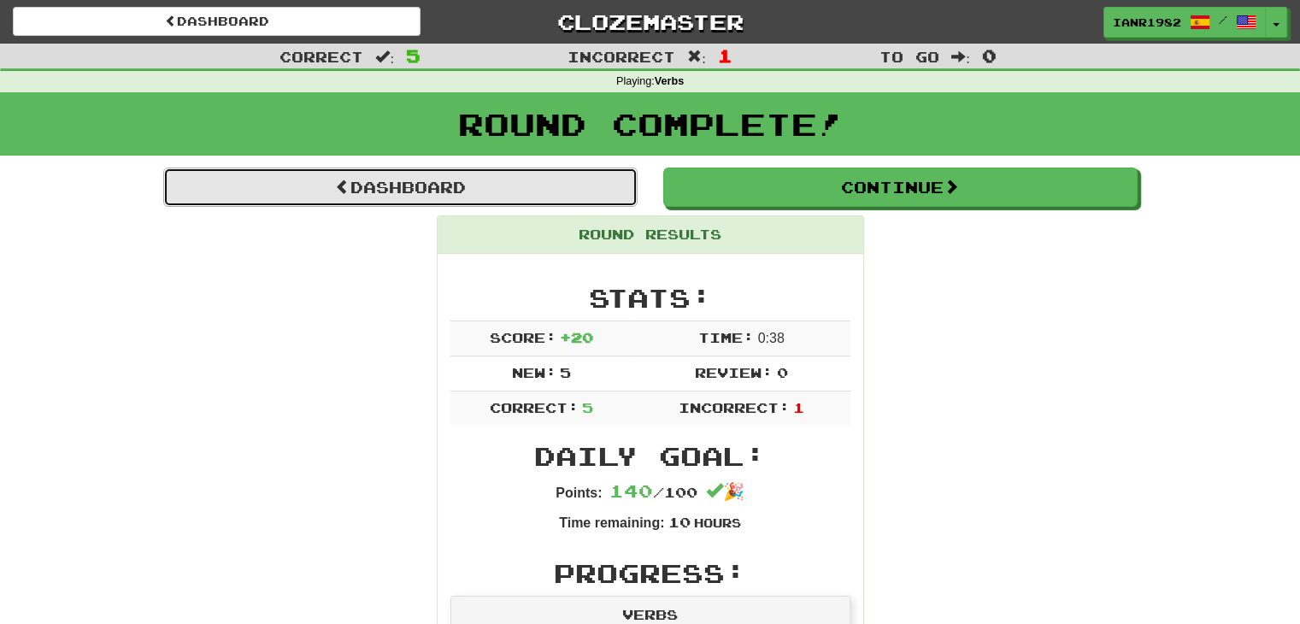
click at [612, 199] on link "Dashboard" at bounding box center [400, 187] width 475 height 39
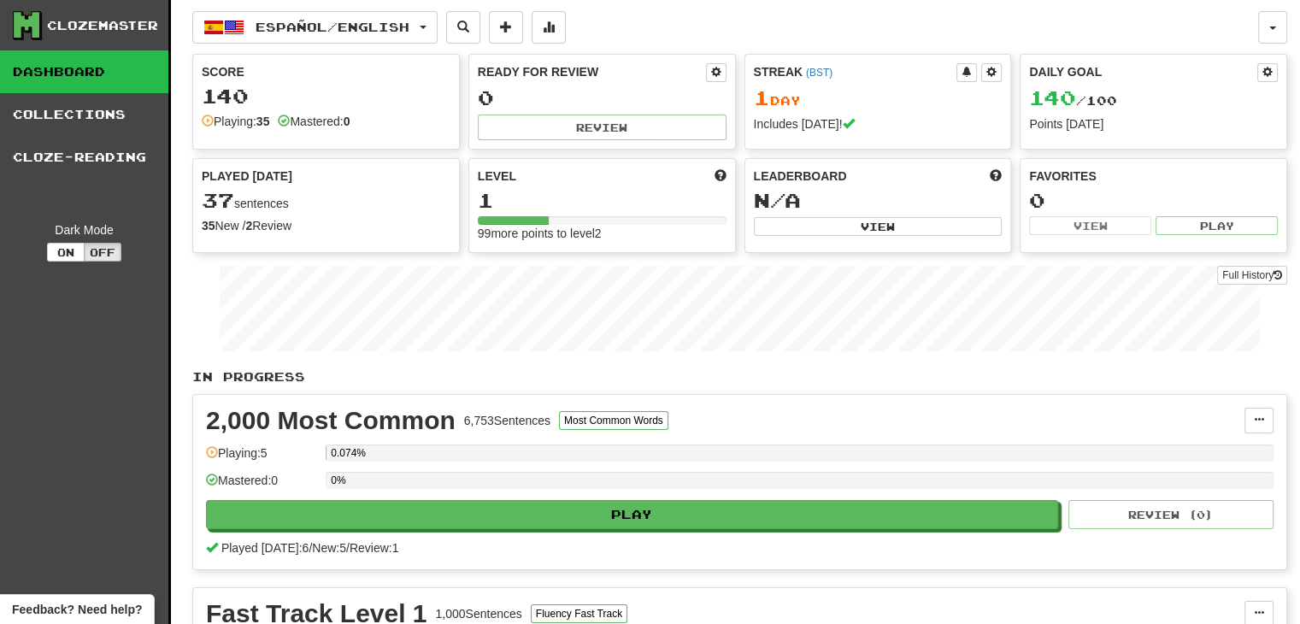
scroll to position [46, 0]
click at [364, 38] on button "Español / English" at bounding box center [314, 27] width 245 height 32
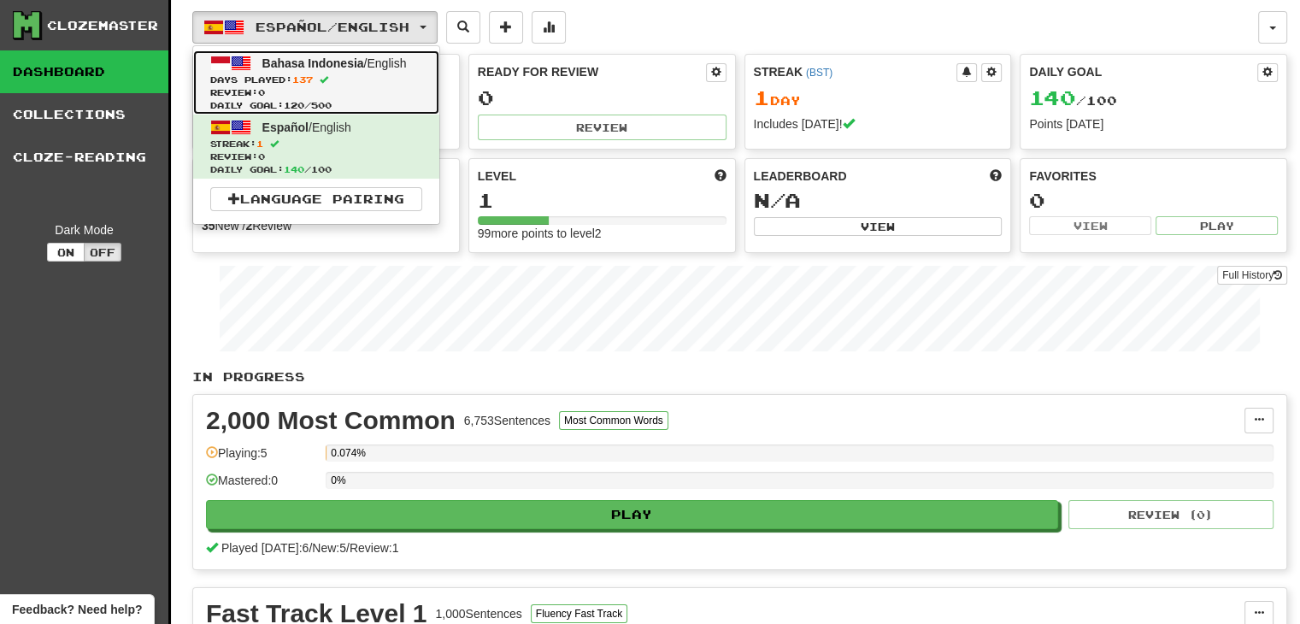
click at [349, 110] on span "Daily Goal: 120 / 500" at bounding box center [316, 105] width 212 height 13
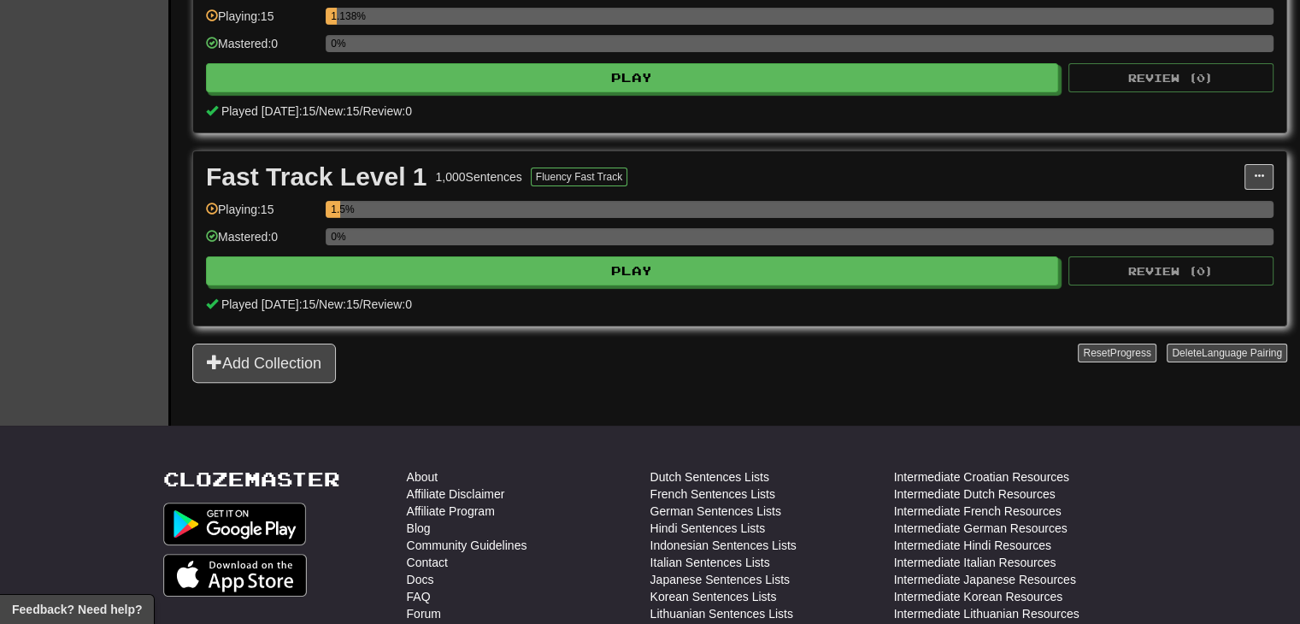
scroll to position [353, 0]
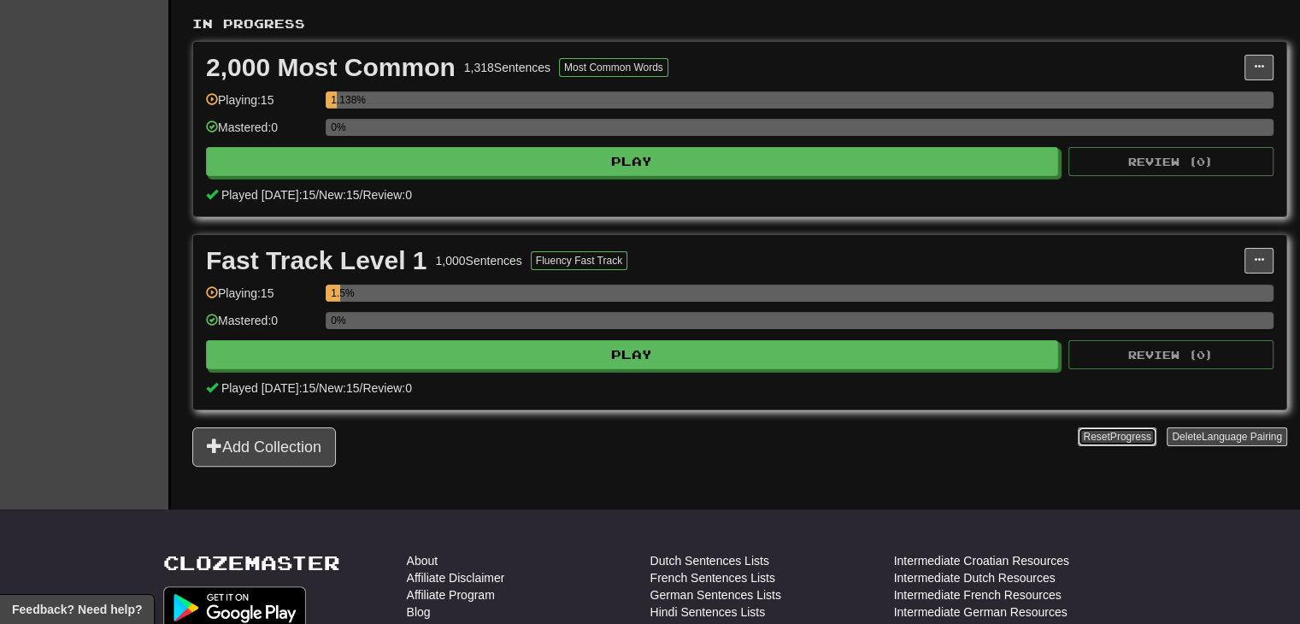
click at [1101, 428] on button "Reset Progress" at bounding box center [1117, 437] width 78 height 19
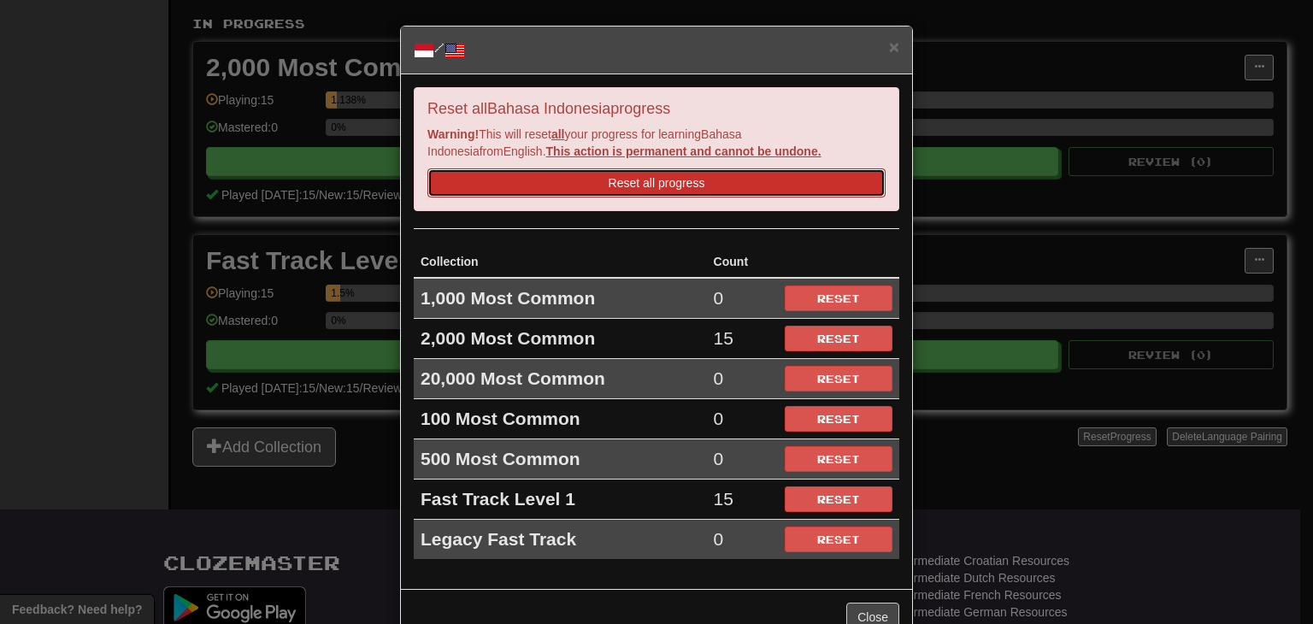
click at [766, 175] on button "Reset all progress" at bounding box center [657, 182] width 458 height 29
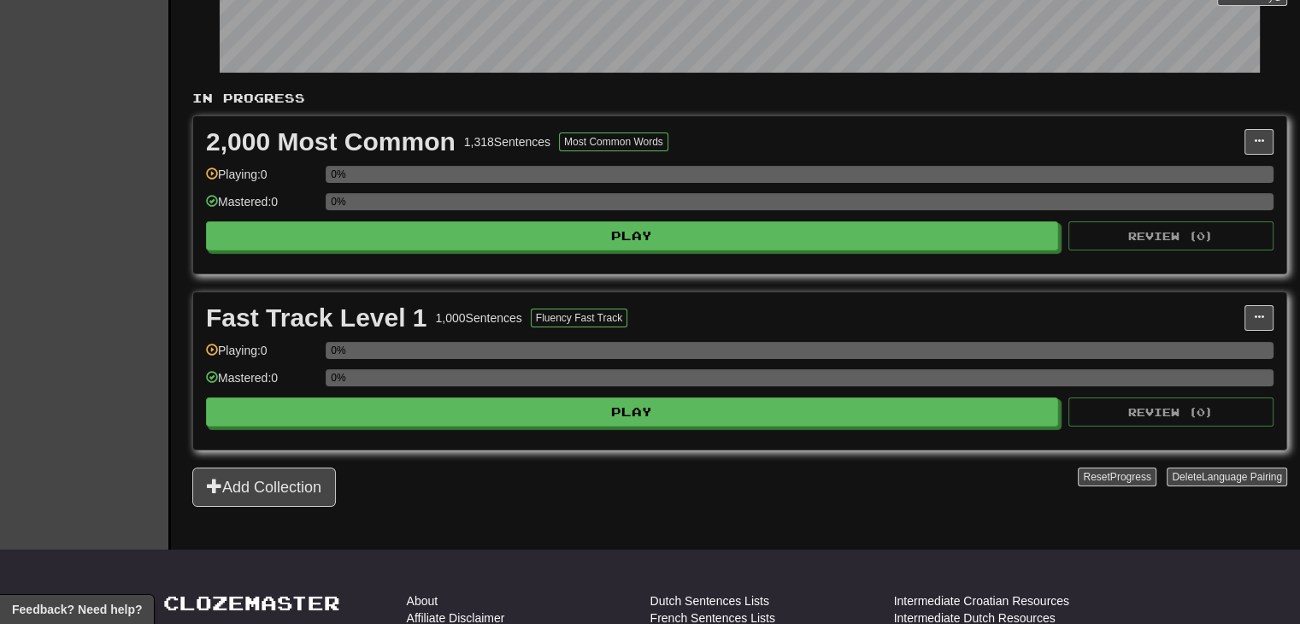
scroll to position [280, 0]
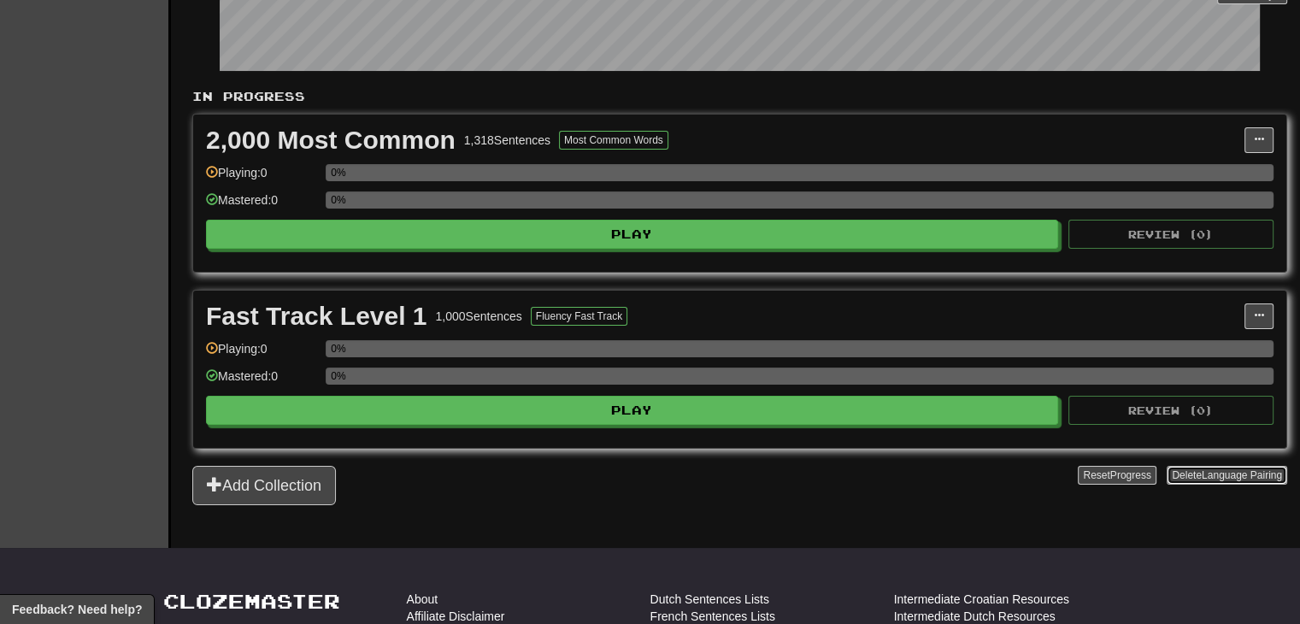
click at [1235, 476] on span "Language Pairing" at bounding box center [1242, 475] width 80 height 12
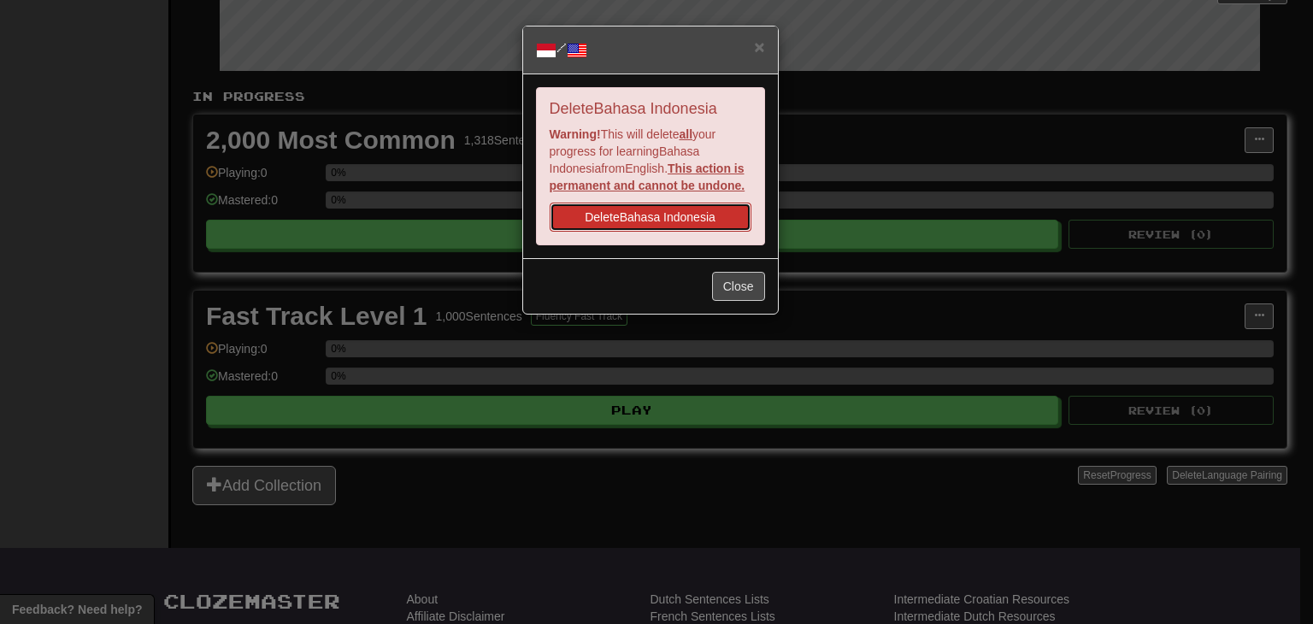
click at [711, 232] on button "Delete Bahasa Indonesia" at bounding box center [651, 217] width 202 height 29
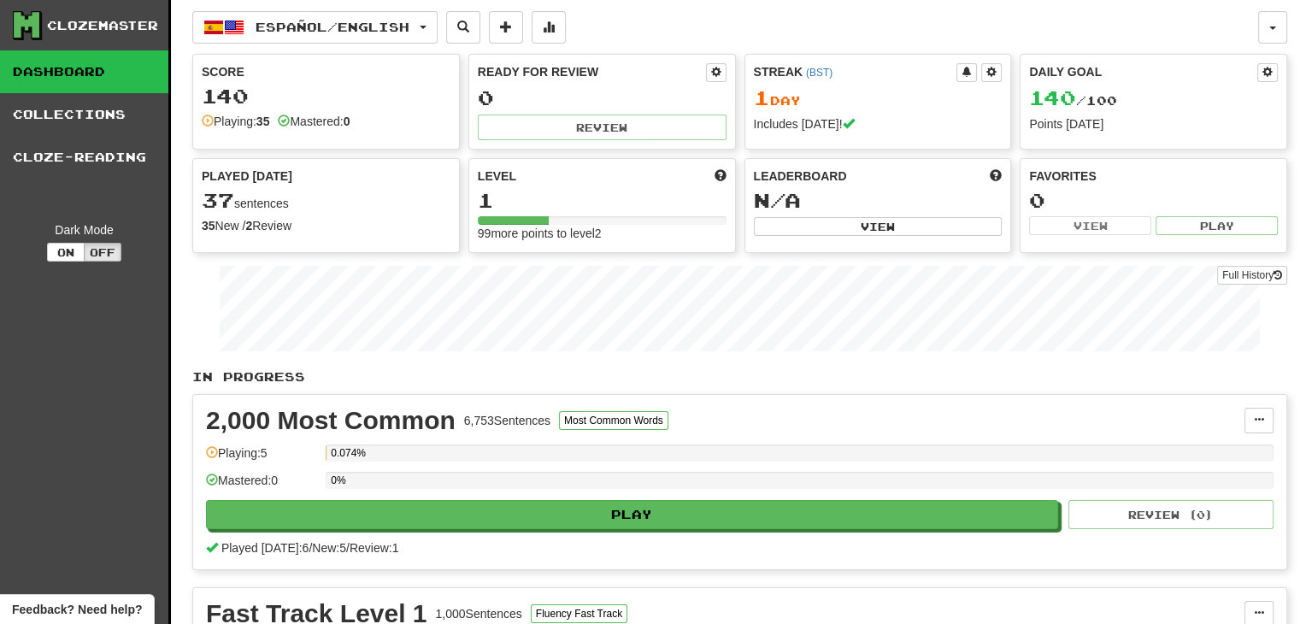
scroll to position [46, 0]
click at [512, 28] on span at bounding box center [506, 27] width 12 height 12
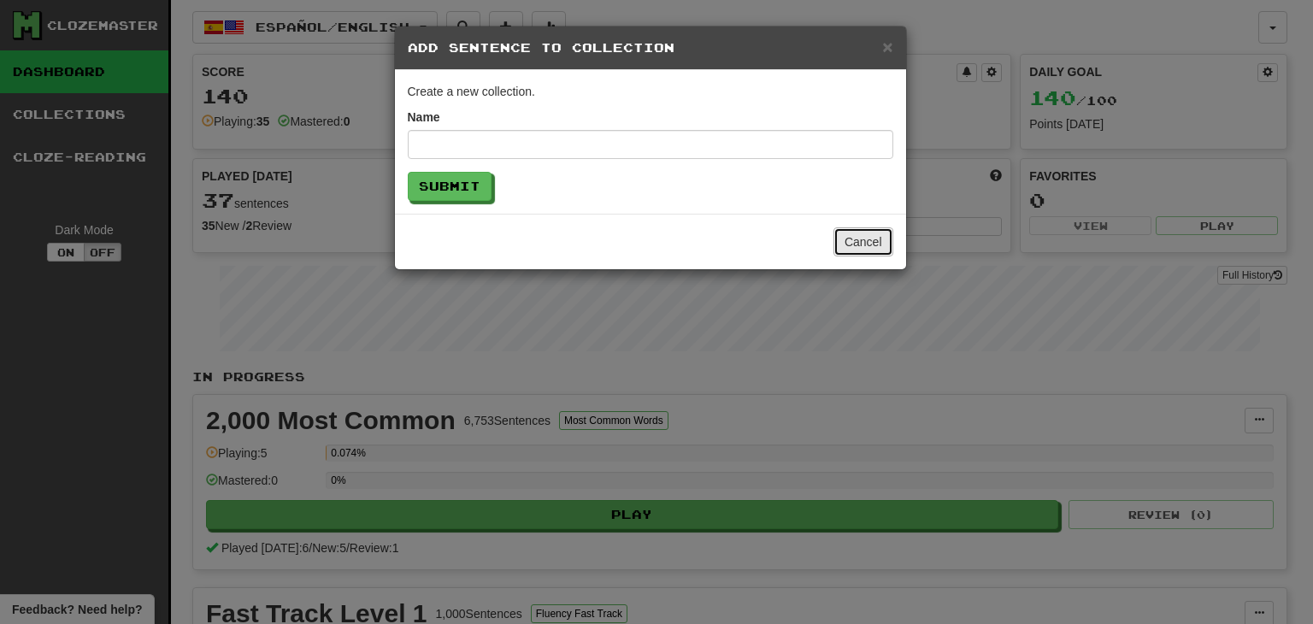
click at [851, 237] on button "Cancel" at bounding box center [864, 241] width 60 height 29
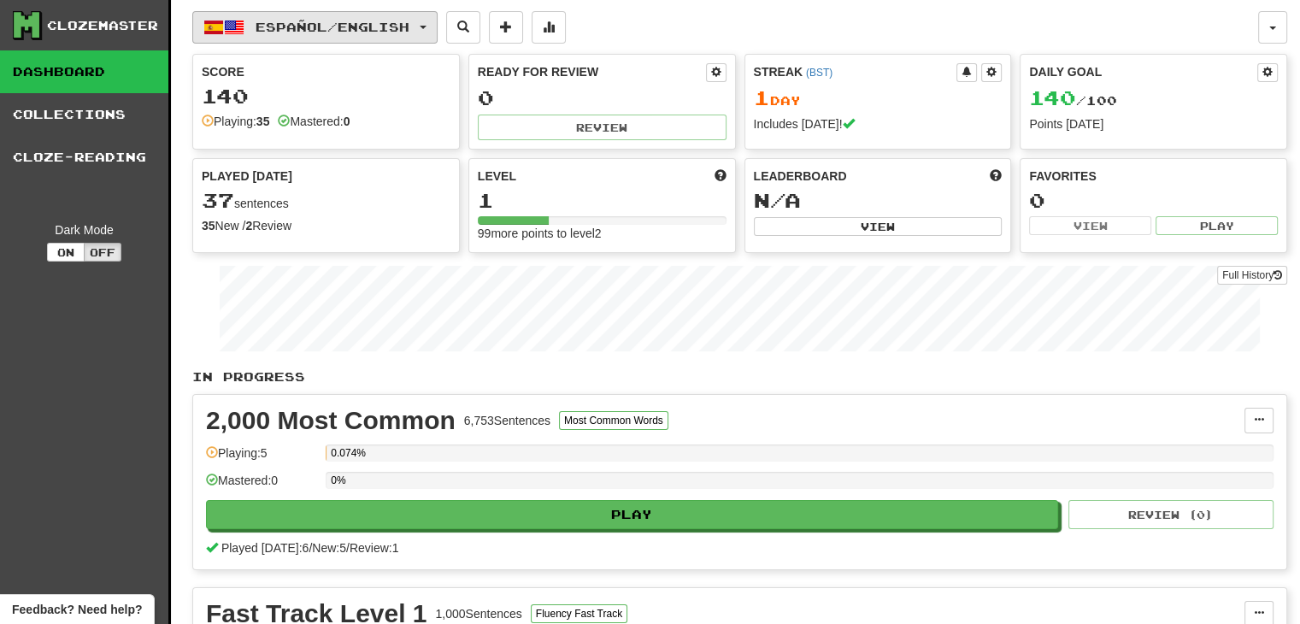
click at [396, 28] on span "Español / English" at bounding box center [333, 27] width 154 height 15
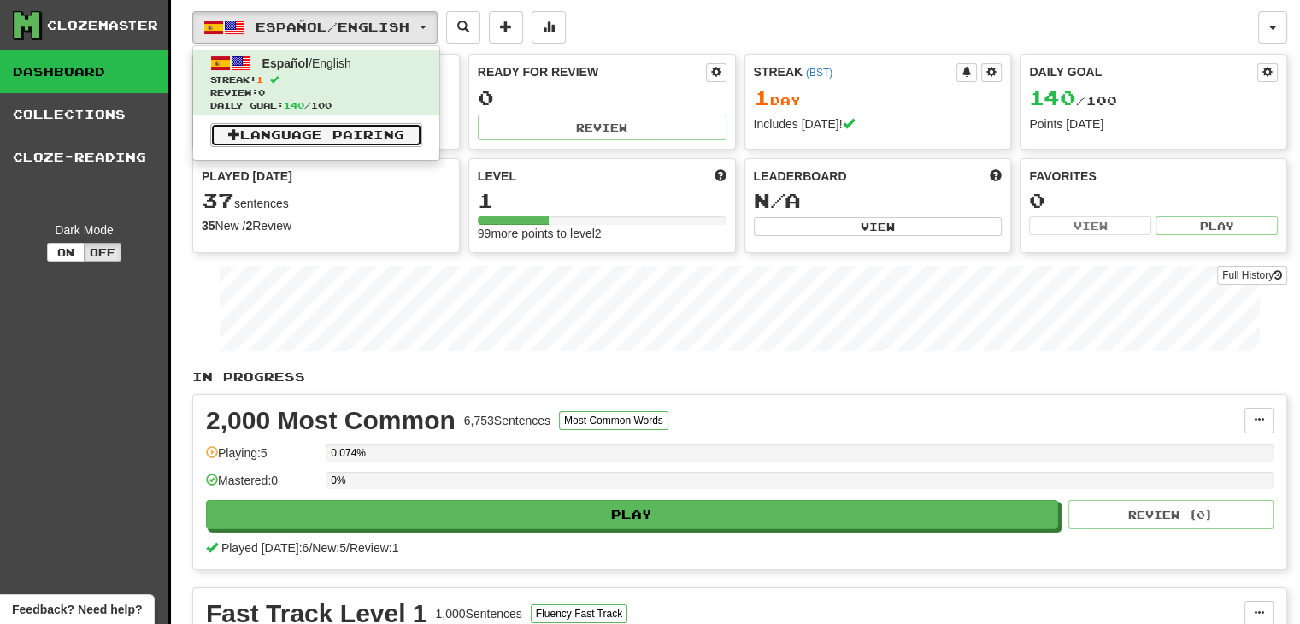
click at [356, 140] on link "Language Pairing" at bounding box center [316, 135] width 212 height 24
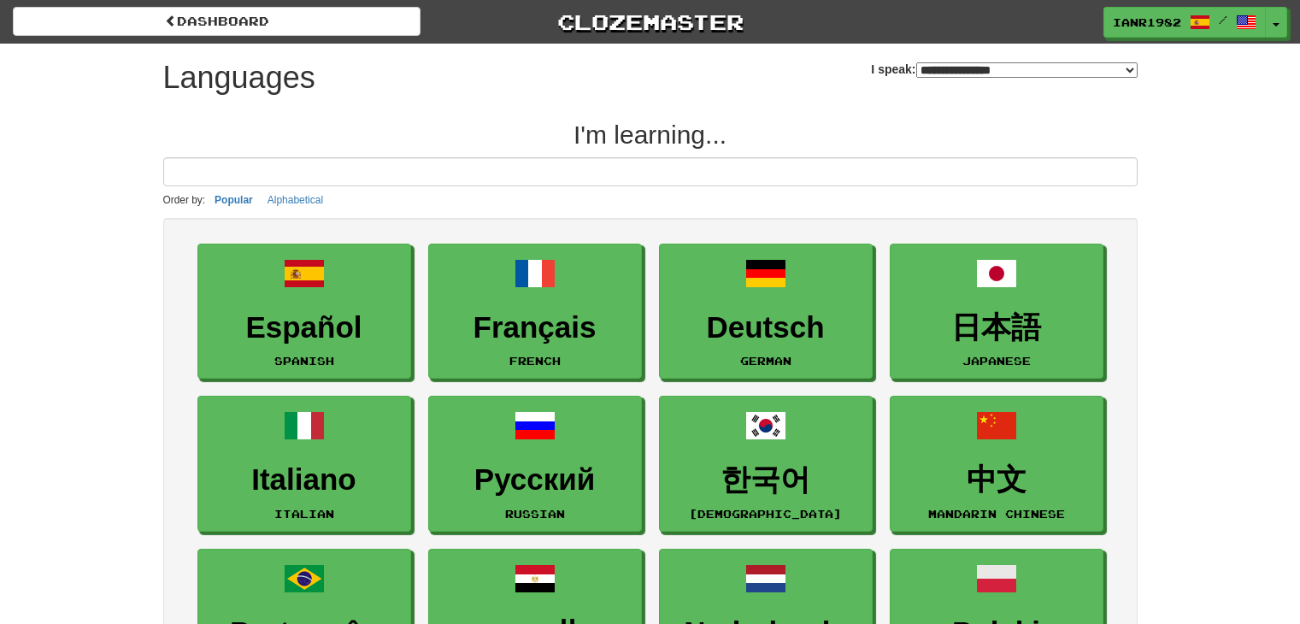
select select "*******"
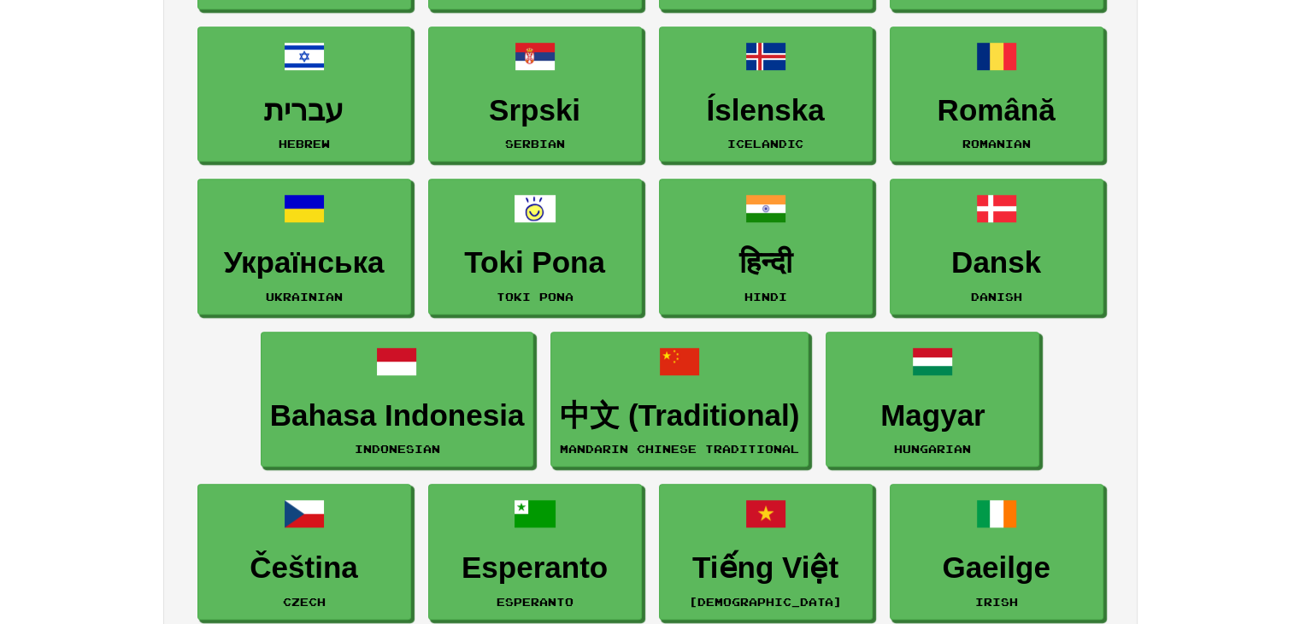
scroll to position [1212, 0]
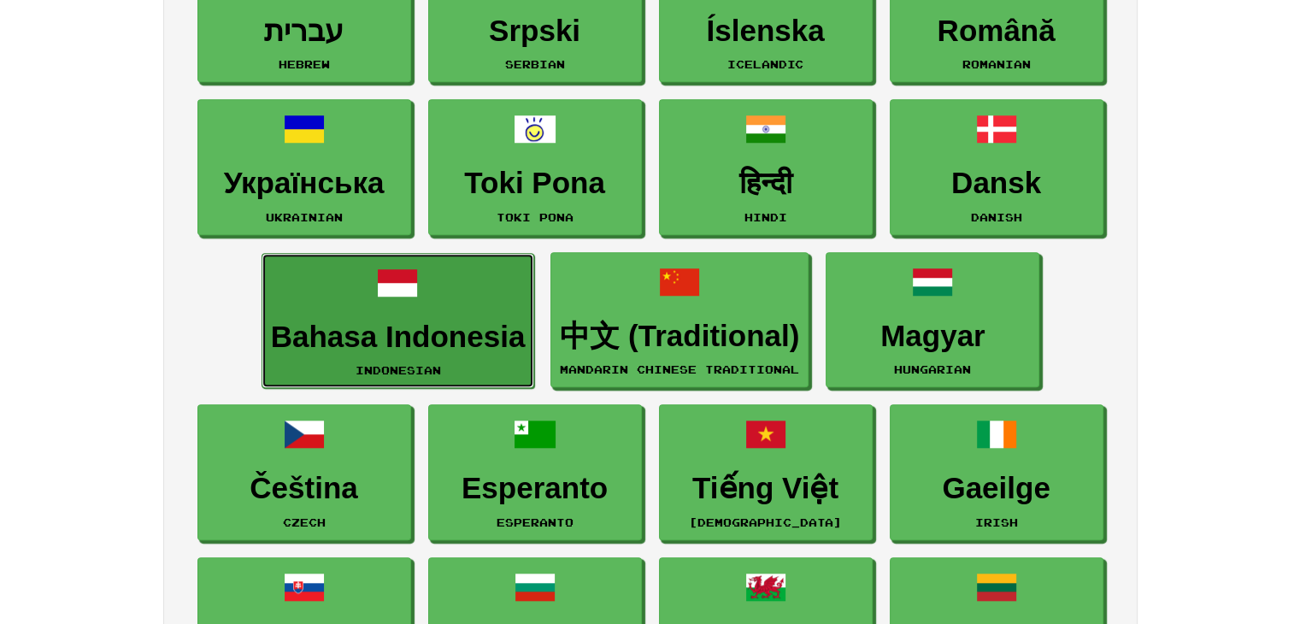
click at [397, 292] on span at bounding box center [397, 282] width 41 height 41
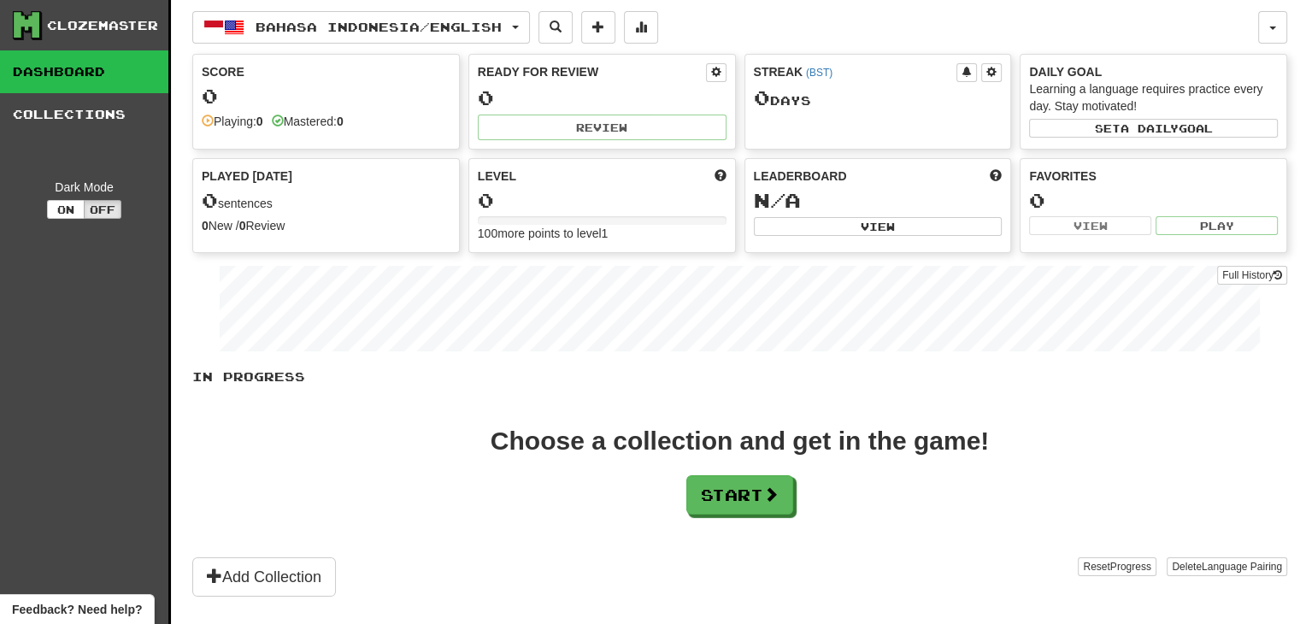
scroll to position [46, 0]
click at [1133, 125] on span "a daily" at bounding box center [1150, 128] width 58 height 12
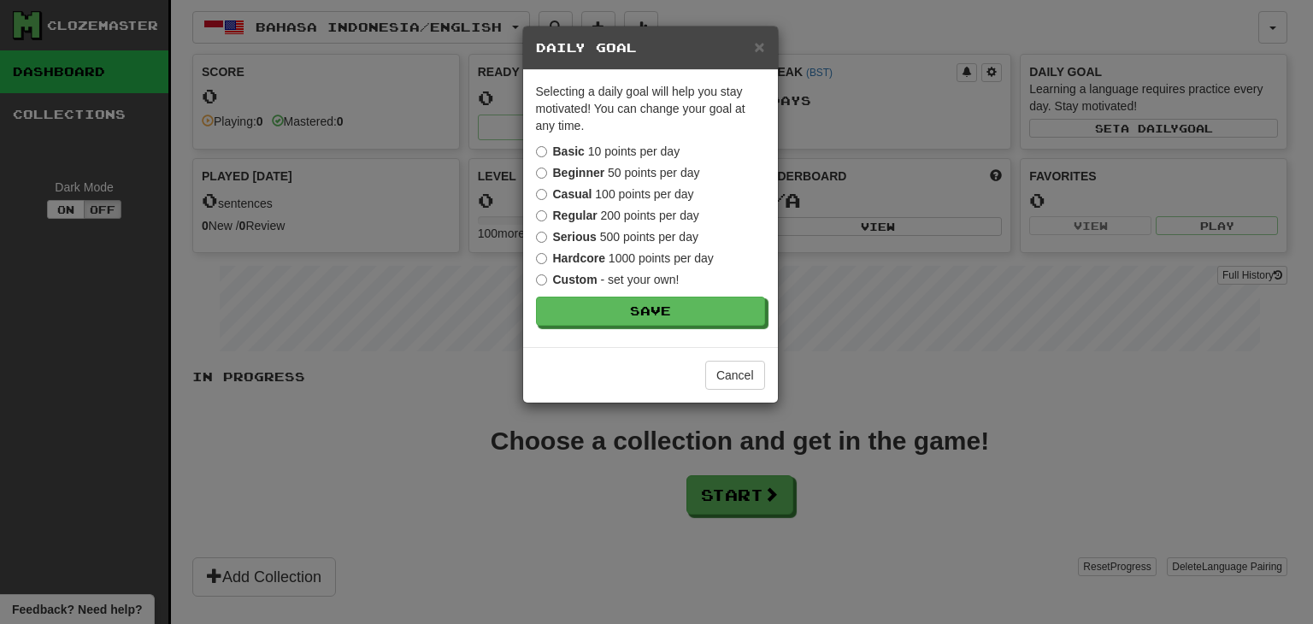
click at [624, 189] on label "Casual 100 points per day" at bounding box center [615, 194] width 158 height 17
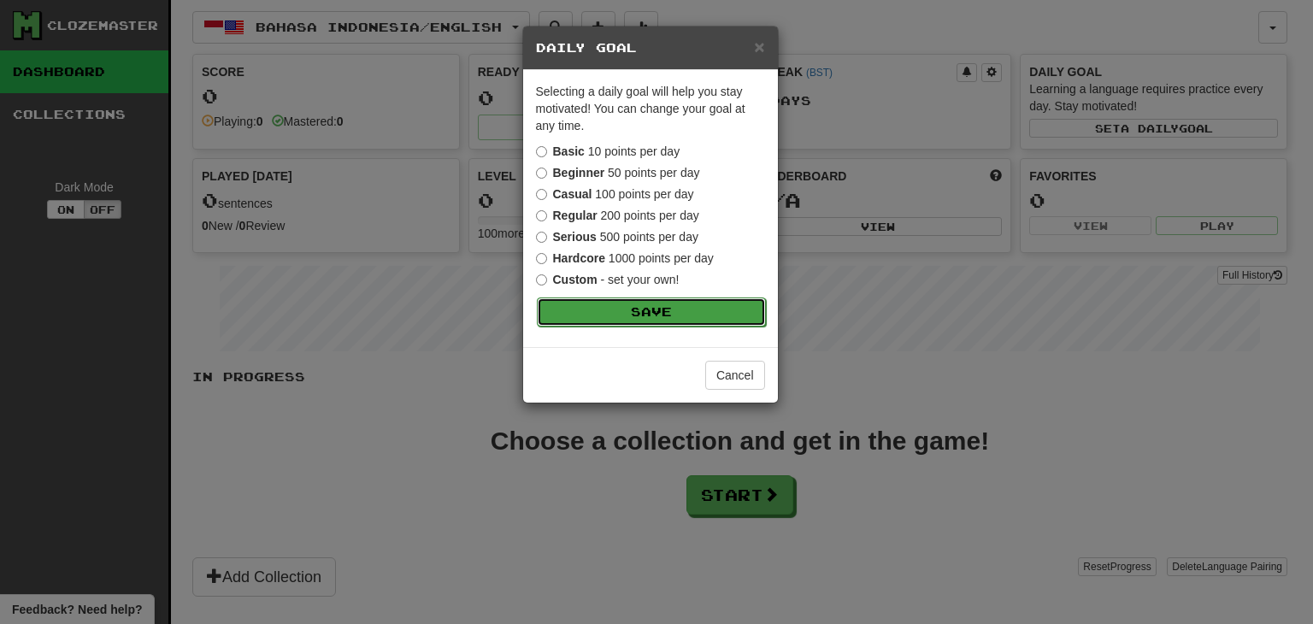
click at [687, 300] on button "Save" at bounding box center [651, 312] width 229 height 29
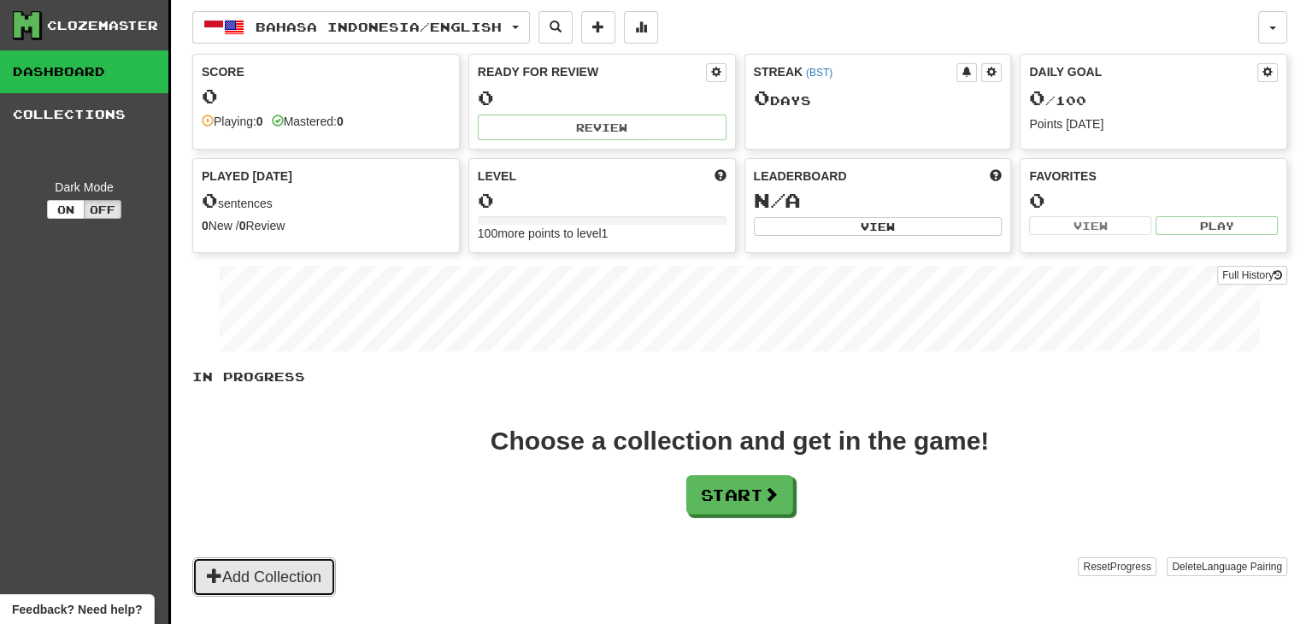
click at [248, 576] on button "Add Collection" at bounding box center [264, 576] width 144 height 39
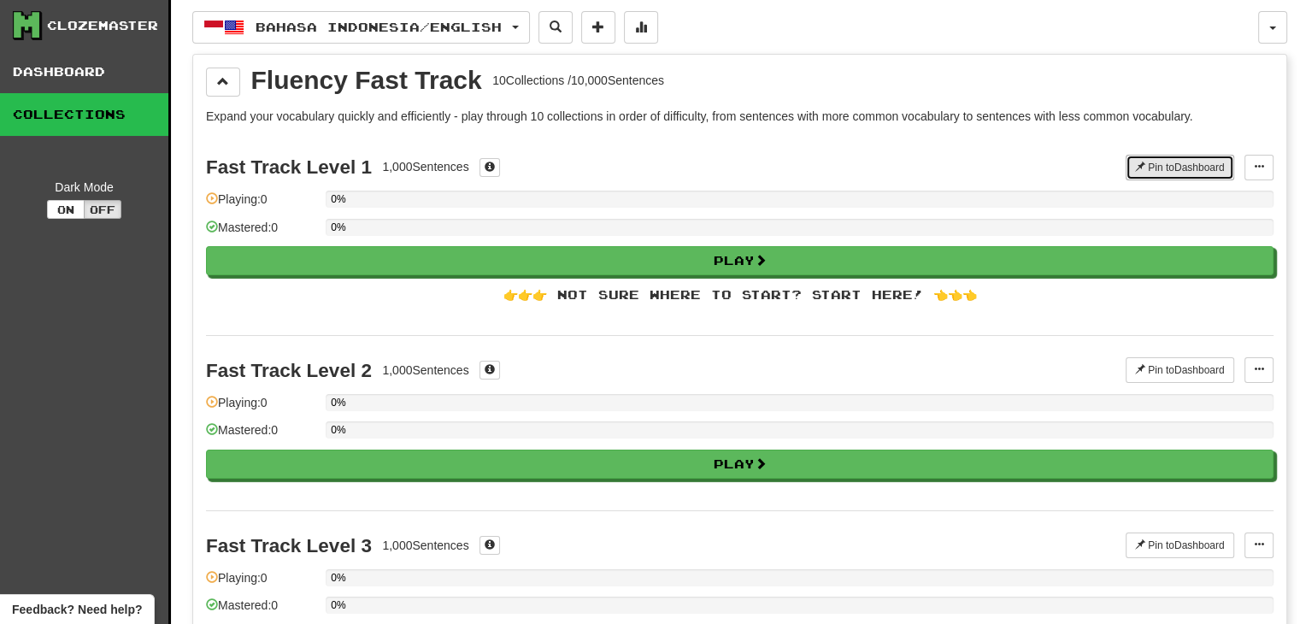
click at [1188, 169] on button "Pin to Dashboard" at bounding box center [1180, 168] width 109 height 26
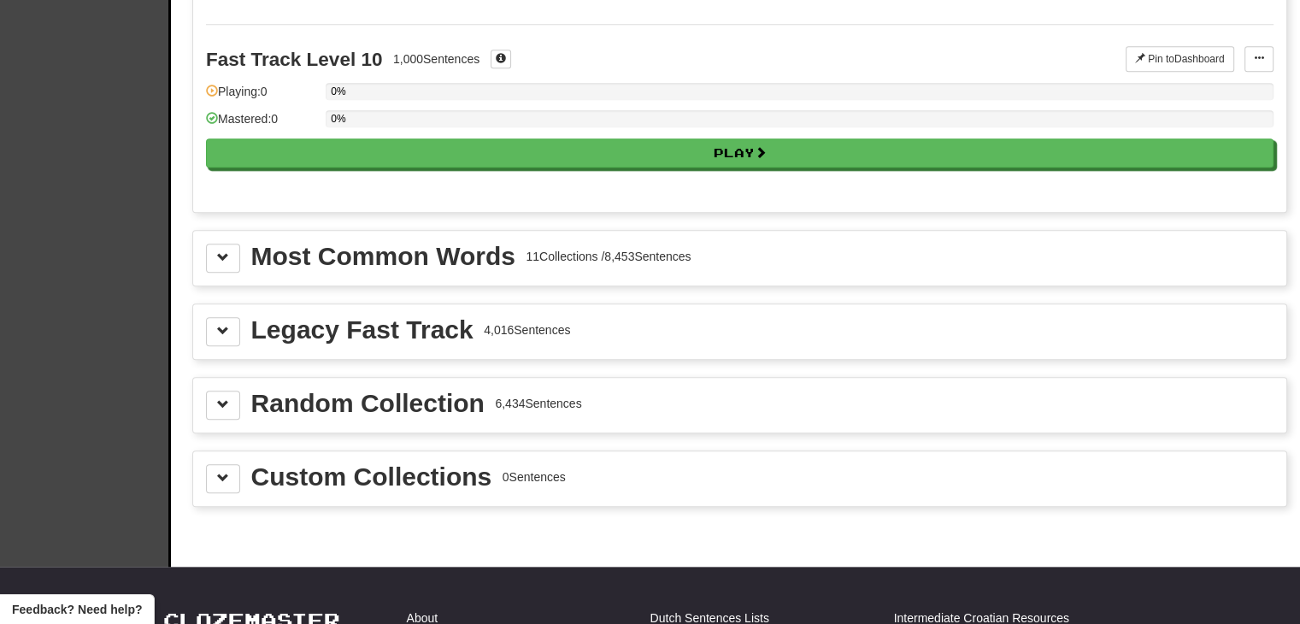
scroll to position [1710, 0]
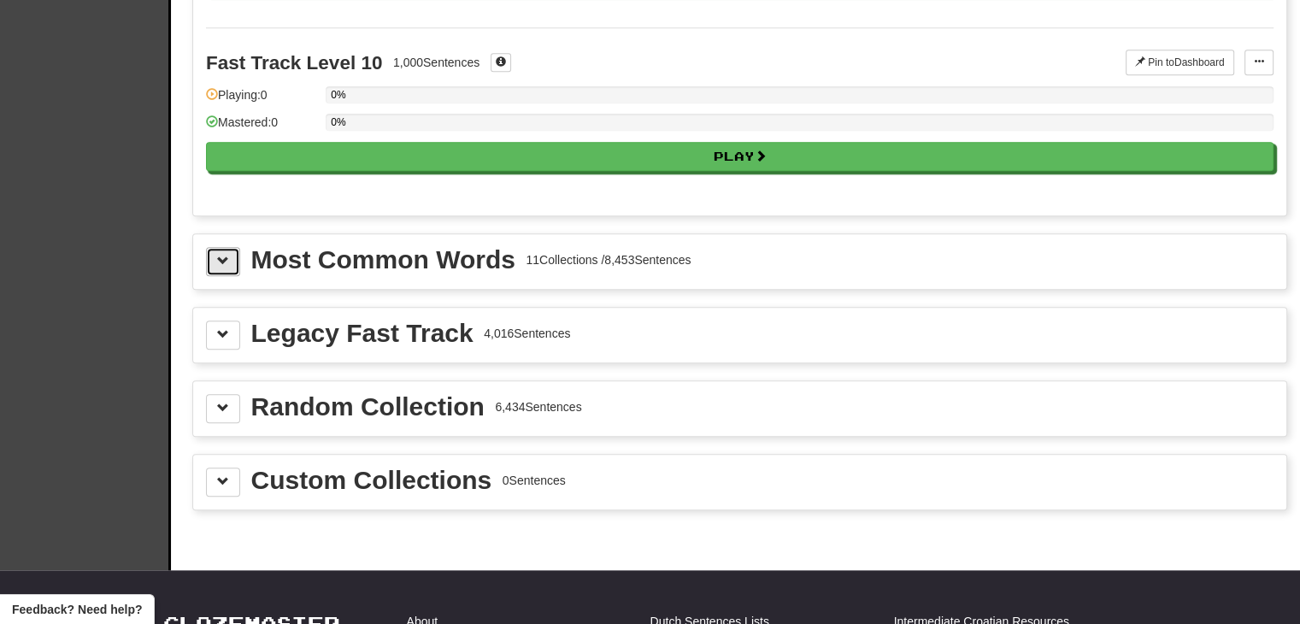
click at [229, 257] on button at bounding box center [223, 261] width 34 height 29
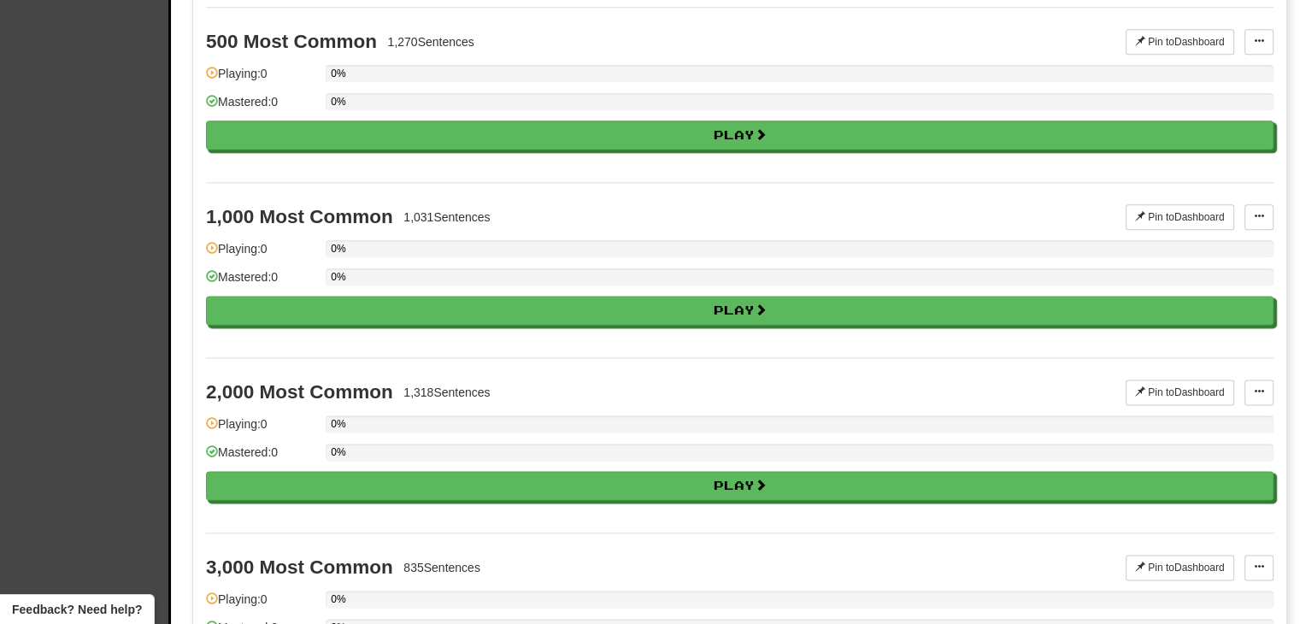
scroll to position [2170, 0]
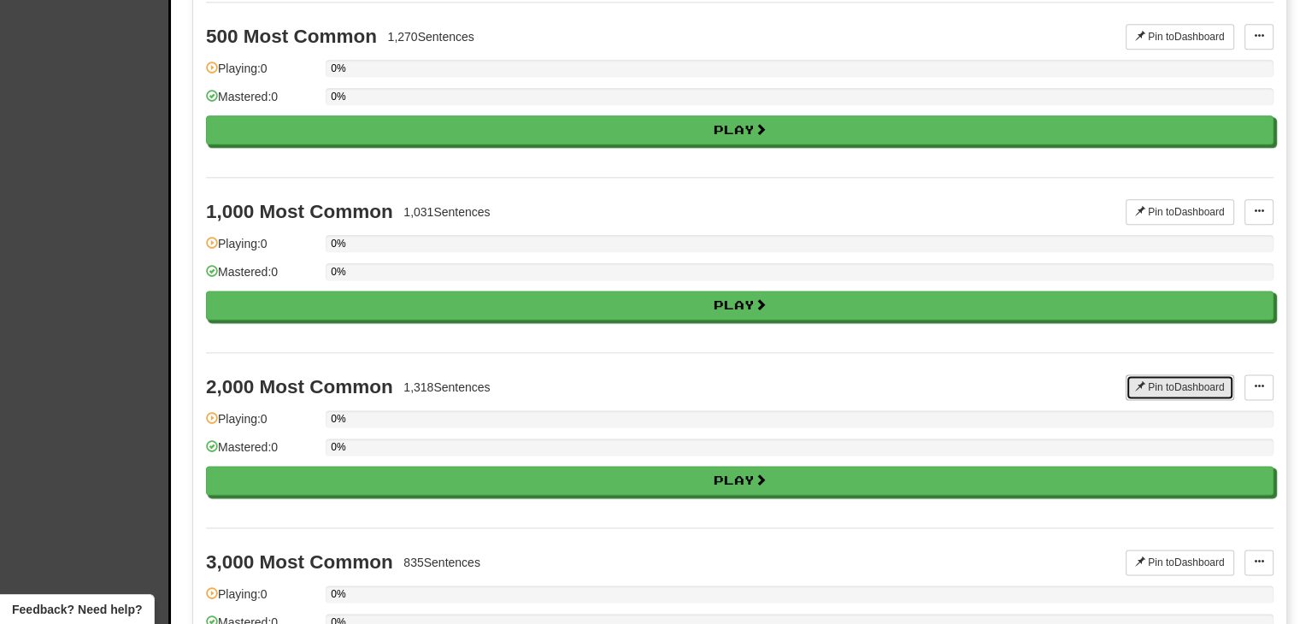
click at [1195, 375] on button "Pin to Dashboard" at bounding box center [1180, 388] width 109 height 26
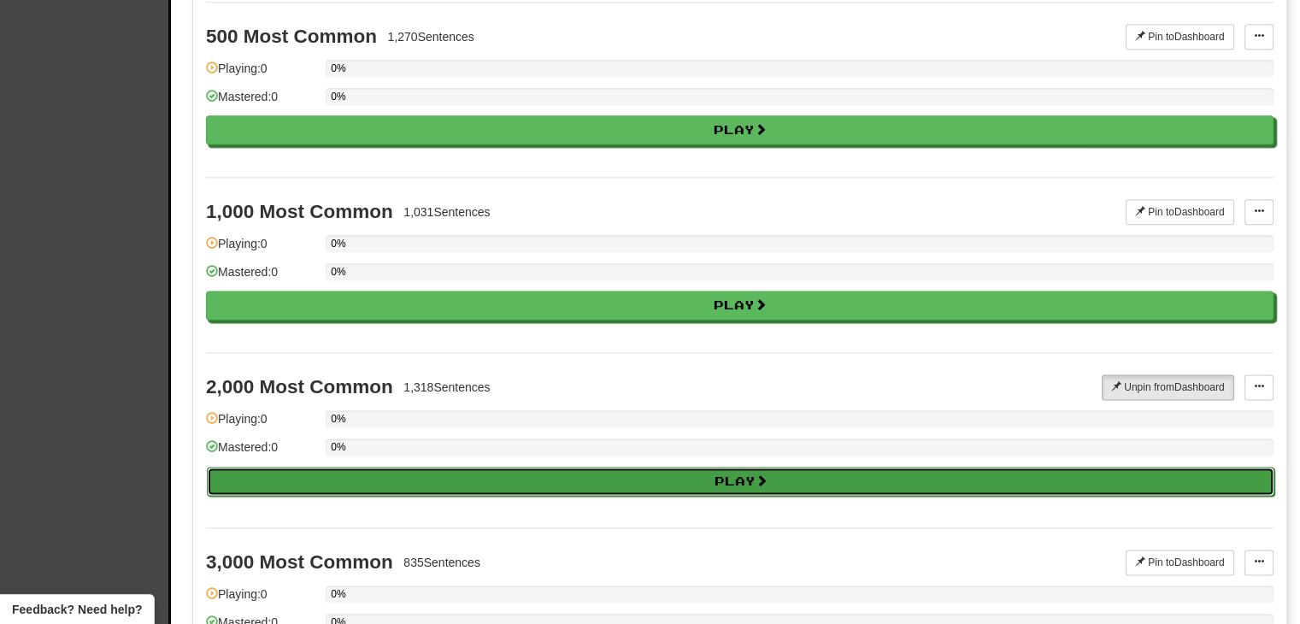
click at [749, 473] on button "Play" at bounding box center [741, 481] width 1068 height 29
select select "**"
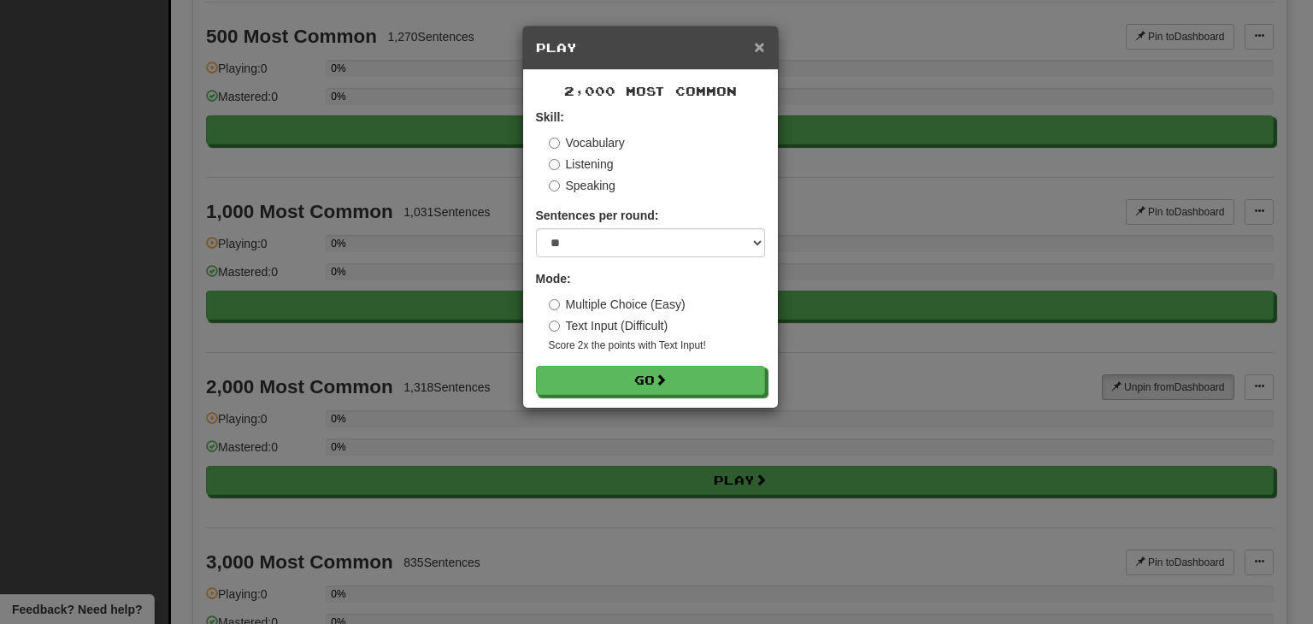
click at [762, 50] on span "×" at bounding box center [759, 47] width 10 height 20
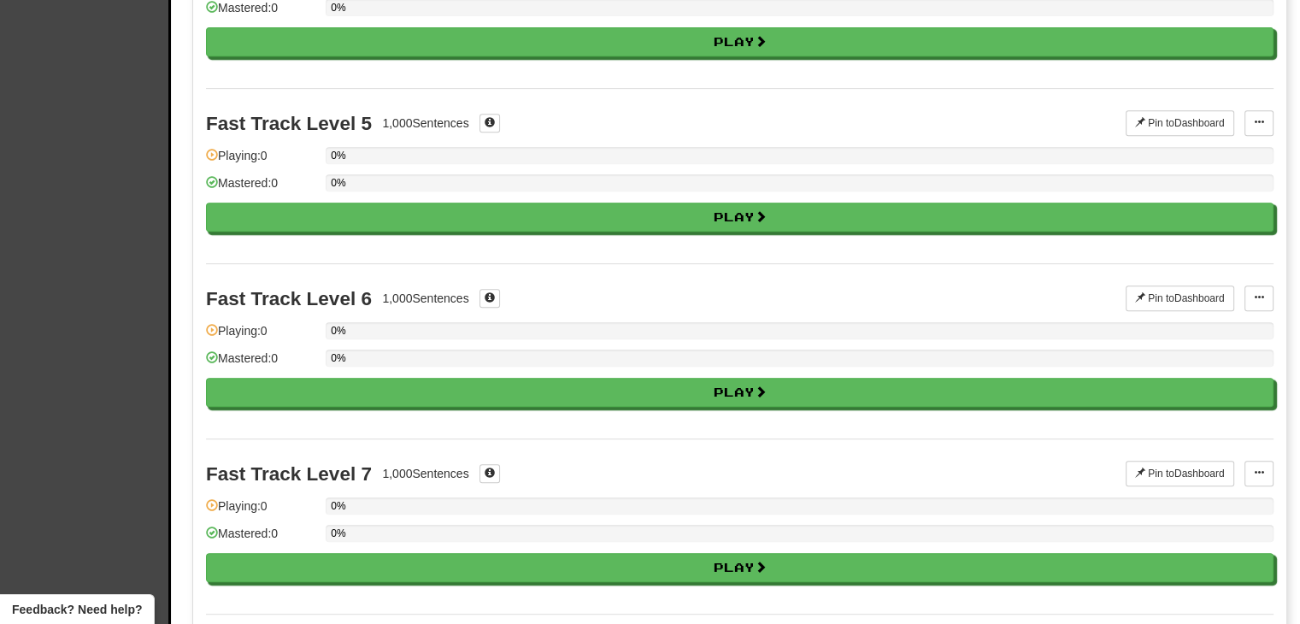
scroll to position [0, 0]
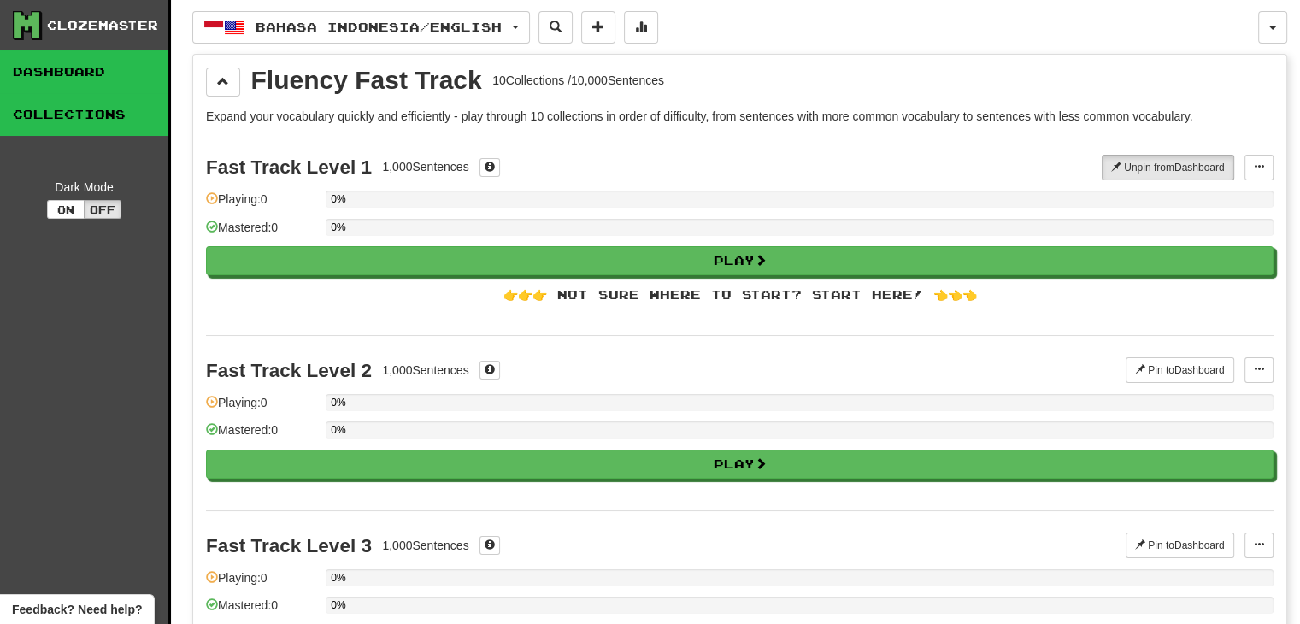
click at [57, 67] on link "Dashboard" at bounding box center [84, 71] width 168 height 43
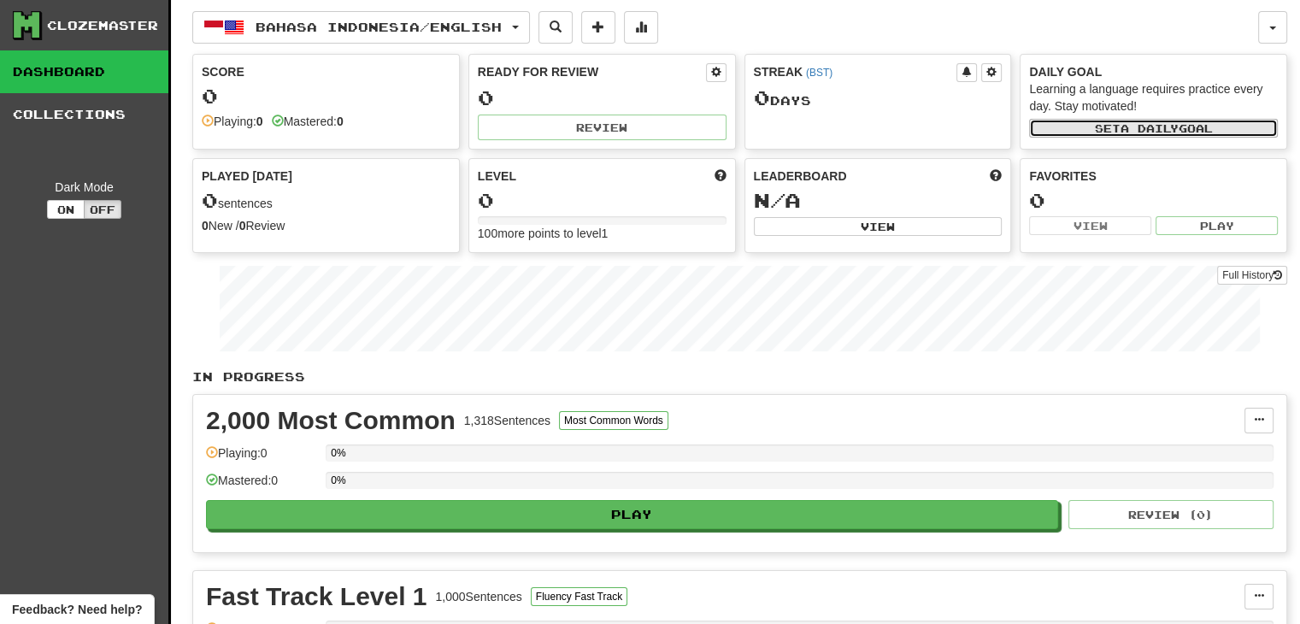
click at [1252, 132] on button "Set a daily goal" at bounding box center [1153, 128] width 249 height 19
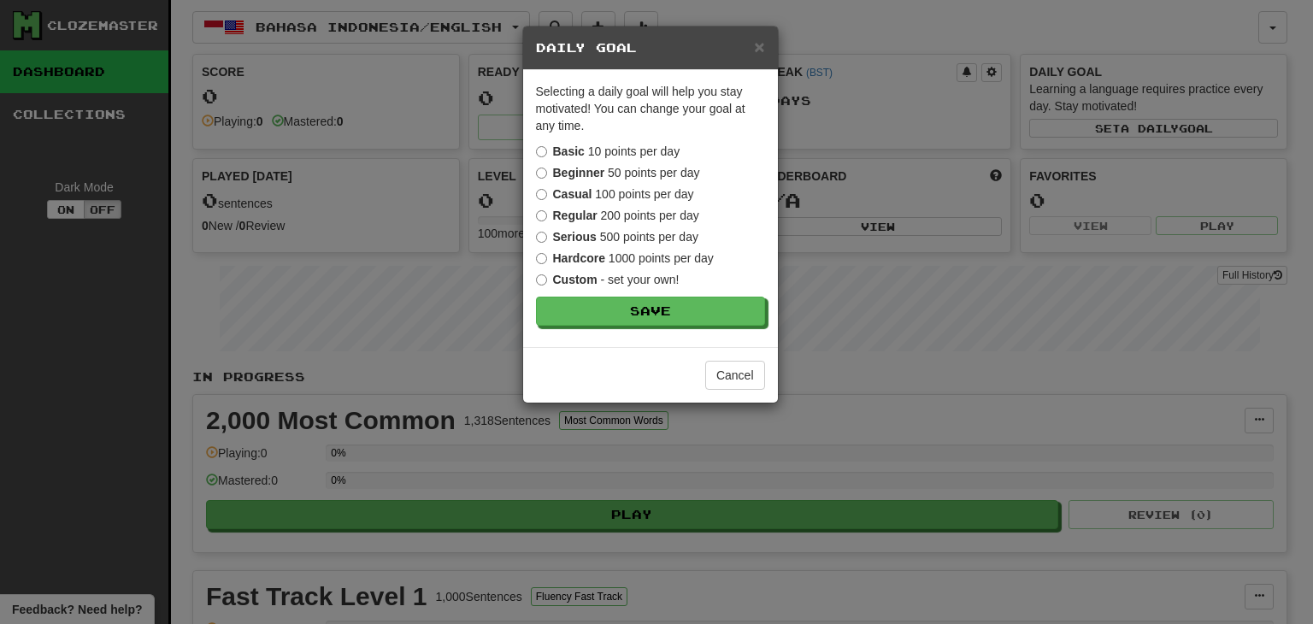
click at [661, 189] on label "Casual 100 points per day" at bounding box center [615, 194] width 158 height 17
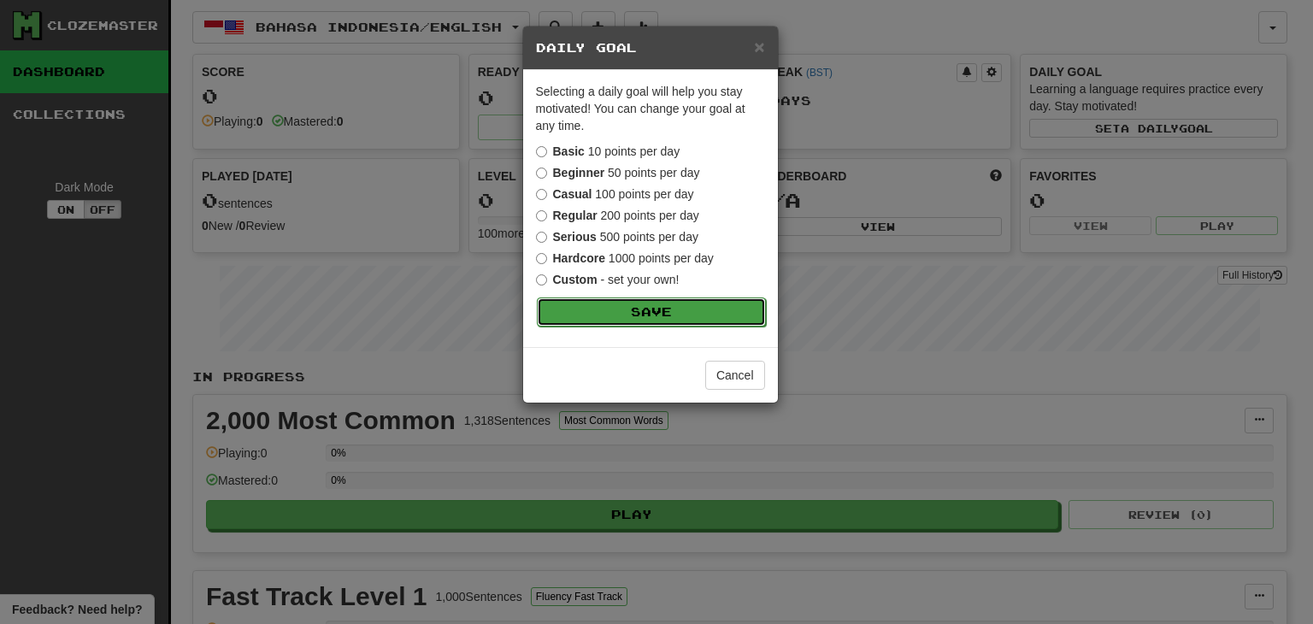
click at [694, 310] on button "Save" at bounding box center [651, 312] width 229 height 29
